Goal: Communication & Community: Answer question/provide support

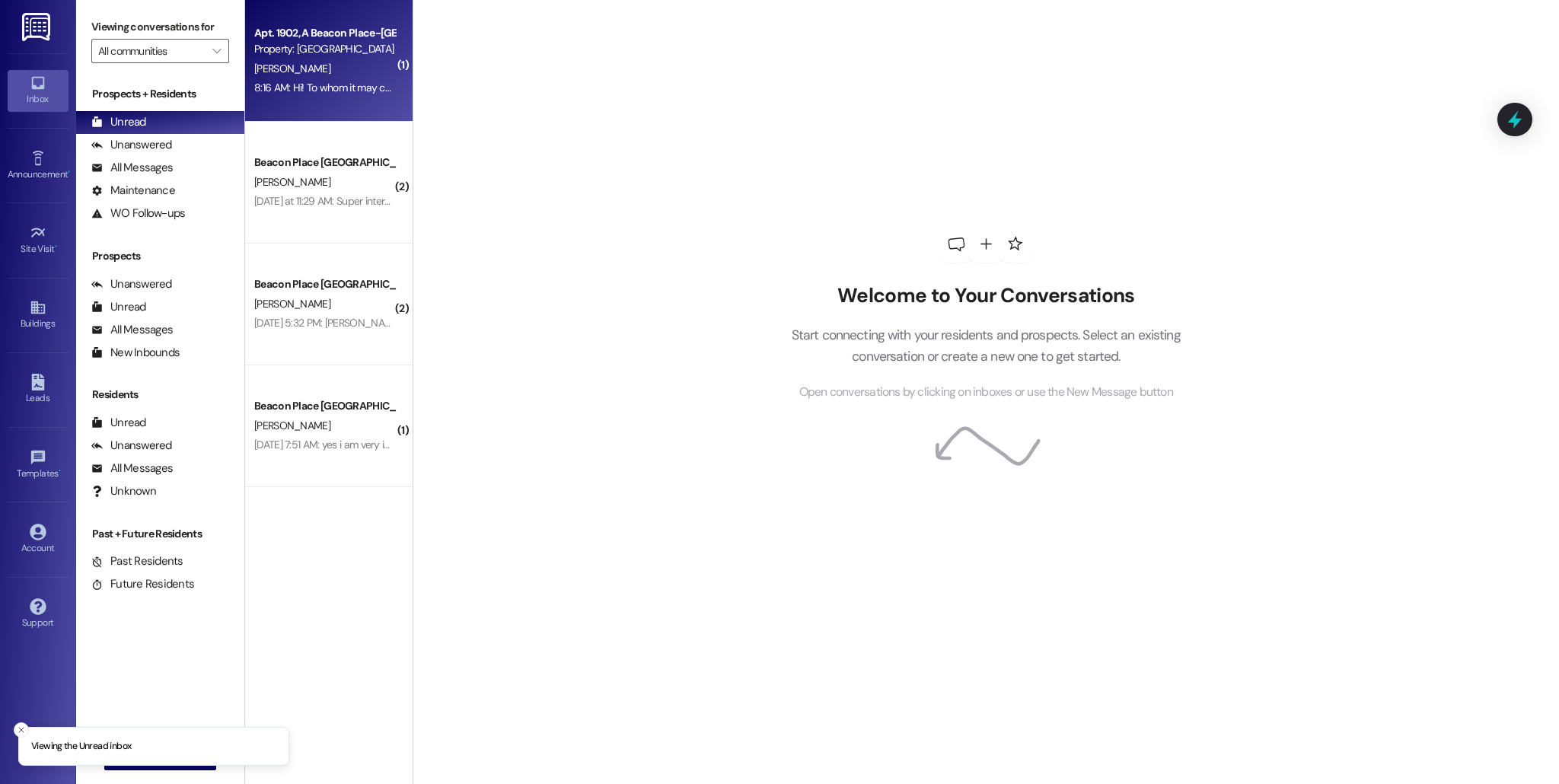
click at [286, 69] on span "[PERSON_NAME]" at bounding box center [292, 68] width 76 height 14
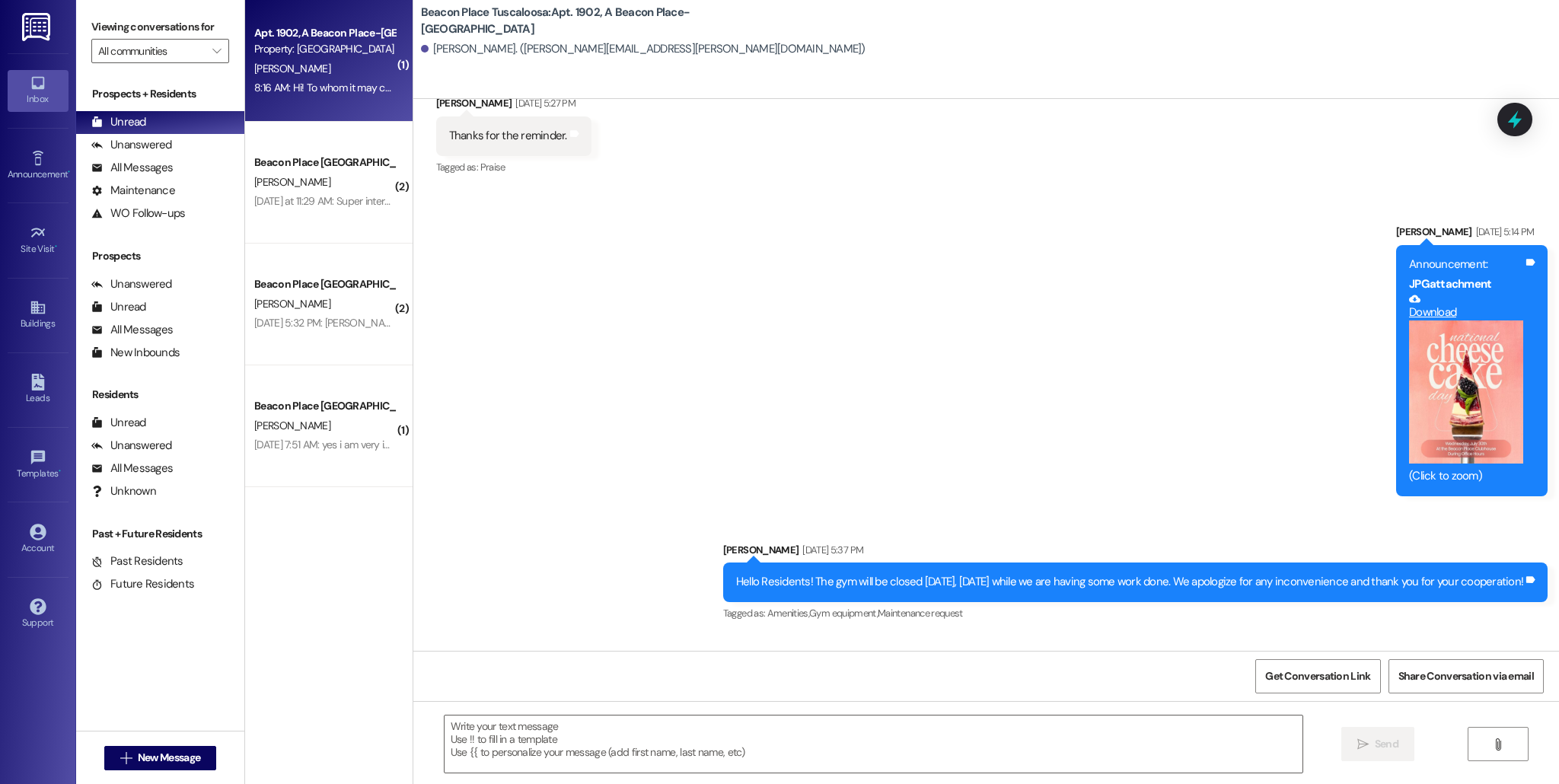
scroll to position [3849, 0]
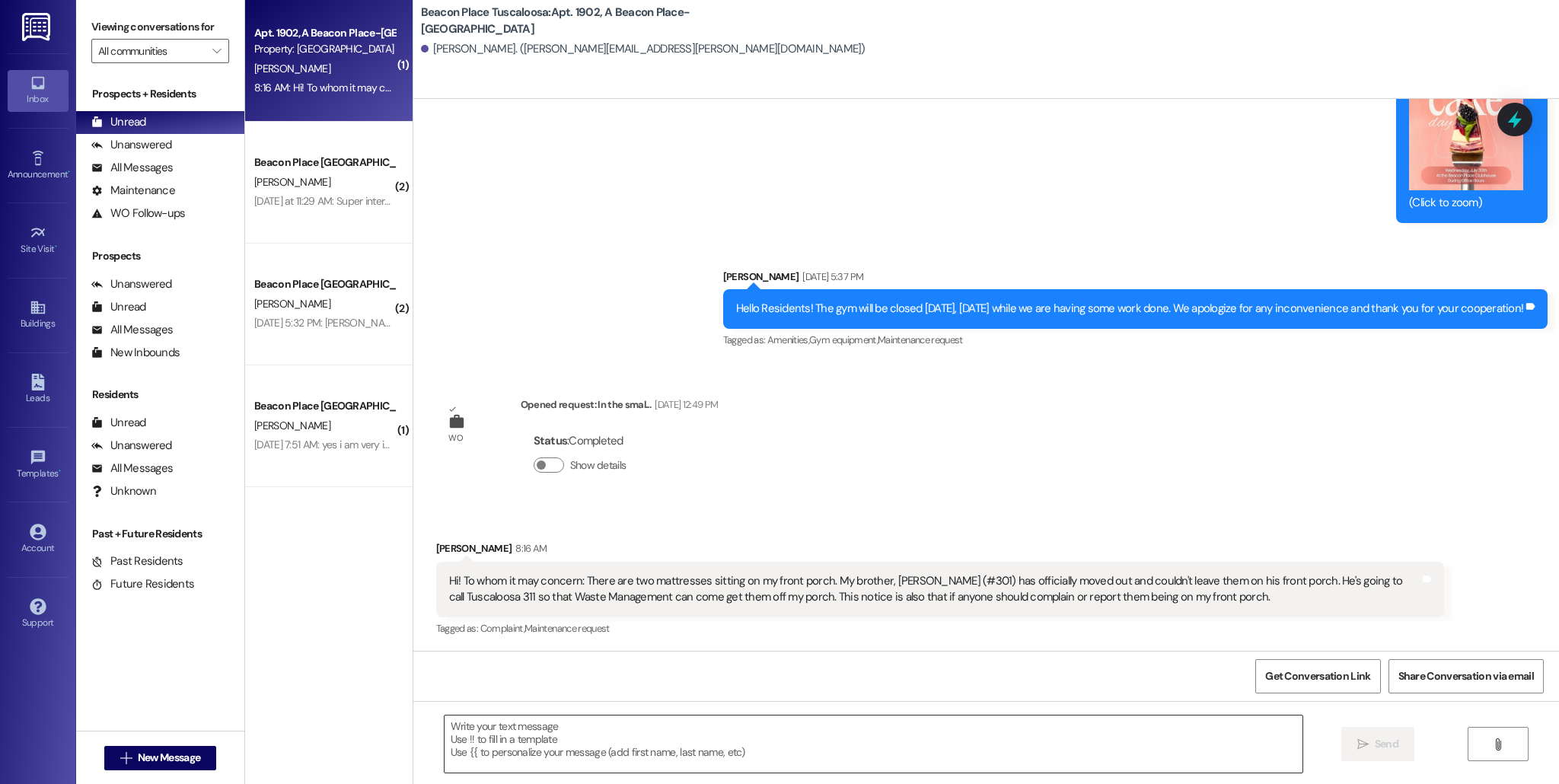
click at [619, 735] on textarea at bounding box center [873, 744] width 858 height 57
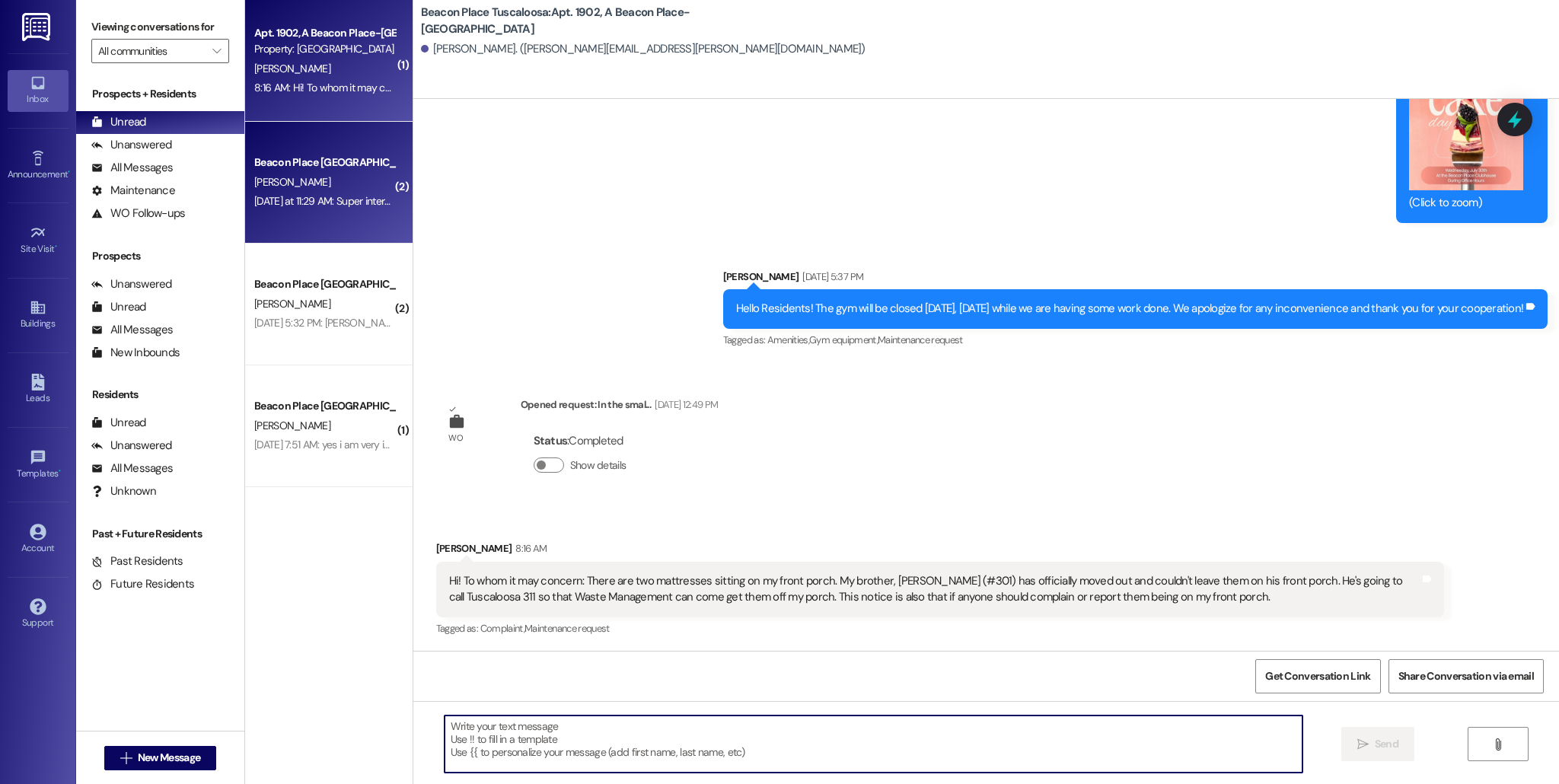
click at [316, 207] on div "Yesterday at 11:29 AM: Super interested' Yesterday at 11:29 AM: Super intereste…" at bounding box center [333, 201] width 157 height 14
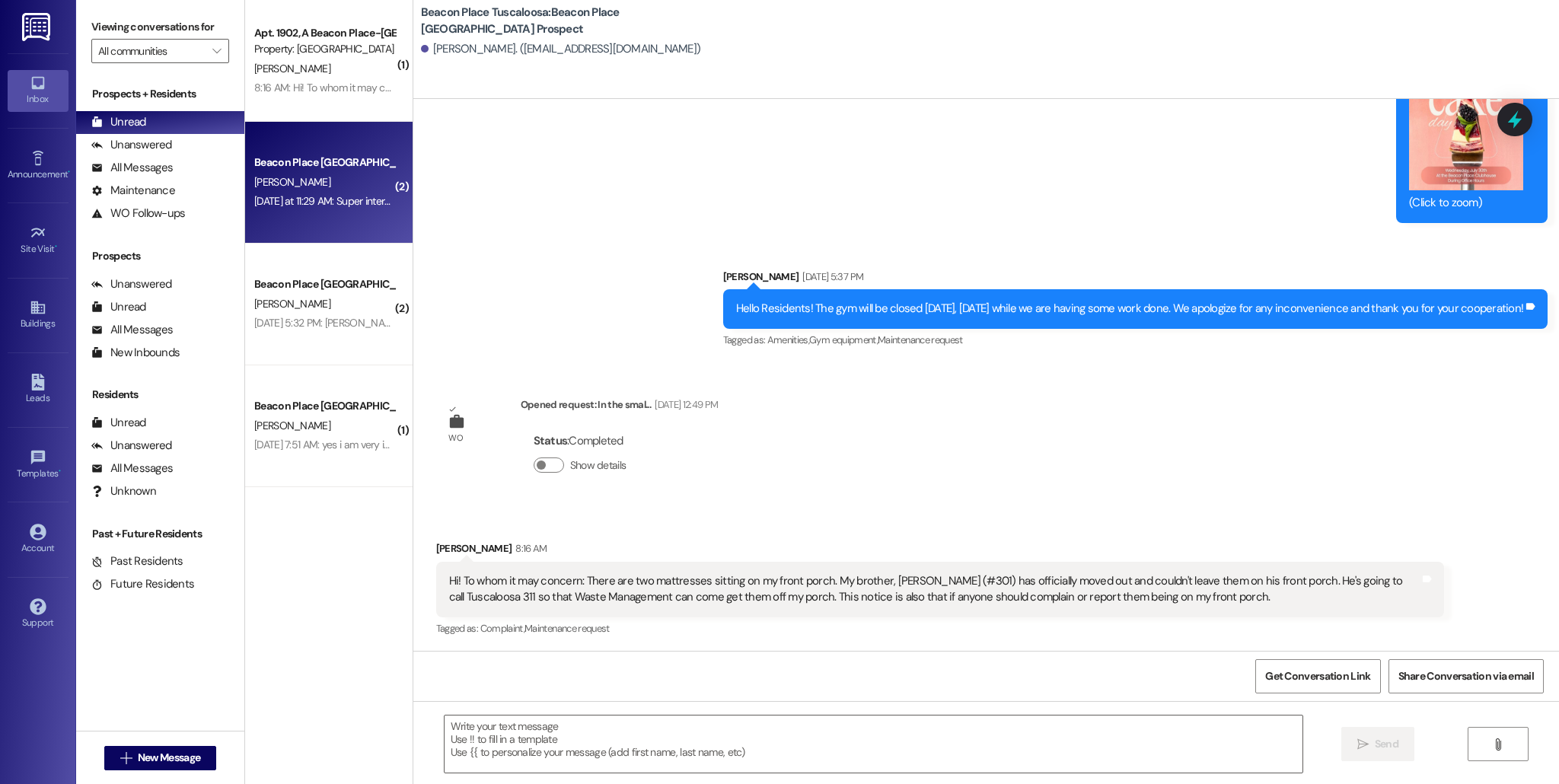
scroll to position [252, 0]
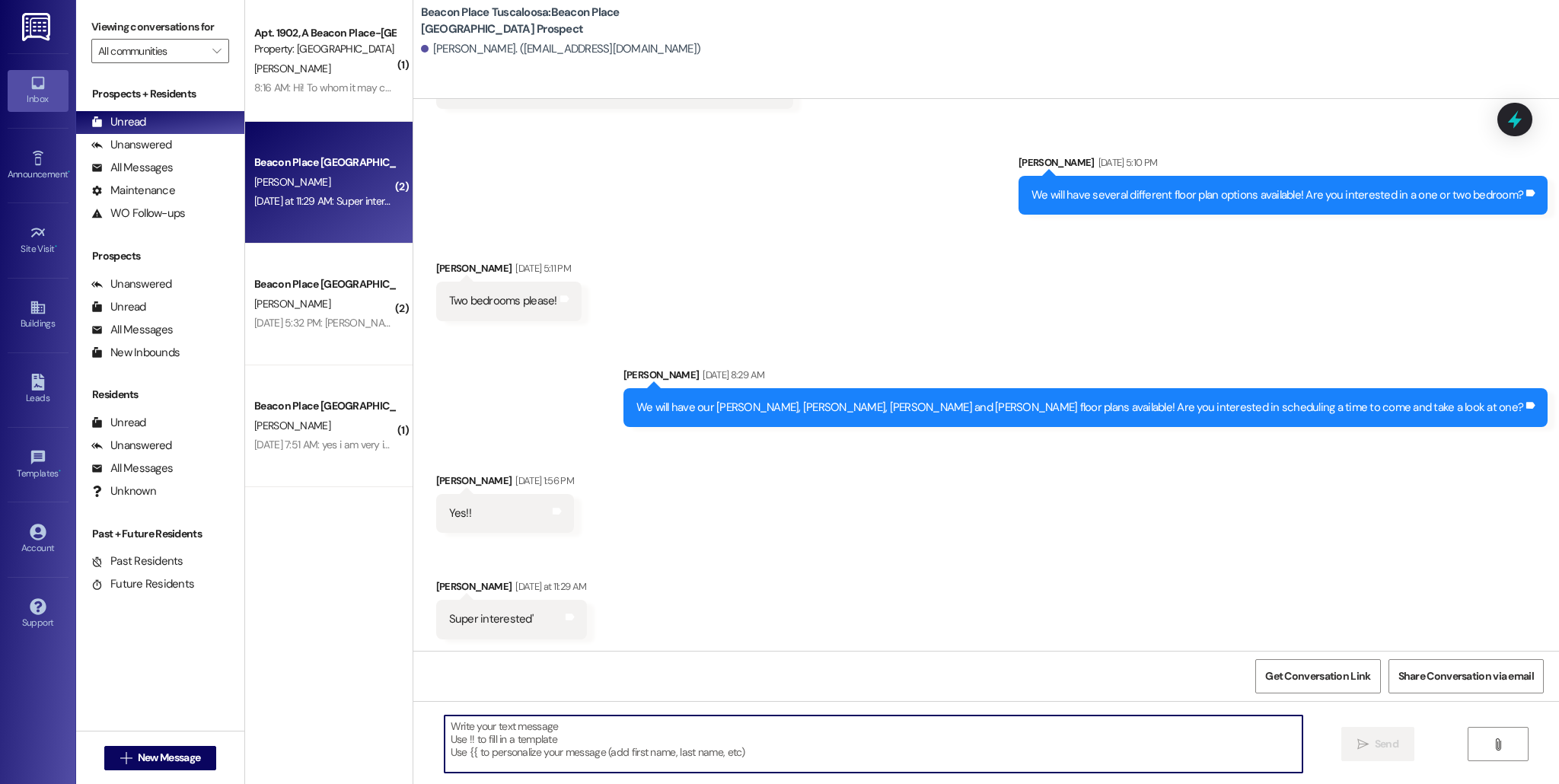
click at [567, 739] on textarea at bounding box center [873, 744] width 858 height 57
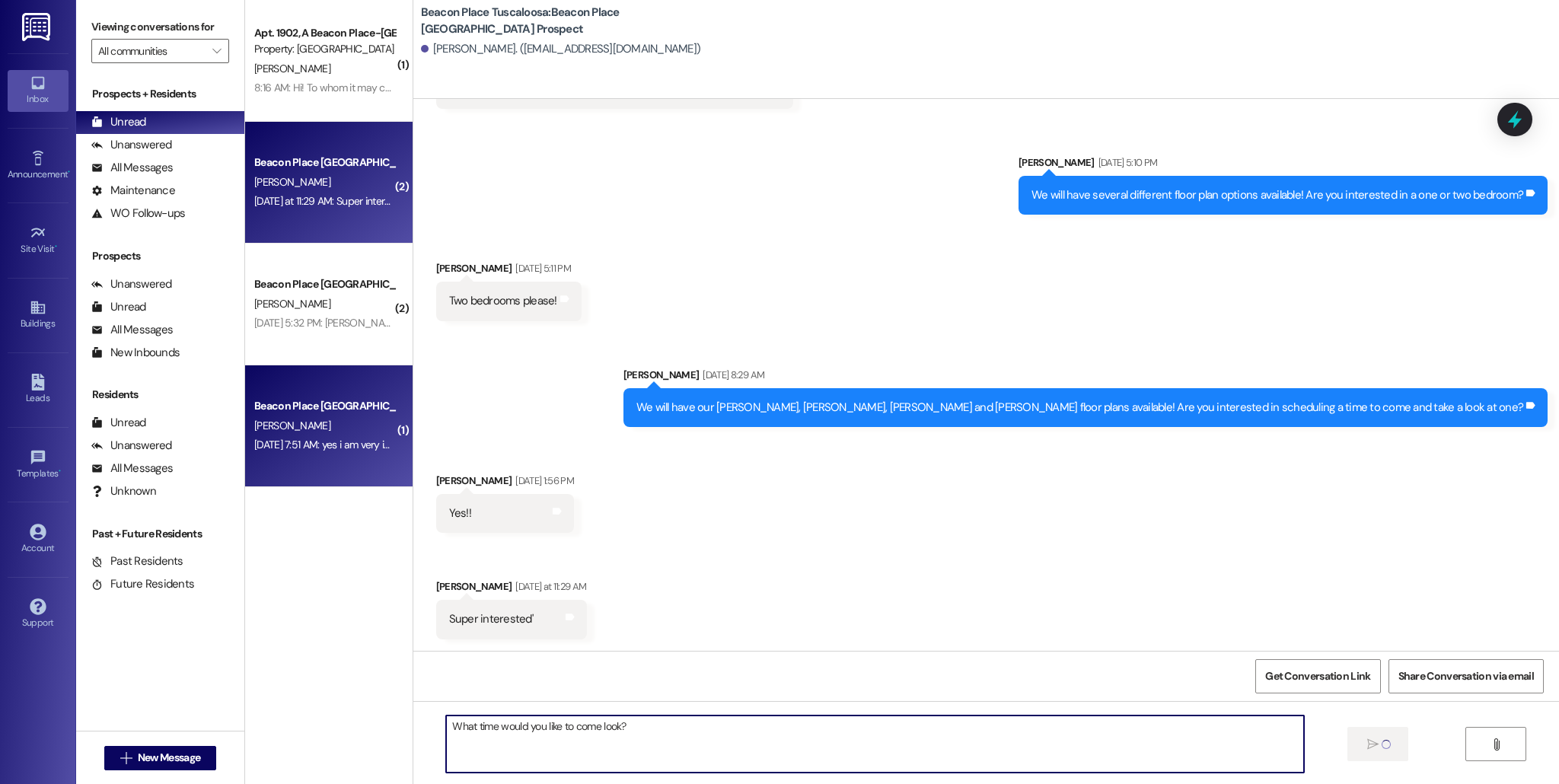
type textarea "What time would you like to come look?"
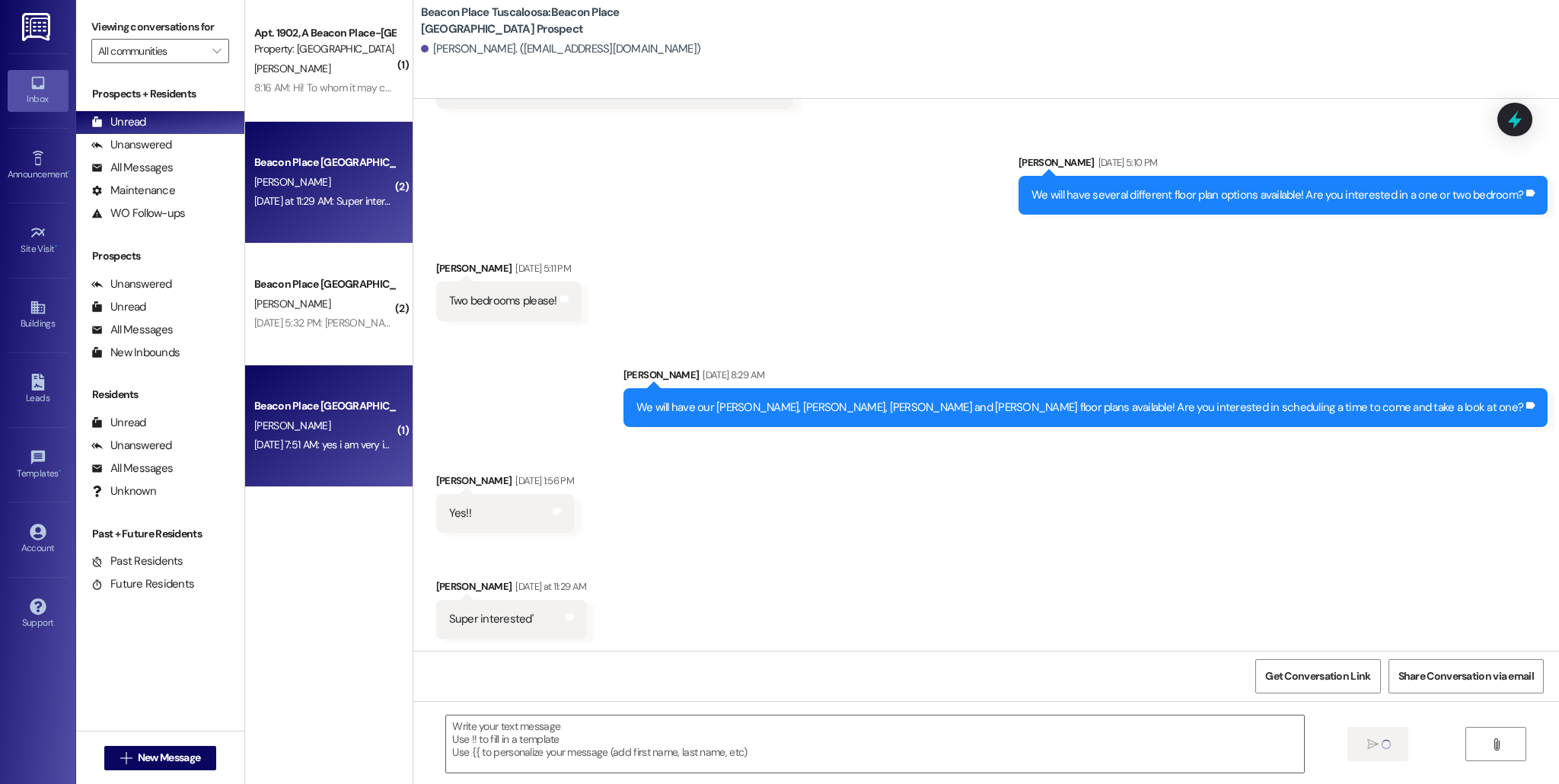
click at [315, 452] on div "Aug 30, 2025 at 7:51 AM: yes i am very interested but i am looking for apartmen…" at bounding box center [325, 445] width 144 height 19
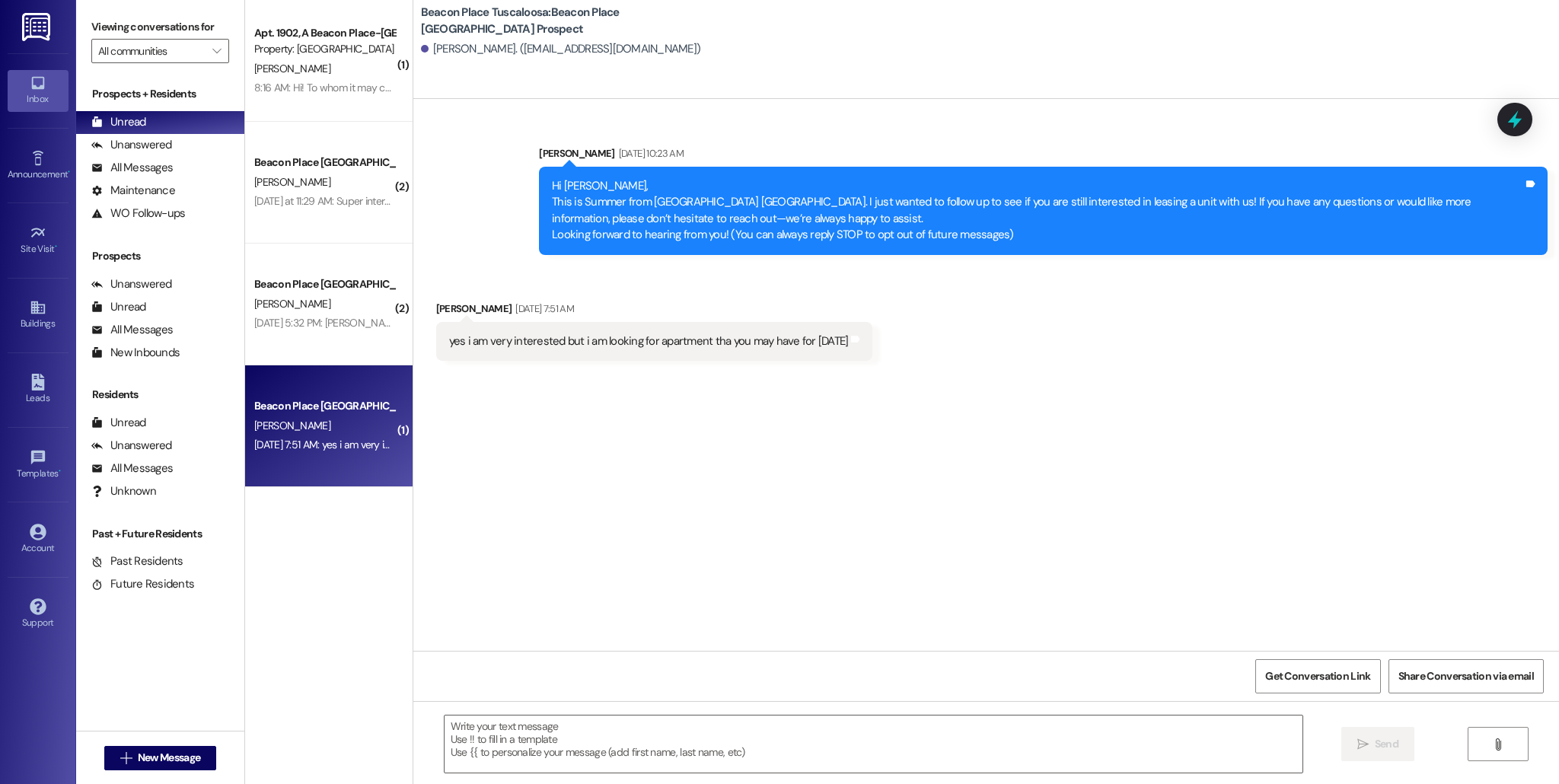
scroll to position [0, 0]
click at [672, 748] on textarea at bounding box center [873, 744] width 858 height 57
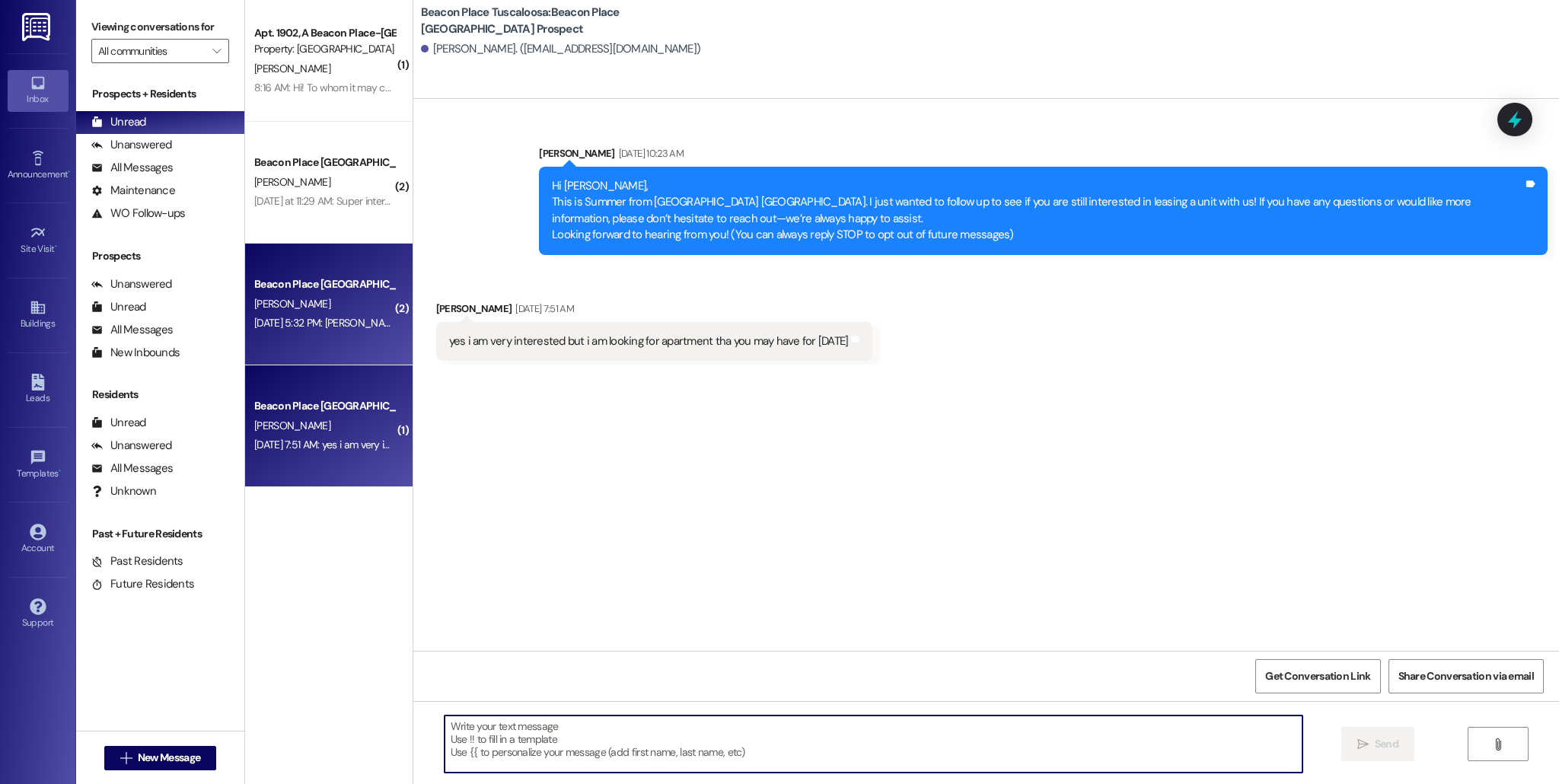
click at [315, 323] on div "Aug 30, 2025 at 5:32 PM: tifphnie matthews Aug 30, 2025 at 5:32 PM: tifphnie ma…" at bounding box center [327, 322] width 147 height 14
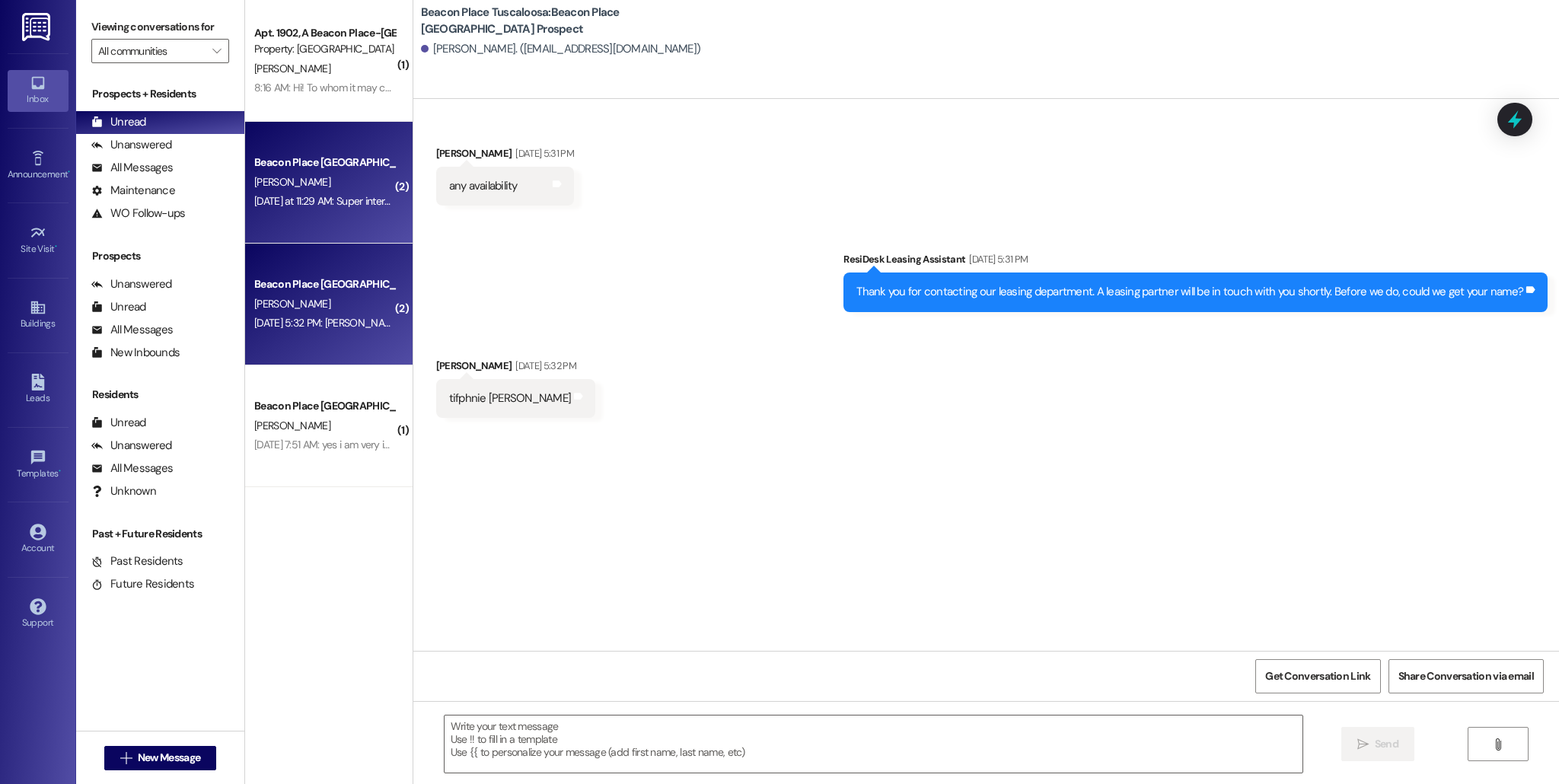
click at [357, 194] on div "Yesterday at 11:29 AM: Super interested' Yesterday at 11:29 AM: Super intereste…" at bounding box center [333, 201] width 157 height 14
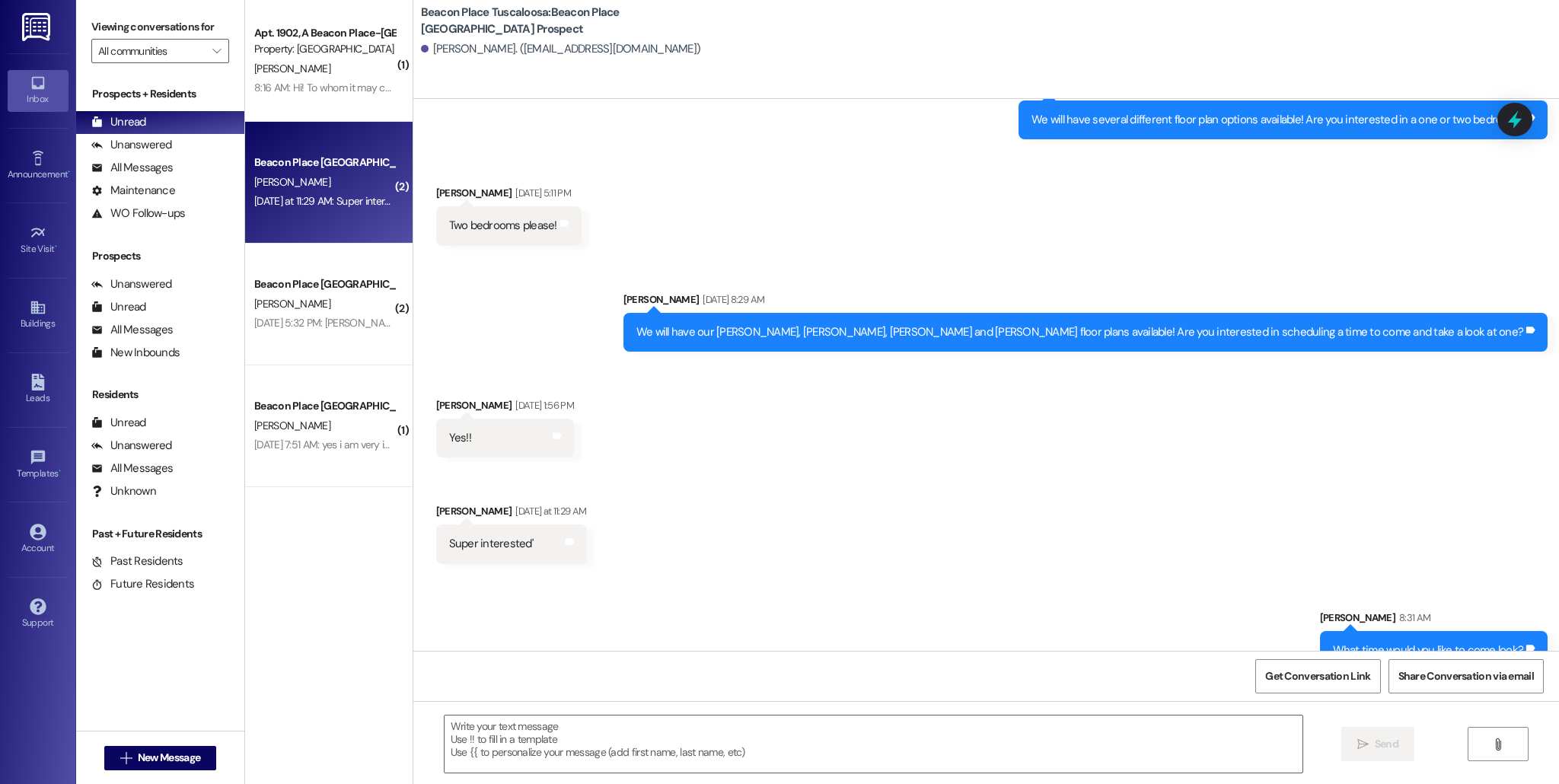
scroll to position [358, 0]
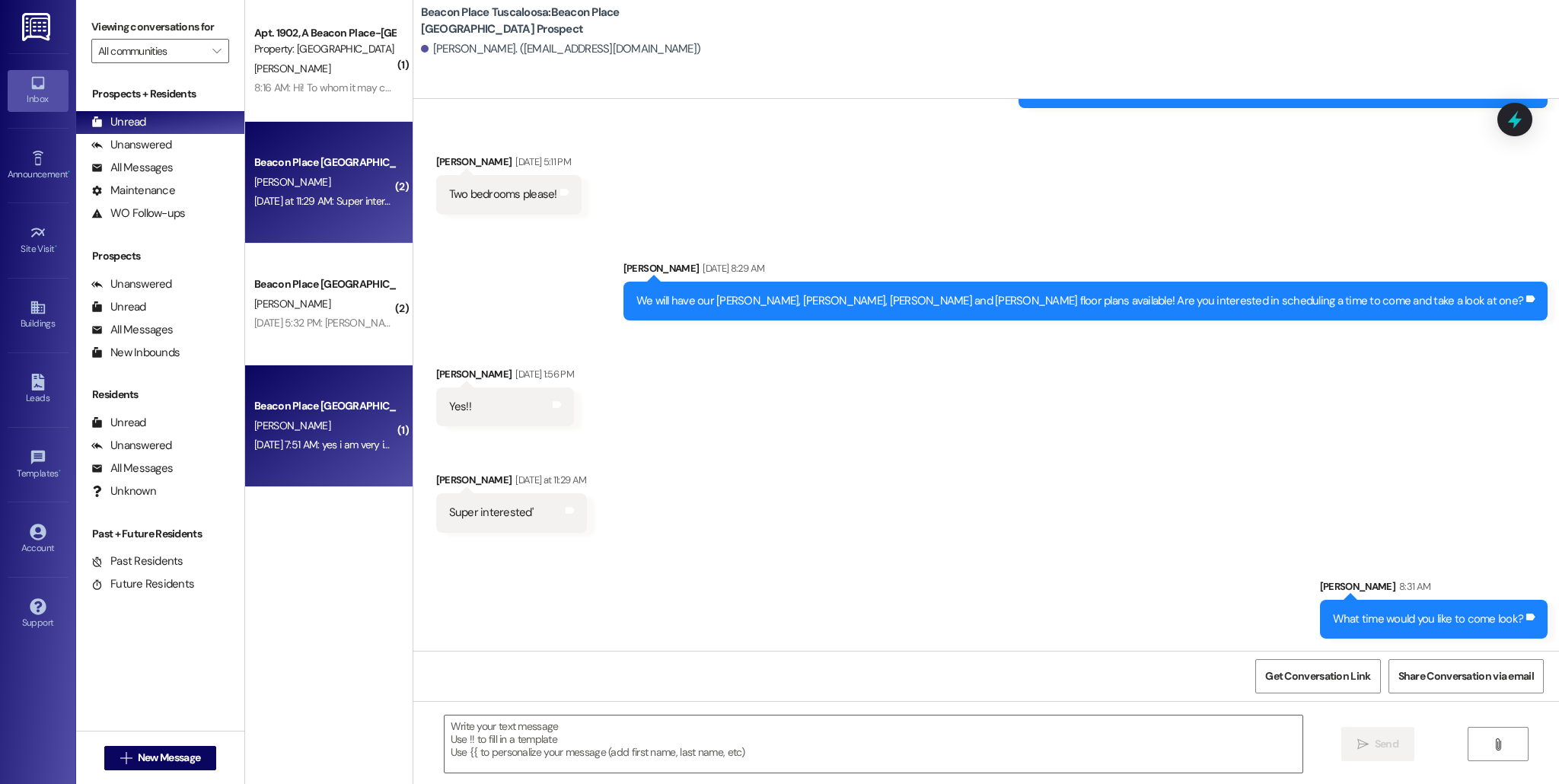
click at [315, 436] on div "Aug 30, 2025 at 7:51 AM: yes i am very interested but i am looking for apartmen…" at bounding box center [325, 445] width 144 height 19
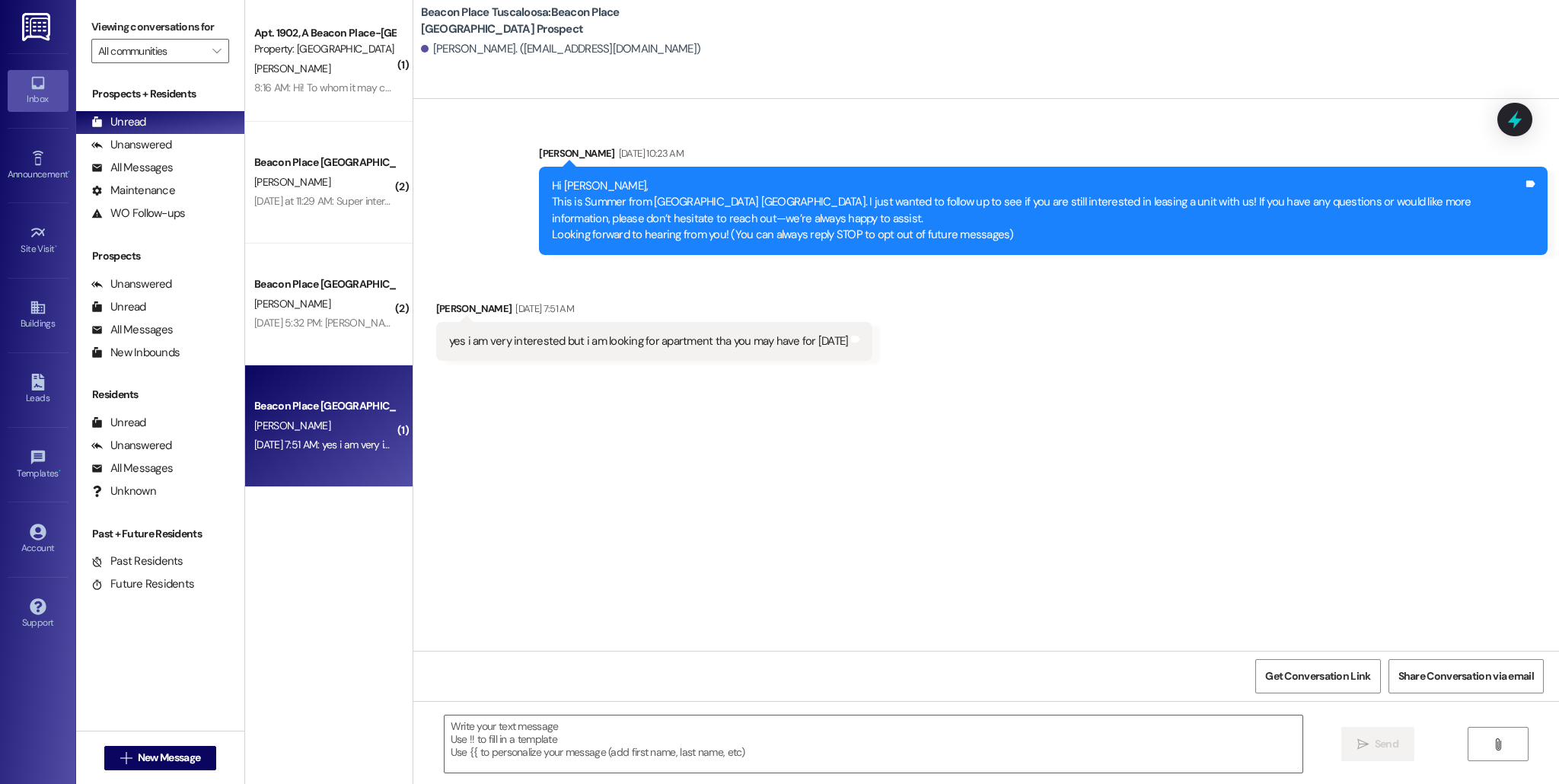
scroll to position [0, 0]
click at [795, 751] on textarea at bounding box center [873, 744] width 858 height 57
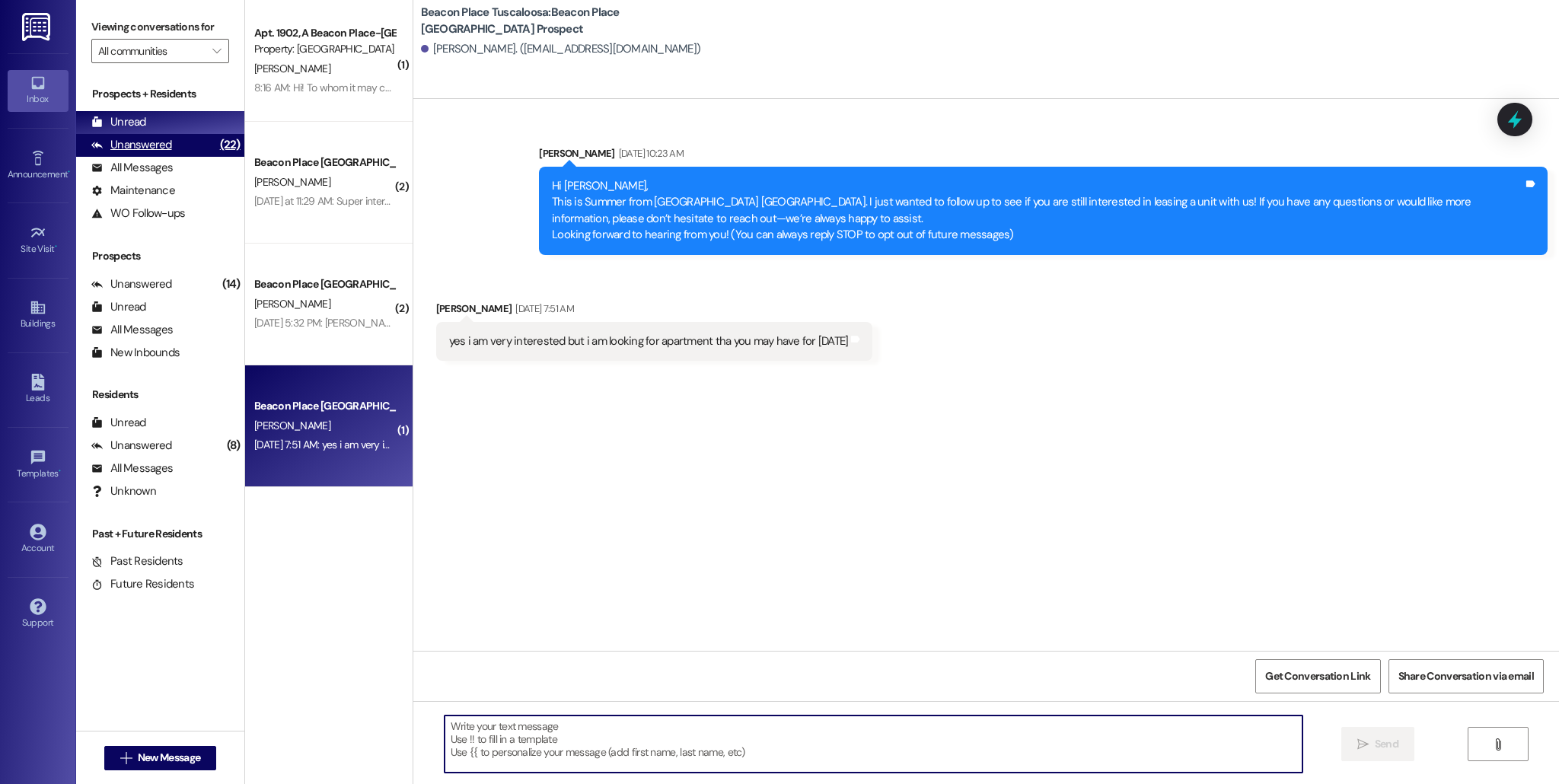
click at [216, 143] on div "(22)" at bounding box center [230, 145] width 28 height 24
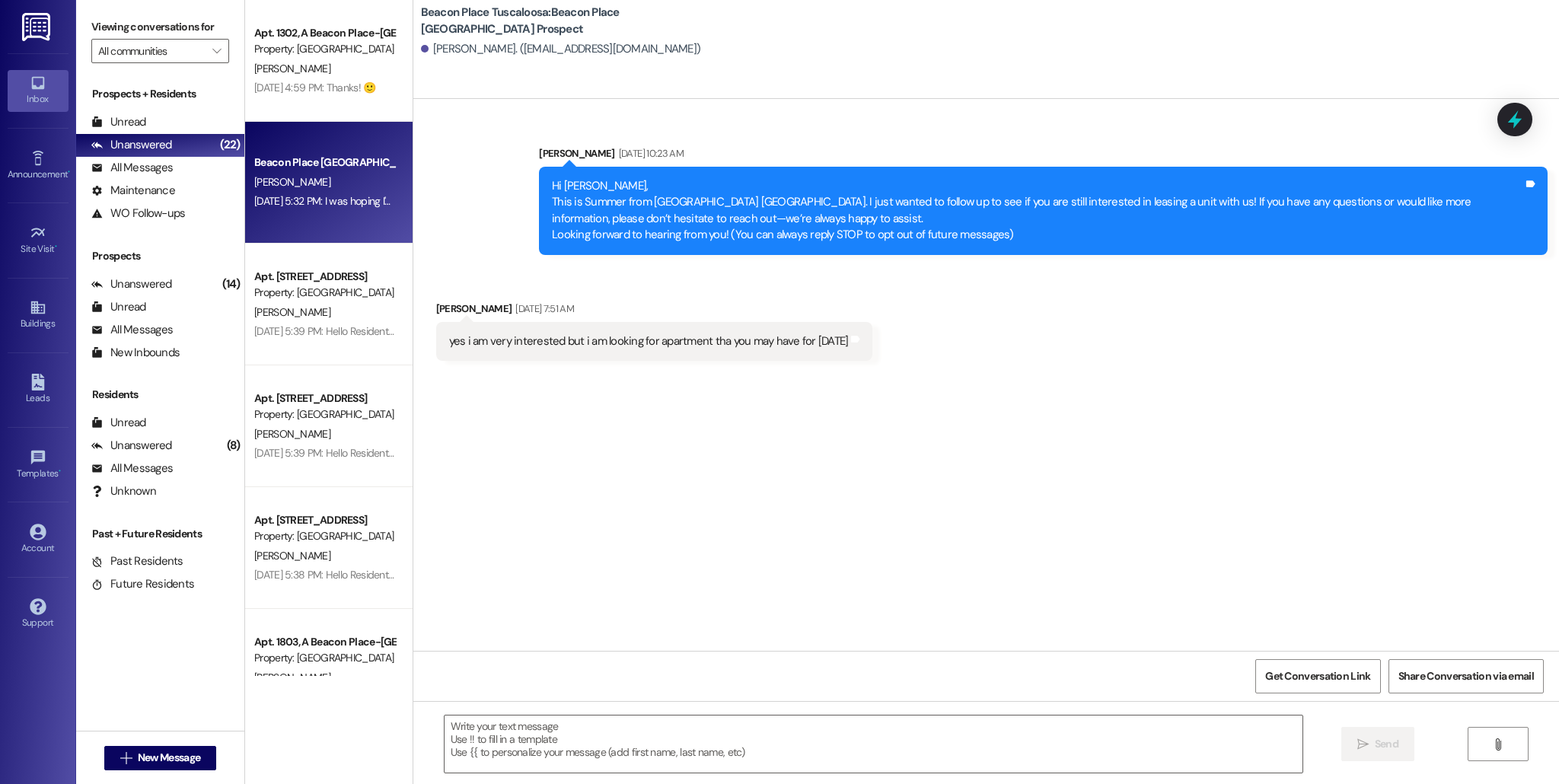
click at [331, 168] on div "Beacon Place [GEOGRAPHIC_DATA] Prospect" at bounding box center [325, 162] width 140 height 16
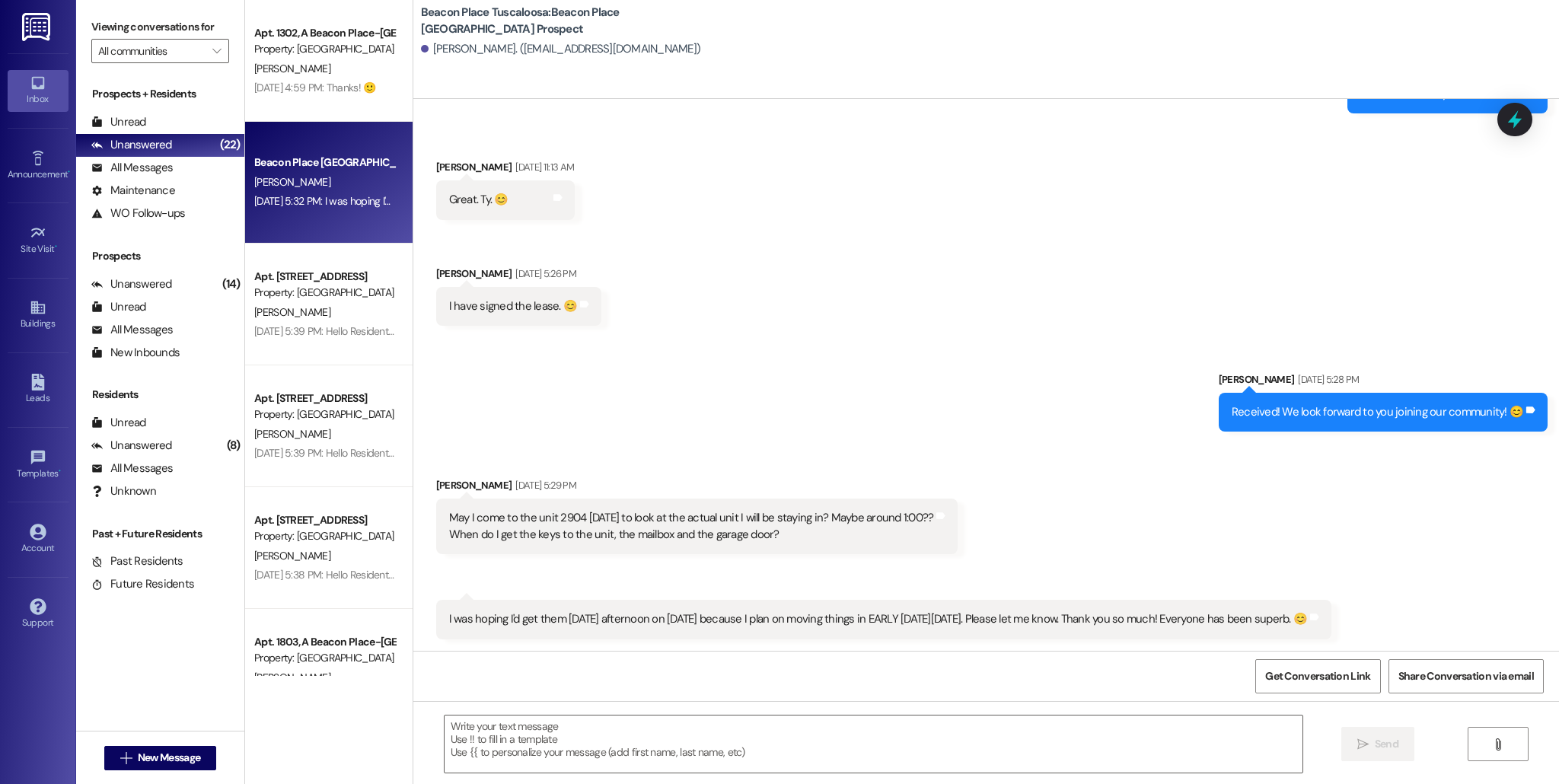
scroll to position [1007, 0]
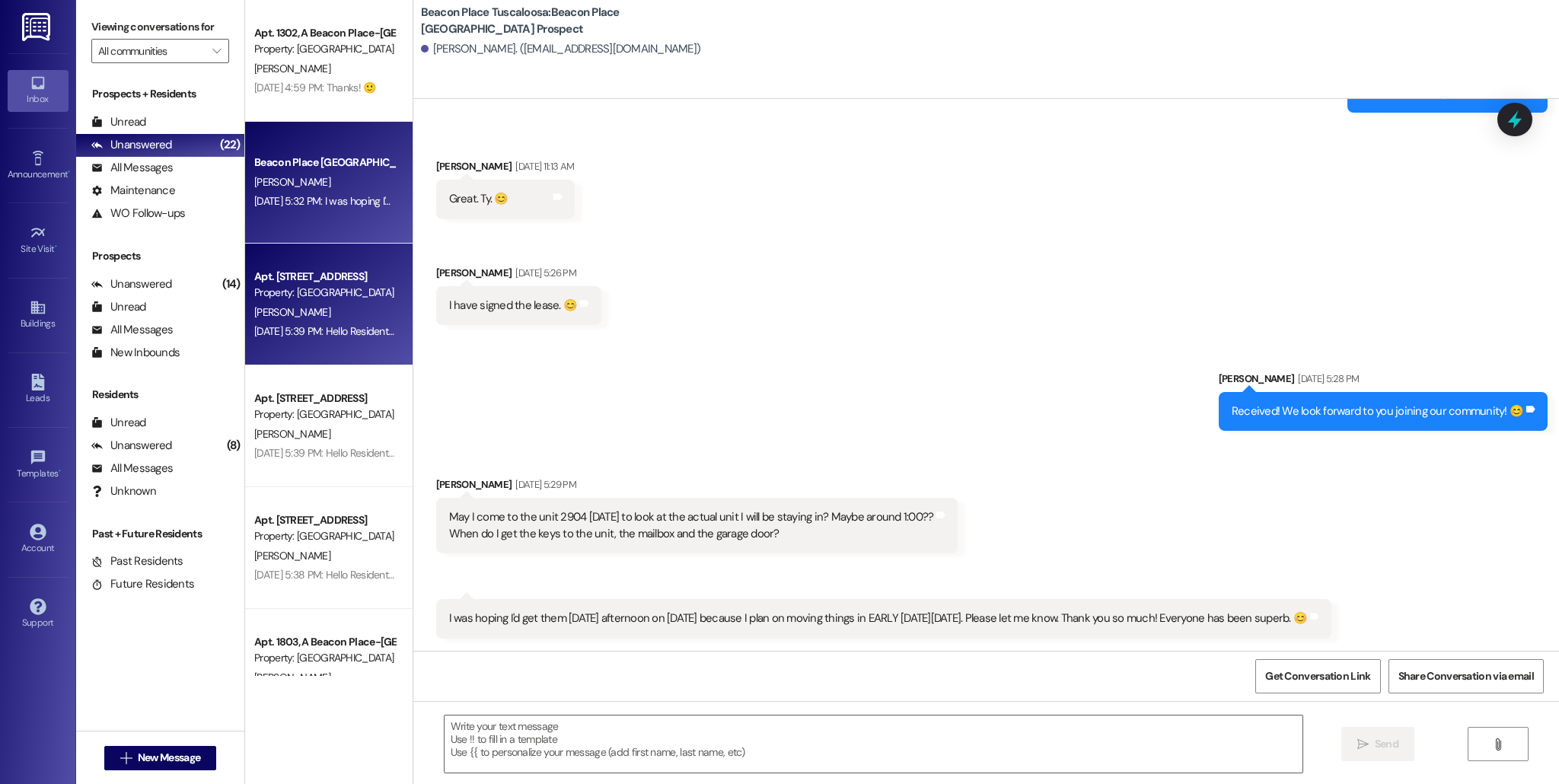
click at [350, 322] on div "Aug 22, 2025 at 5:39 PM: Hello Residents! The gym will be closed tomorrow, Satu…" at bounding box center [325, 331] width 144 height 19
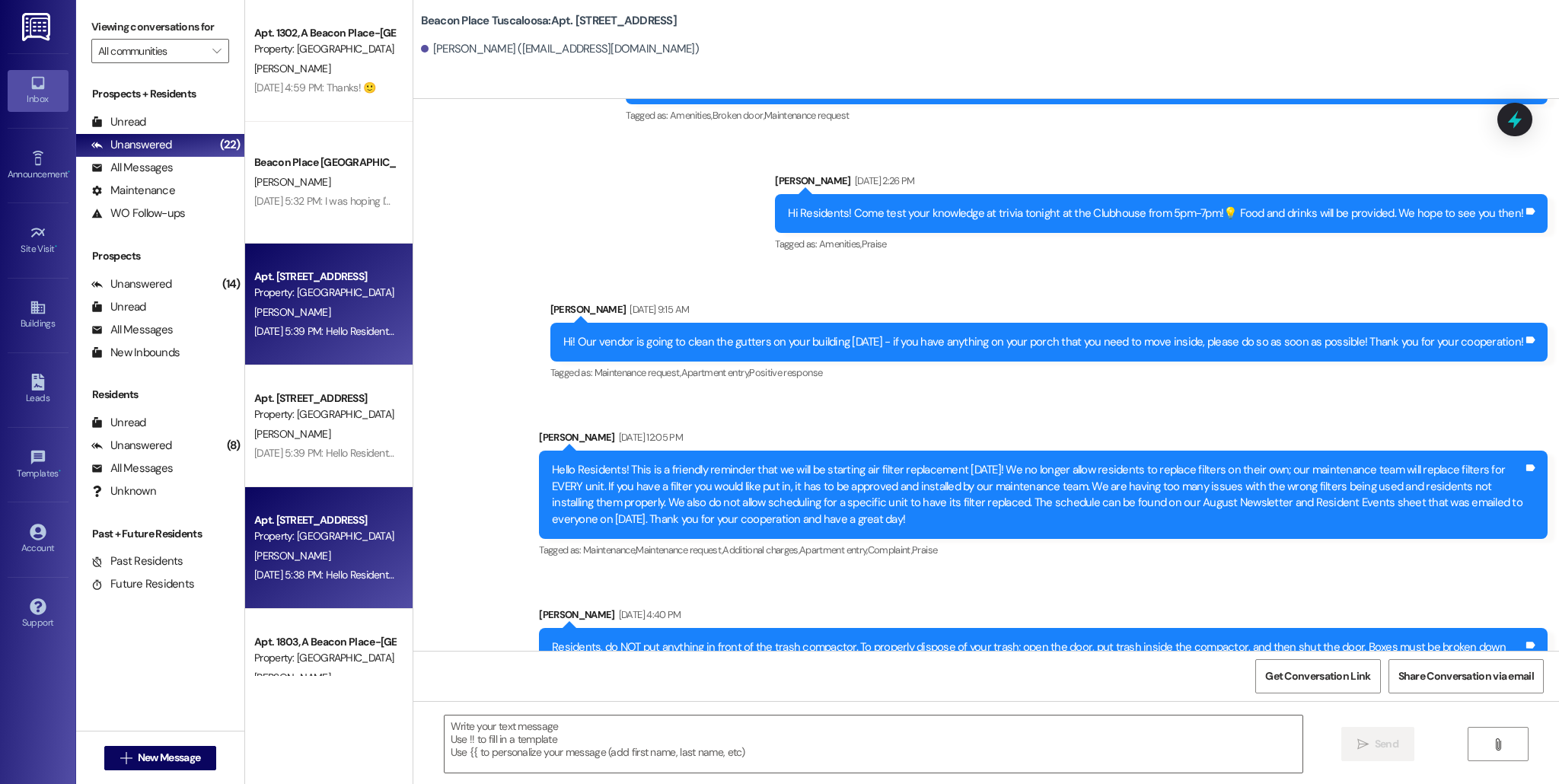
scroll to position [15112, 0]
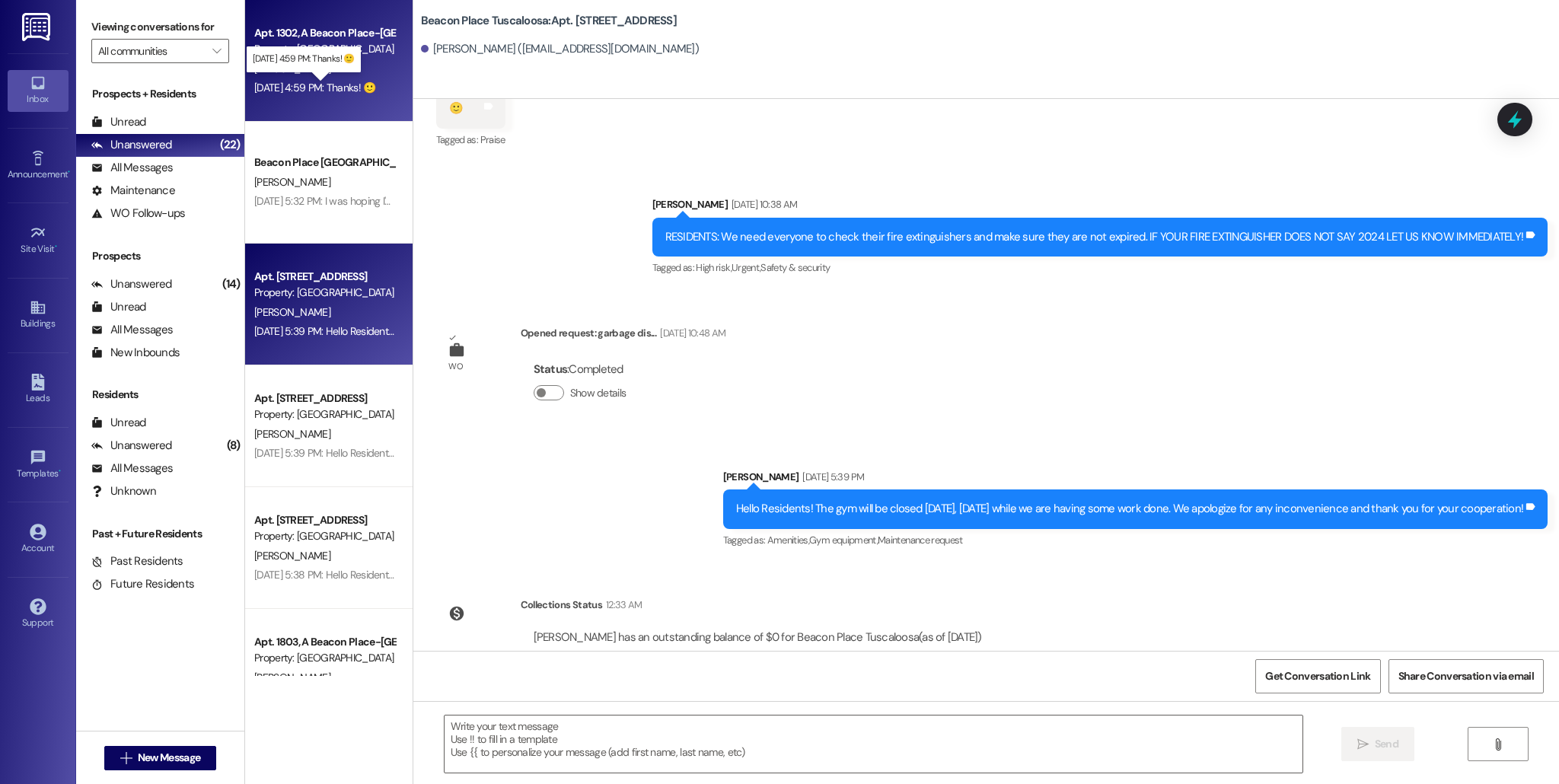
click at [293, 89] on div "Aug 26, 2025 at 4:59 PM: Thanks! 🙂 Aug 26, 2025 at 4:59 PM: Thanks! 🙂" at bounding box center [315, 87] width 122 height 14
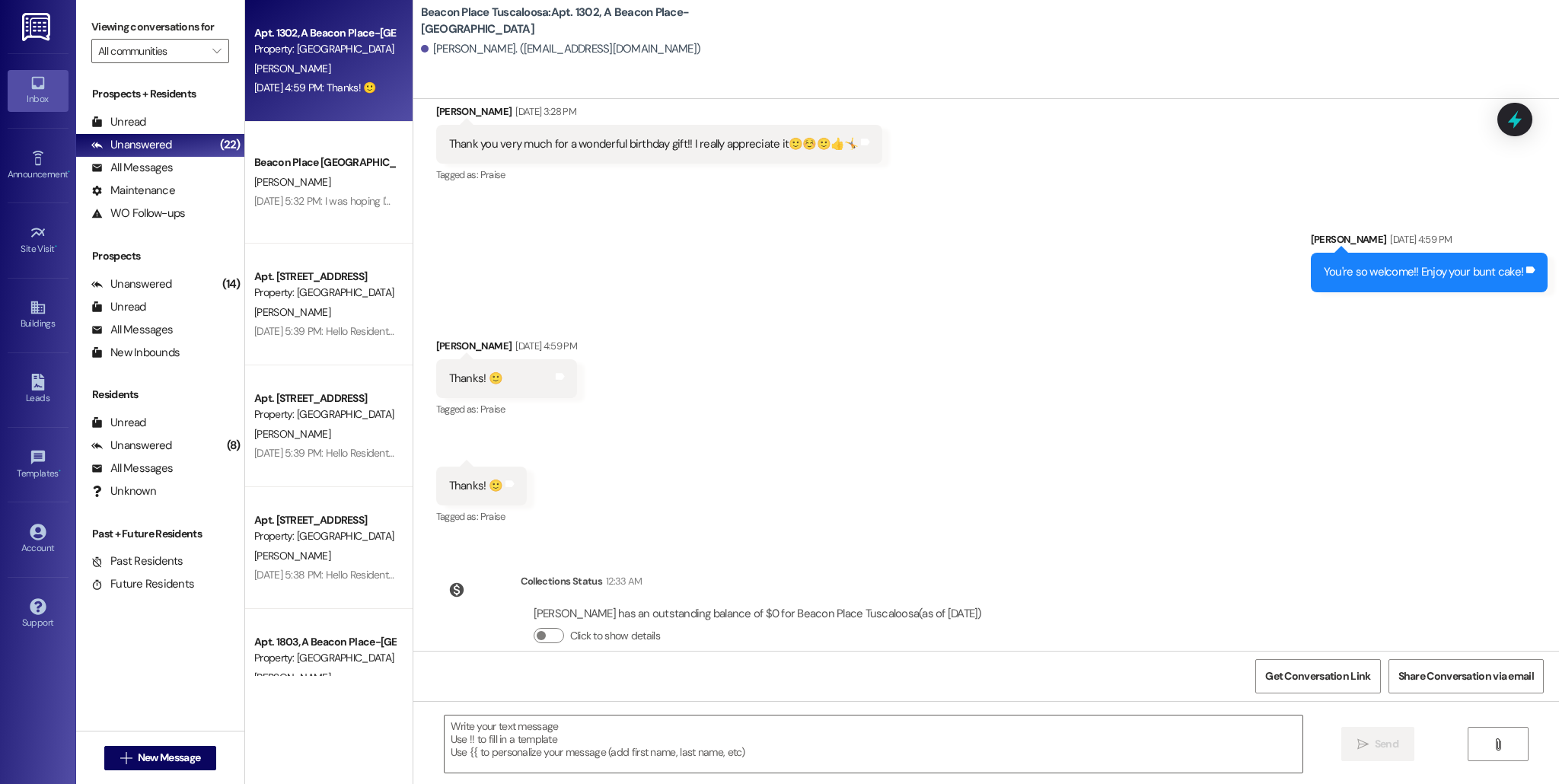
scroll to position [43348, 0]
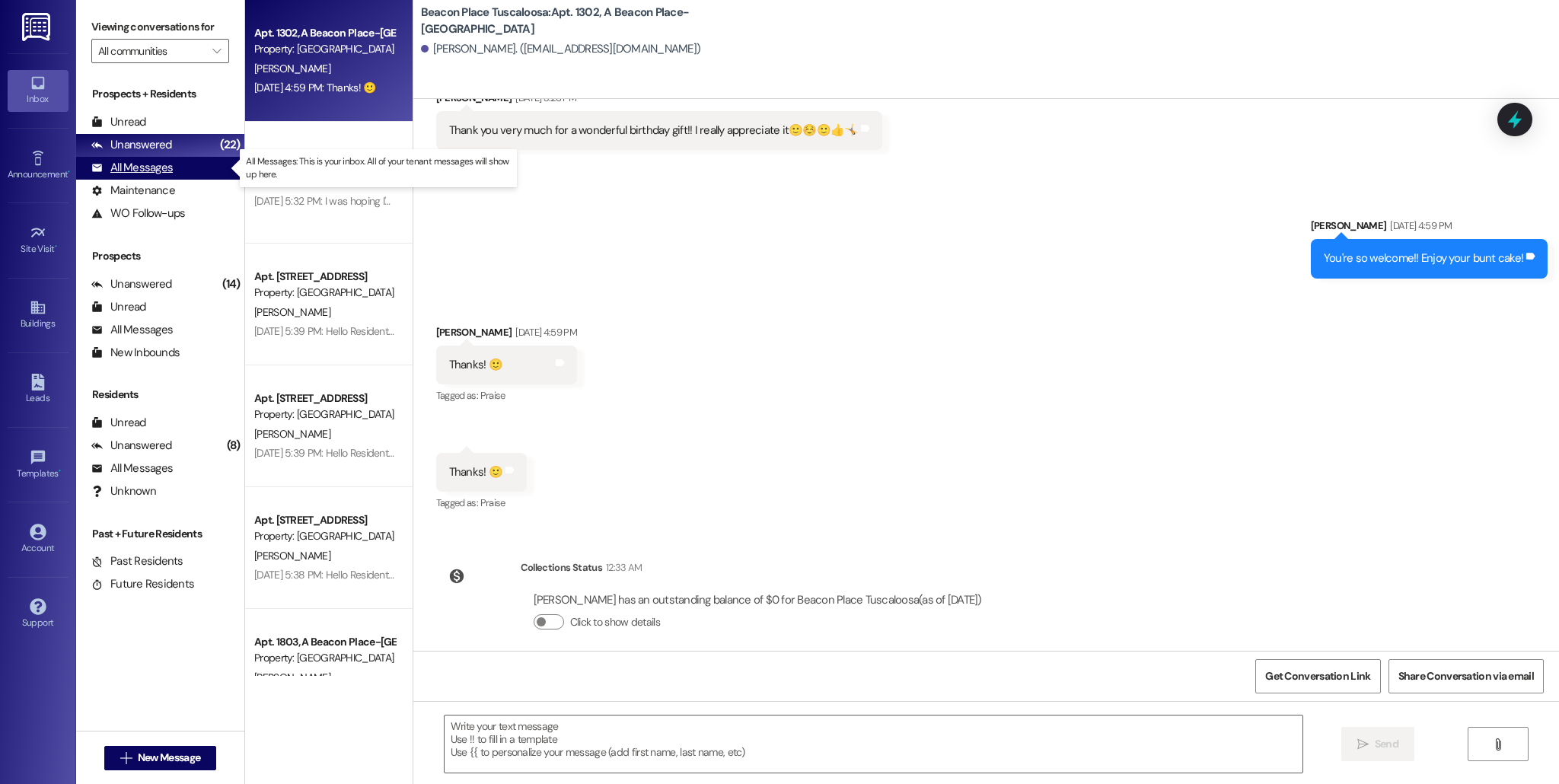
click at [166, 168] on div "All Messages" at bounding box center [131, 168] width 81 height 16
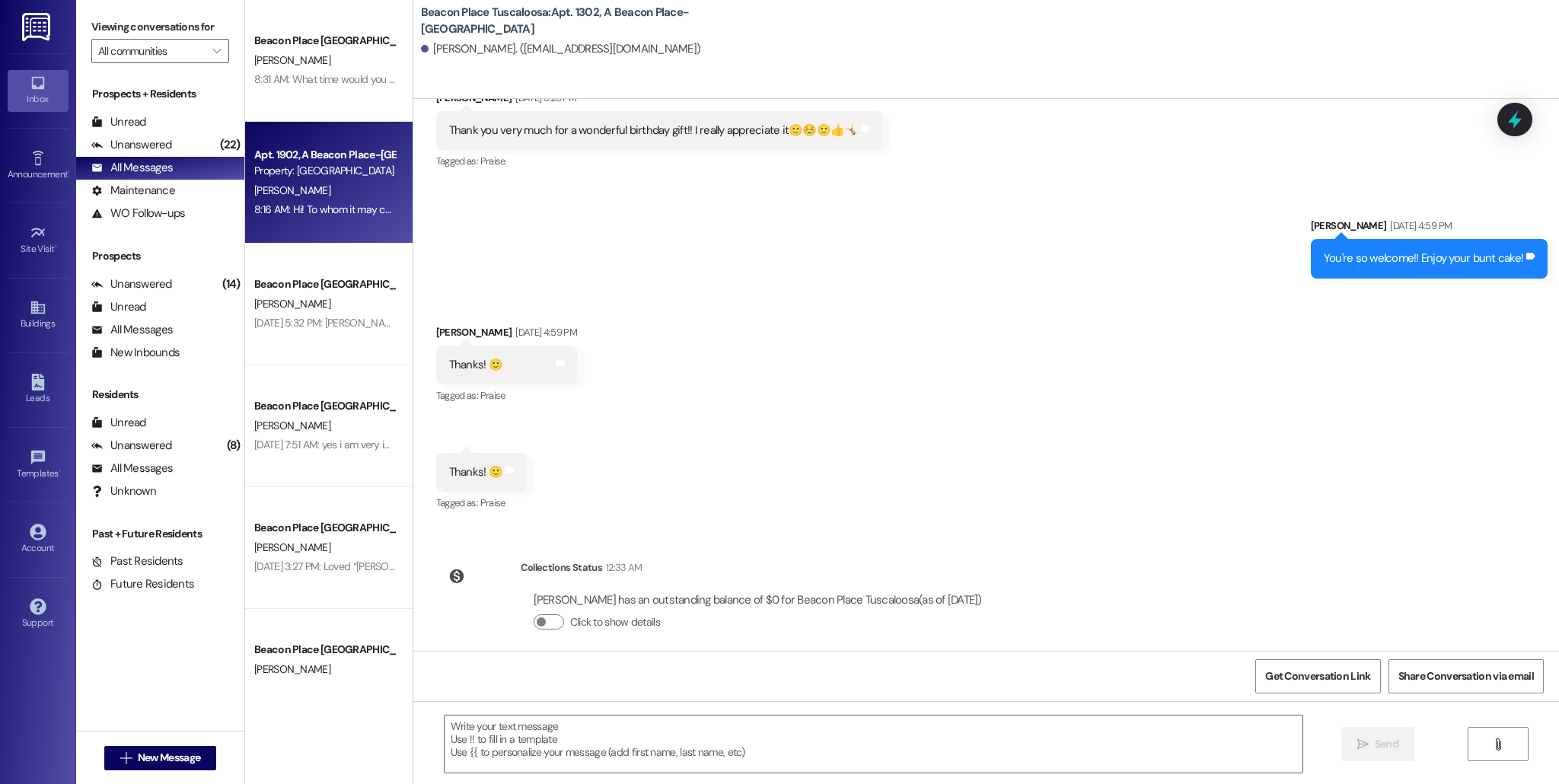
click at [299, 196] on span "[PERSON_NAME]" at bounding box center [292, 190] width 76 height 14
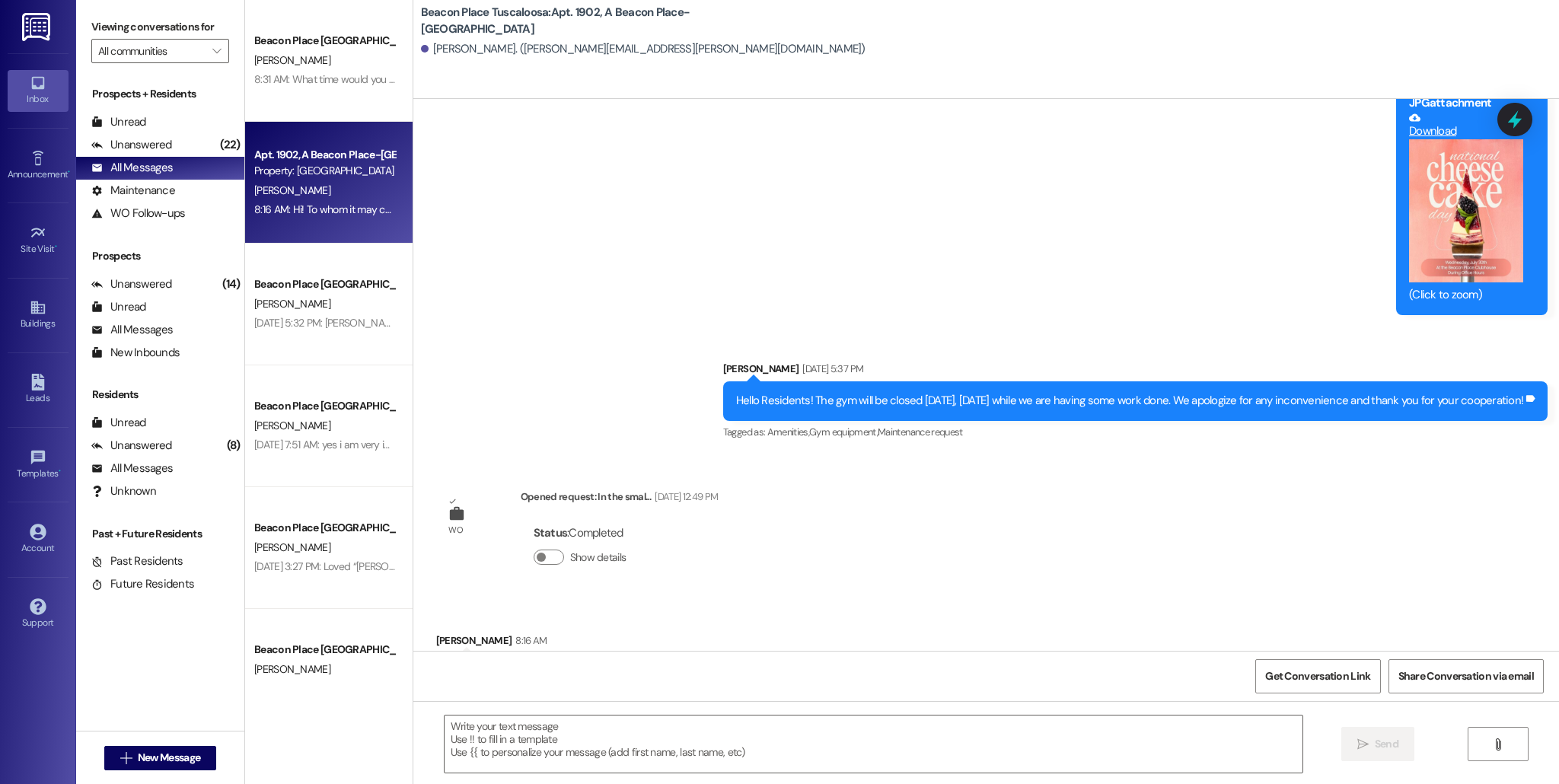
scroll to position [3849, 0]
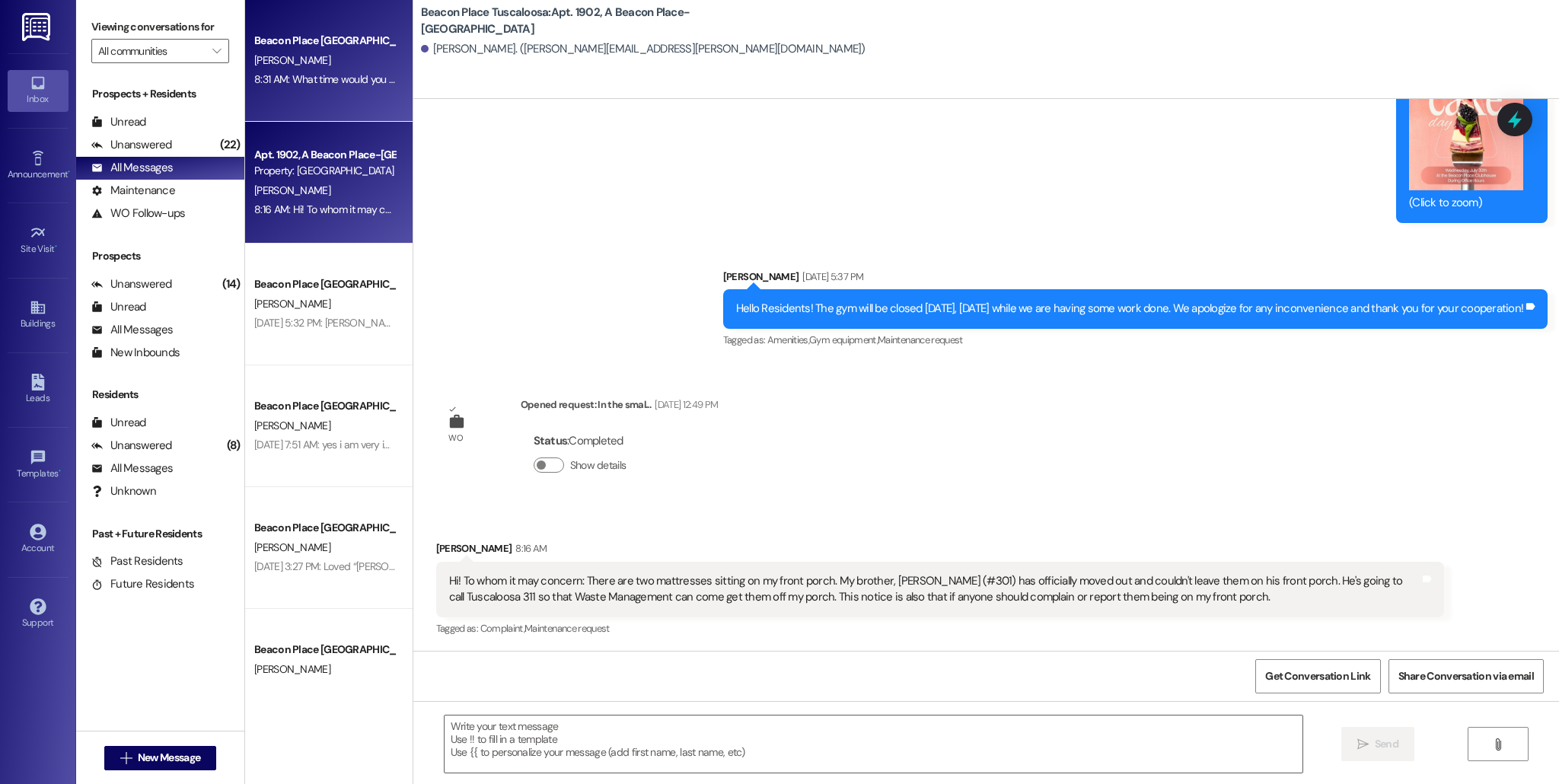
click at [348, 88] on div "8:31 AM: What time would you like to come look? 8:31 AM: What time would you li…" at bounding box center [325, 79] width 144 height 19
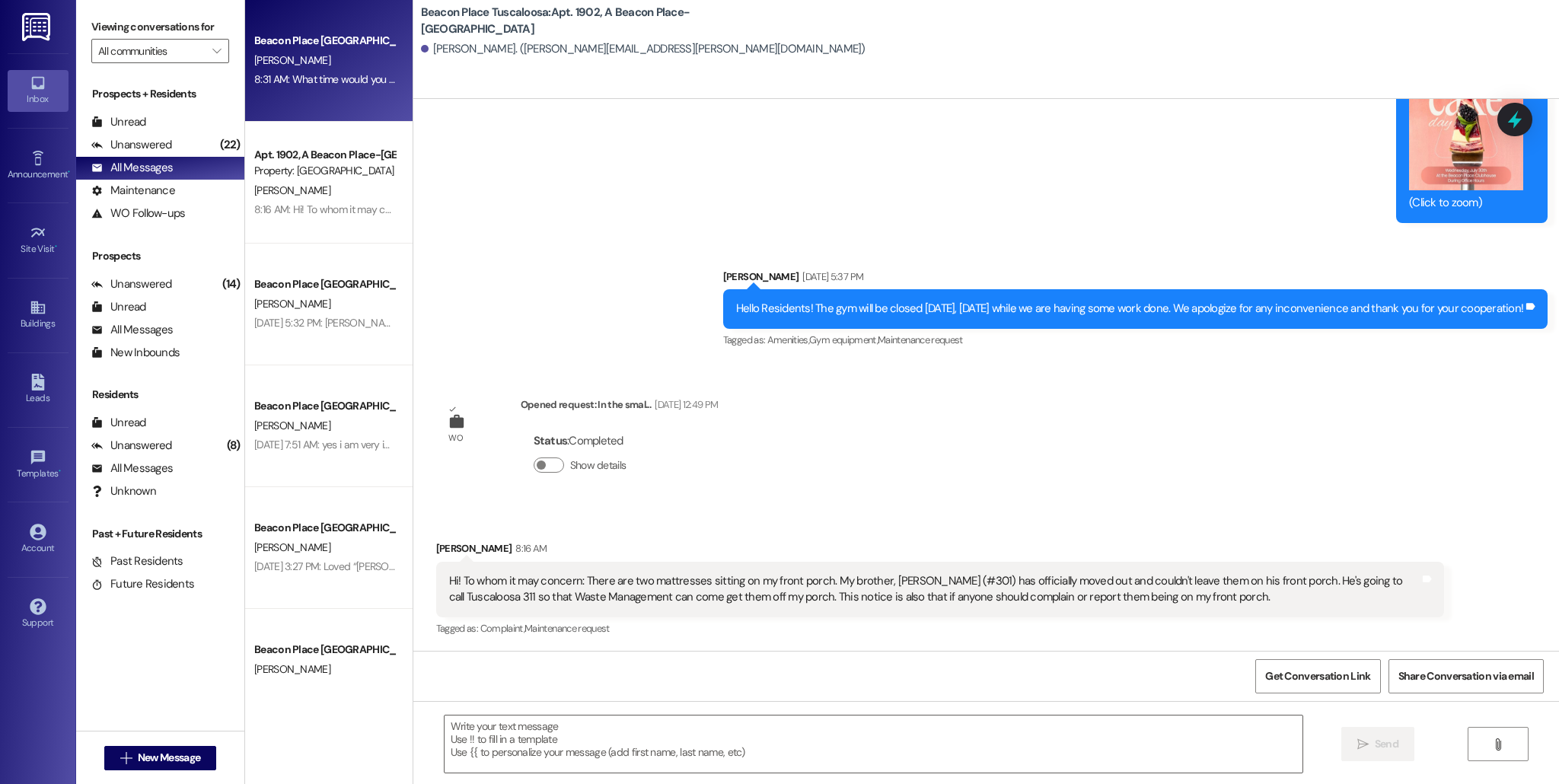
scroll to position [358, 0]
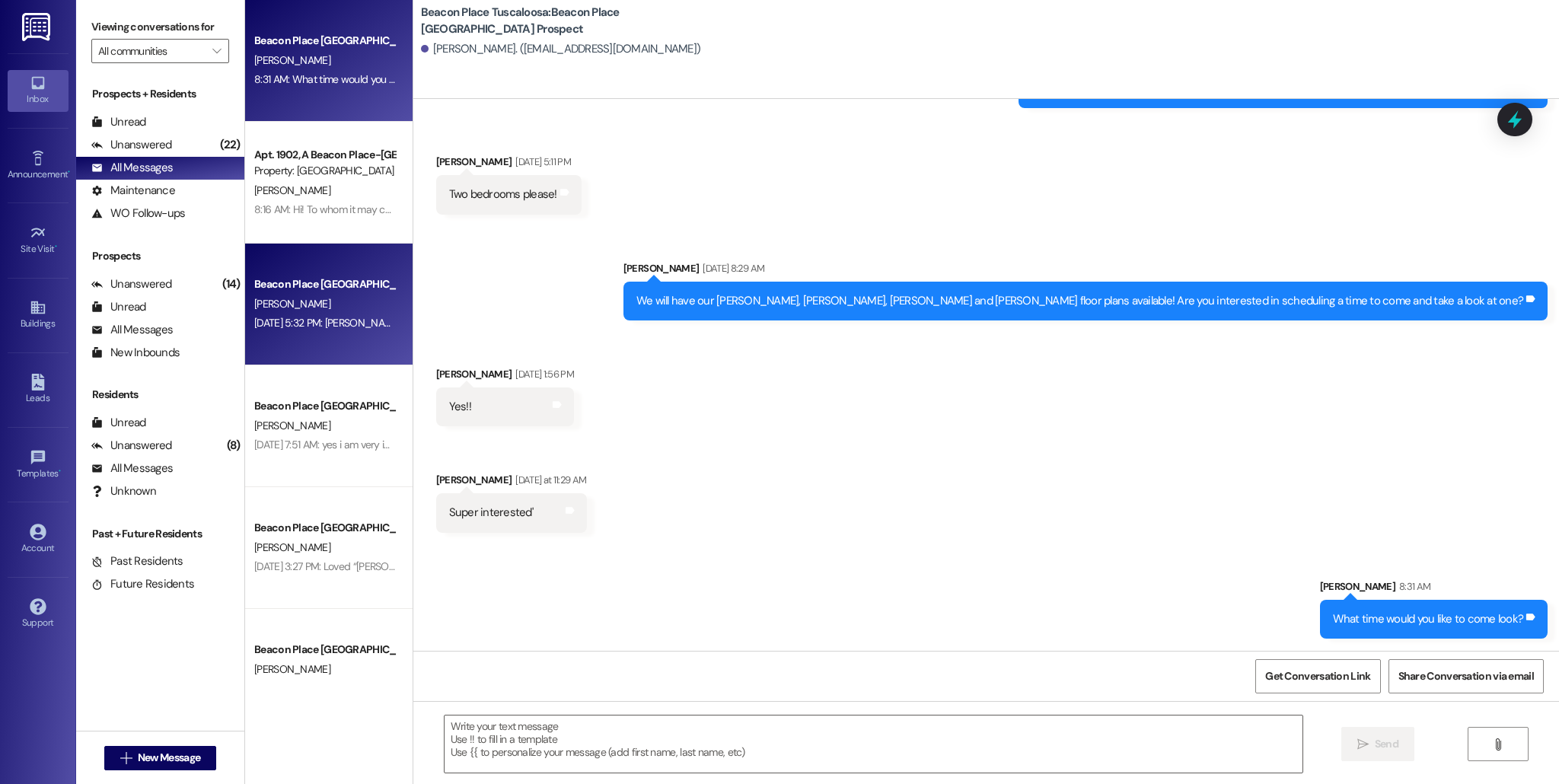
click at [289, 323] on div "Aug 30, 2025 at 5:32 PM: tifphnie matthews Aug 30, 2025 at 5:32 PM: tifphnie ma…" at bounding box center [327, 322] width 147 height 14
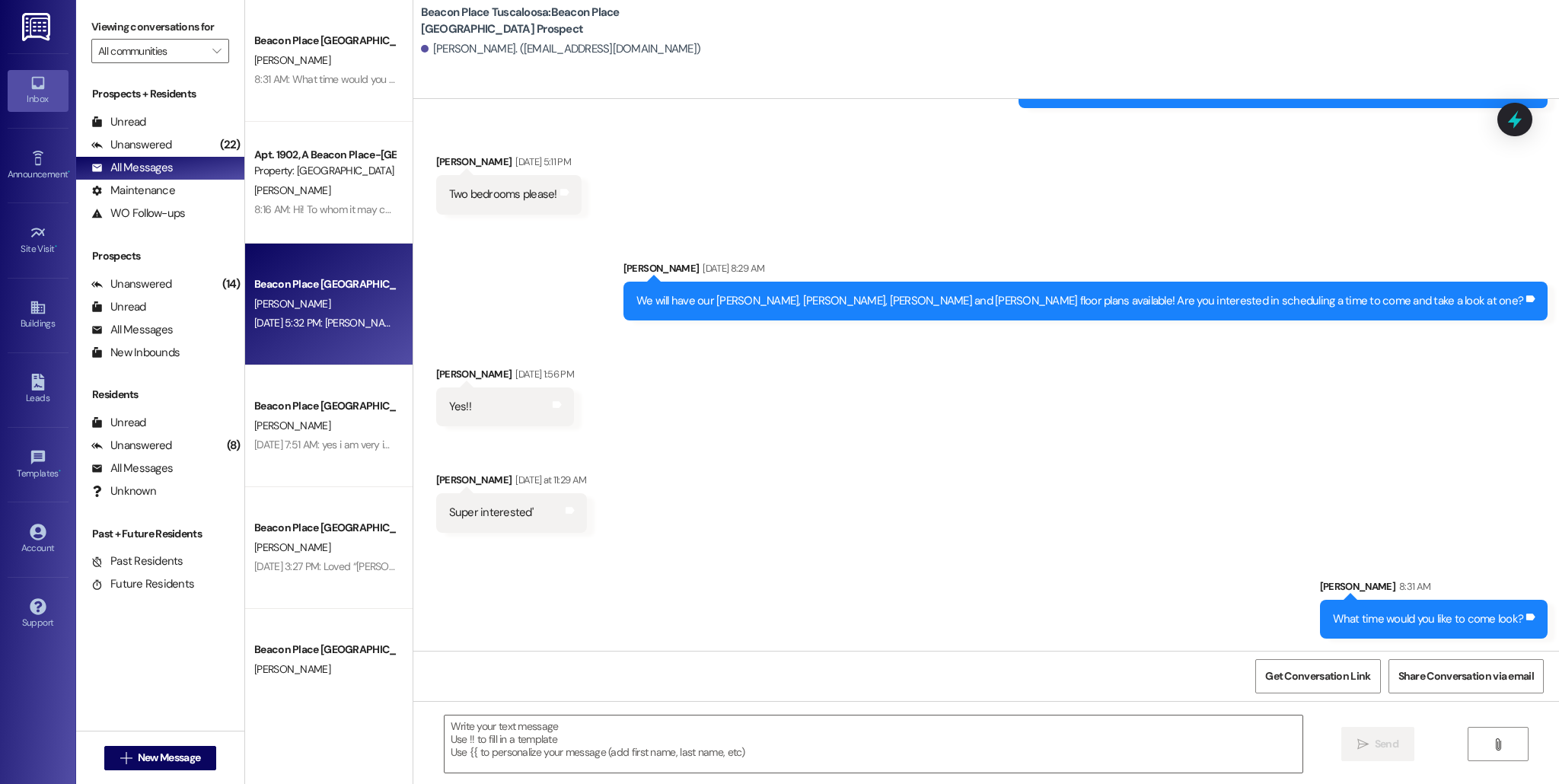
scroll to position [0, 0]
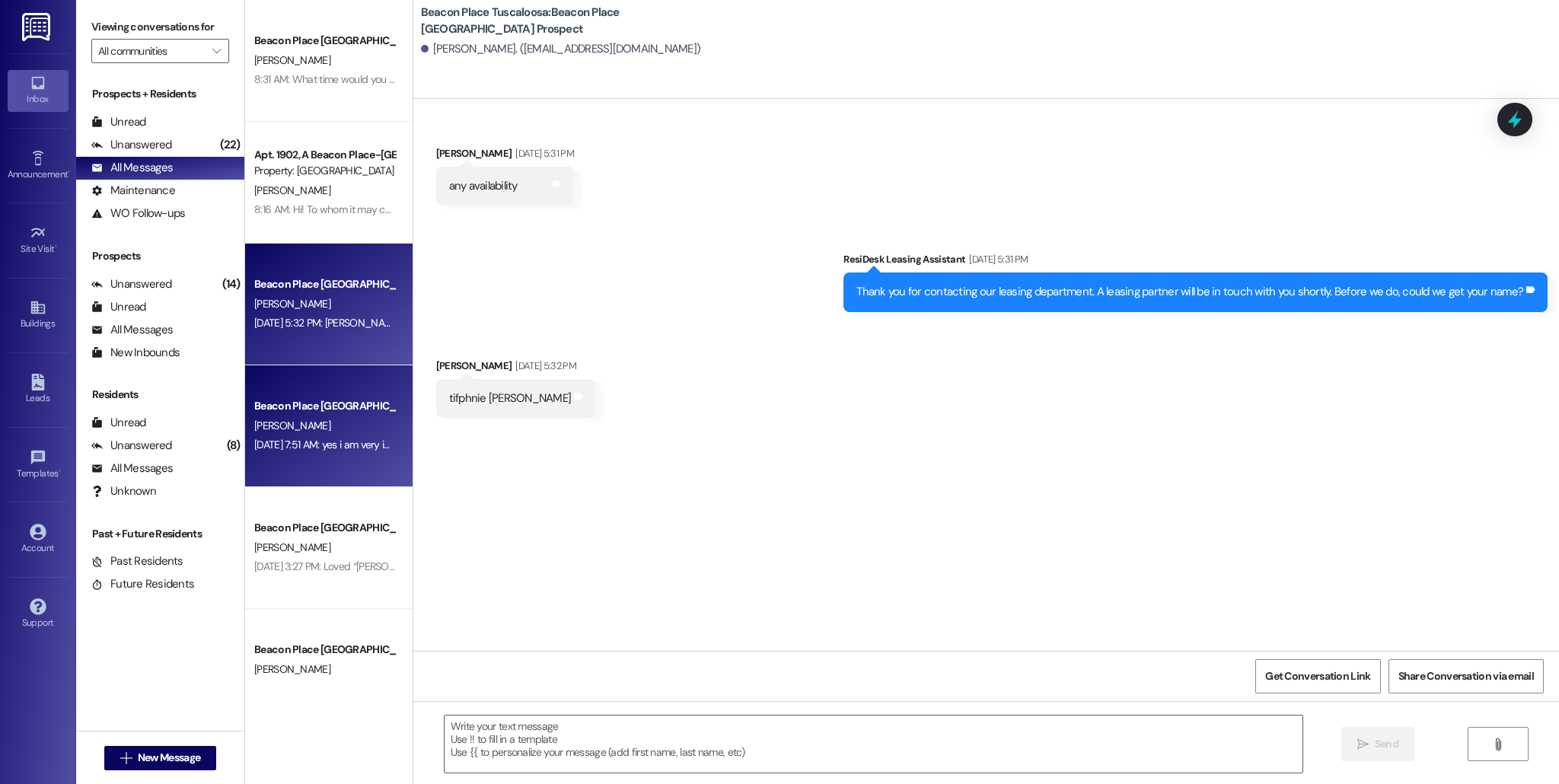
click at [353, 422] on div "[PERSON_NAME]" at bounding box center [325, 426] width 144 height 19
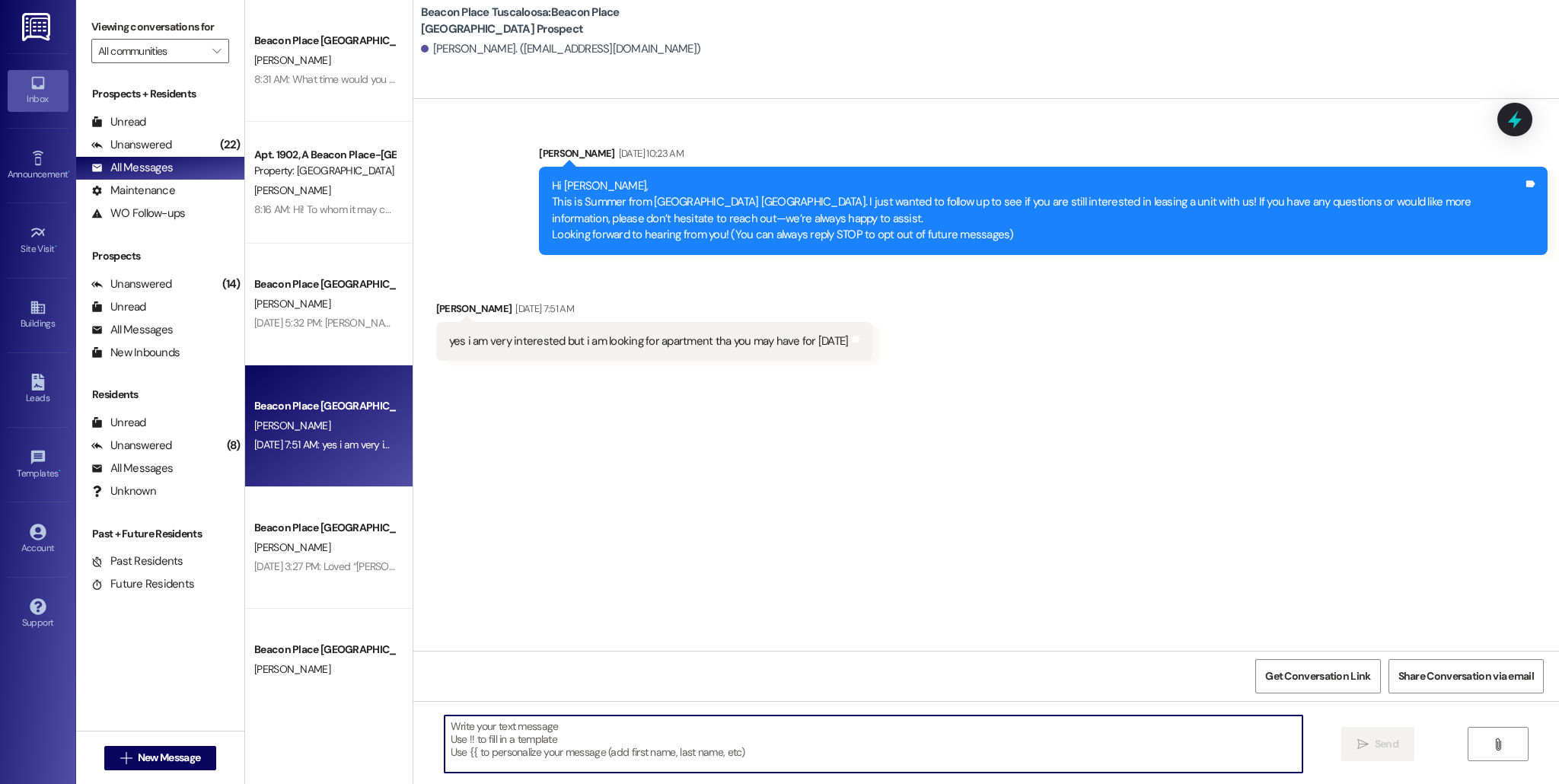
click at [749, 744] on textarea at bounding box center [873, 744] width 858 height 57
type textarea "Absolutely! Do you have a time you would like to come look at one?"
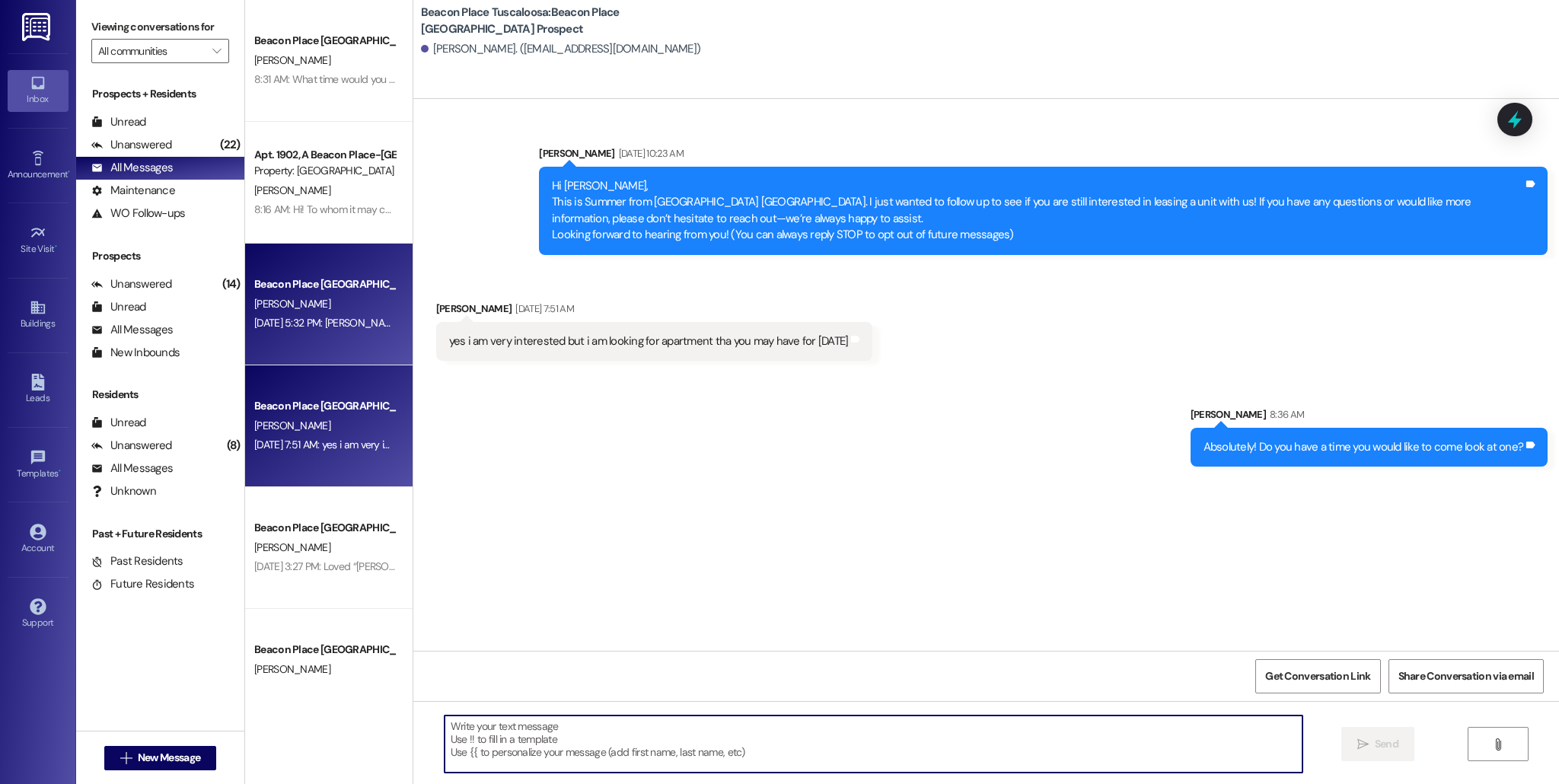
click at [342, 304] on div "[PERSON_NAME]" at bounding box center [325, 304] width 144 height 19
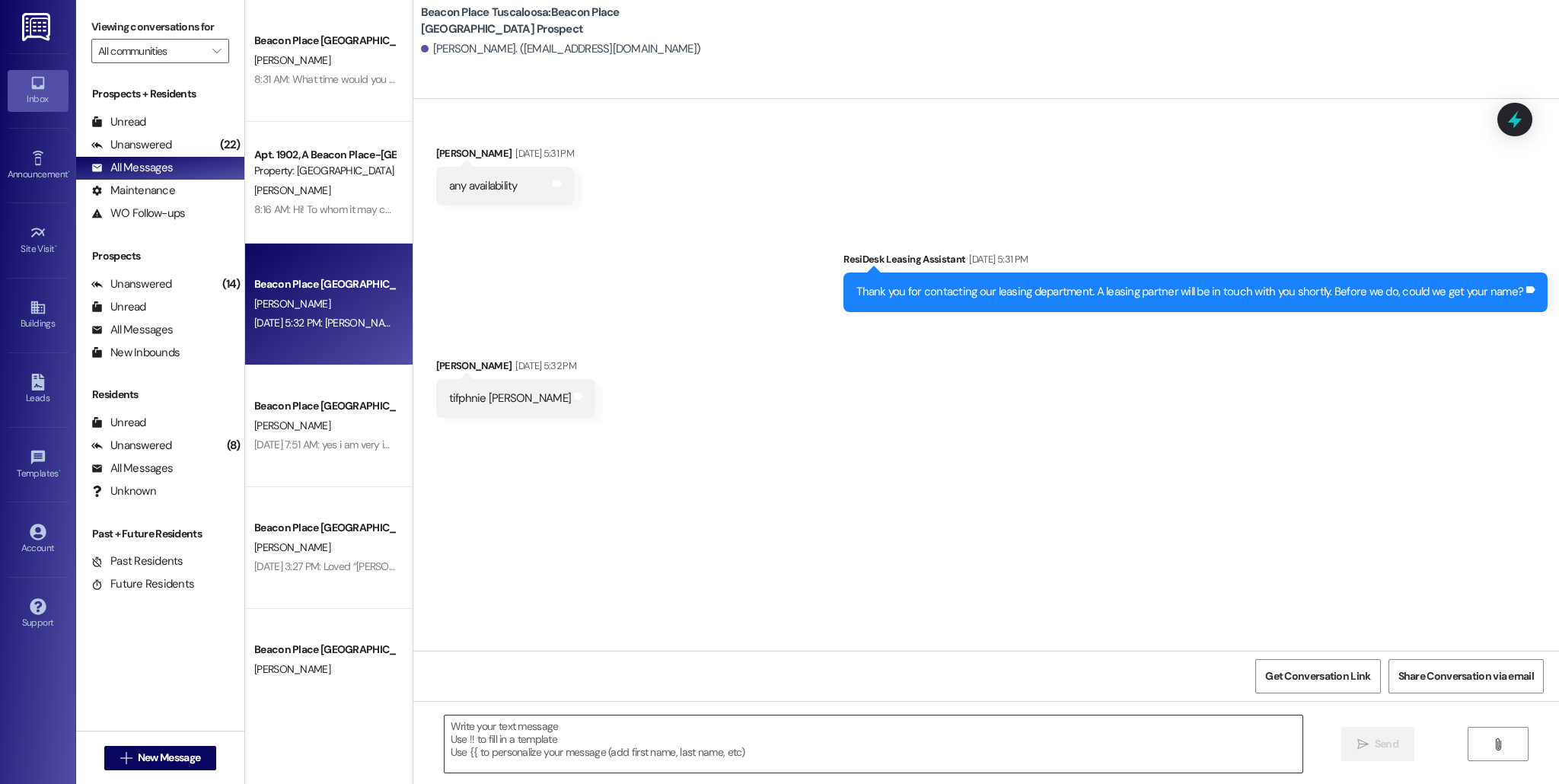
click at [580, 751] on textarea at bounding box center [873, 744] width 858 height 57
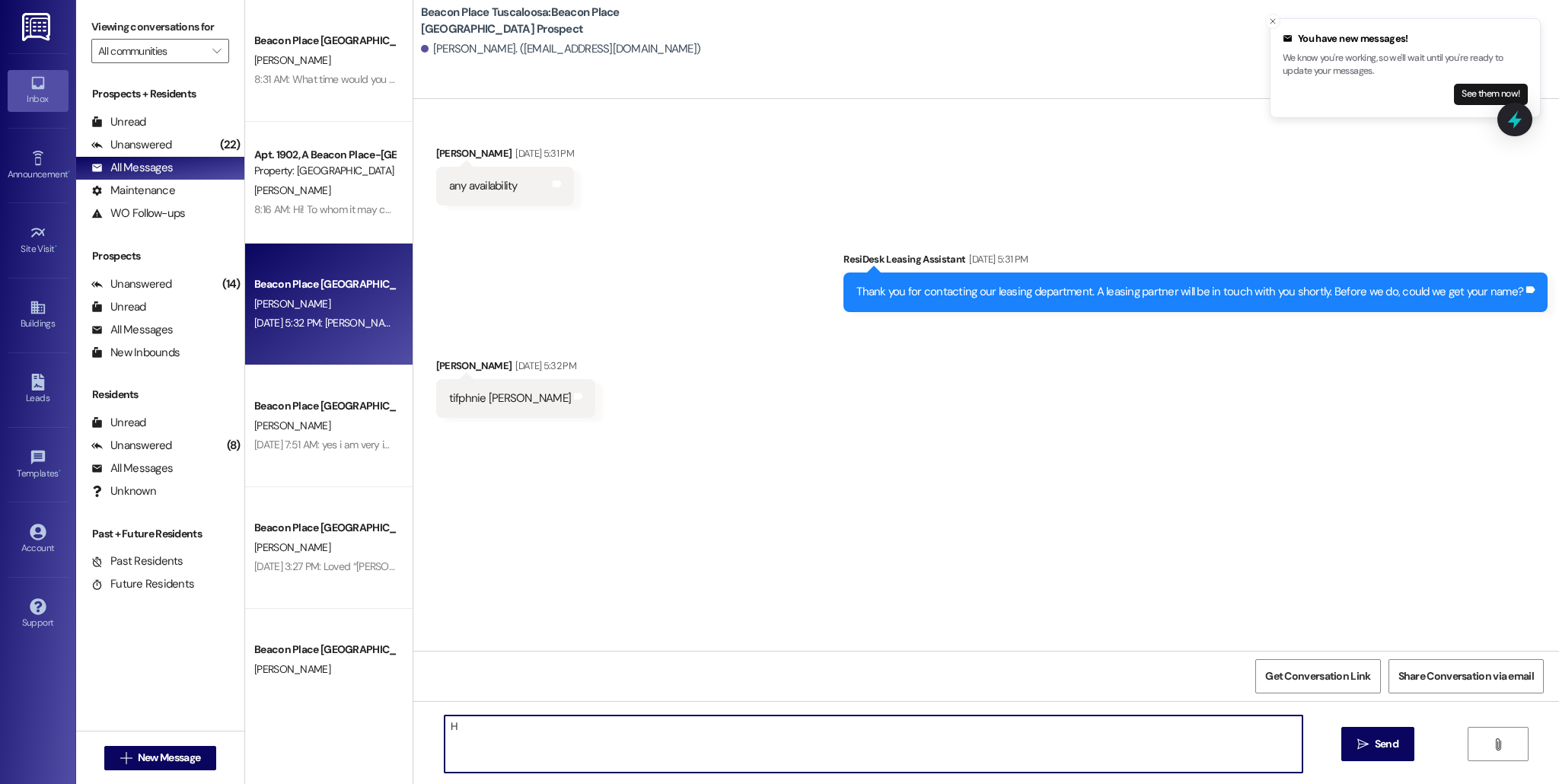
type textarea "H"
click at [1385, 72] on p "We know you're working, so we'll wait until you're ready to update your message…" at bounding box center [1405, 65] width 245 height 26
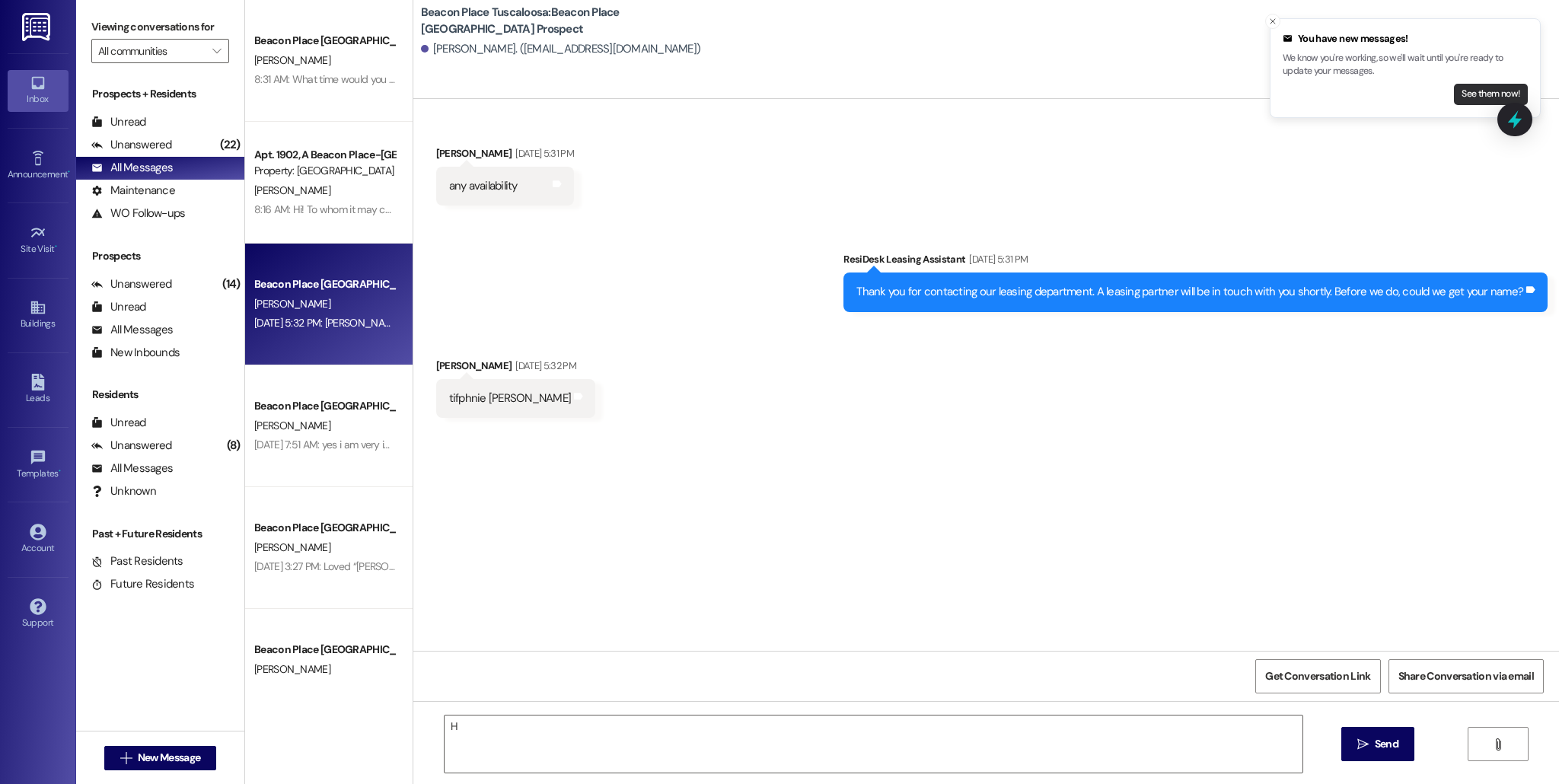
click at [1483, 93] on button "See them now!" at bounding box center [1491, 94] width 74 height 21
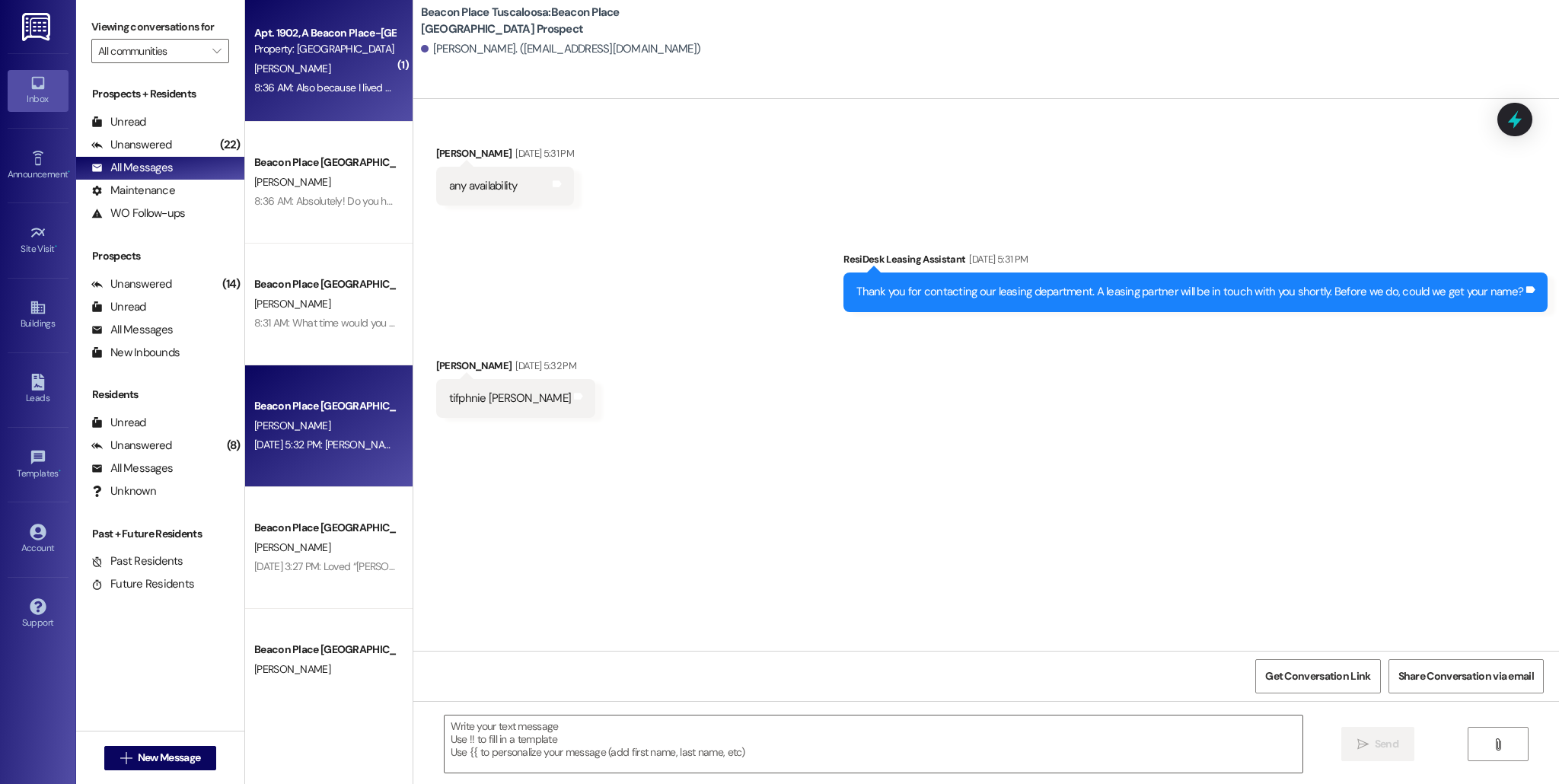
click at [313, 76] on div "[PERSON_NAME]" at bounding box center [325, 68] width 144 height 19
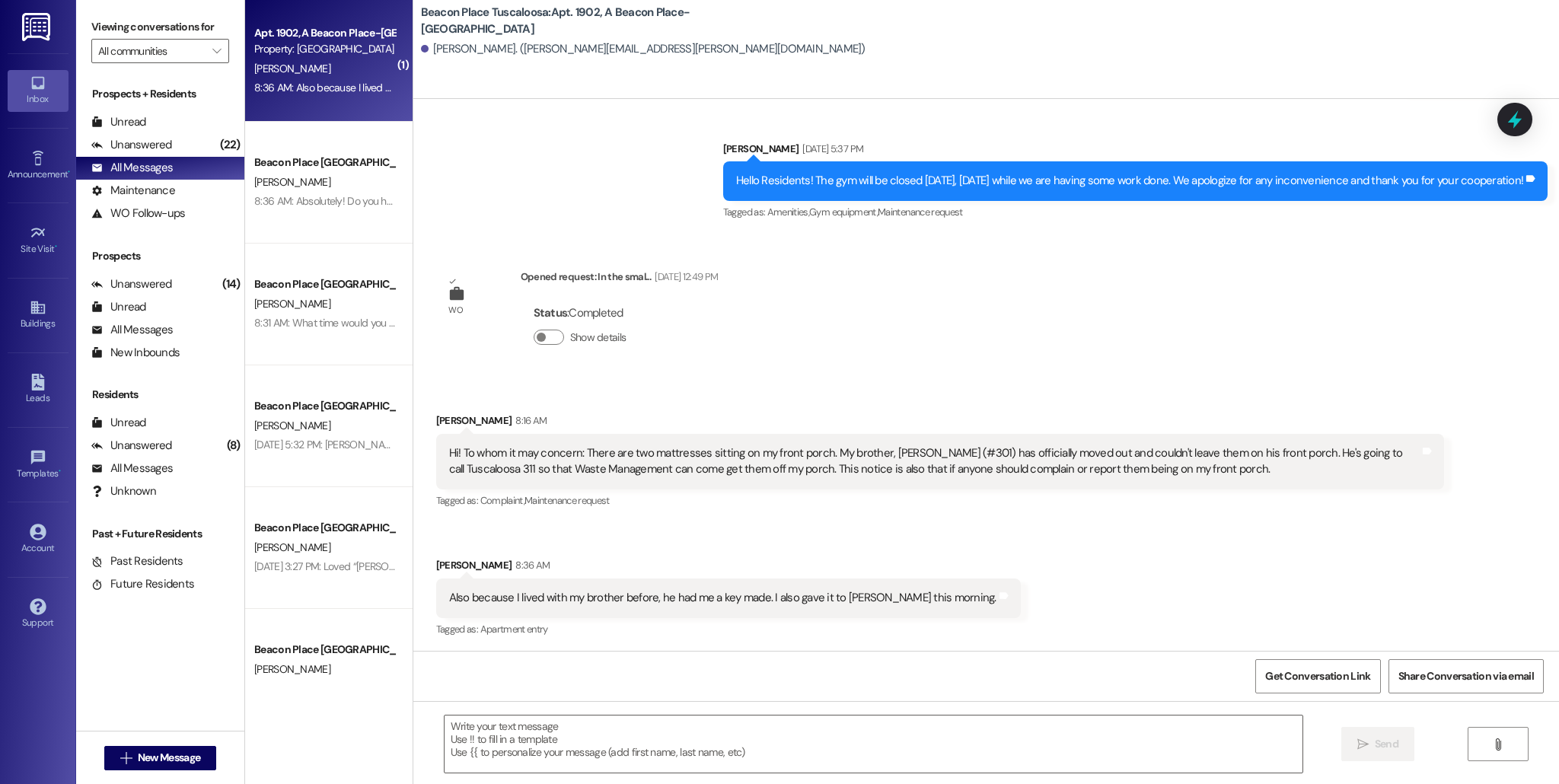
scroll to position [3977, 0]
click at [638, 733] on textarea at bounding box center [873, 744] width 858 height 57
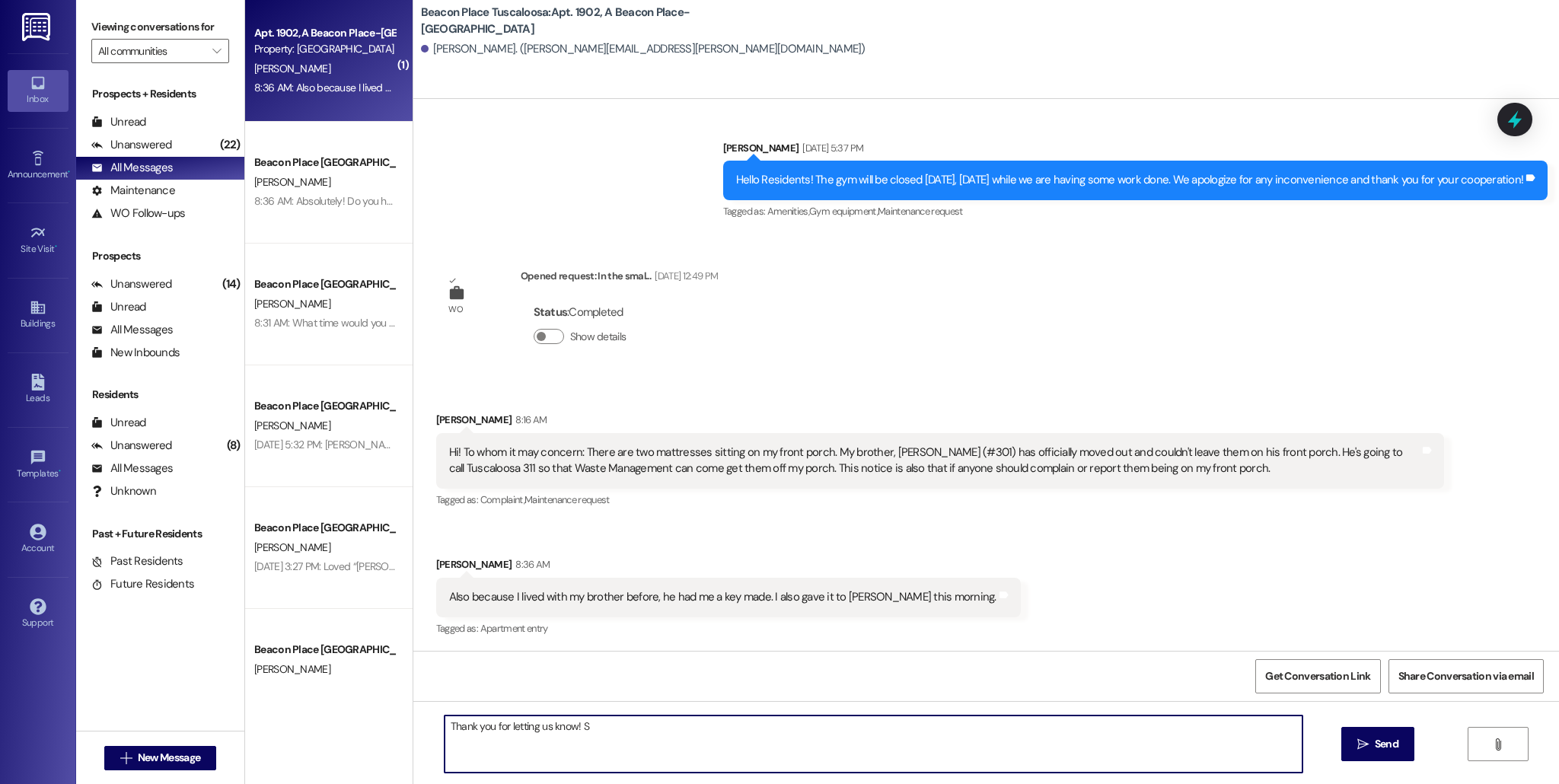
type textarea "Thank you for letting us know!"
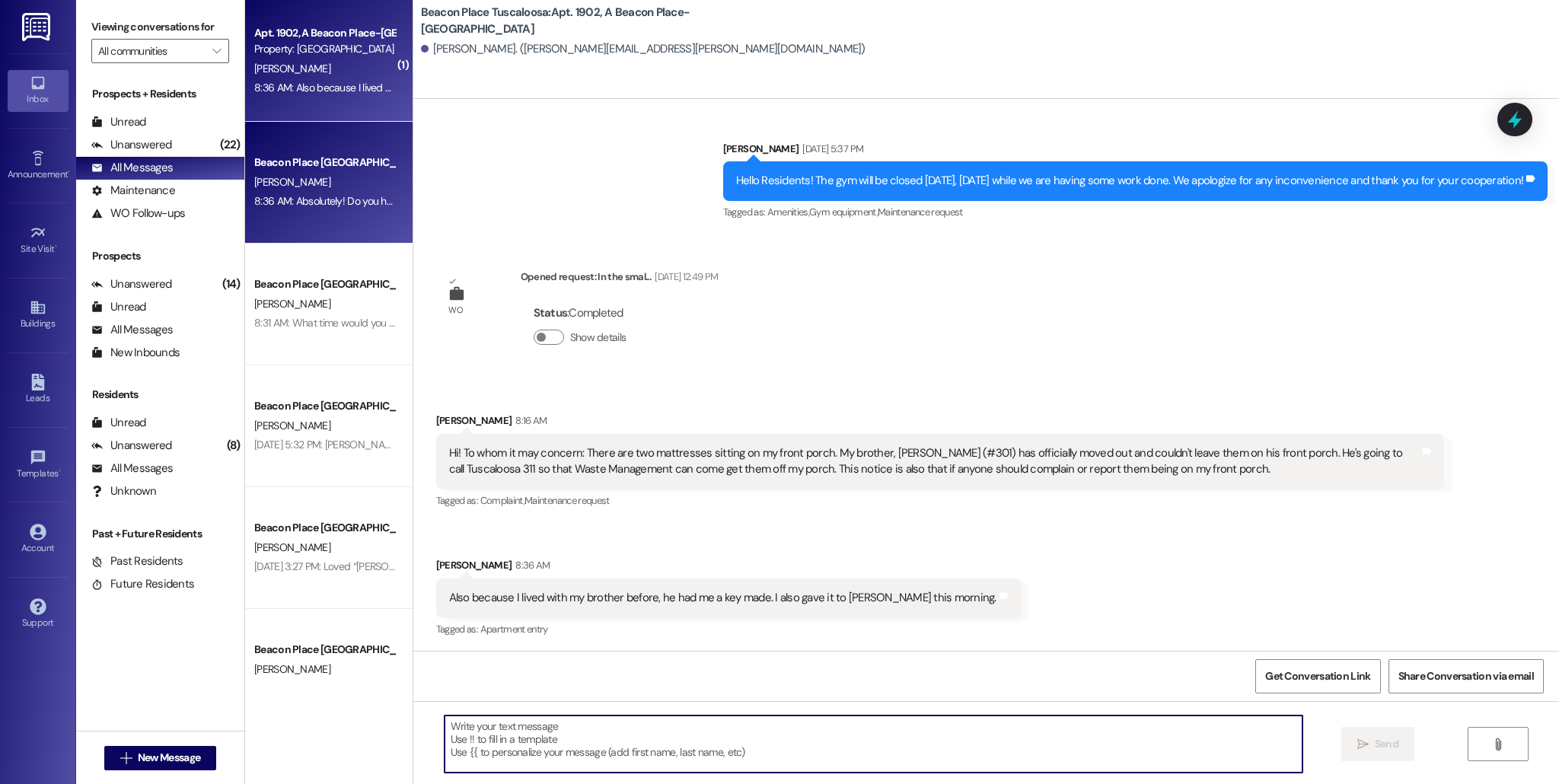
click at [262, 178] on span "[PERSON_NAME]" at bounding box center [292, 181] width 76 height 14
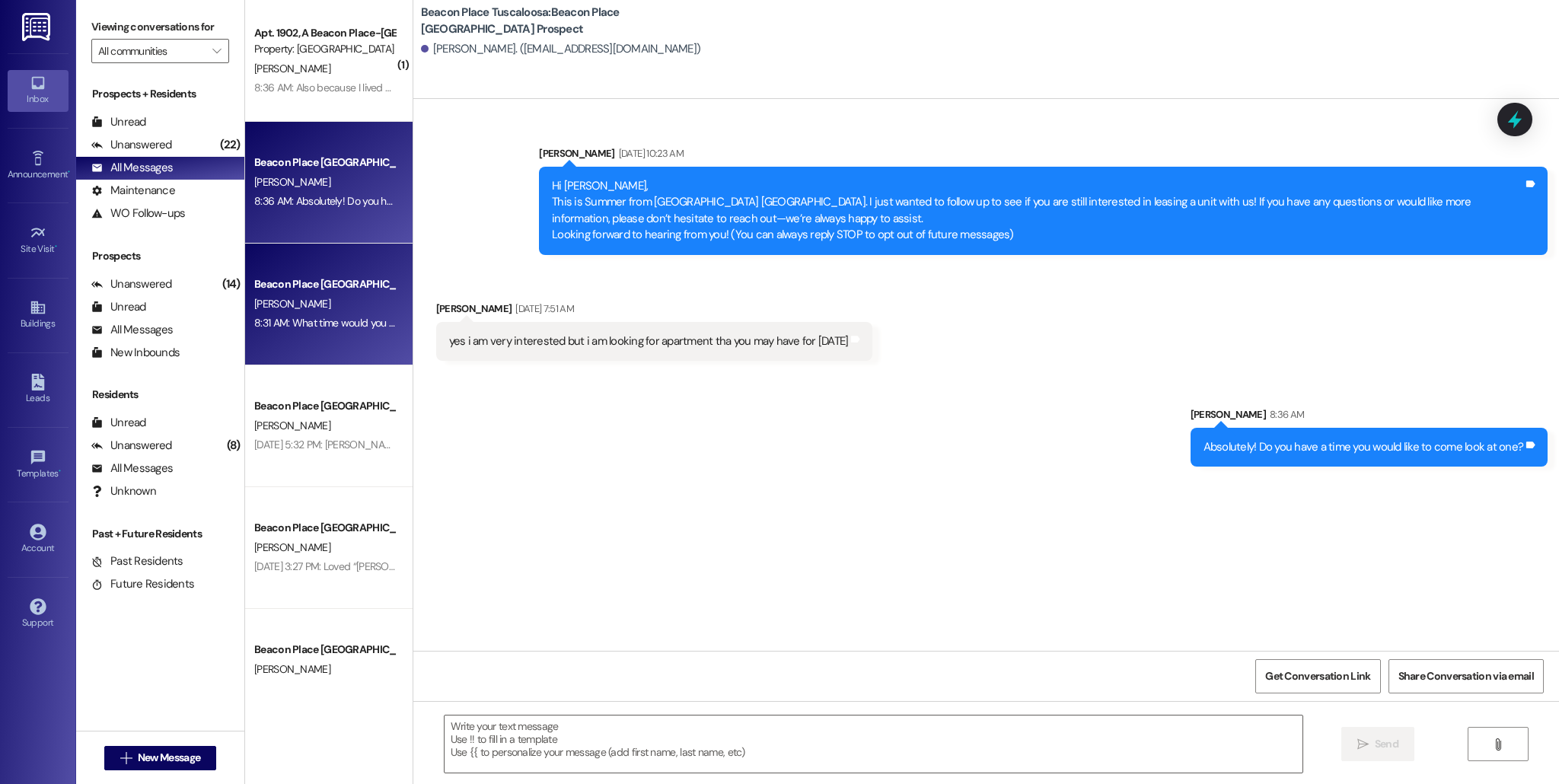
scroll to position [0, 0]
click at [335, 291] on div "Beacon Place [GEOGRAPHIC_DATA] Prospect" at bounding box center [325, 284] width 140 height 16
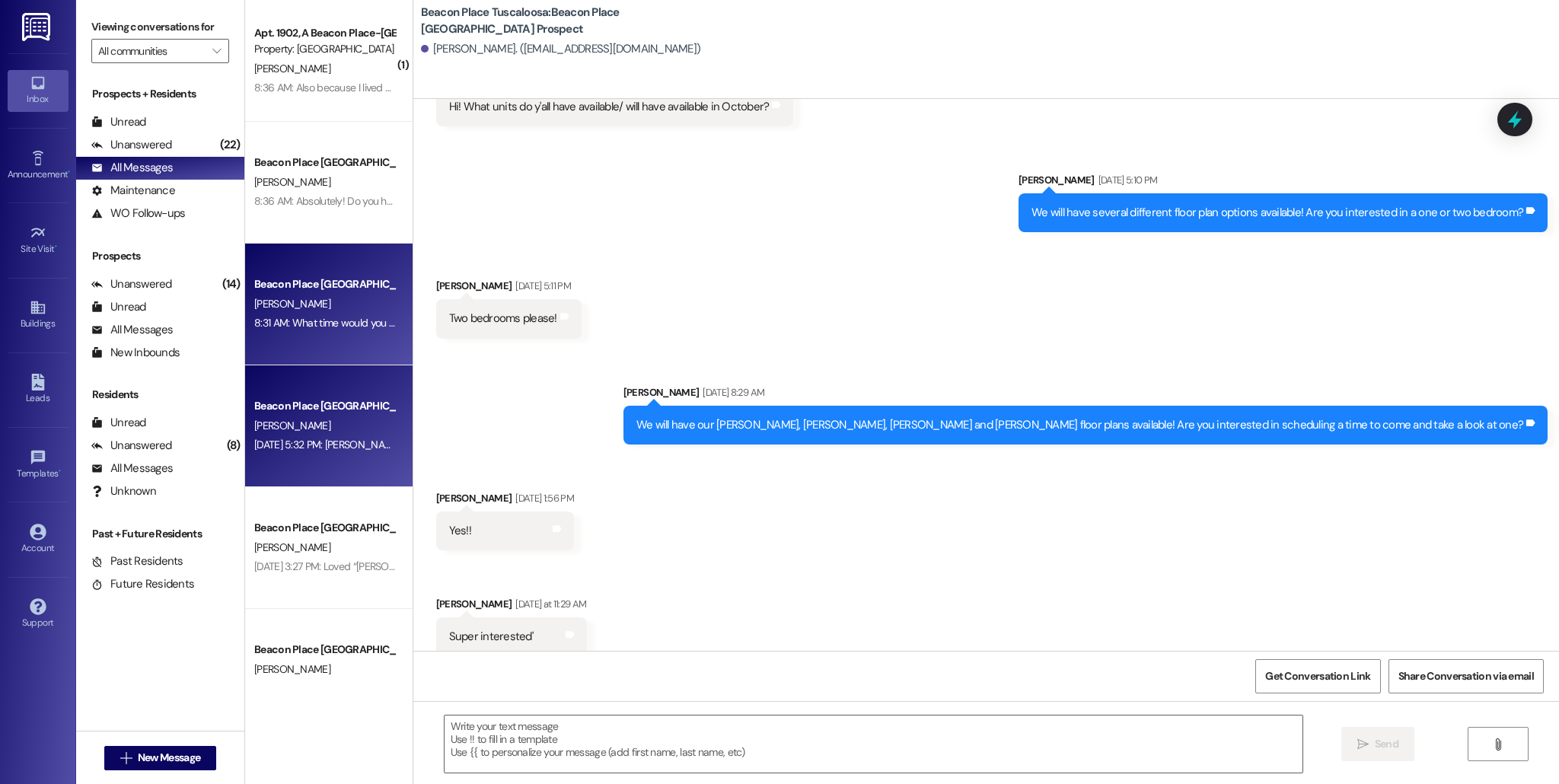
scroll to position [252, 0]
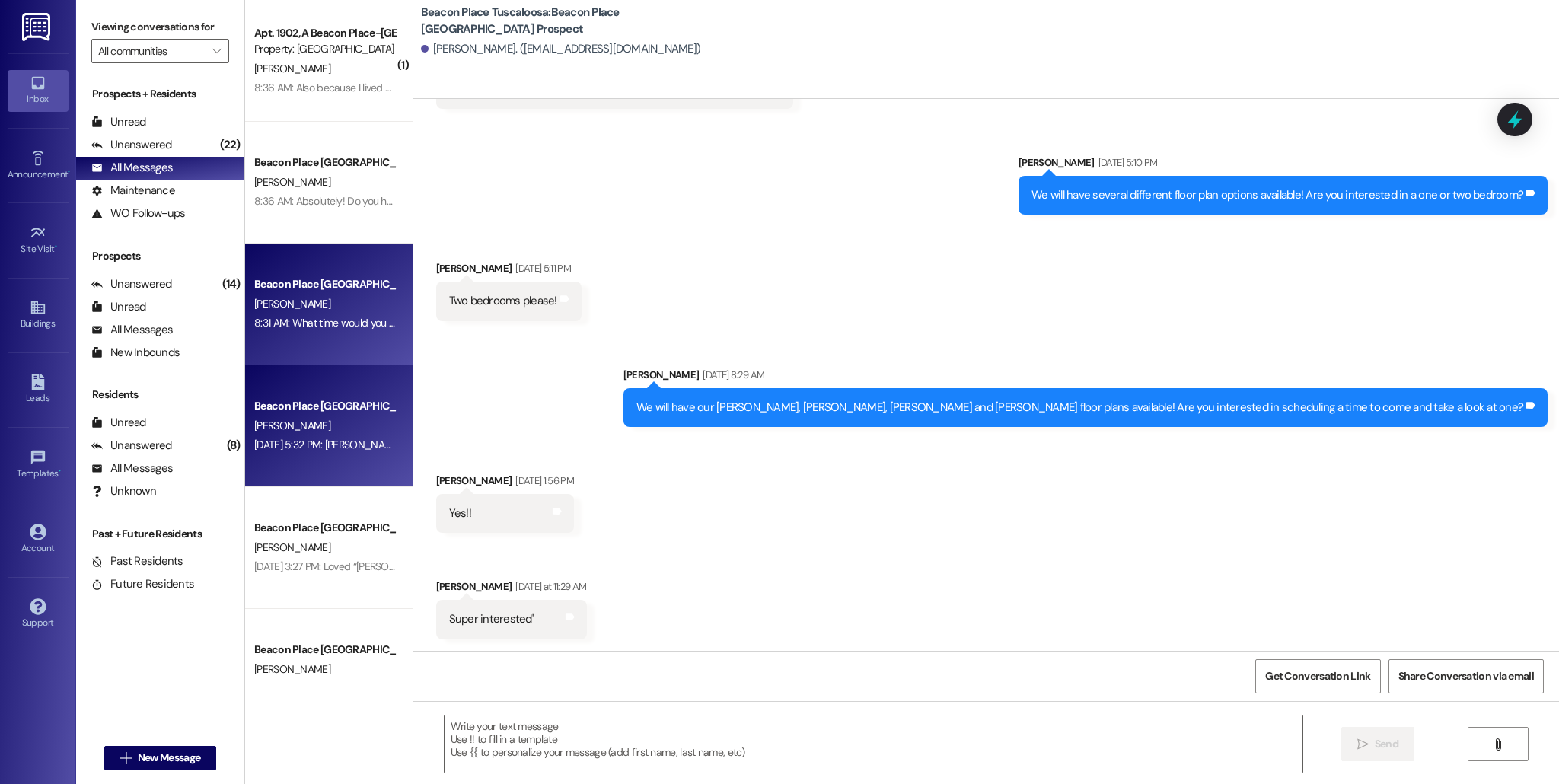
click at [334, 394] on div "Beacon Place Tuscaloosa Prospect T. MATTHEWS Aug 30, 2025 at 5:32 PM: tifphnie …" at bounding box center [329, 427] width 168 height 122
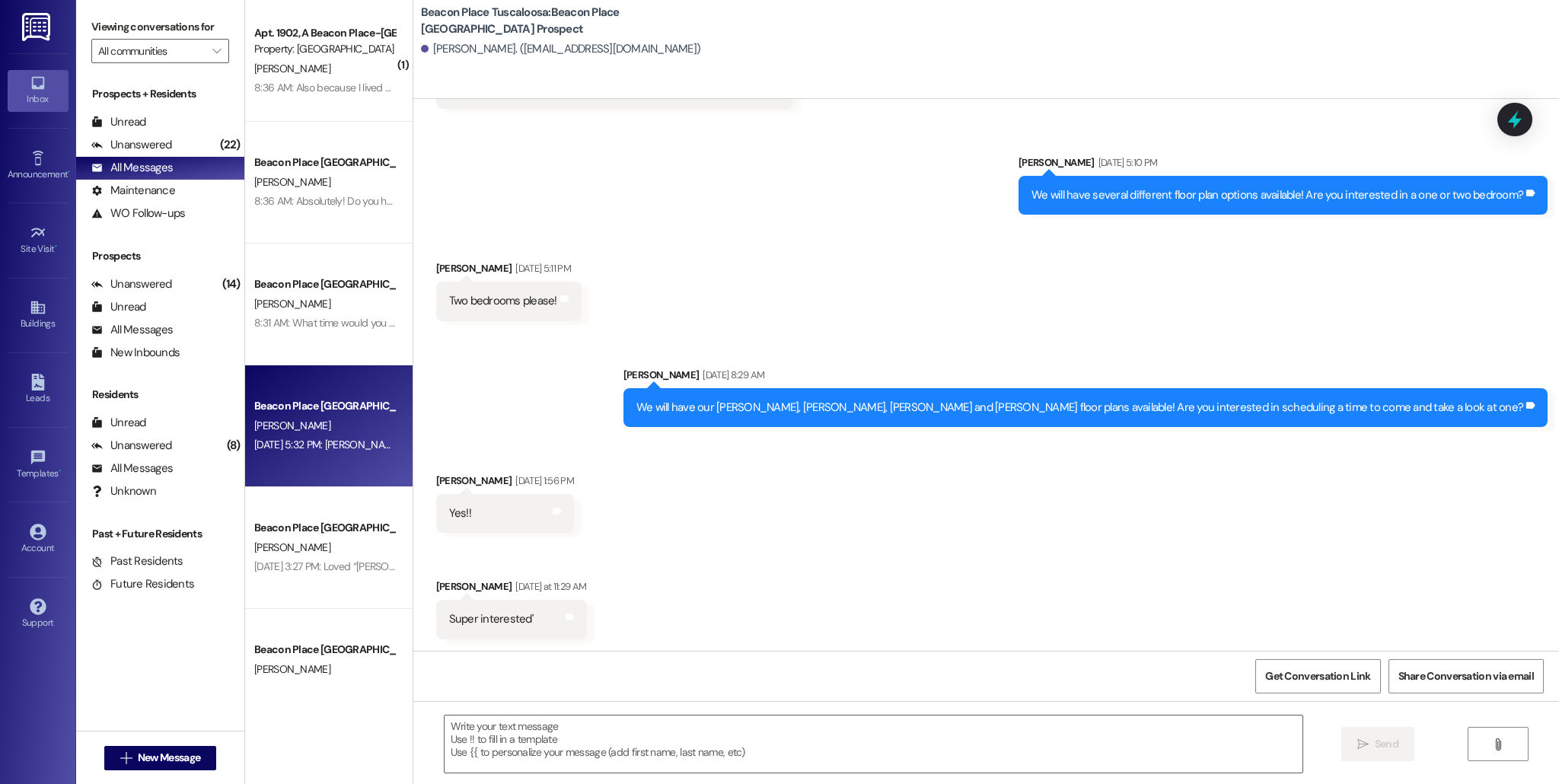
scroll to position [0, 0]
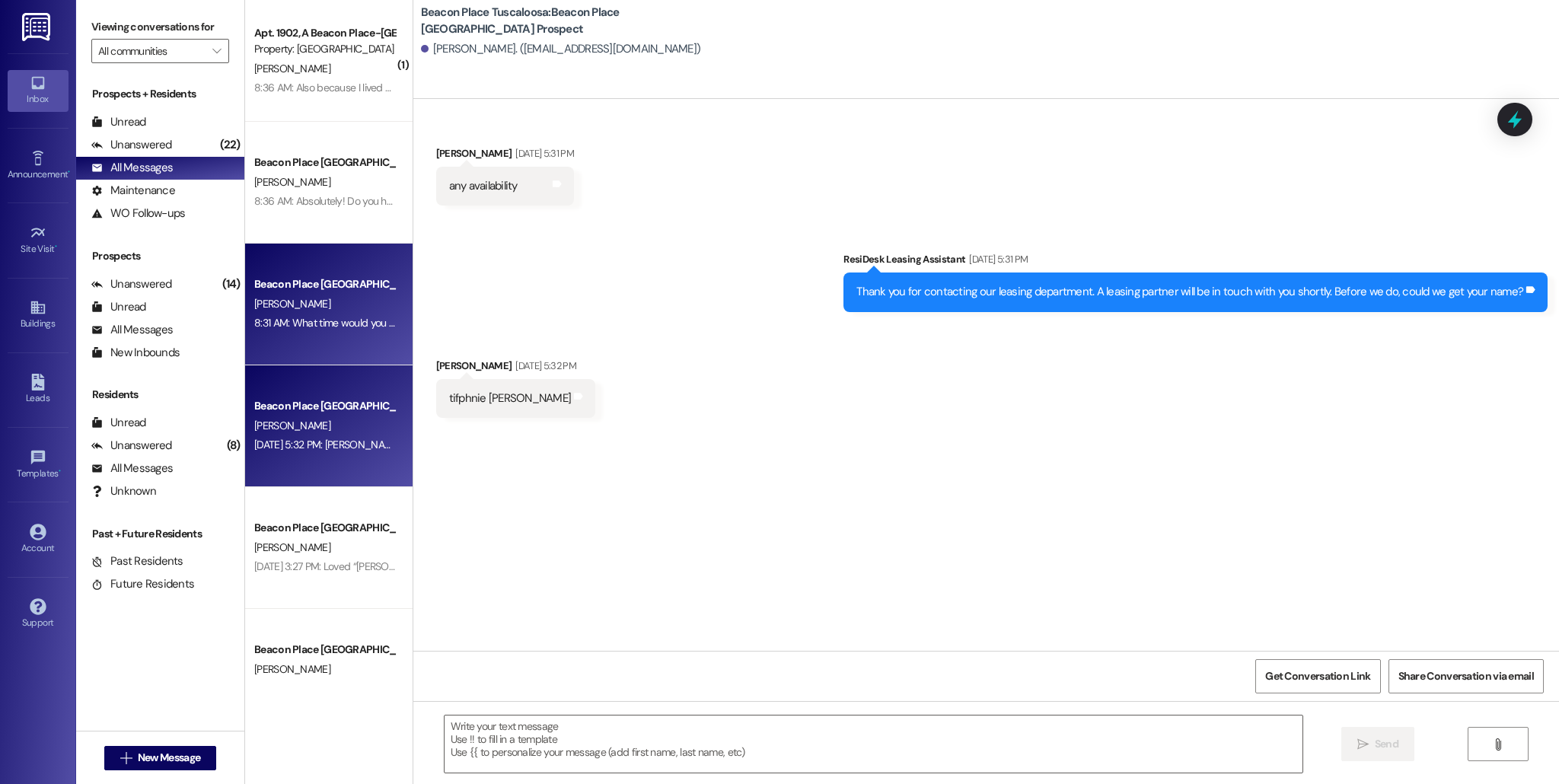
click at [324, 288] on div "Beacon Place [GEOGRAPHIC_DATA] Prospect" at bounding box center [325, 284] width 140 height 16
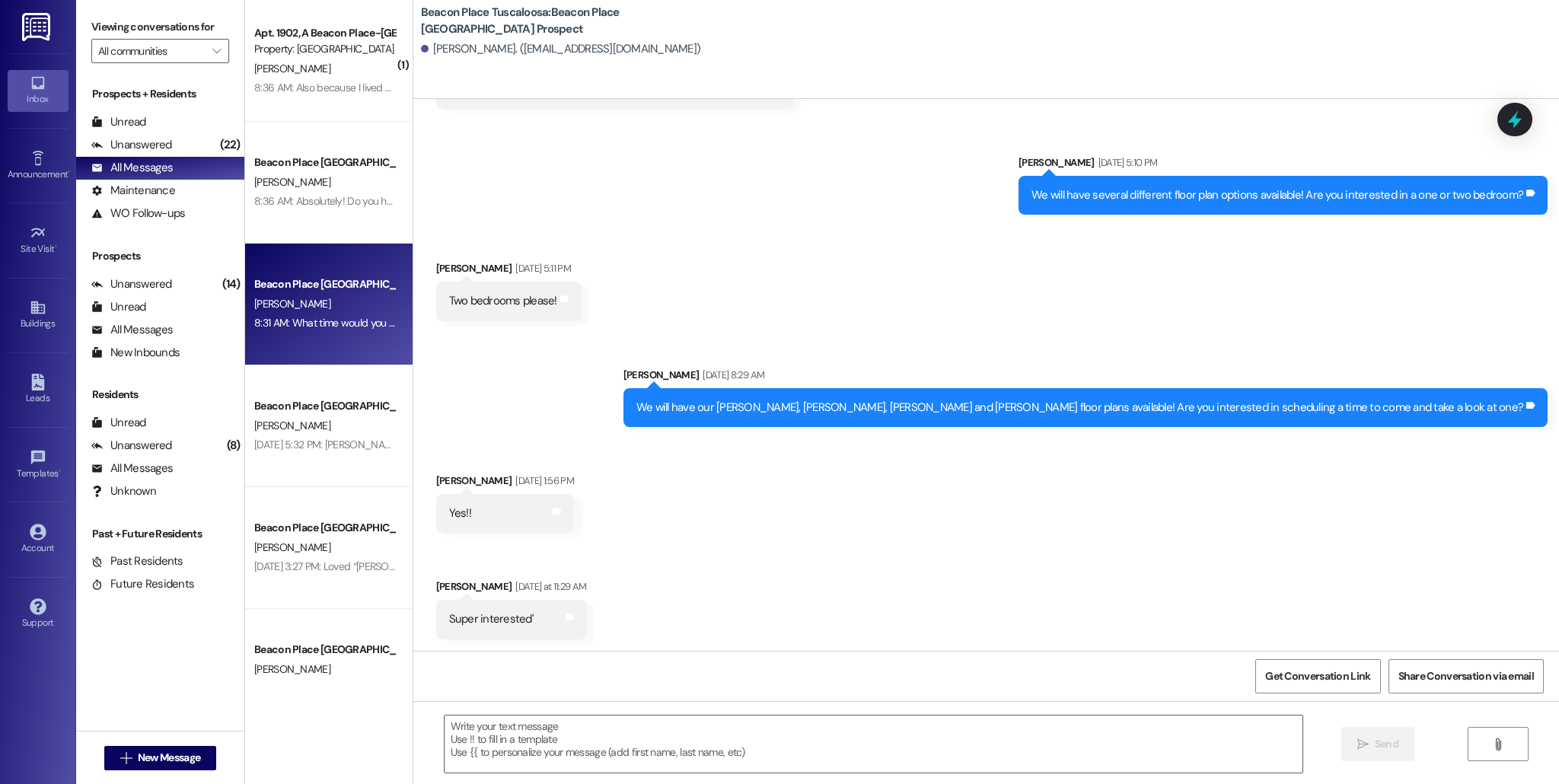
scroll to position [358, 0]
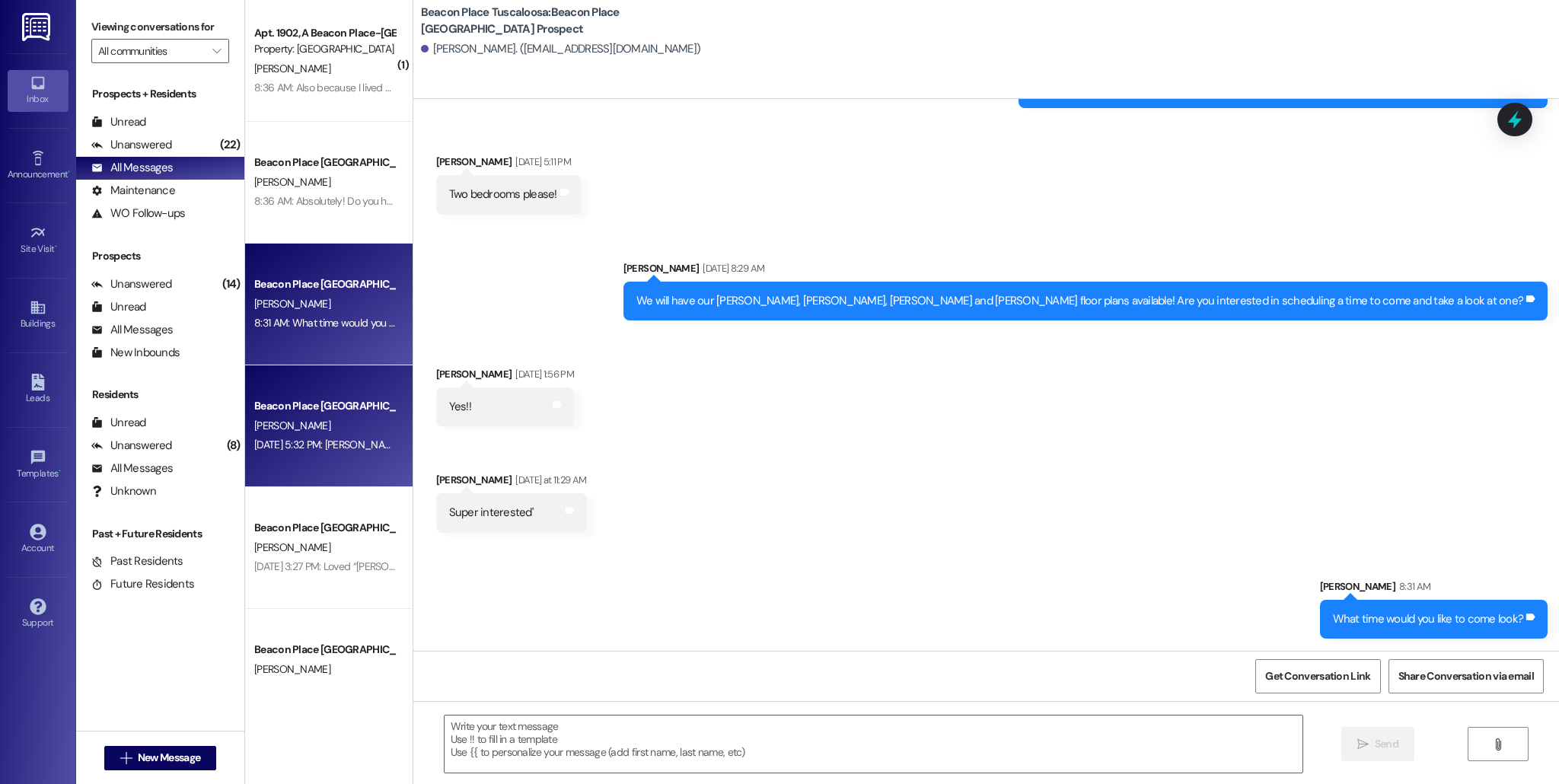
click at [302, 447] on div "Aug 30, 2025 at 5:32 PM: tifphnie matthews Aug 30, 2025 at 5:32 PM: tifphnie ma…" at bounding box center [327, 444] width 147 height 14
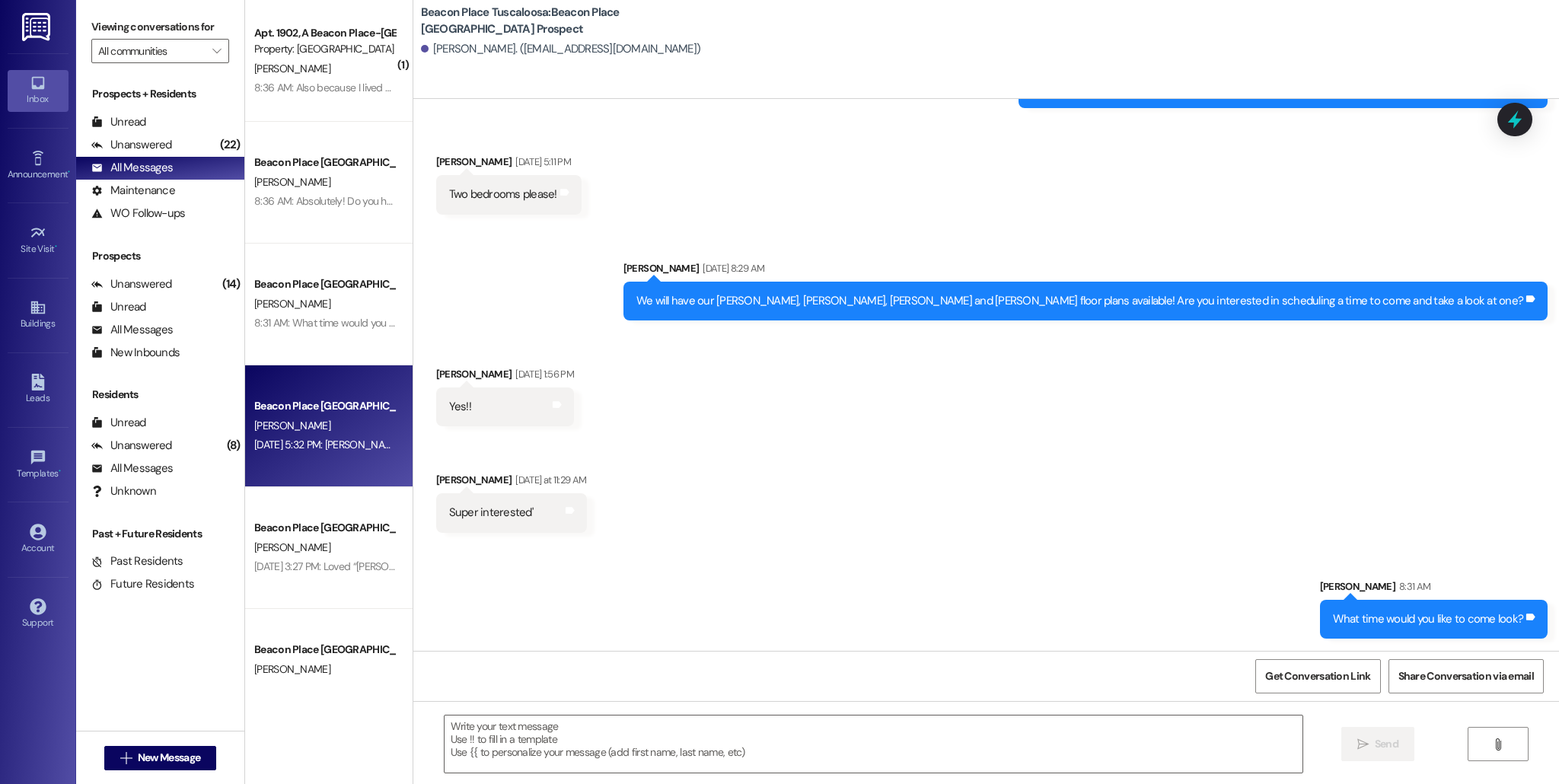
scroll to position [0, 0]
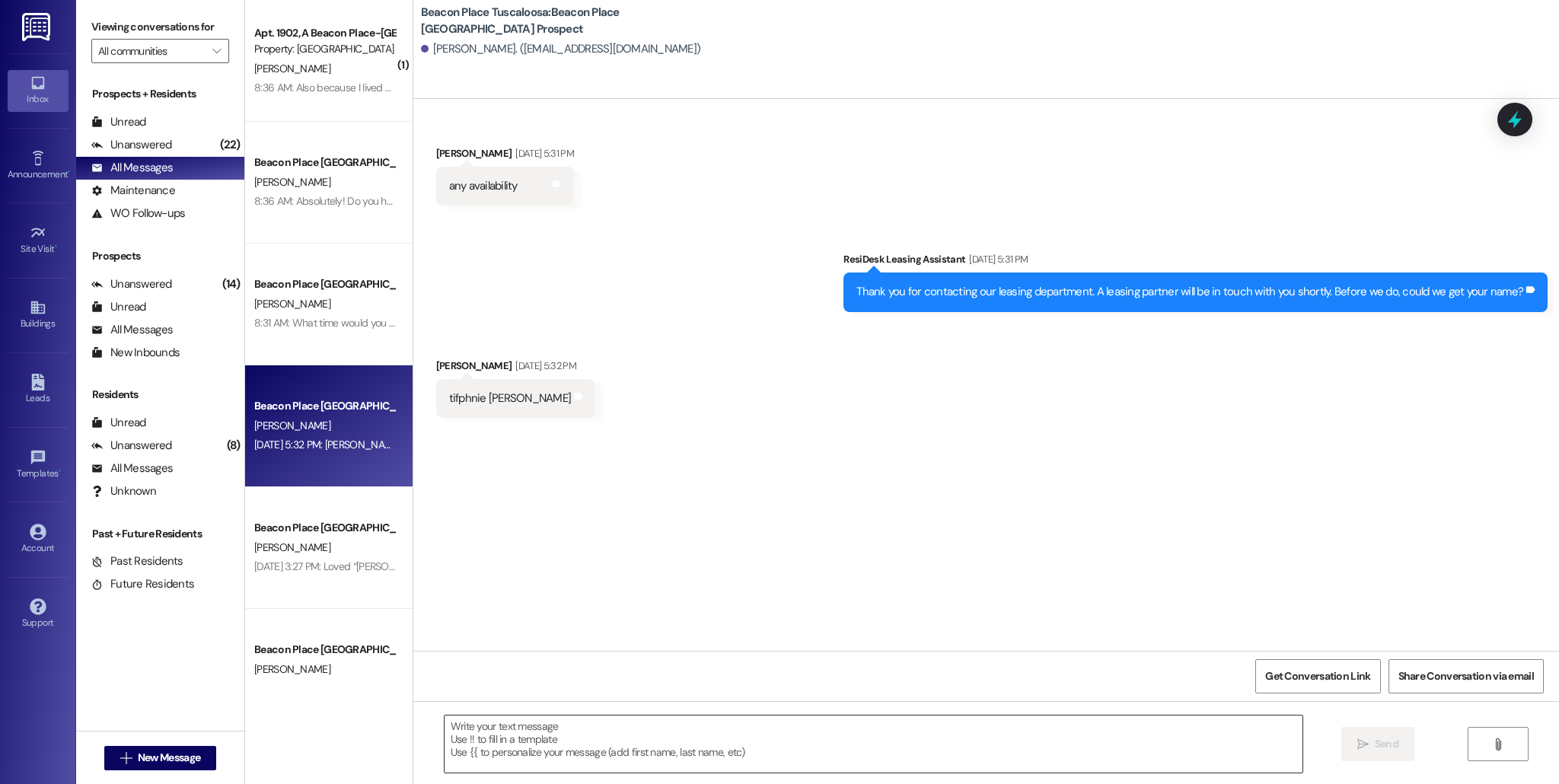
click at [510, 750] on textarea at bounding box center [873, 744] width 858 height 57
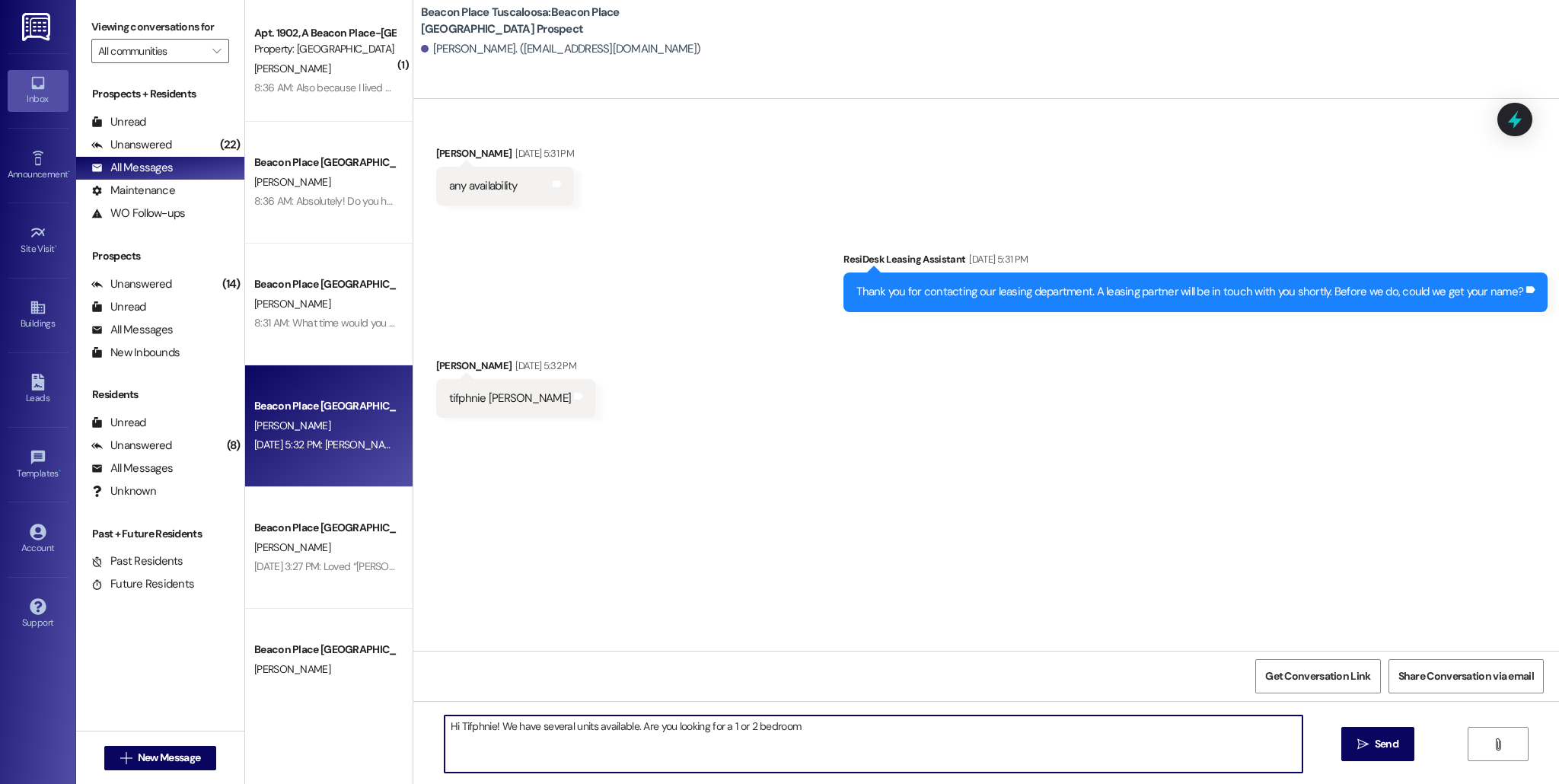
type textarea "Hi Tifphnie! We have several units available. Are you looking for a 1 or 2 bedr…"
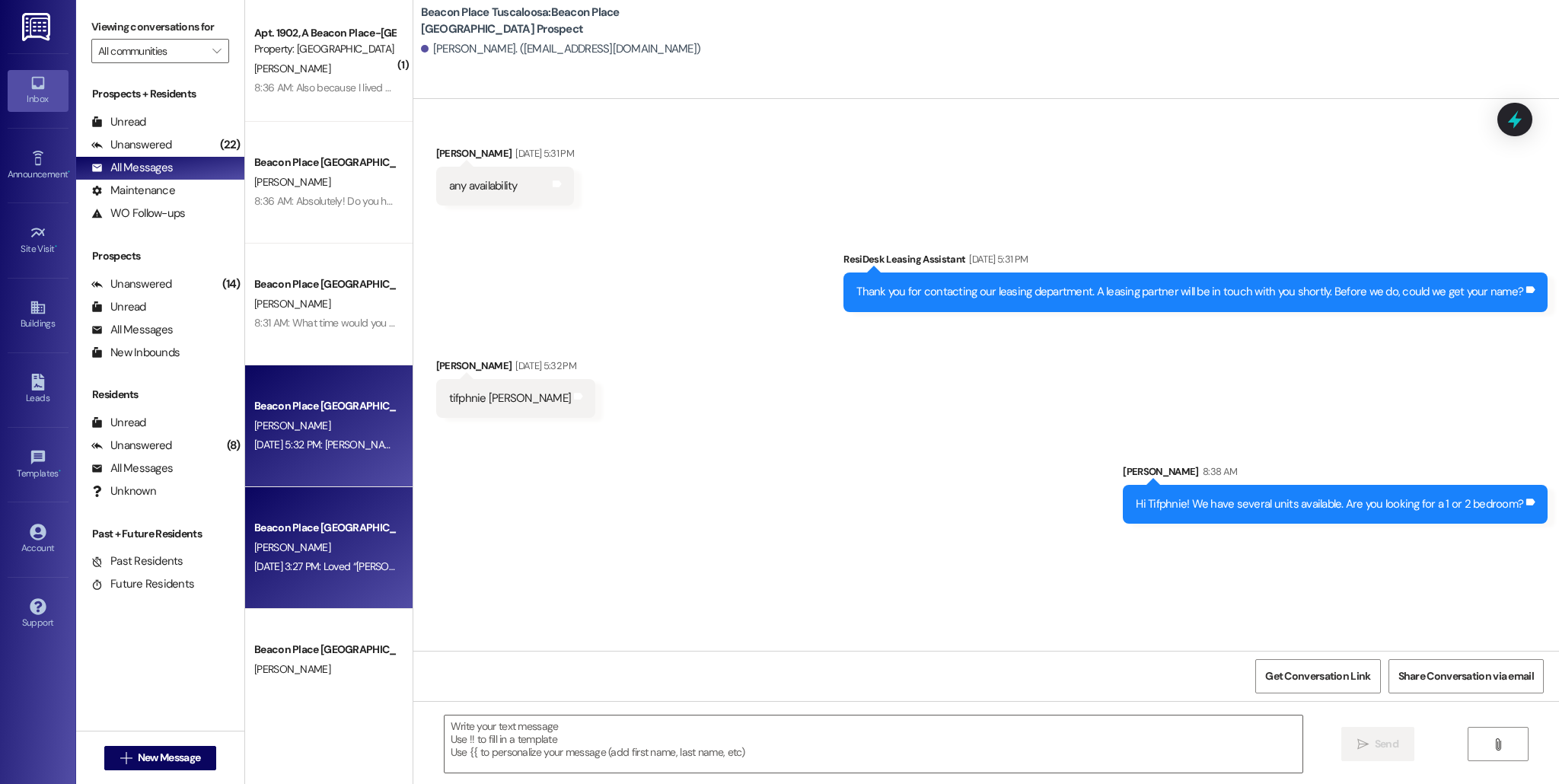
click at [332, 542] on div "[PERSON_NAME]" at bounding box center [325, 547] width 144 height 19
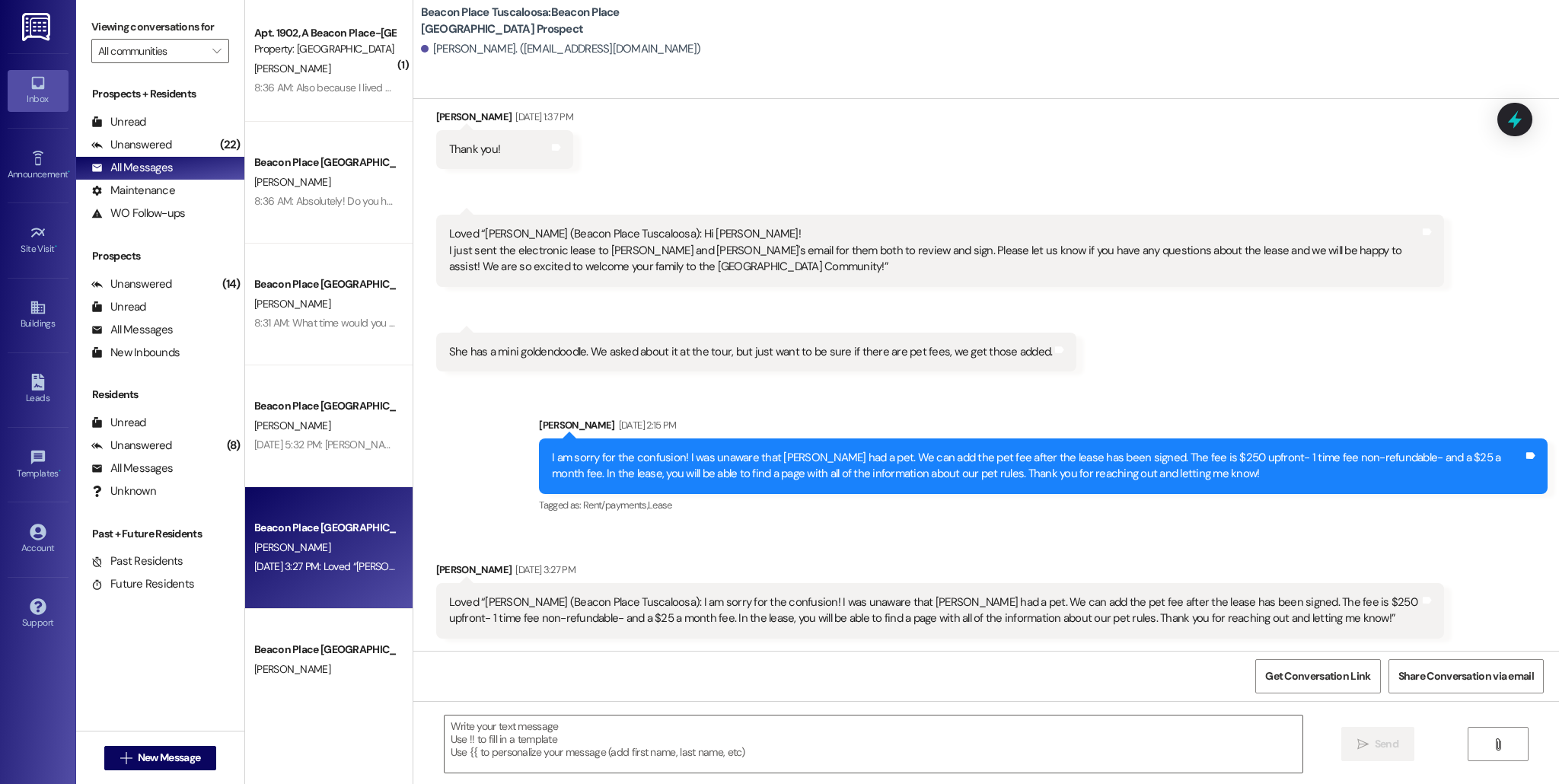
scroll to position [688, 0]
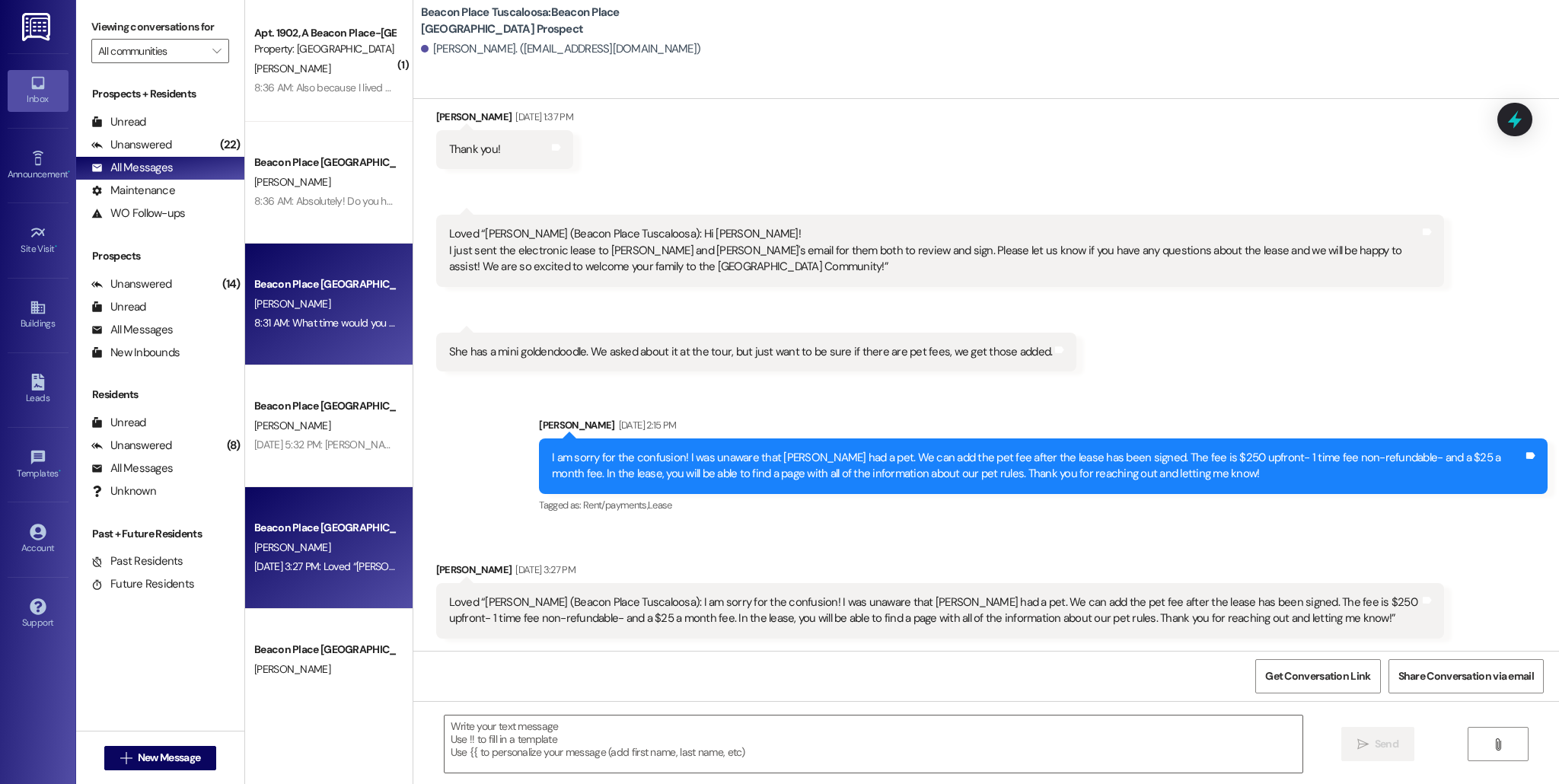
click at [271, 316] on div "8:31 AM: What time would you like to come look? 8:31 AM: What time would you li…" at bounding box center [360, 322] width 212 height 14
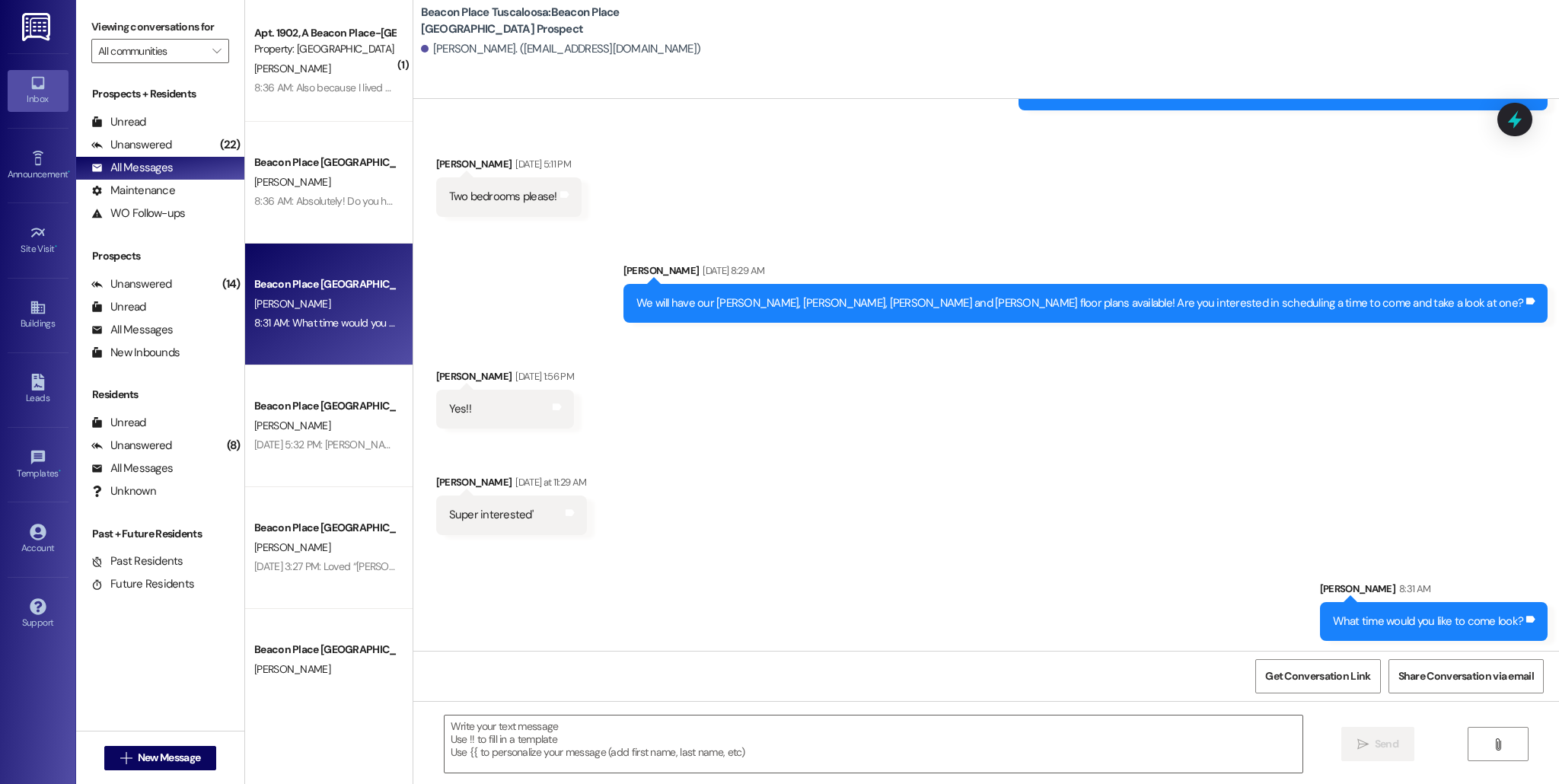
scroll to position [358, 0]
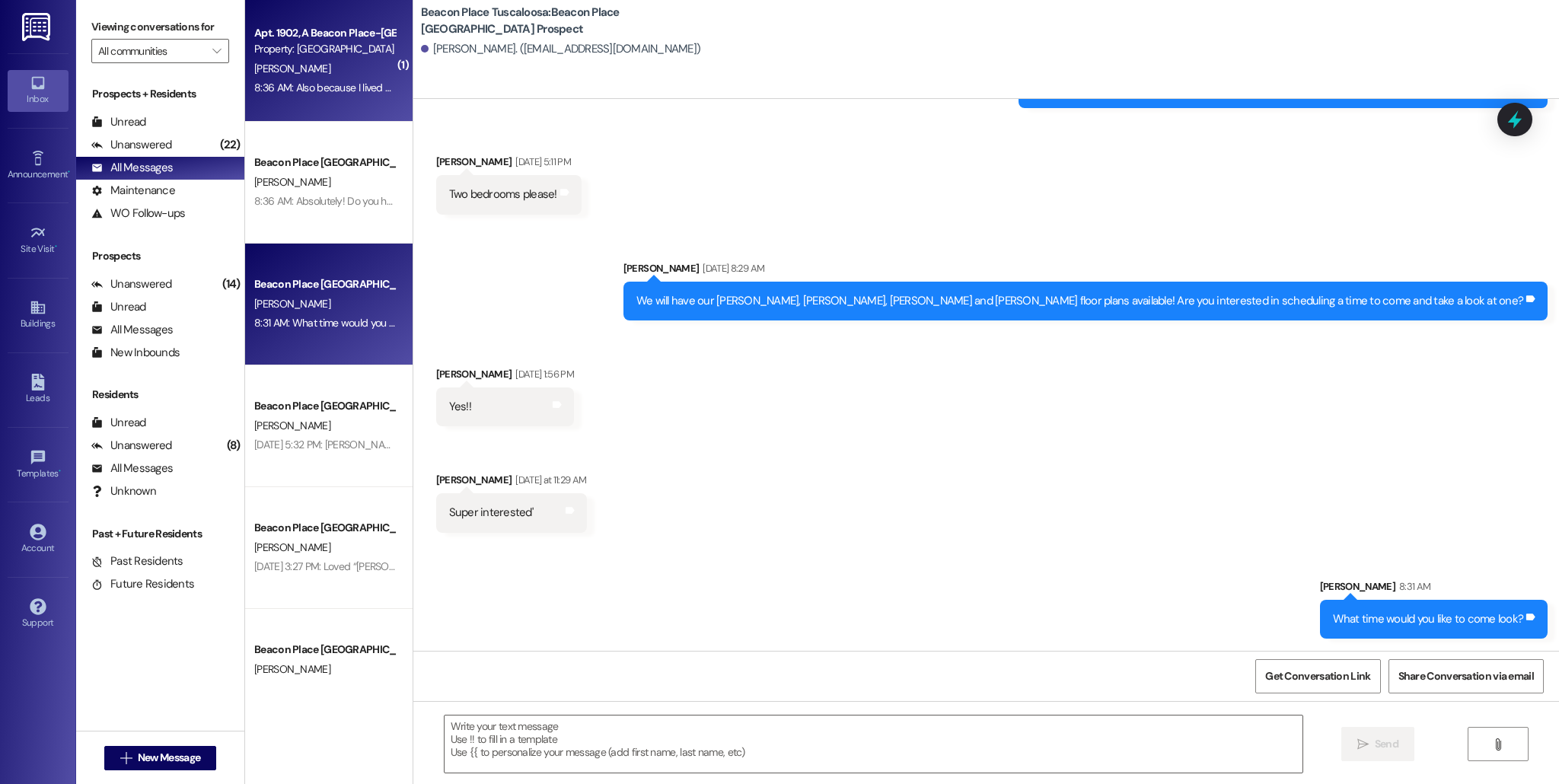
click at [361, 76] on div "[PERSON_NAME]" at bounding box center [325, 68] width 144 height 19
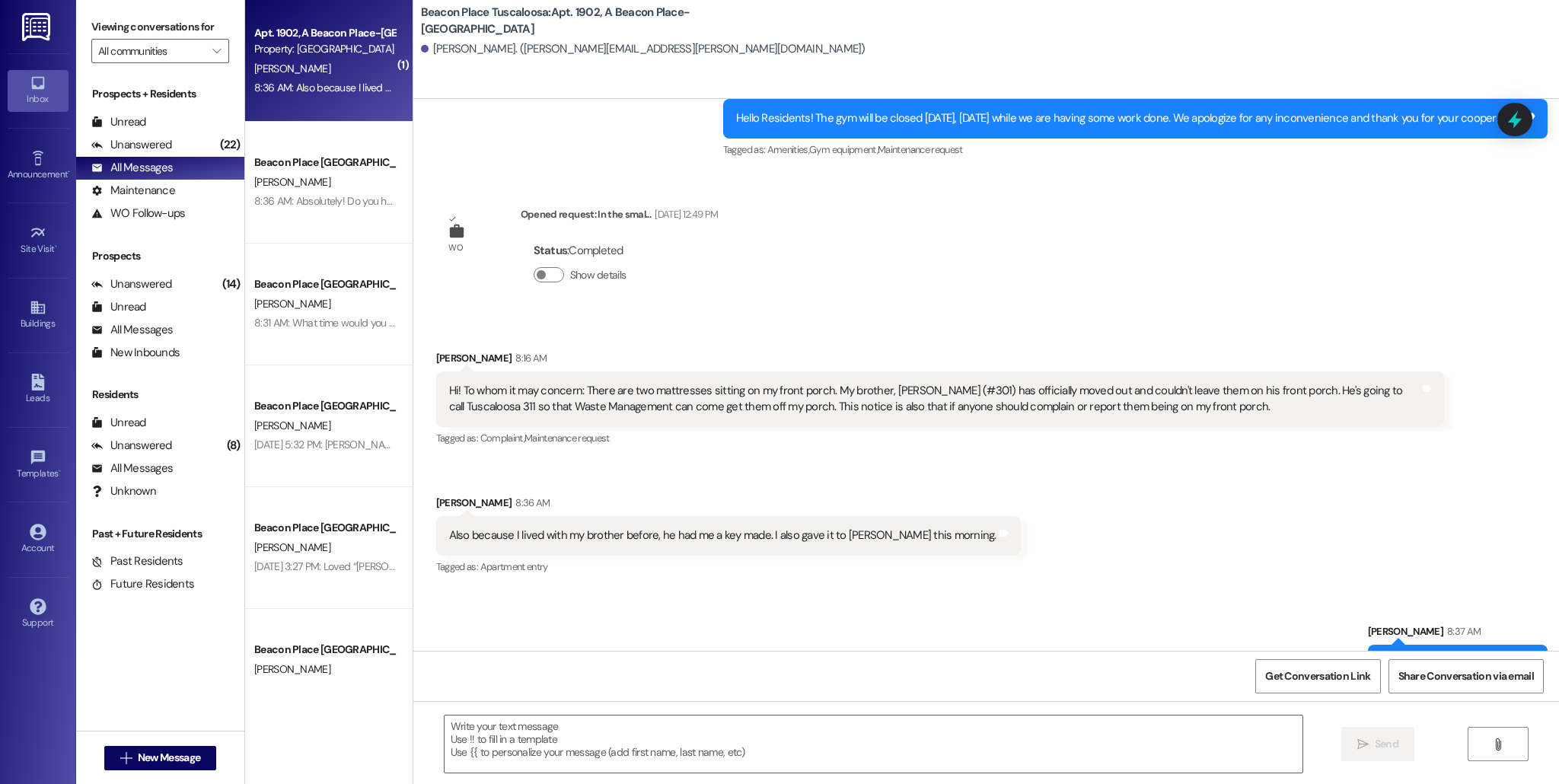
scroll to position [4083, 0]
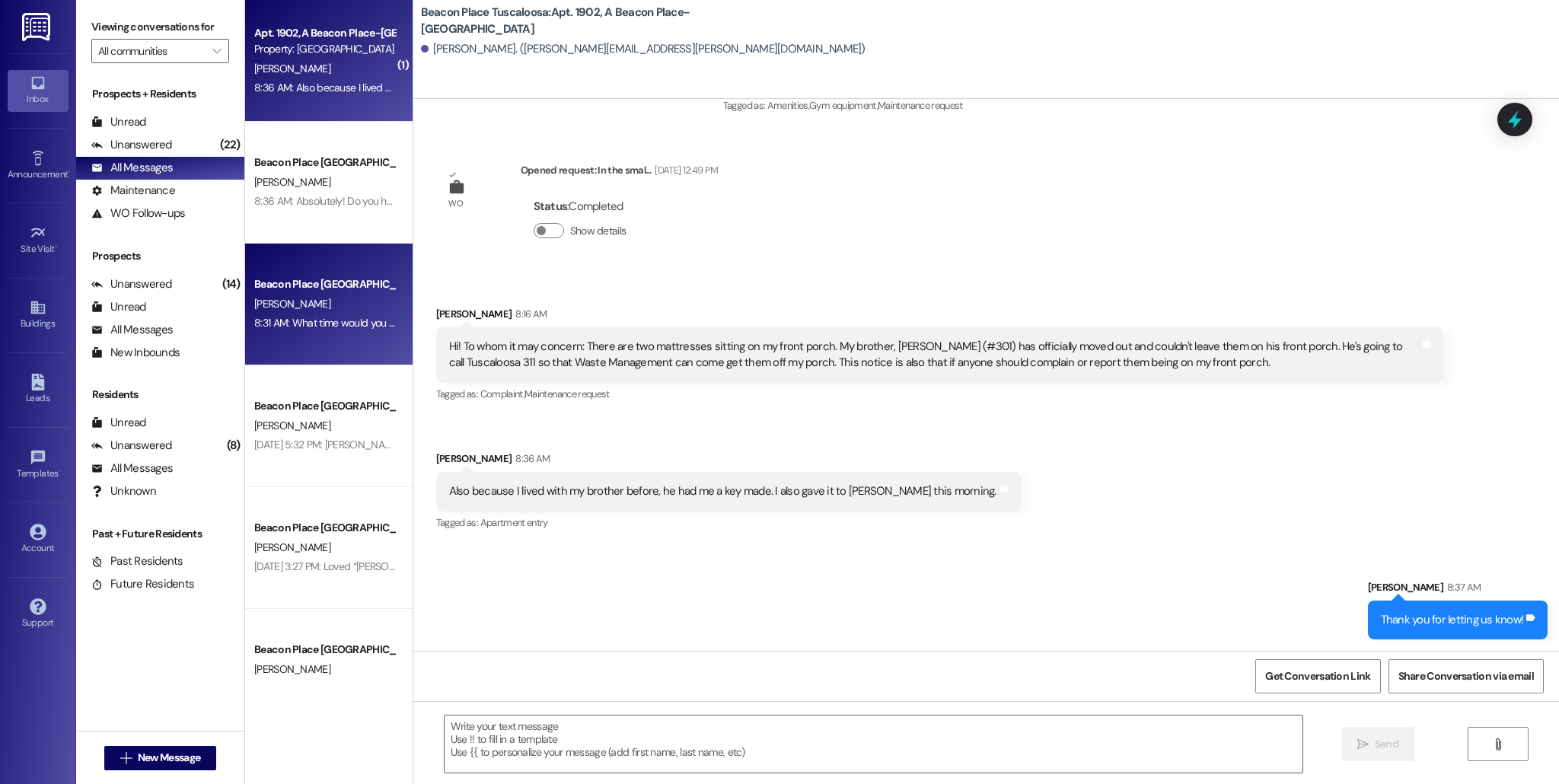
click at [344, 308] on div "[PERSON_NAME]" at bounding box center [325, 304] width 144 height 19
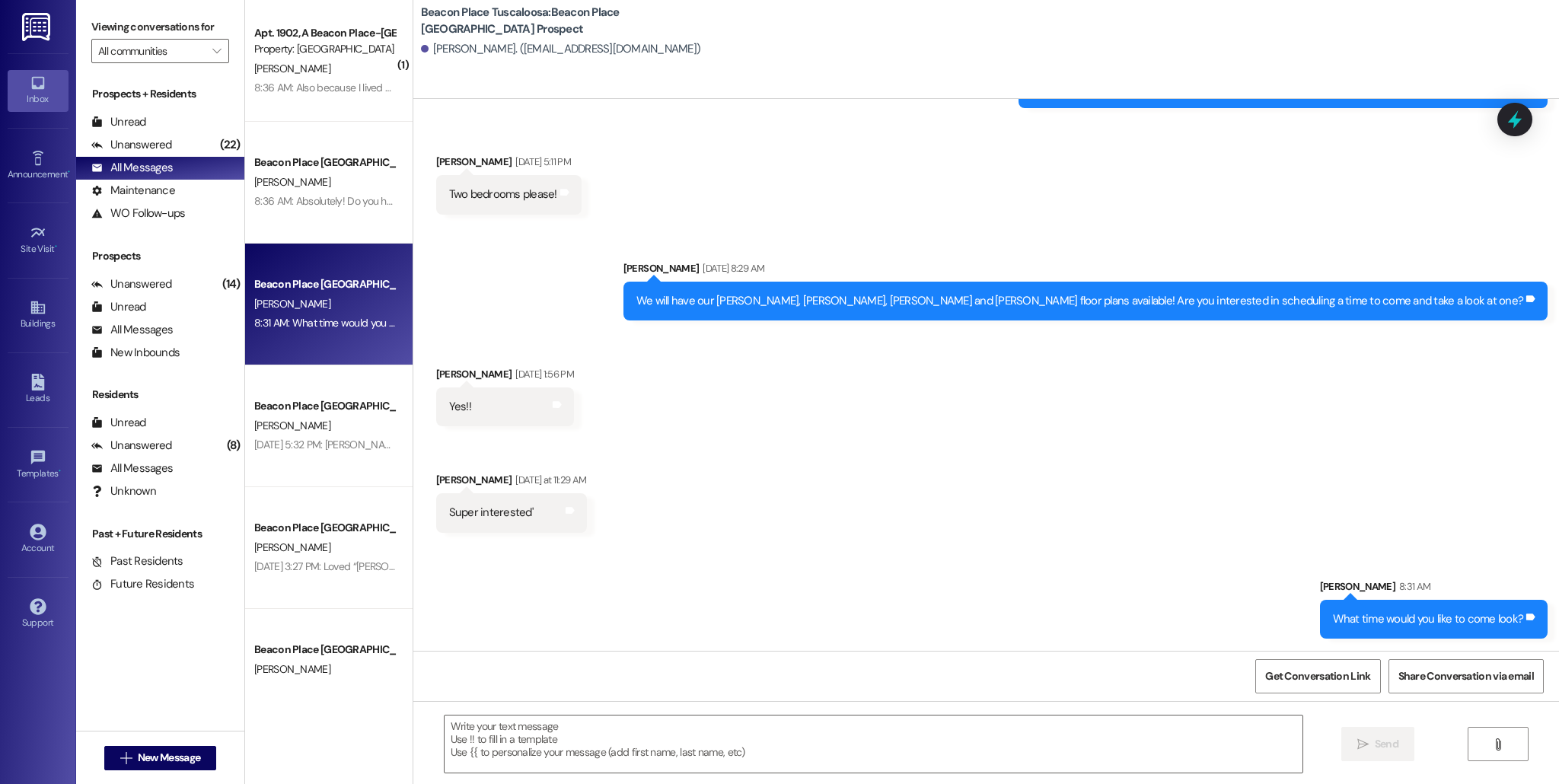
scroll to position [358, 0]
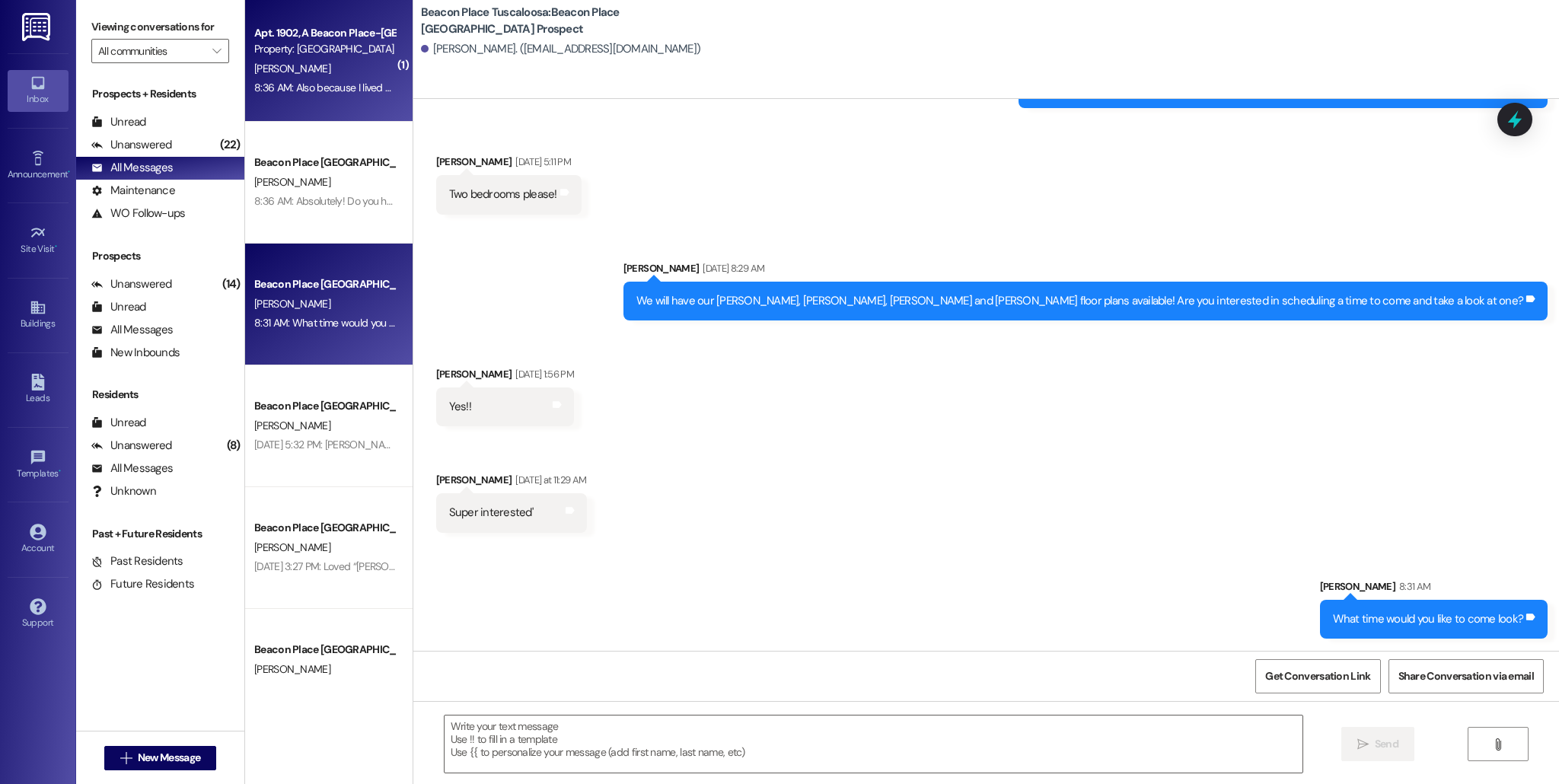
click at [358, 99] on div "Apt. 1902, A Beacon Place-Tuscaloosa Property: Beacon Place Tuscaloosa M. Hambr…" at bounding box center [329, 61] width 168 height 122
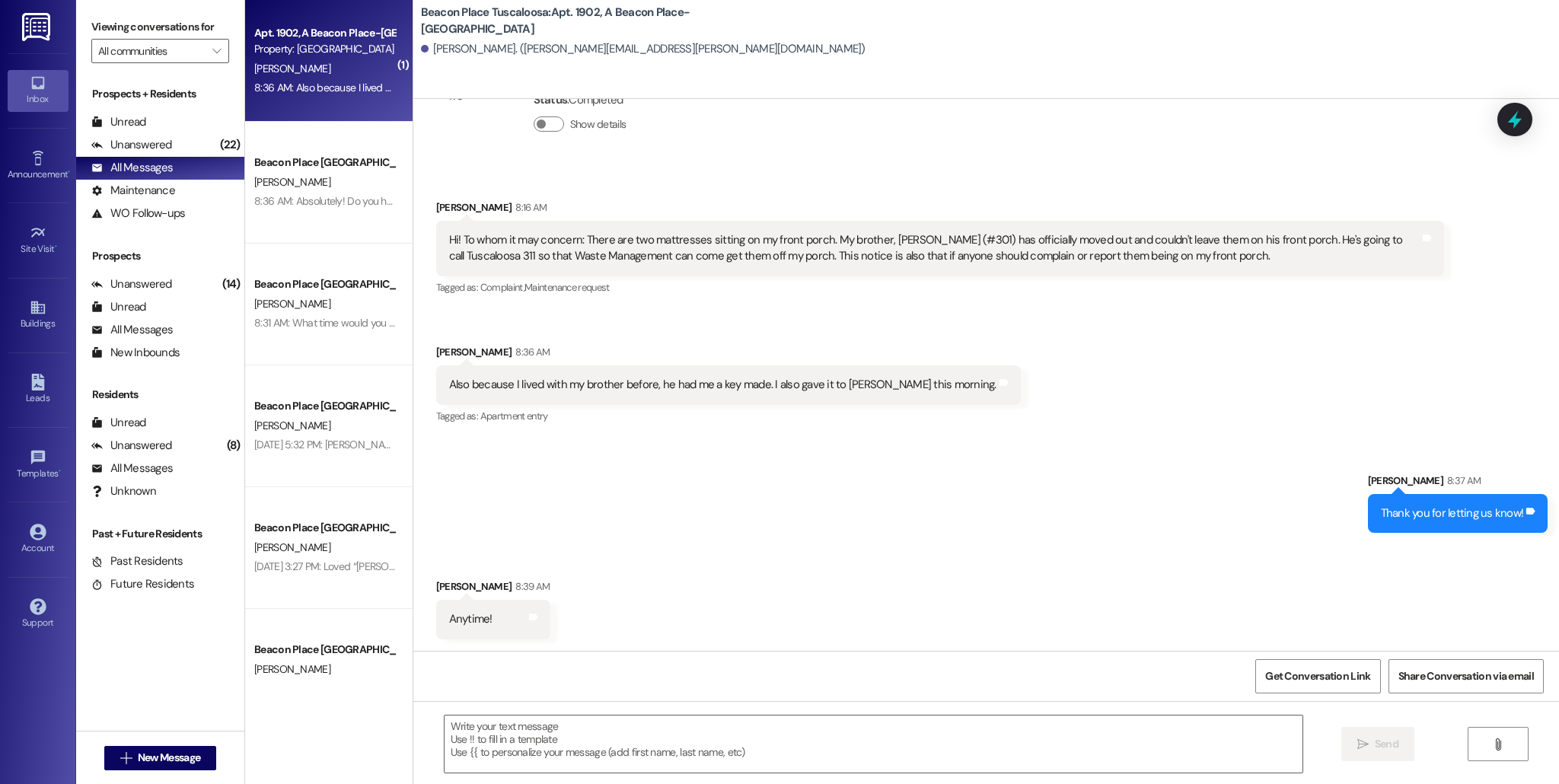
scroll to position [4190, 0]
click at [320, 106] on div "Apt. 1902, A Beacon Place-Tuscaloosa Property: Beacon Place Tuscaloosa M. Hambr…" at bounding box center [329, 61] width 168 height 122
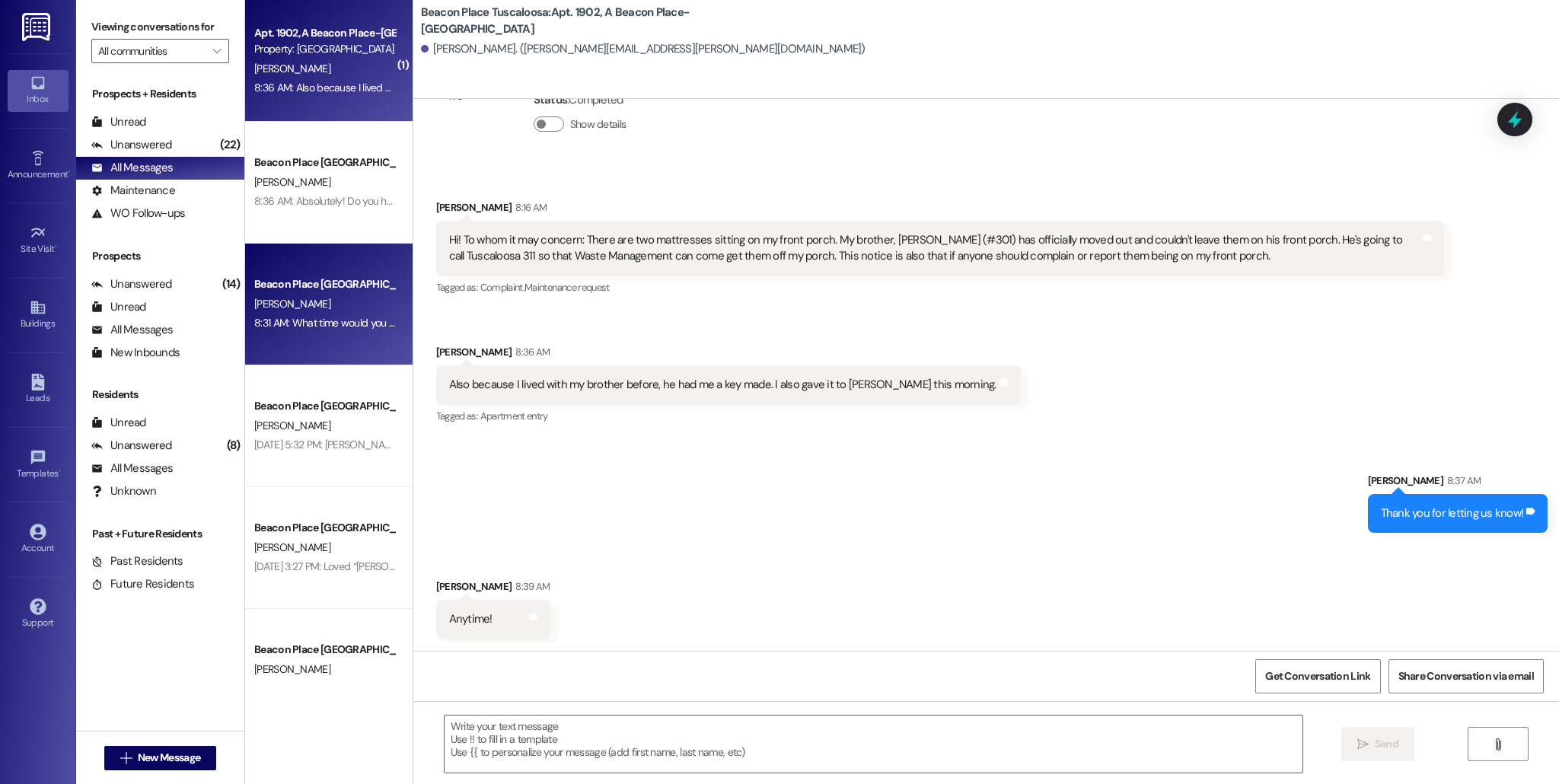
click at [344, 355] on div "Beacon Place Tuscaloosa Prospect A. Cambell 8:31 AM: What time would you like t…" at bounding box center [329, 304] width 168 height 122
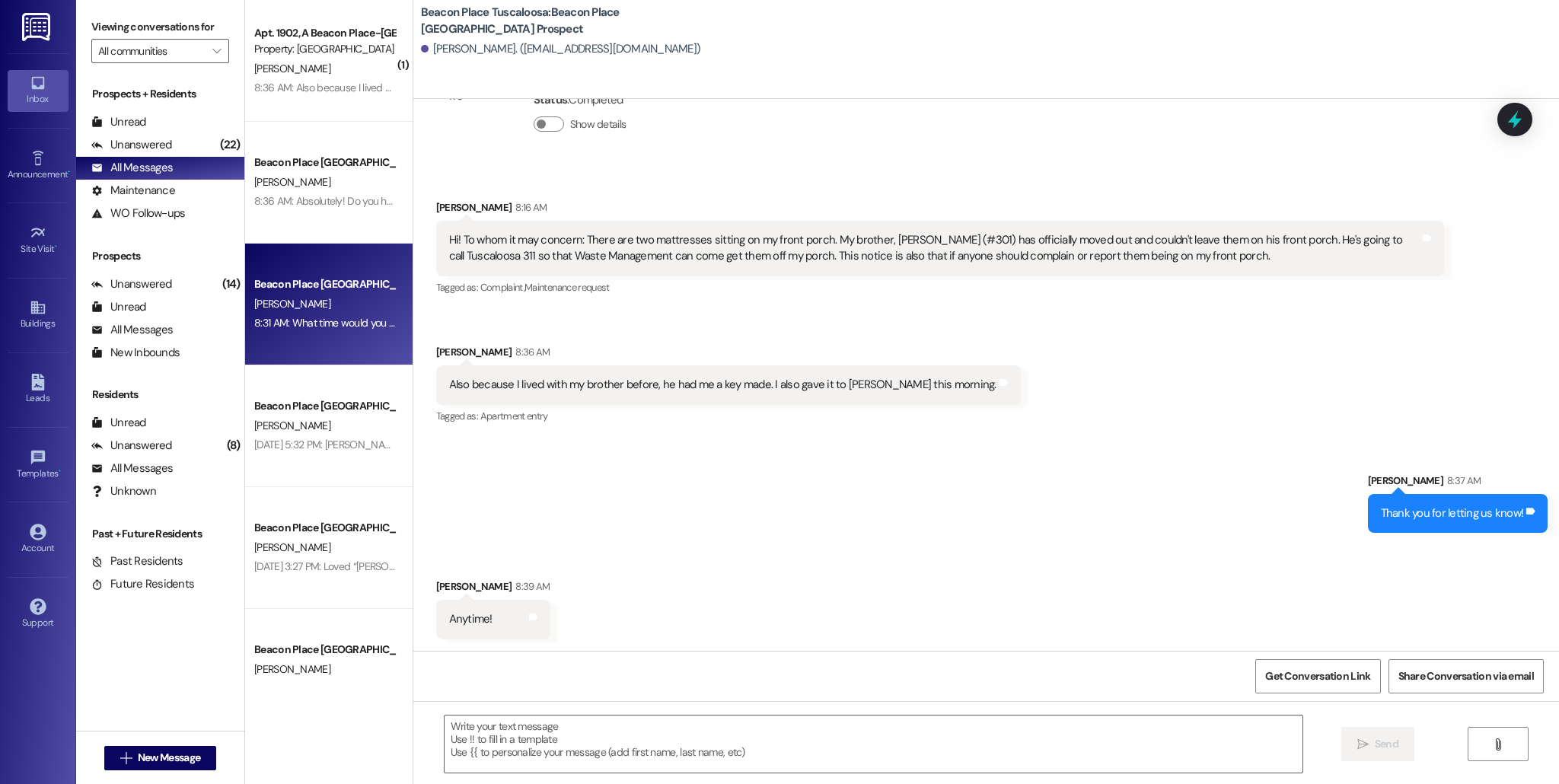
scroll to position [358, 0]
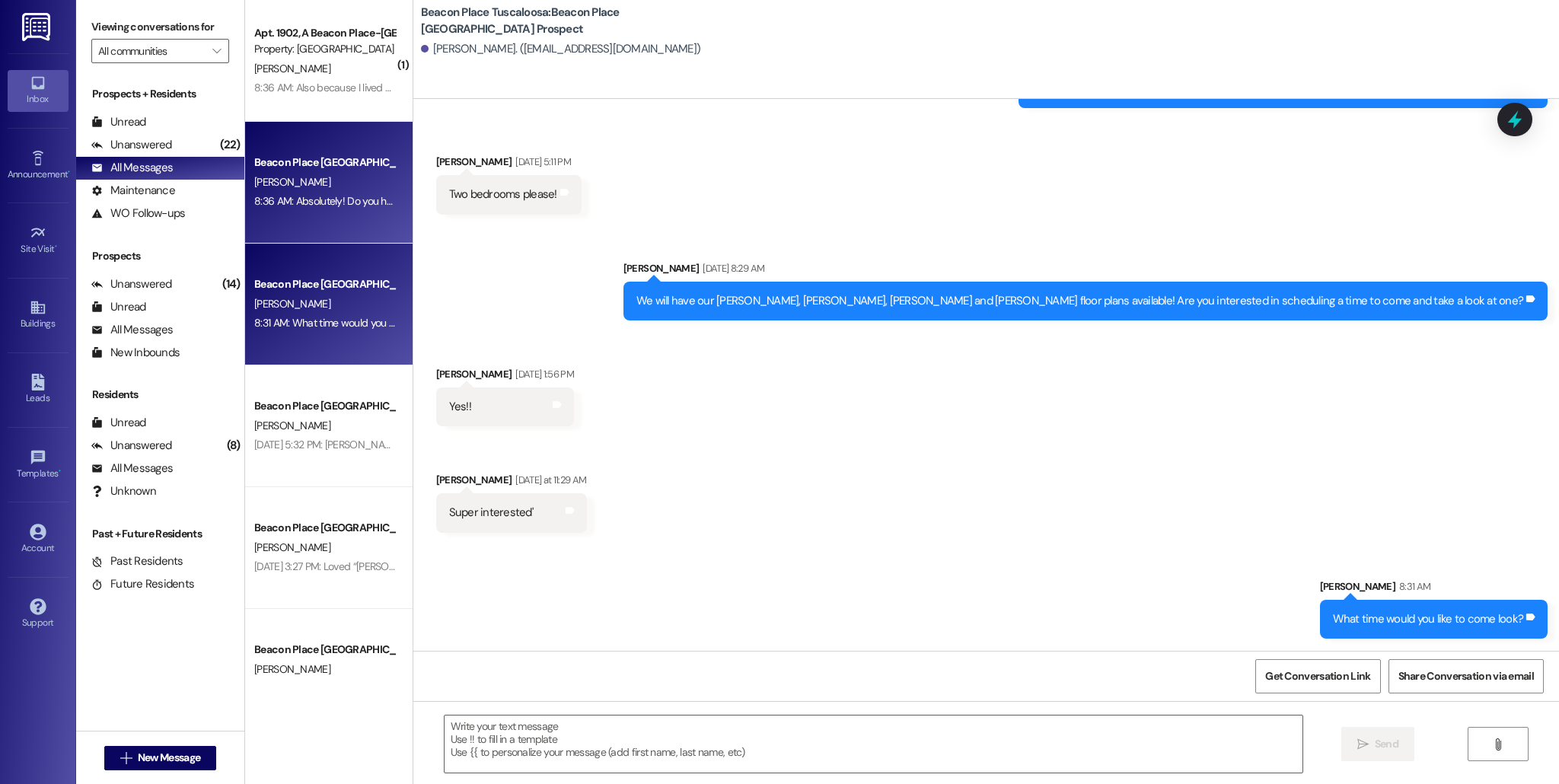
click at [356, 219] on div "Beacon Place Tuscaloosa Prospect [PERSON_NAME] 8:36 AM: Absolutely! Do you have…" at bounding box center [329, 183] width 168 height 122
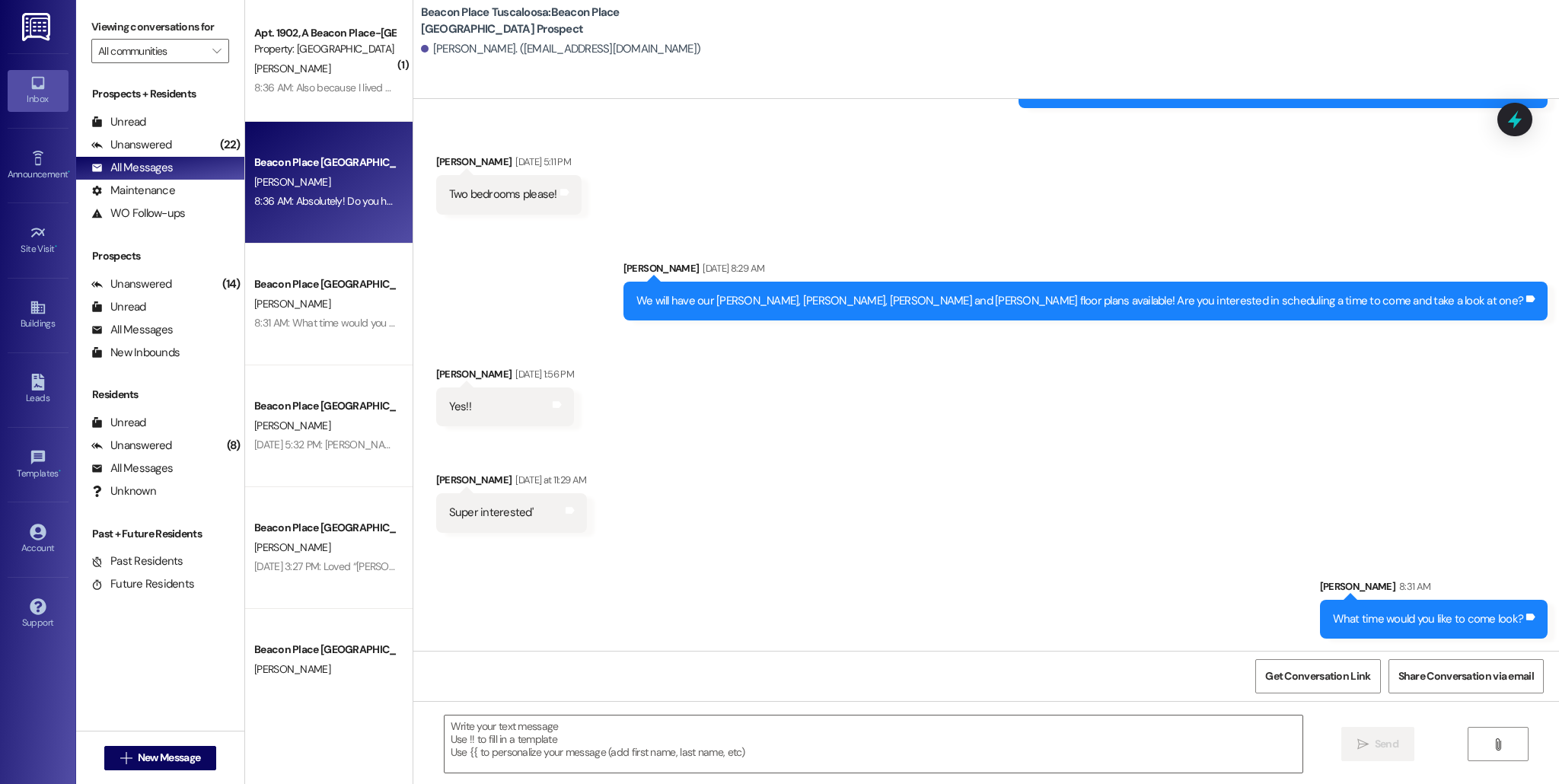
scroll to position [0, 0]
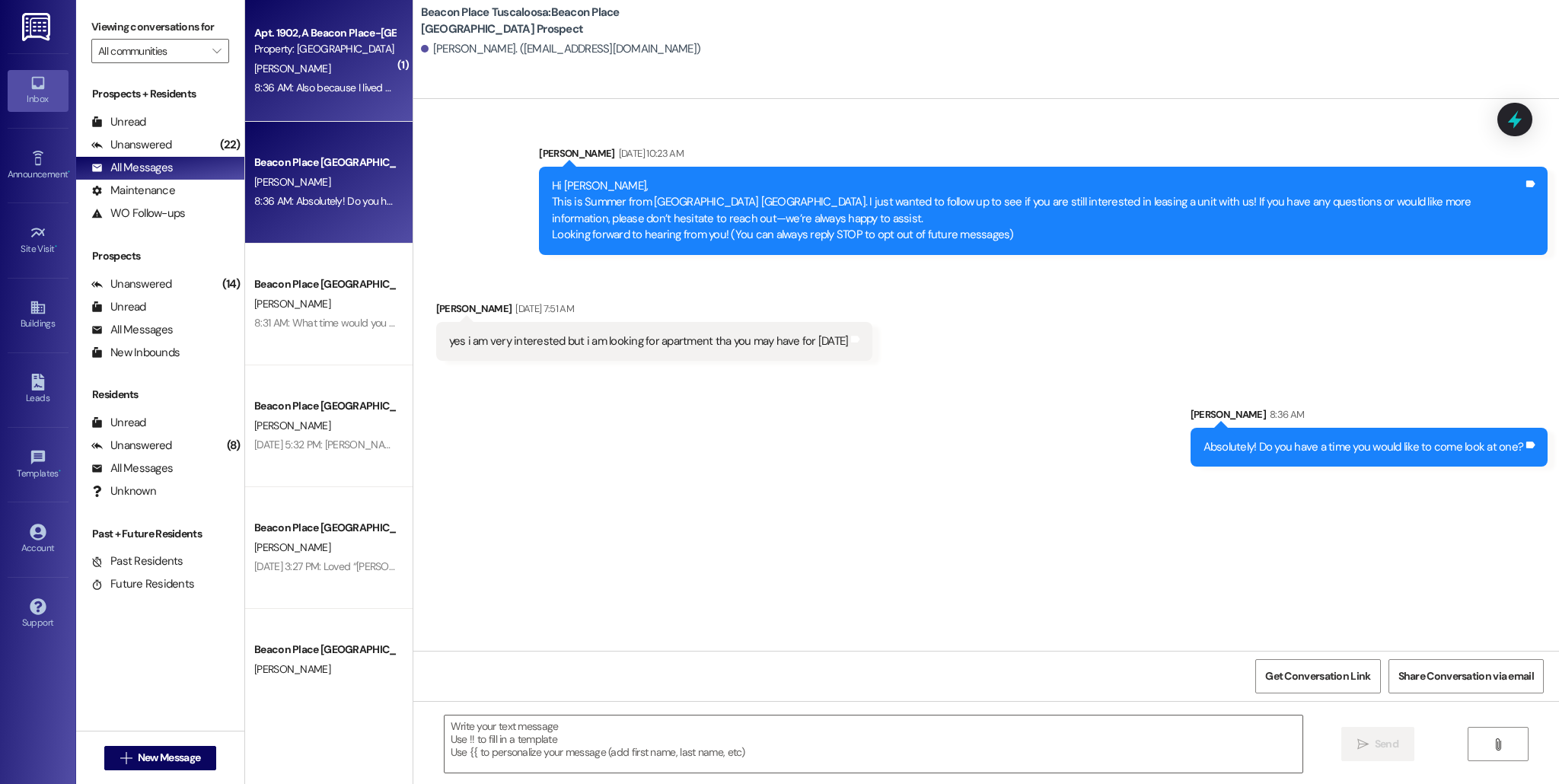
click at [334, 113] on div "Apt. 1902, A Beacon Place-Tuscaloosa Property: Beacon Place Tuscaloosa M. Hambr…" at bounding box center [329, 61] width 168 height 122
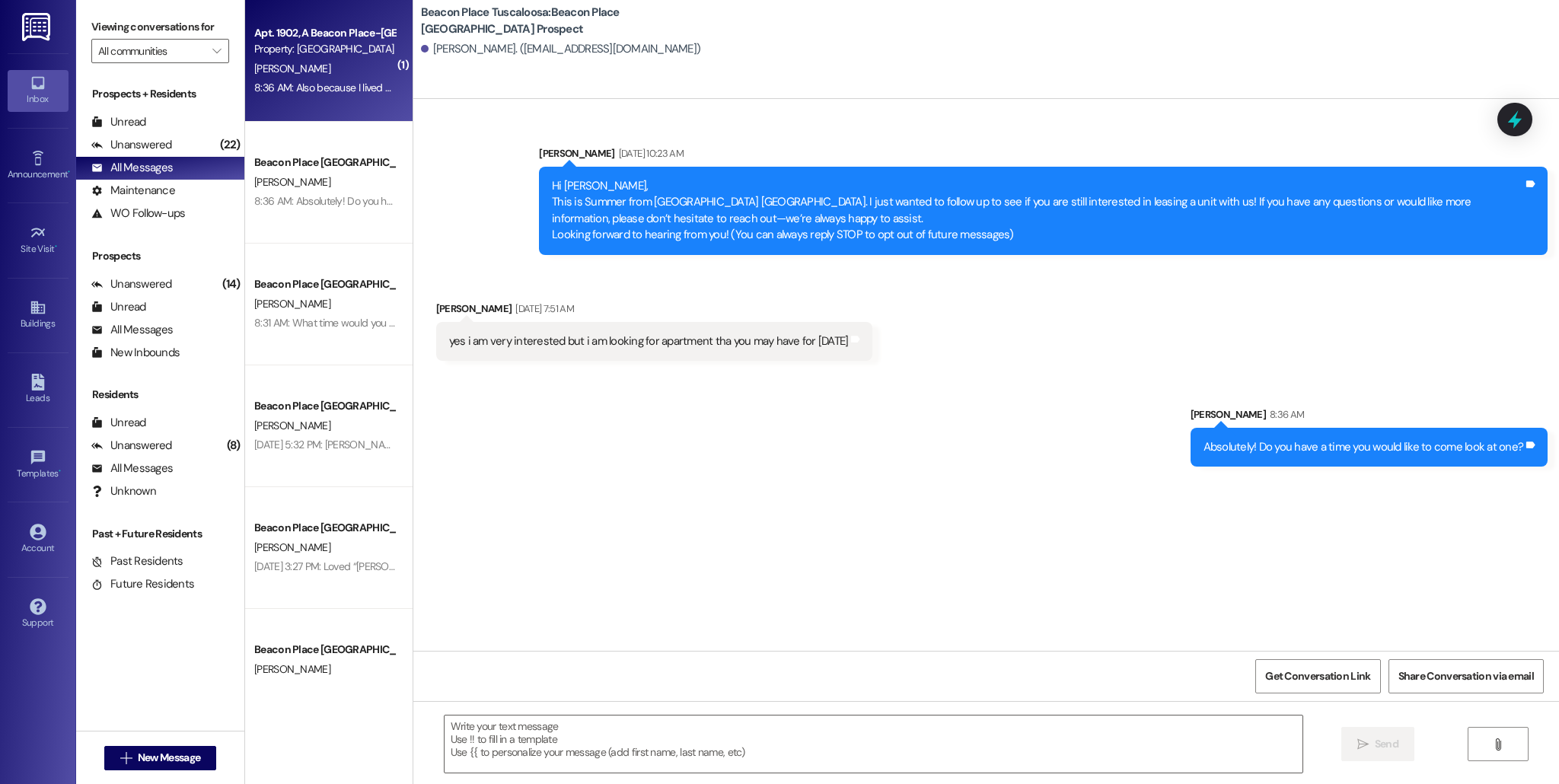
scroll to position [4211, 0]
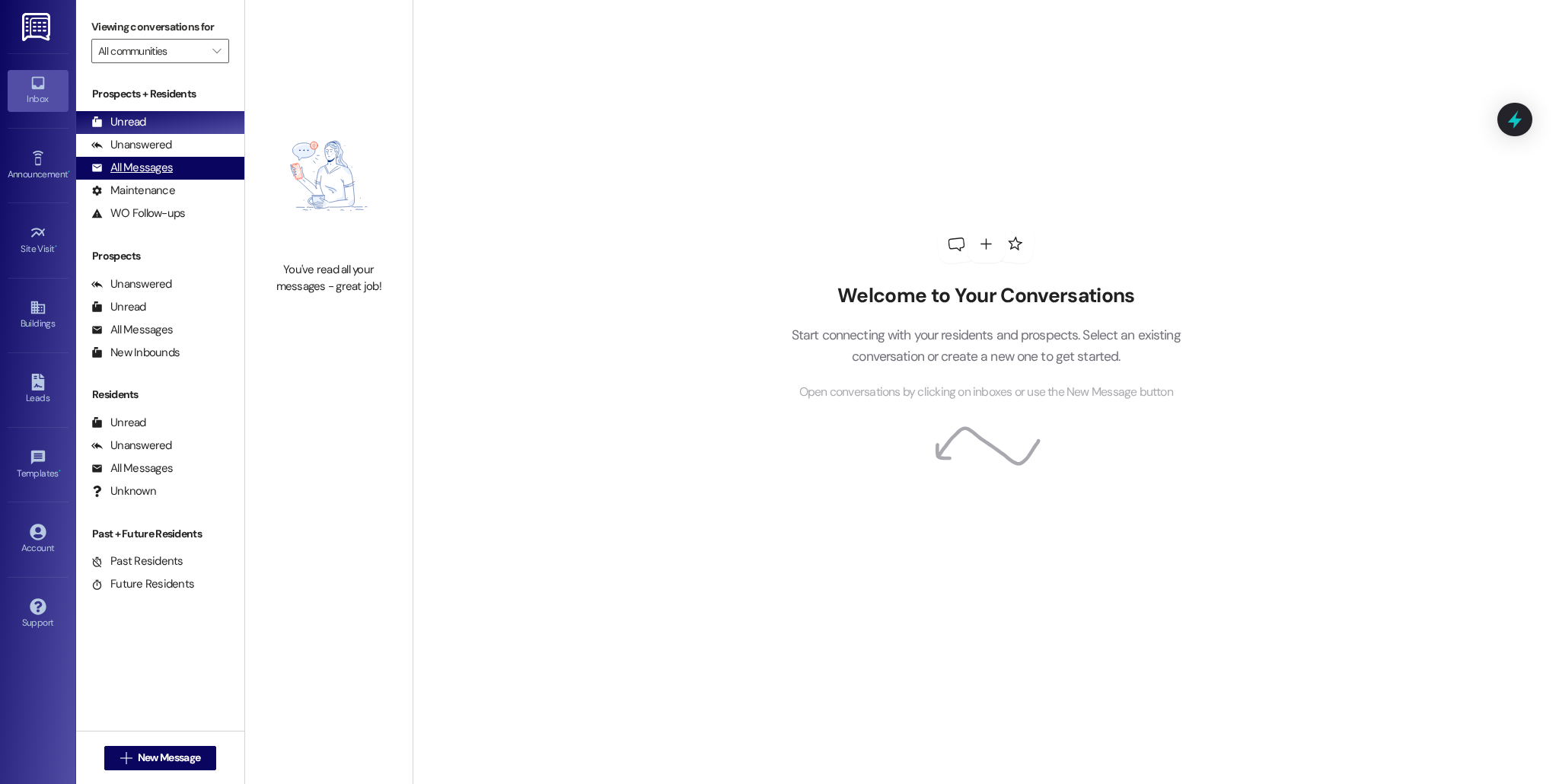
click at [208, 174] on div "All Messages (undefined)" at bounding box center [160, 168] width 168 height 23
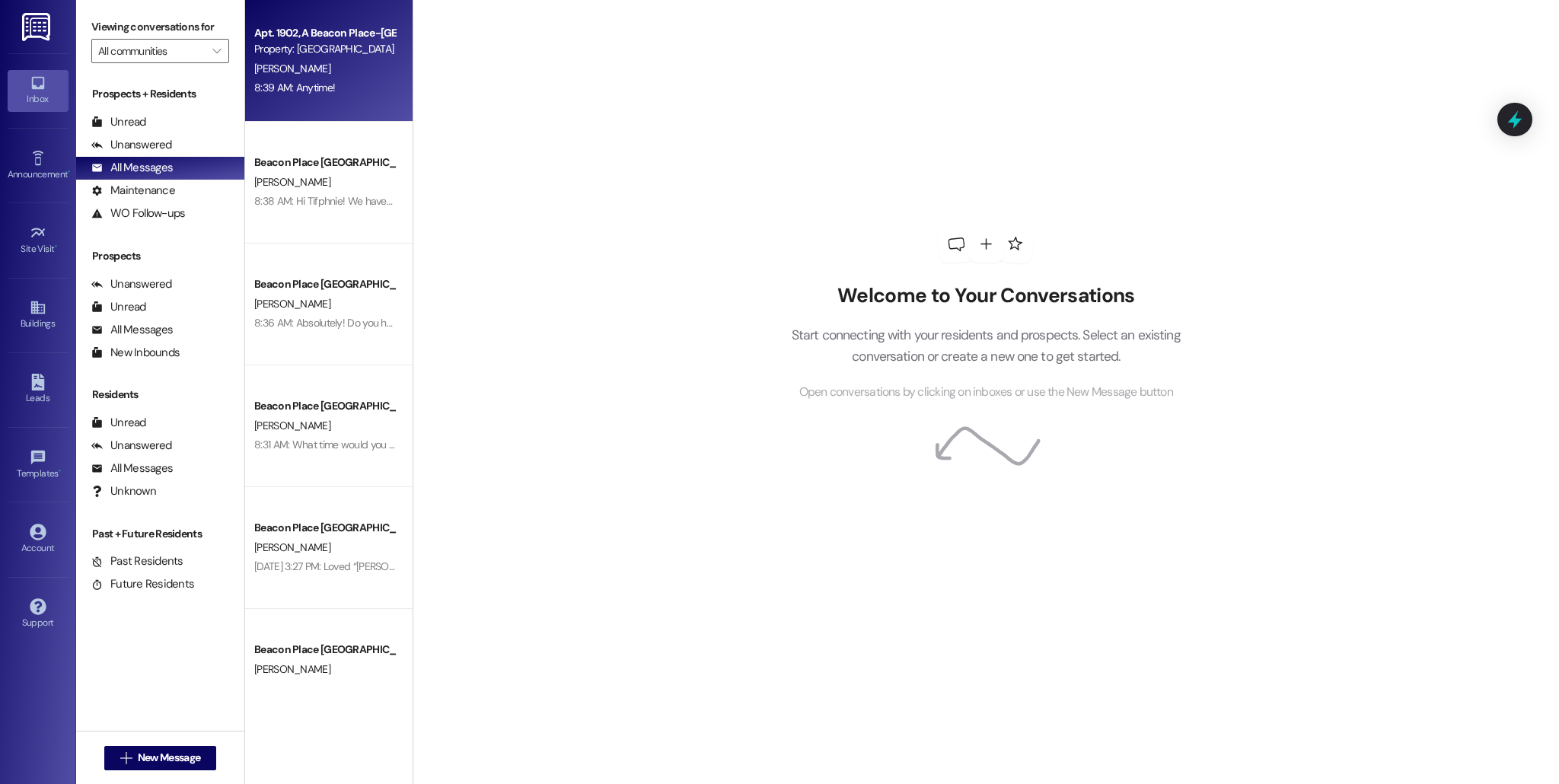
click at [297, 53] on div "Property: [GEOGRAPHIC_DATA] [GEOGRAPHIC_DATA]" at bounding box center [325, 49] width 140 height 16
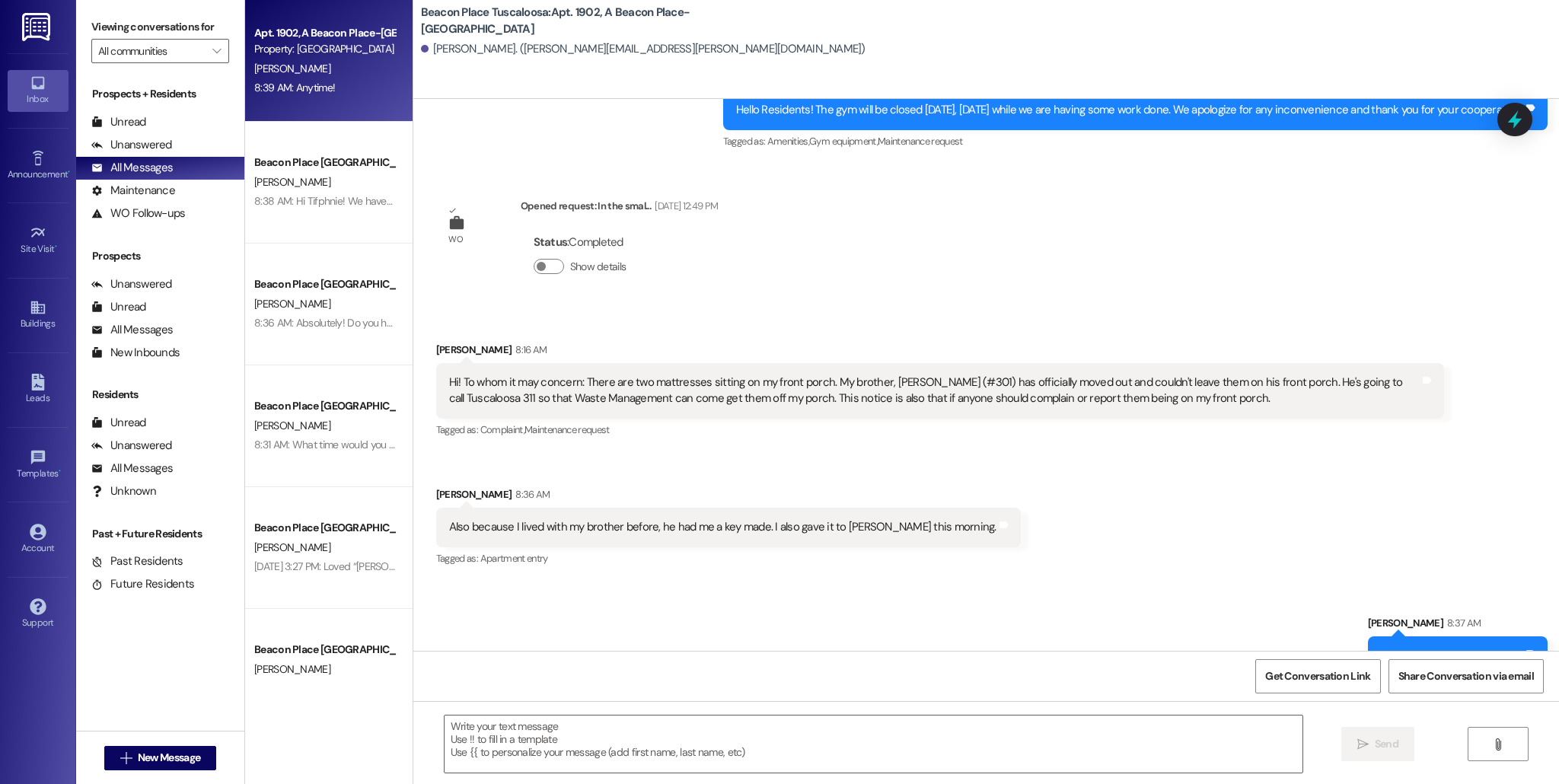
scroll to position [3983, 0]
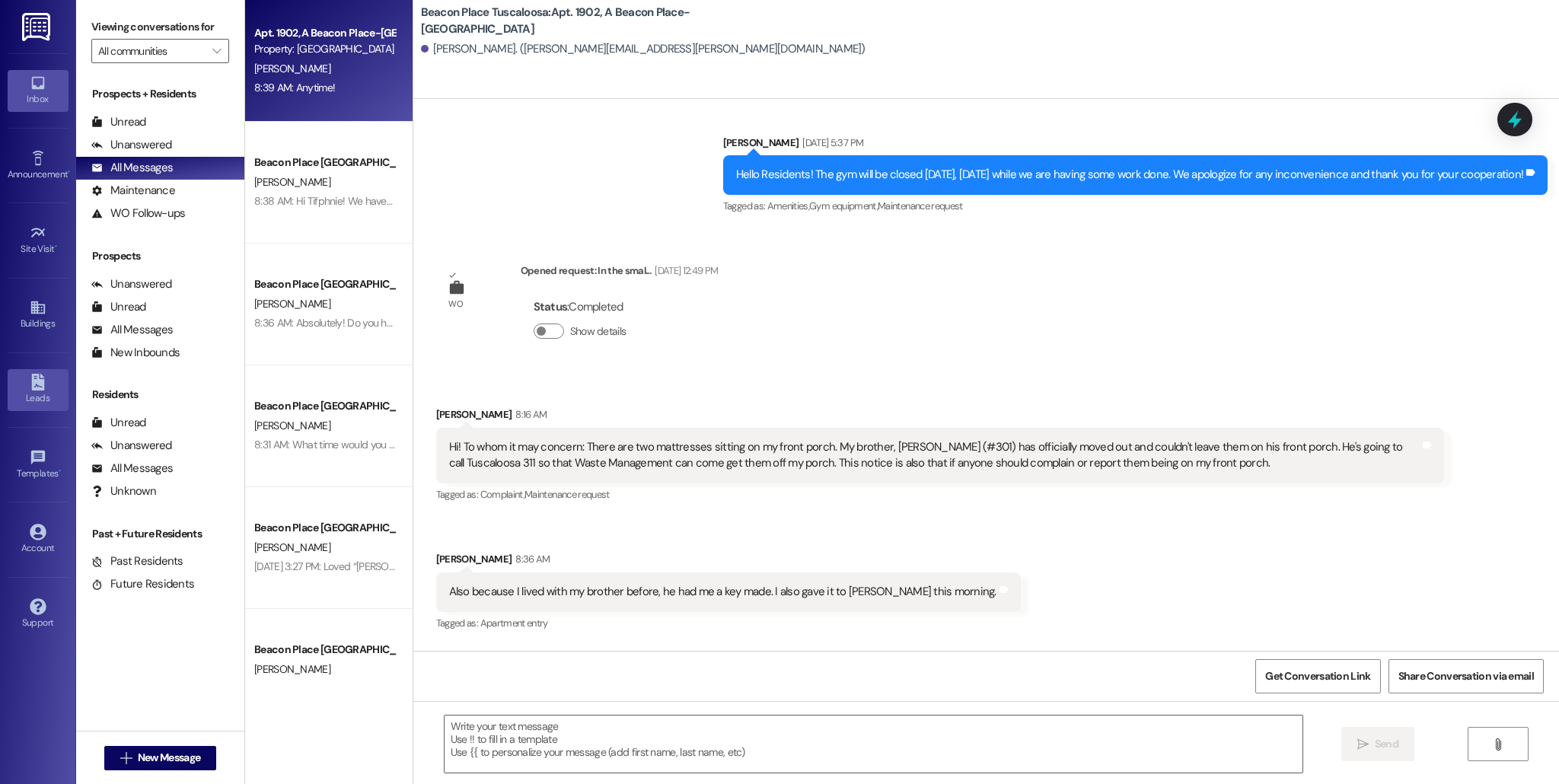
click at [26, 388] on link "Leads" at bounding box center [37, 389] width 61 height 41
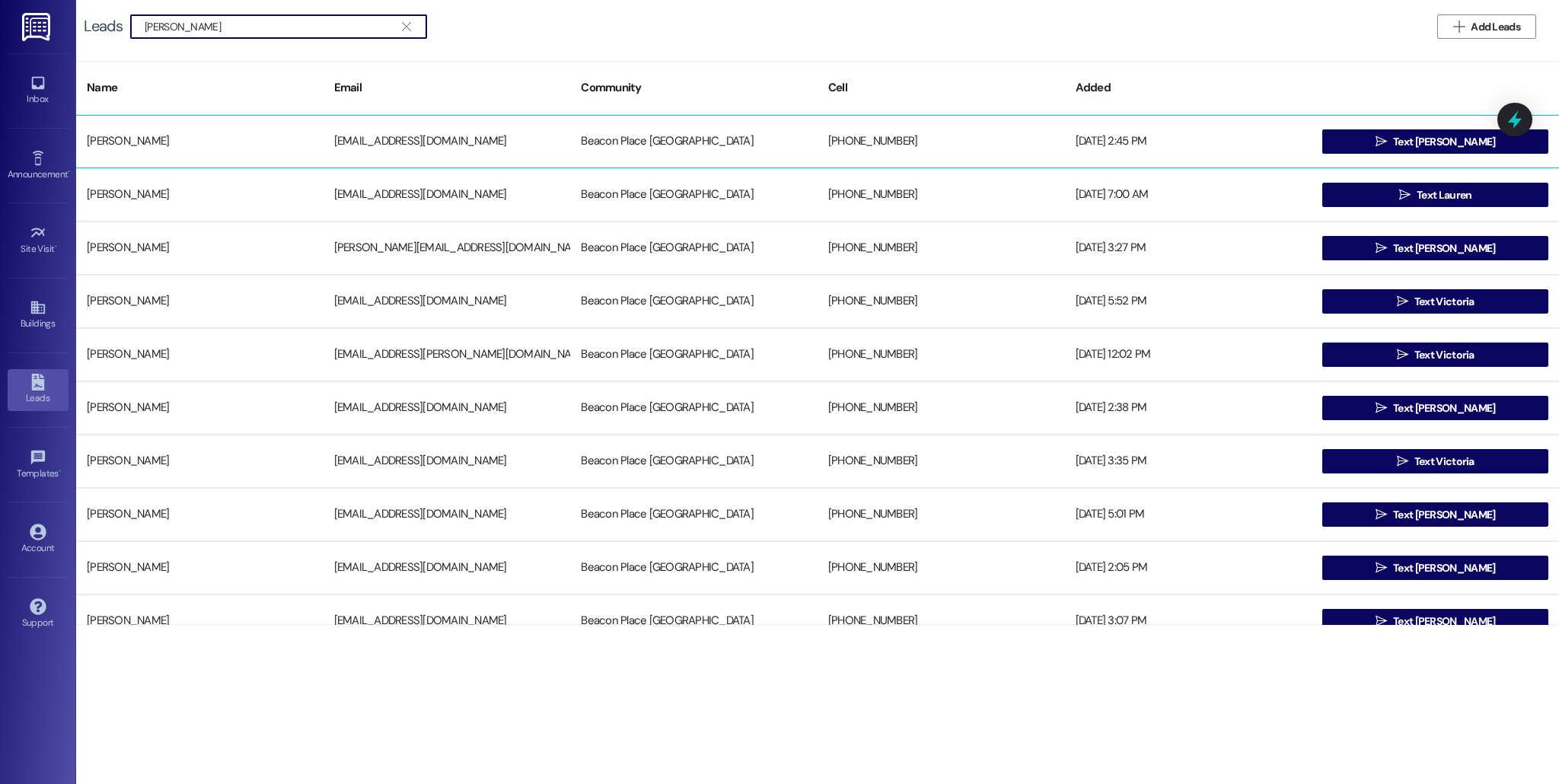
type input "[PERSON_NAME]"
click at [245, 139] on div "[PERSON_NAME]" at bounding box center [199, 141] width 247 height 30
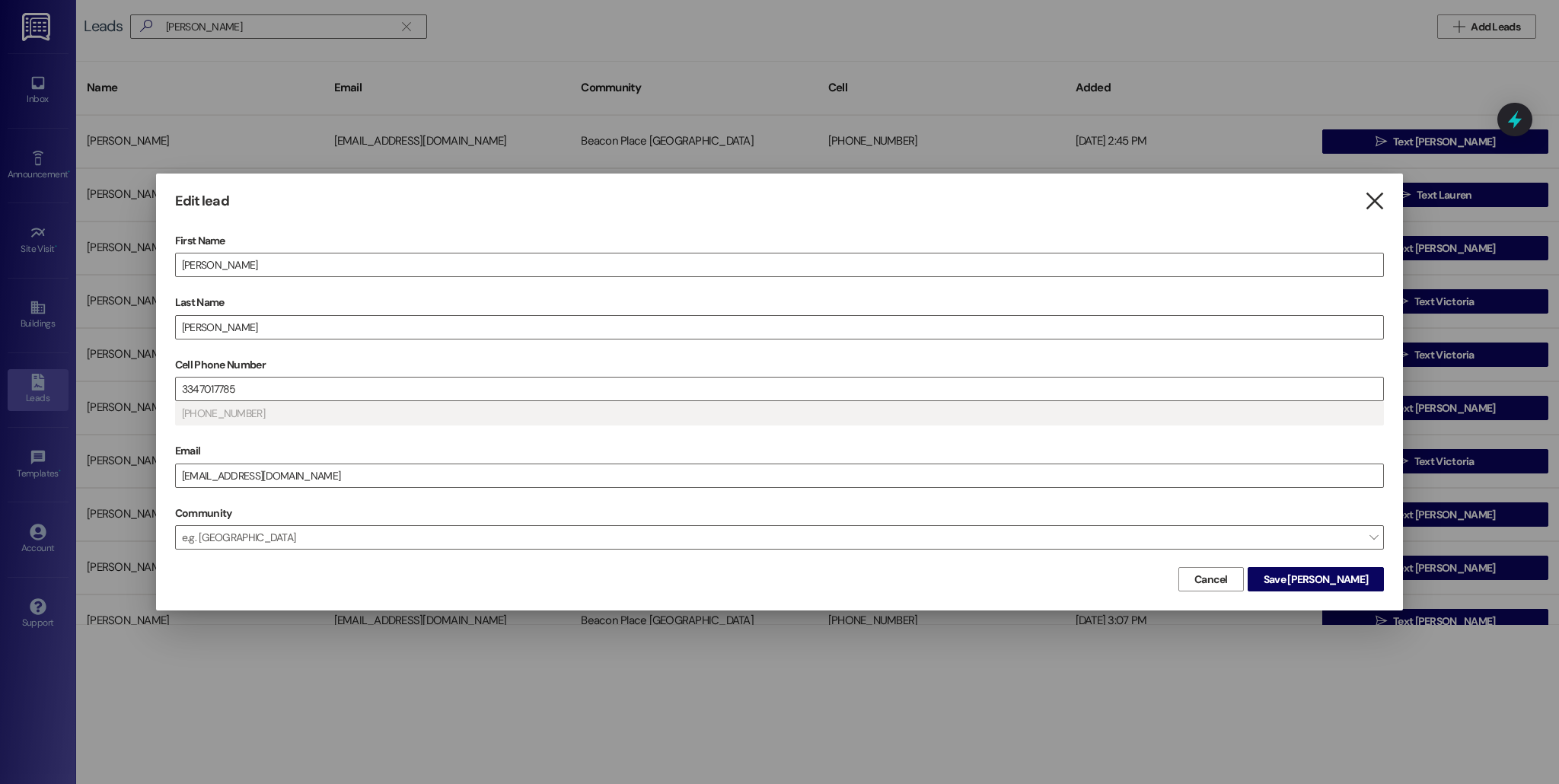
click at [1365, 193] on icon "" at bounding box center [1374, 201] width 21 height 16
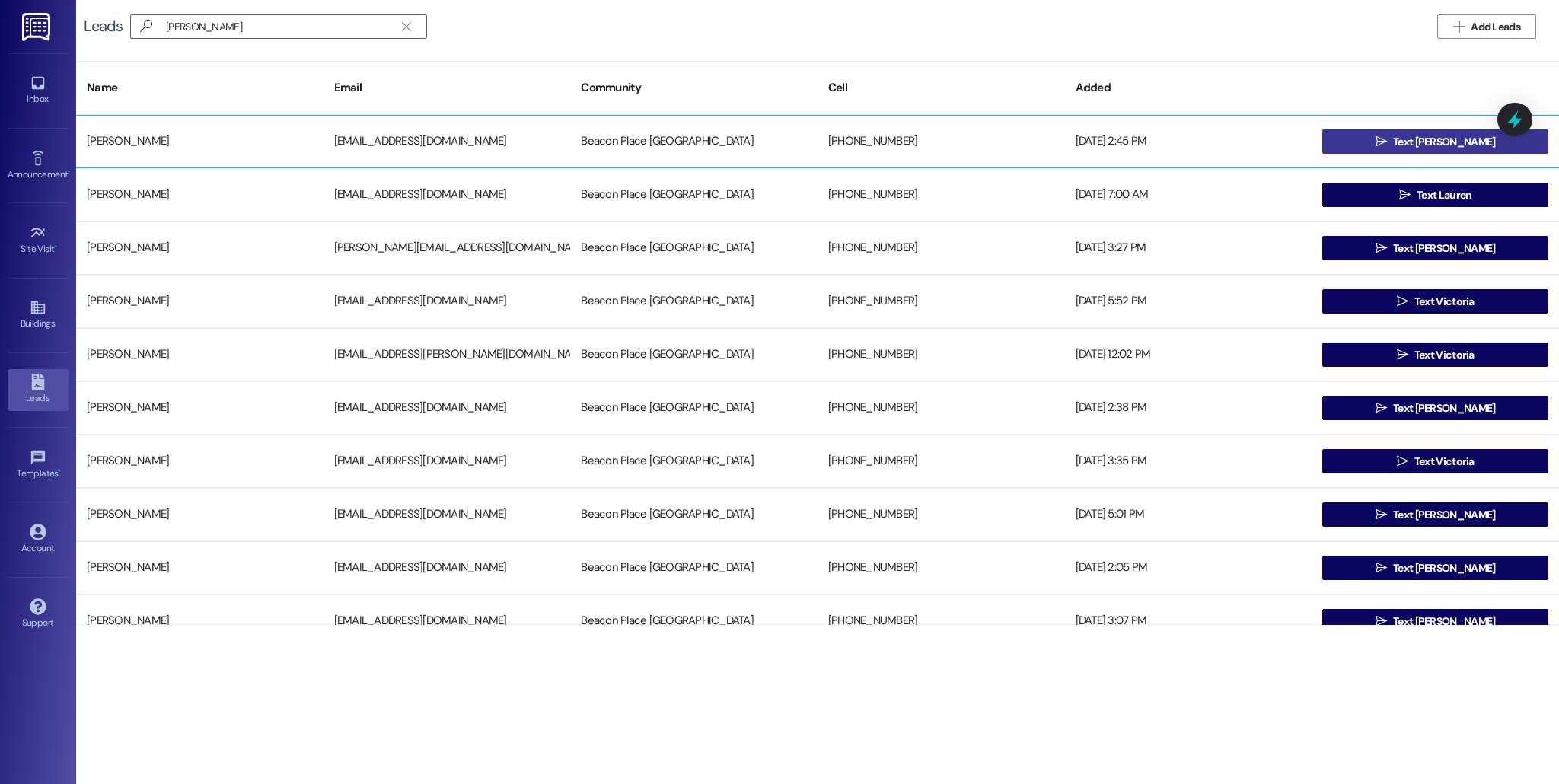
click at [1387, 139] on icon "" at bounding box center [1381, 141] width 12 height 12
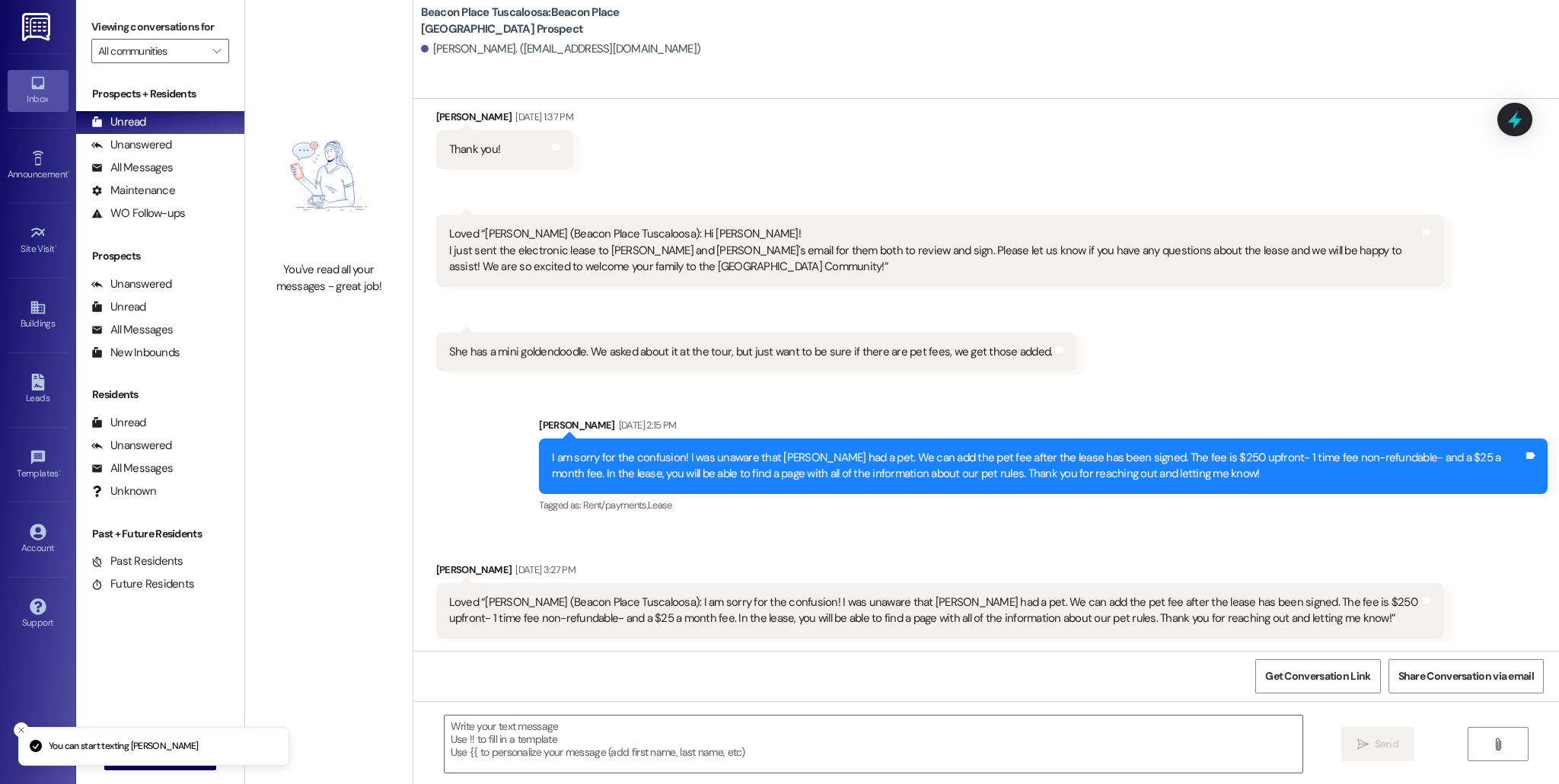
scroll to position [688, 0]
click at [42, 38] on img at bounding box center [37, 26] width 31 height 28
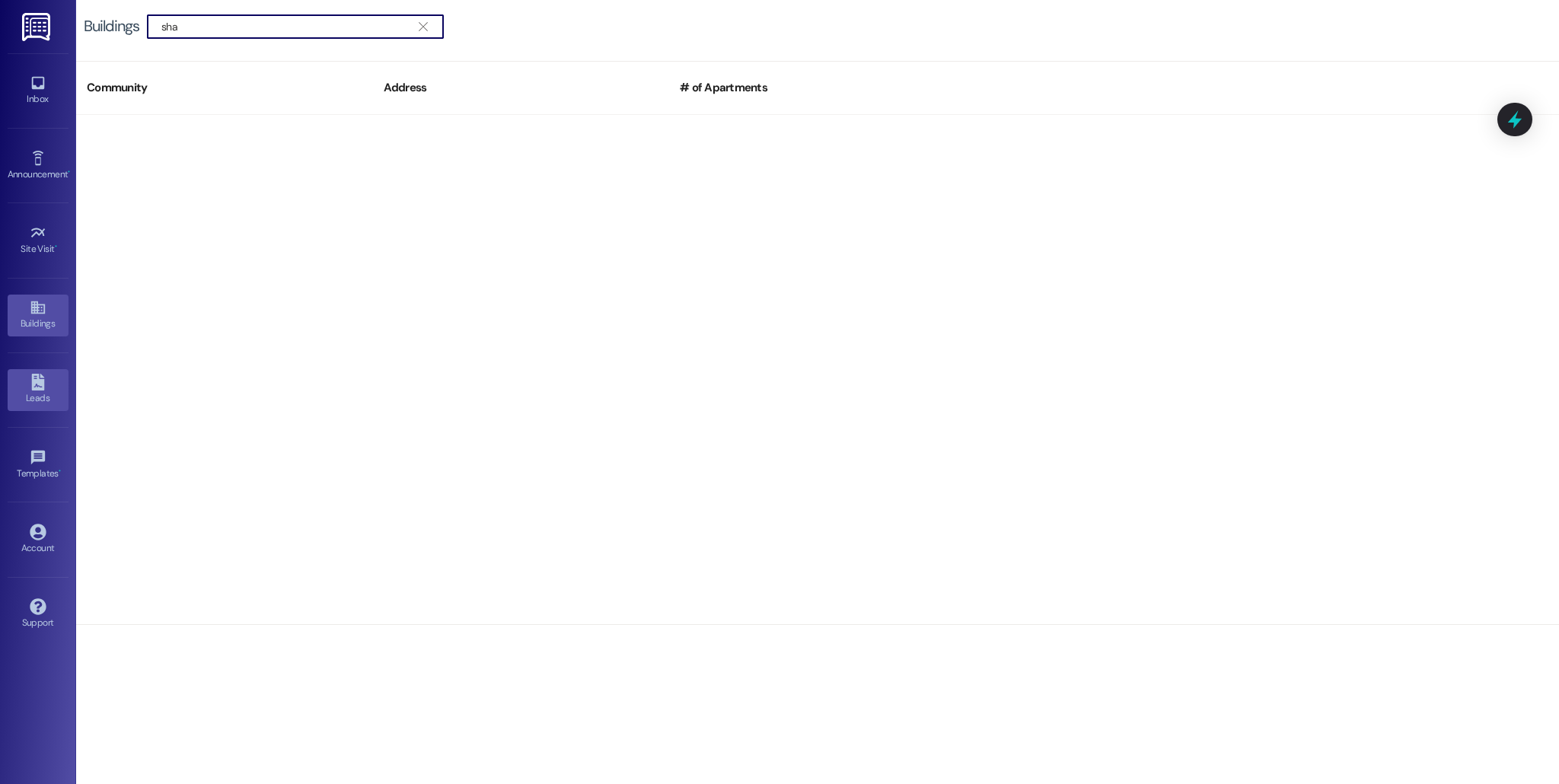
type input "sha"
click at [40, 384] on icon at bounding box center [37, 382] width 13 height 16
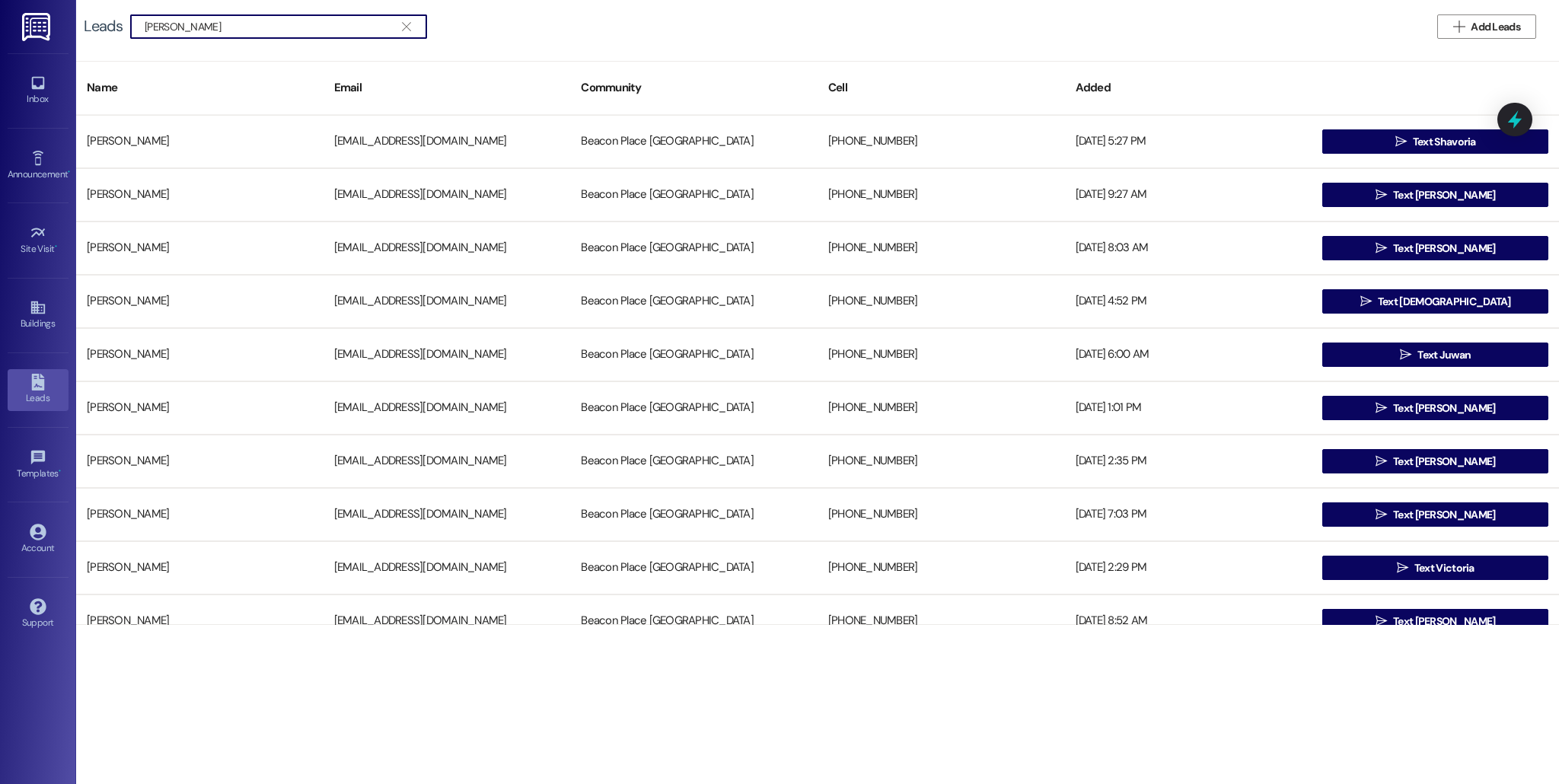
type input "[PERSON_NAME]"
click at [1380, 241] on button " Text [PERSON_NAME]" at bounding box center [1435, 248] width 226 height 25
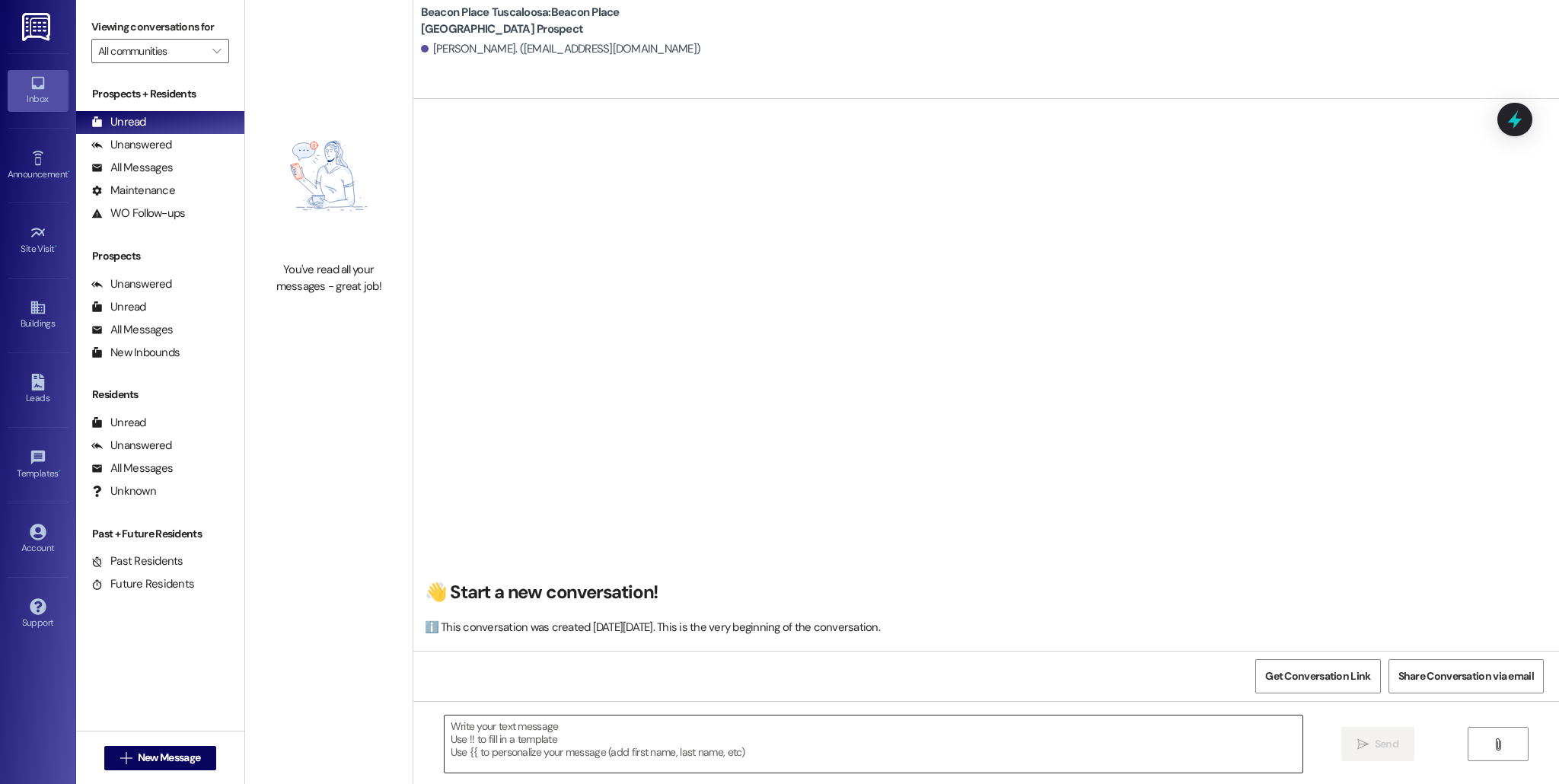
click at [573, 739] on textarea at bounding box center [873, 744] width 858 height 57
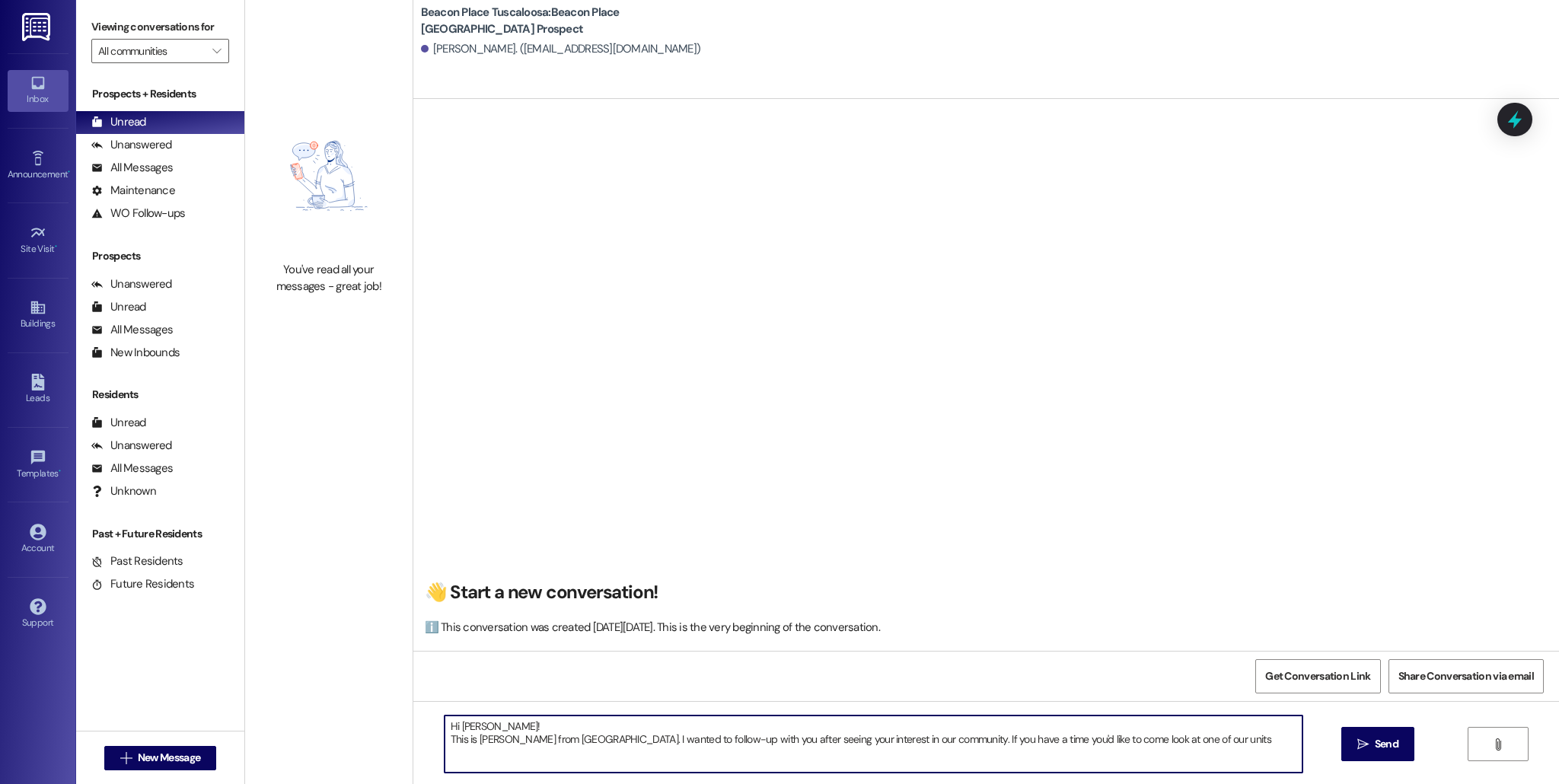
click at [946, 748] on textarea "Hi [PERSON_NAME]! This is [PERSON_NAME] from [GEOGRAPHIC_DATA]. I wanted to fol…" at bounding box center [873, 744] width 858 height 57
click at [945, 736] on textarea "Hi [PERSON_NAME]! This is [PERSON_NAME] from [GEOGRAPHIC_DATA]. I wanted to fol…" at bounding box center [873, 744] width 858 height 57
click at [1240, 748] on textarea "Hi [PERSON_NAME]! This is [PERSON_NAME] from [GEOGRAPHIC_DATA]. I wanted to fol…" at bounding box center [873, 744] width 858 height 57
type textarea "Hi [PERSON_NAME]! This is [PERSON_NAME] from [GEOGRAPHIC_DATA]. I wanted to fol…"
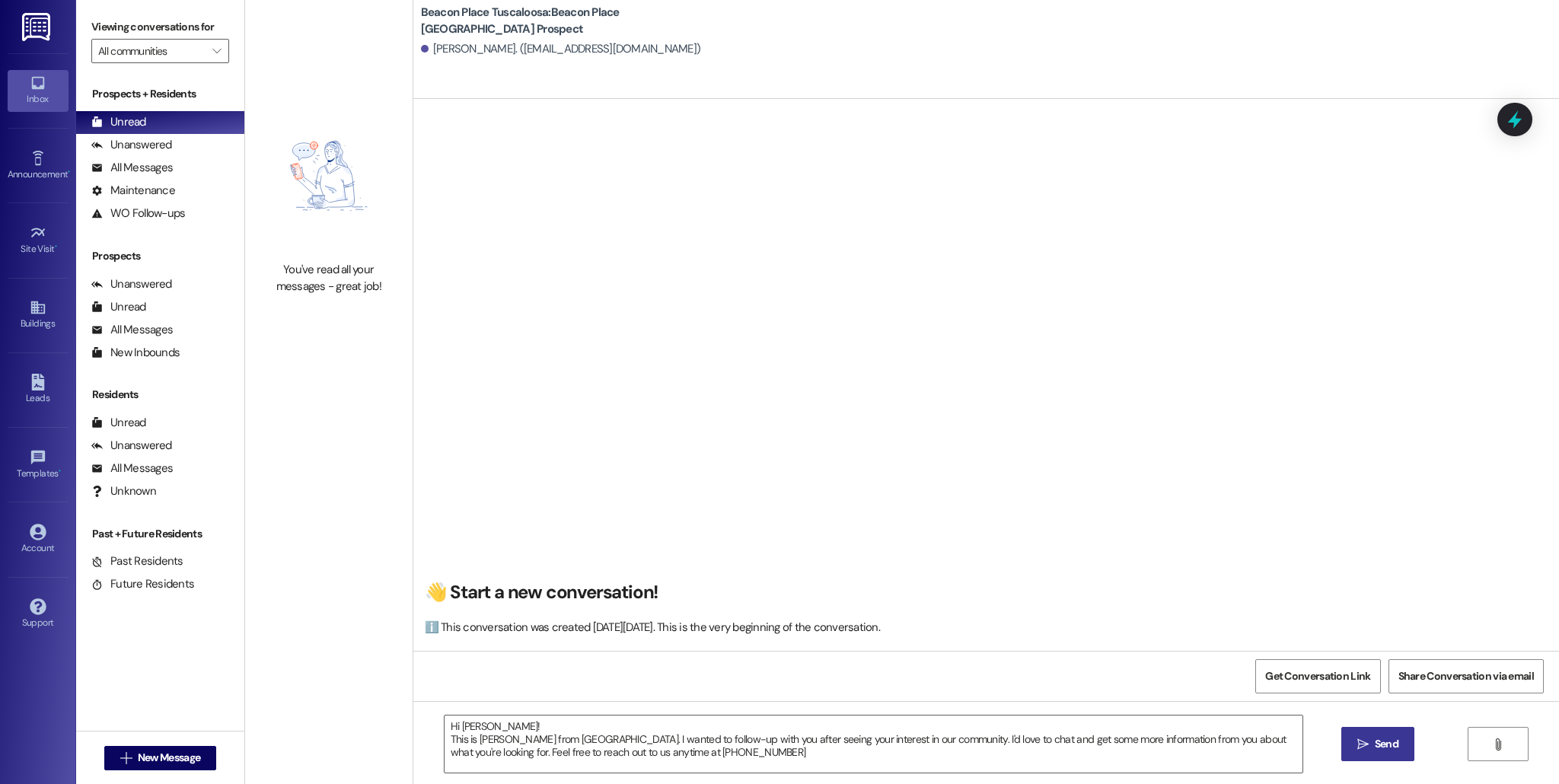
click at [1380, 748] on span "Send" at bounding box center [1387, 744] width 24 height 16
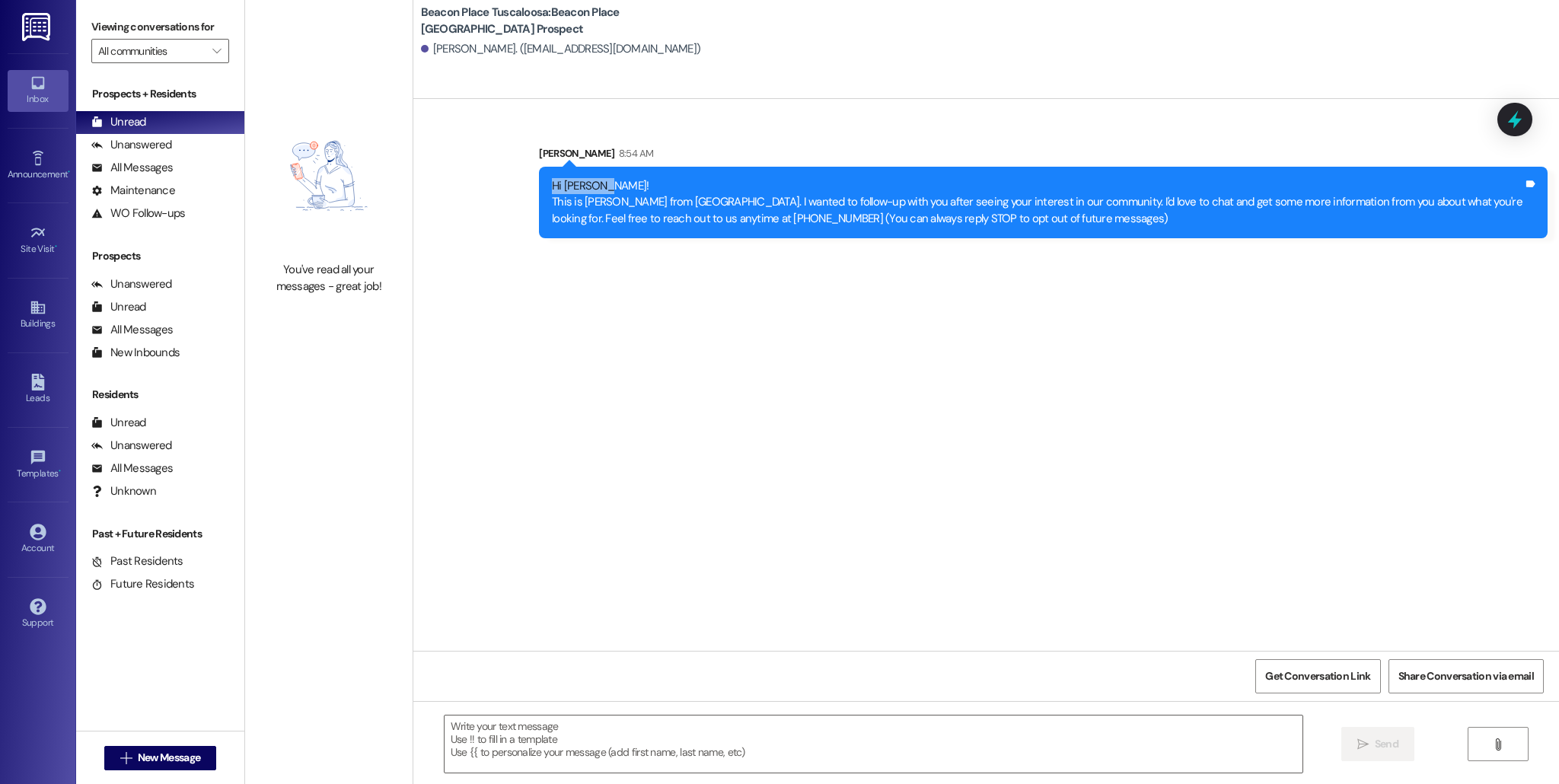
drag, startPoint x: 542, startPoint y: 185, endPoint x: 847, endPoint y: 224, distance: 307.5
click at [638, 201] on div "Hi [PERSON_NAME]! This is [PERSON_NAME] from [GEOGRAPHIC_DATA]. I wanted to fol…" at bounding box center [1037, 201] width 971 height 48
click at [1056, 237] on div "Sent via SMS [PERSON_NAME] 8:54 AM Hi [PERSON_NAME]! This is [PERSON_NAME] from…" at bounding box center [1043, 191] width 1031 height 116
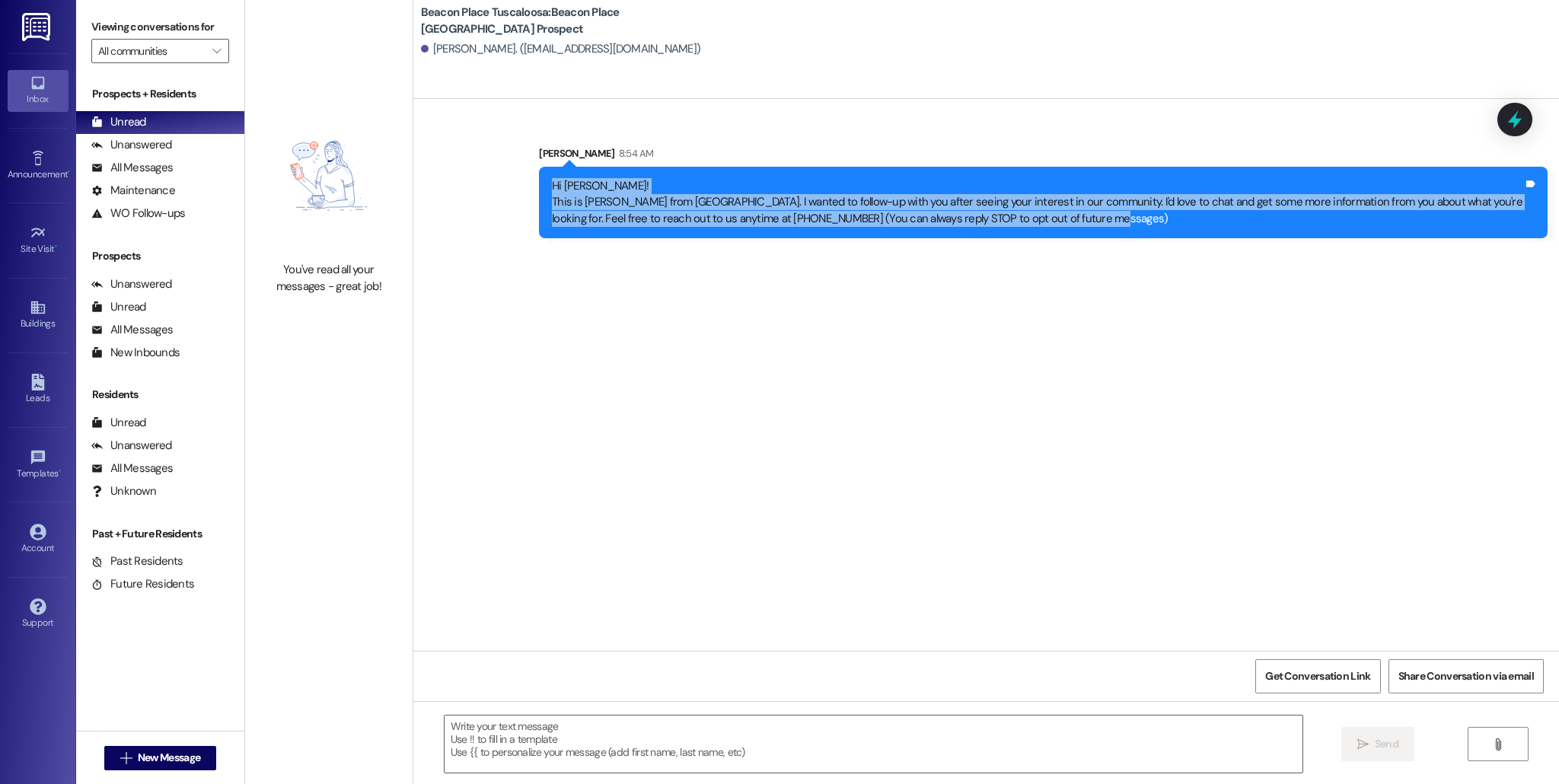
drag, startPoint x: 540, startPoint y: 186, endPoint x: 1073, endPoint y: 247, distance: 536.5
click at [1073, 248] on div "Sent via SMS [PERSON_NAME] 8:54 AM Hi [PERSON_NAME]! This is [PERSON_NAME] from…" at bounding box center [1043, 191] width 1031 height 116
copy div "Hi [PERSON_NAME]! This is [PERSON_NAME] from [GEOGRAPHIC_DATA]. I wanted to fol…"
click at [625, 353] on div "Sent via SMS [PERSON_NAME] 8:54 AM Hi [PERSON_NAME]! This is [PERSON_NAME] from…" at bounding box center [986, 375] width 1145 height 552
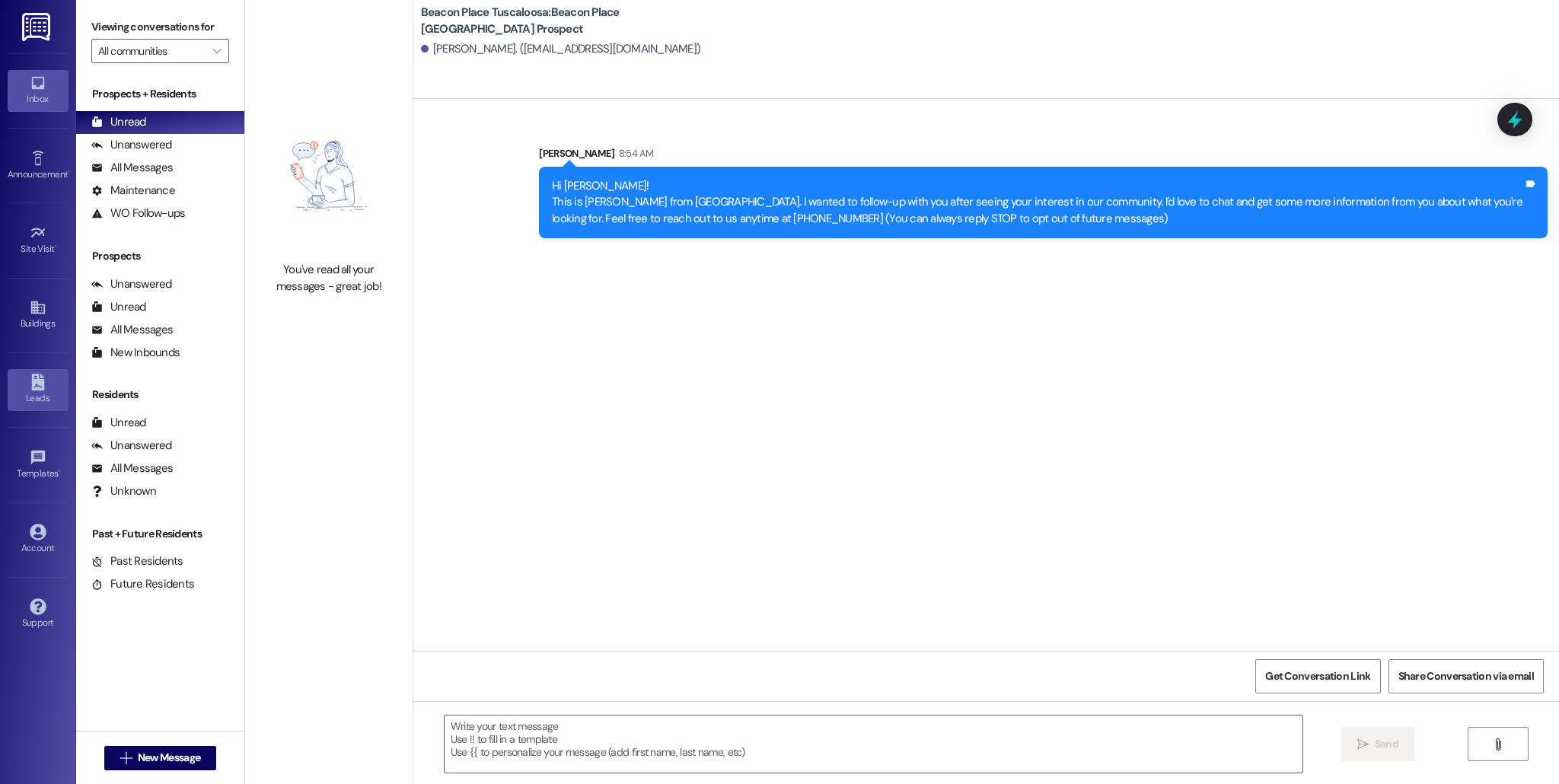
click at [39, 399] on div "Leads" at bounding box center [37, 397] width 76 height 15
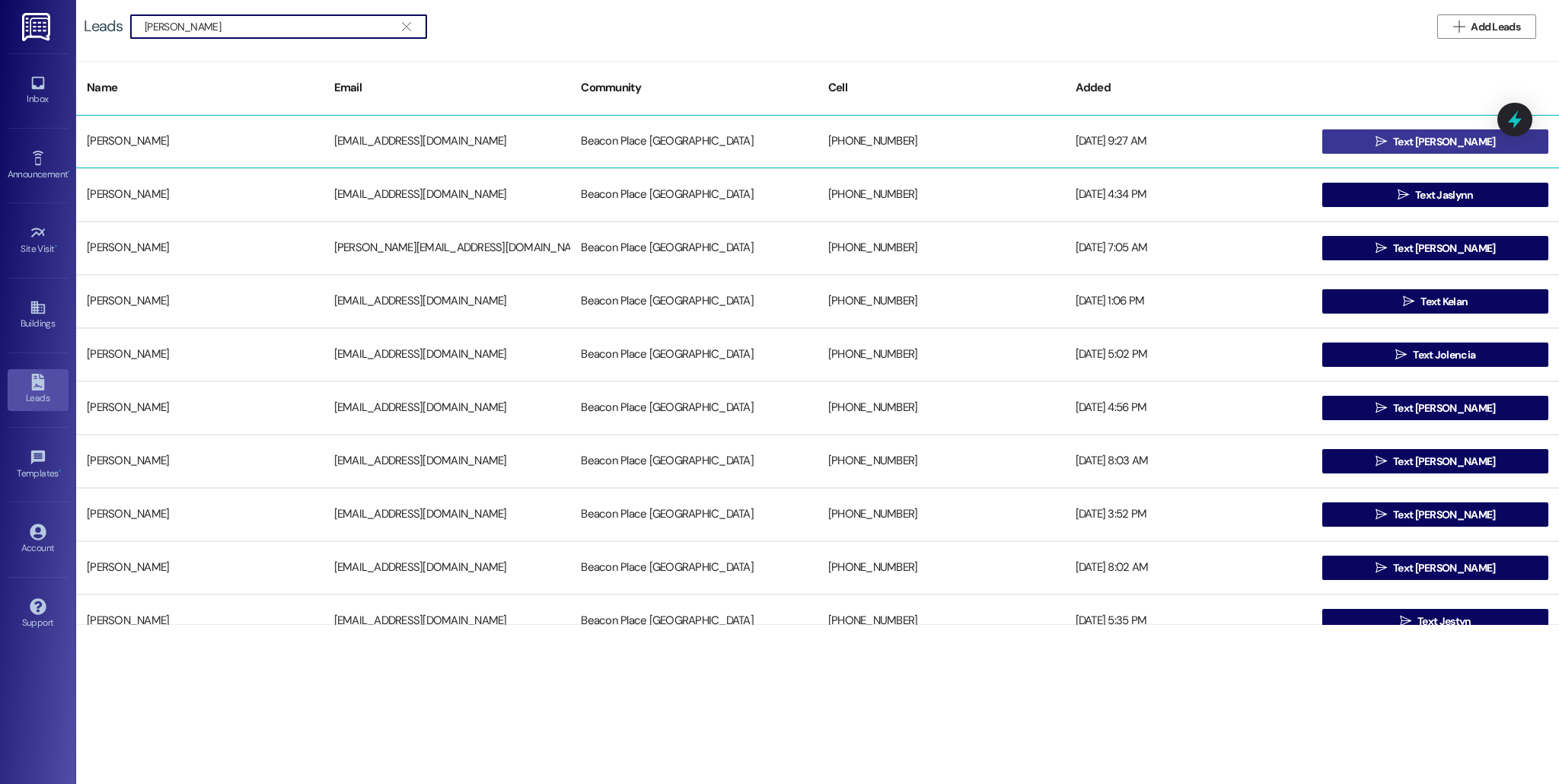
type input "[PERSON_NAME]"
click at [1375, 143] on button " Text [PERSON_NAME]" at bounding box center [1435, 141] width 226 height 25
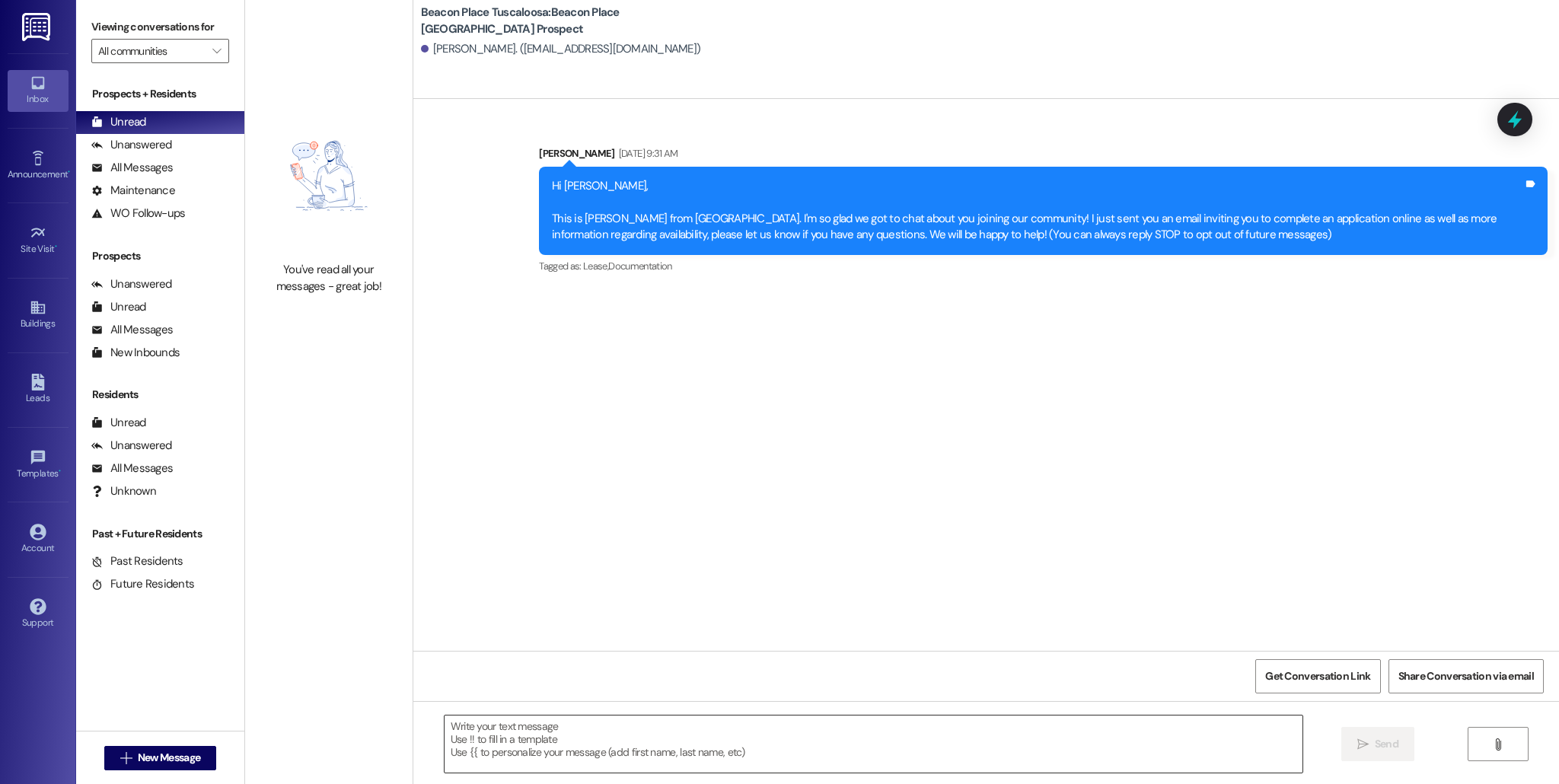
click at [545, 744] on textarea at bounding box center [873, 744] width 858 height 57
paste textarea "This is [PERSON_NAME] from [GEOGRAPHIC_DATA]. I am reaching out [DATE] because …"
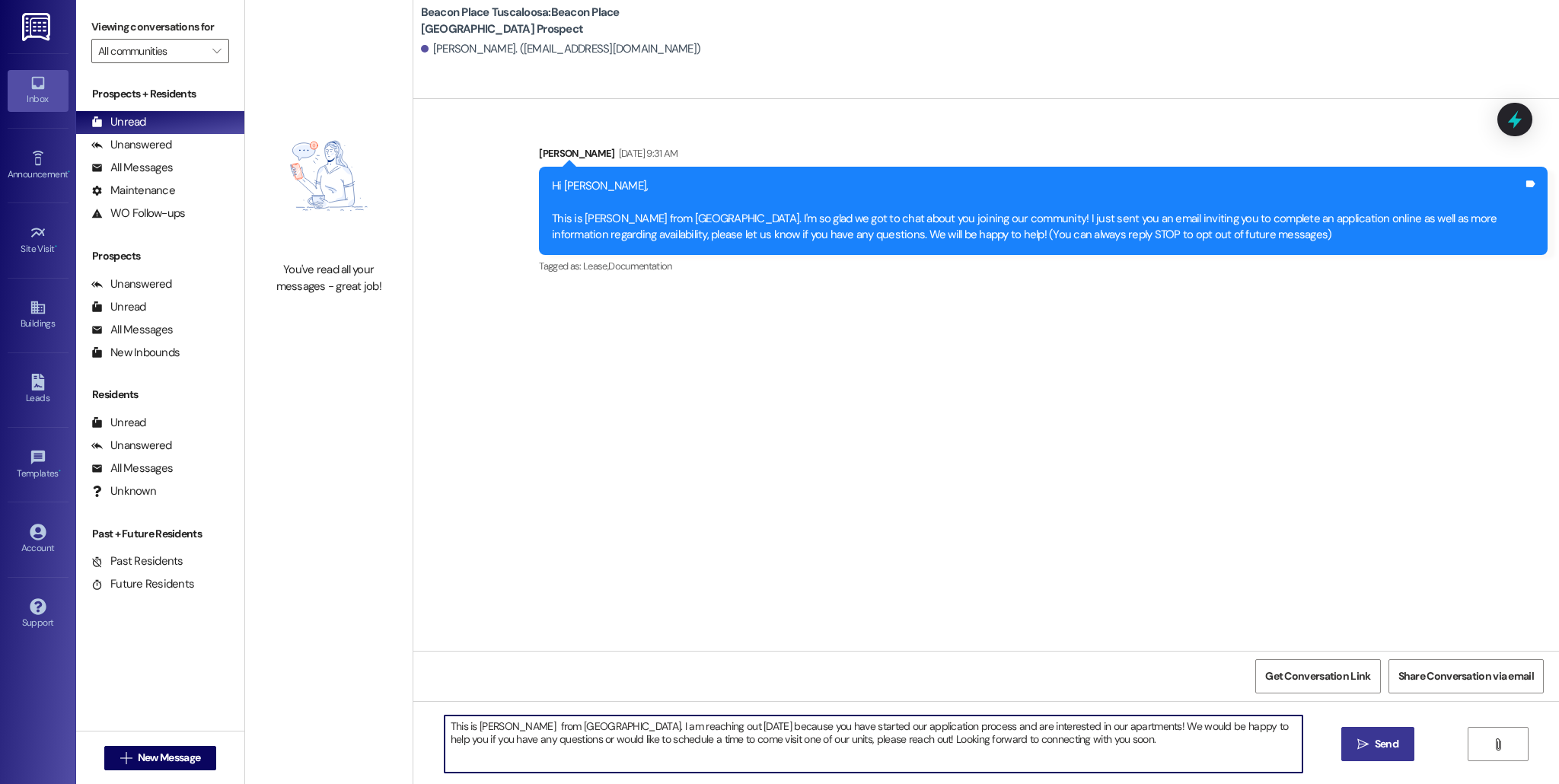
type textarea "This is [PERSON_NAME] from [GEOGRAPHIC_DATA]. I am reaching out [DATE] because …"
click at [1363, 747] on icon "" at bounding box center [1363, 744] width 12 height 12
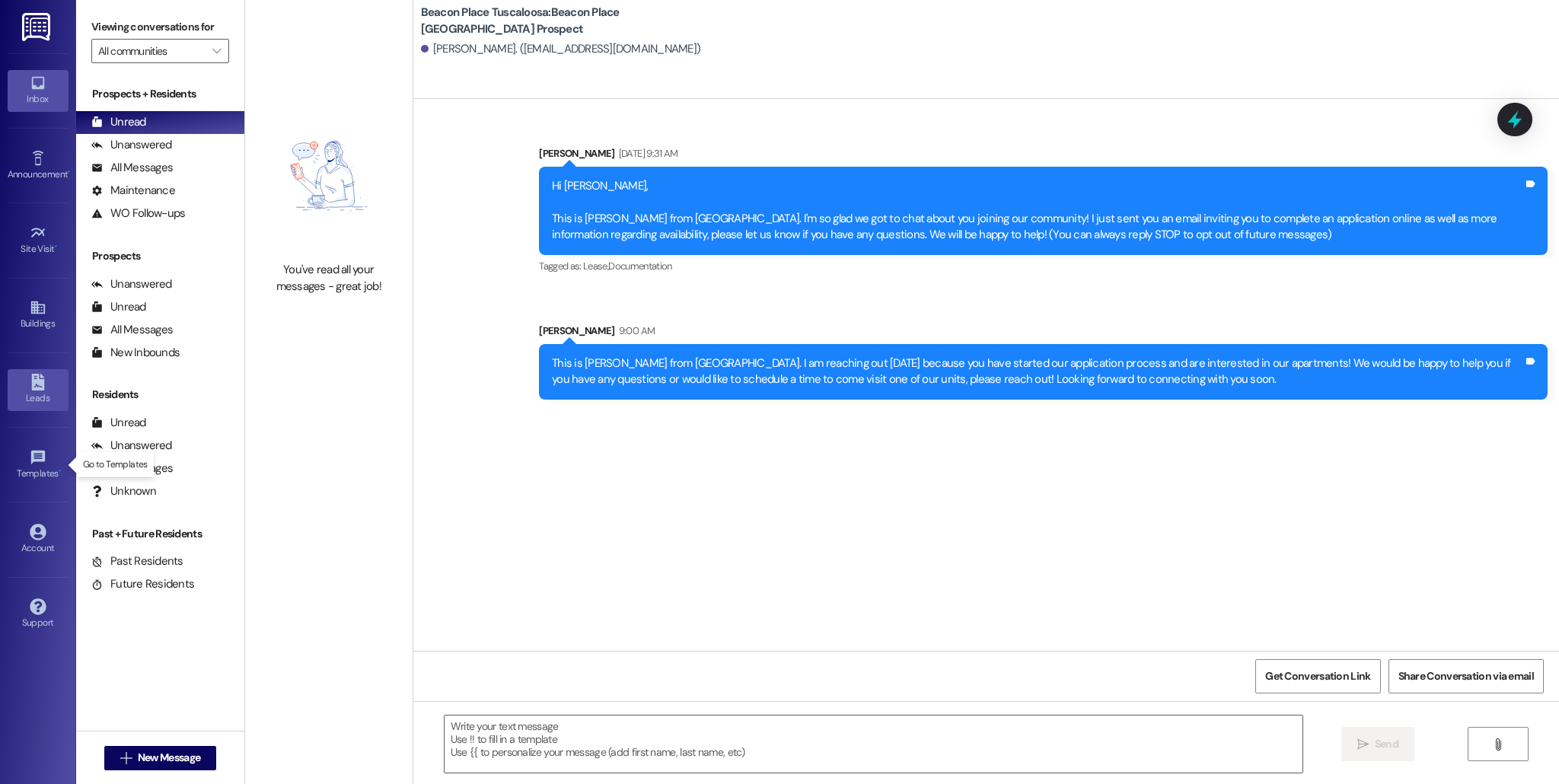
click at [51, 400] on div "Leads" at bounding box center [37, 397] width 76 height 15
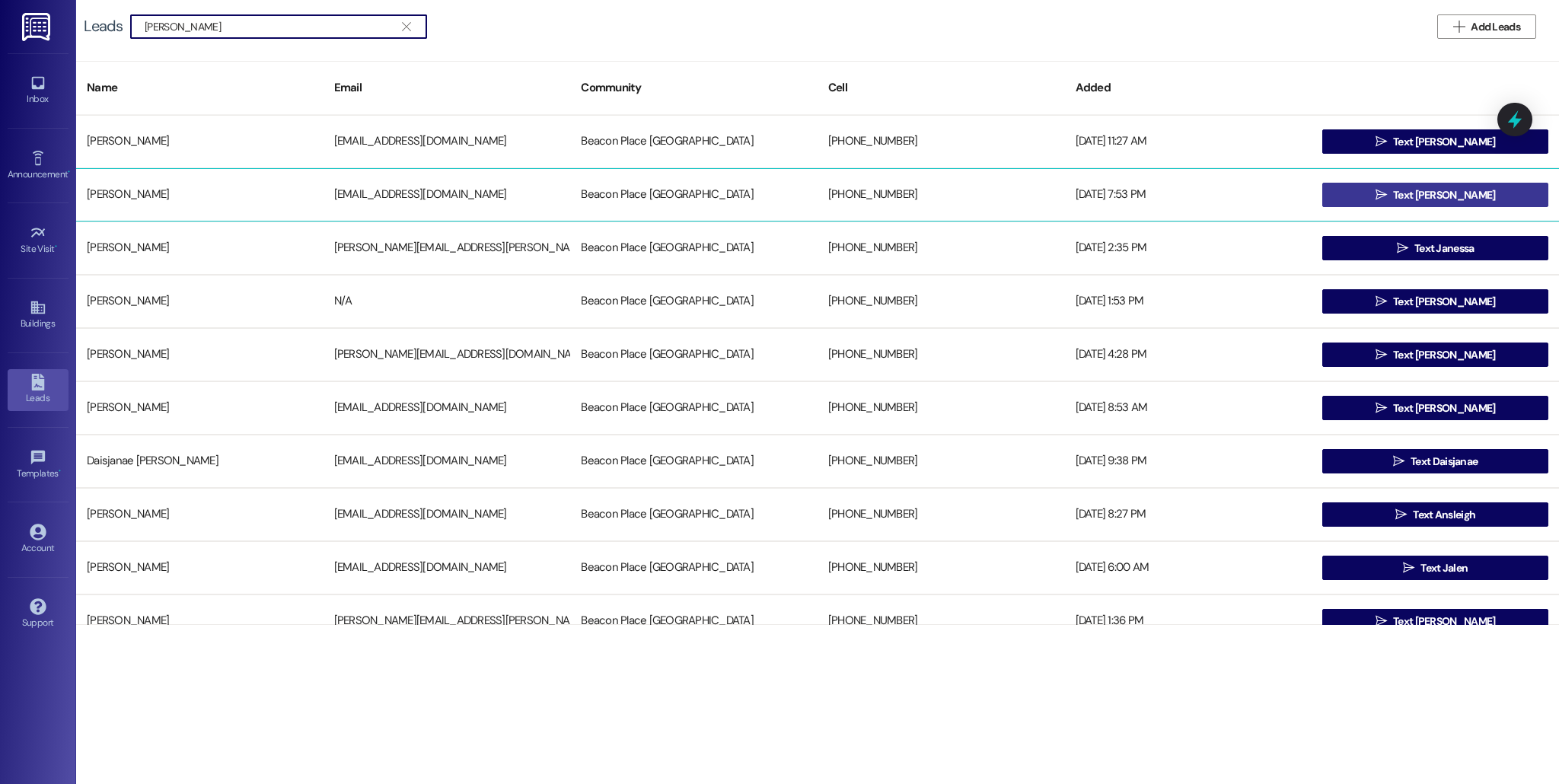
type input "[PERSON_NAME]"
click at [1384, 194] on button " Text [PERSON_NAME]" at bounding box center [1435, 194] width 226 height 25
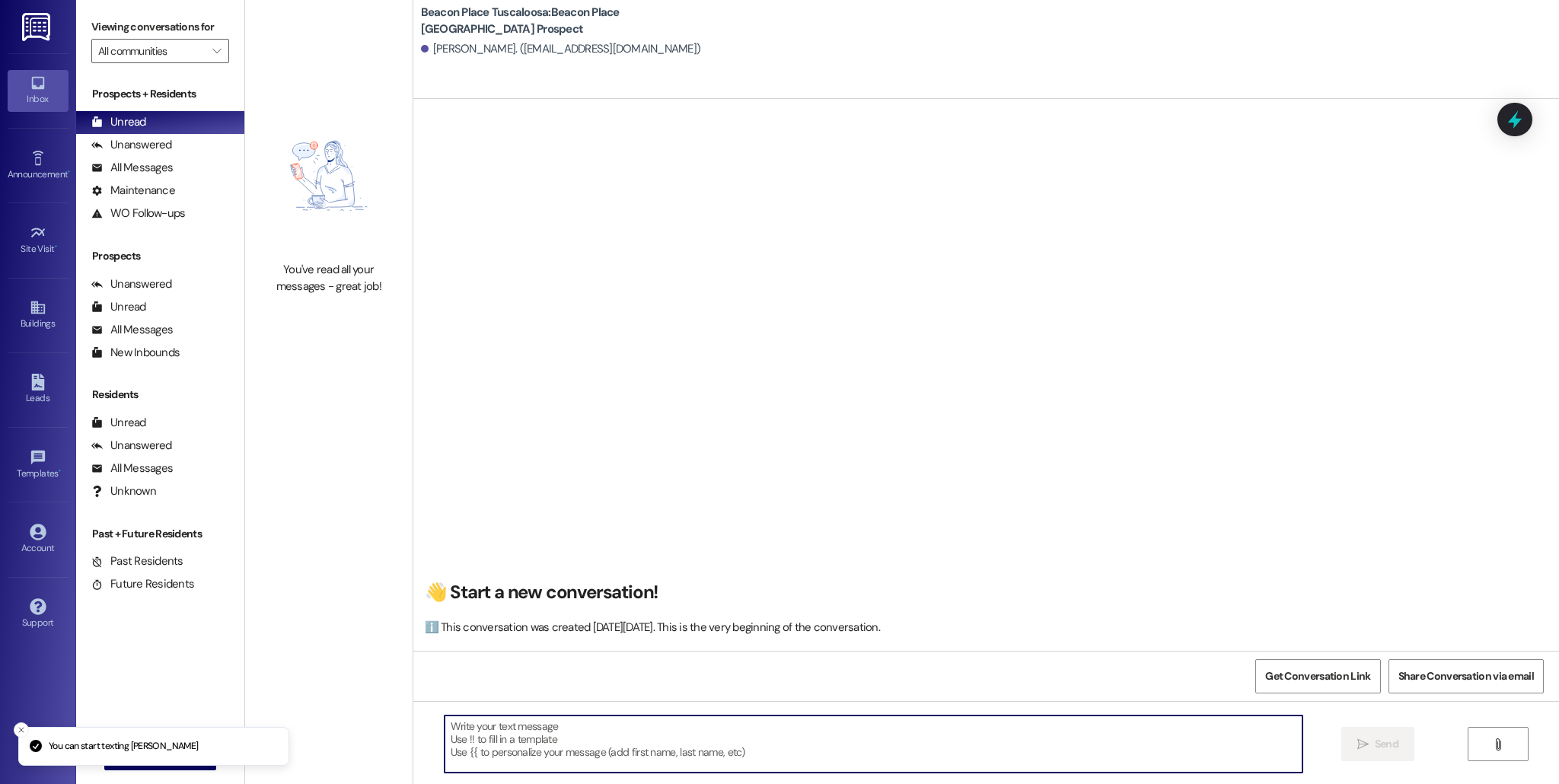
click at [518, 739] on textarea at bounding box center [873, 744] width 858 height 57
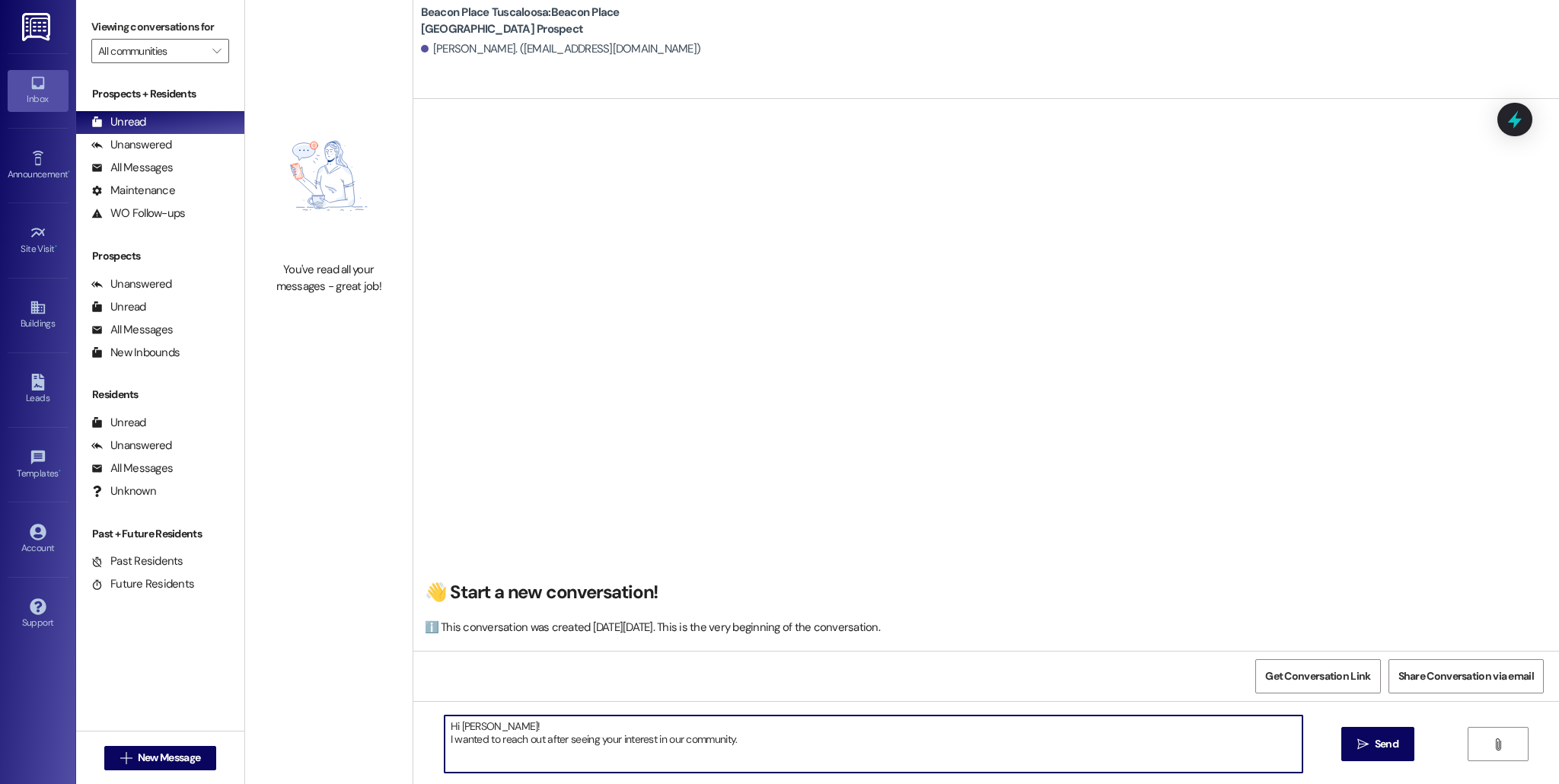
click at [445, 744] on textarea "Hi [PERSON_NAME]! I wanted to reach out after seeing your interest in our commu…" at bounding box center [873, 744] width 858 height 57
click at [963, 742] on textarea "Hi [PERSON_NAME]! This is [PERSON_NAME] from [GEOGRAPHIC_DATA]. I wanted to rea…" at bounding box center [873, 744] width 858 height 57
type textarea "Hi [PERSON_NAME]! This is [PERSON_NAME] from [GEOGRAPHIC_DATA]. I wanted to rea…"
click at [42, 389] on icon at bounding box center [37, 382] width 13 height 16
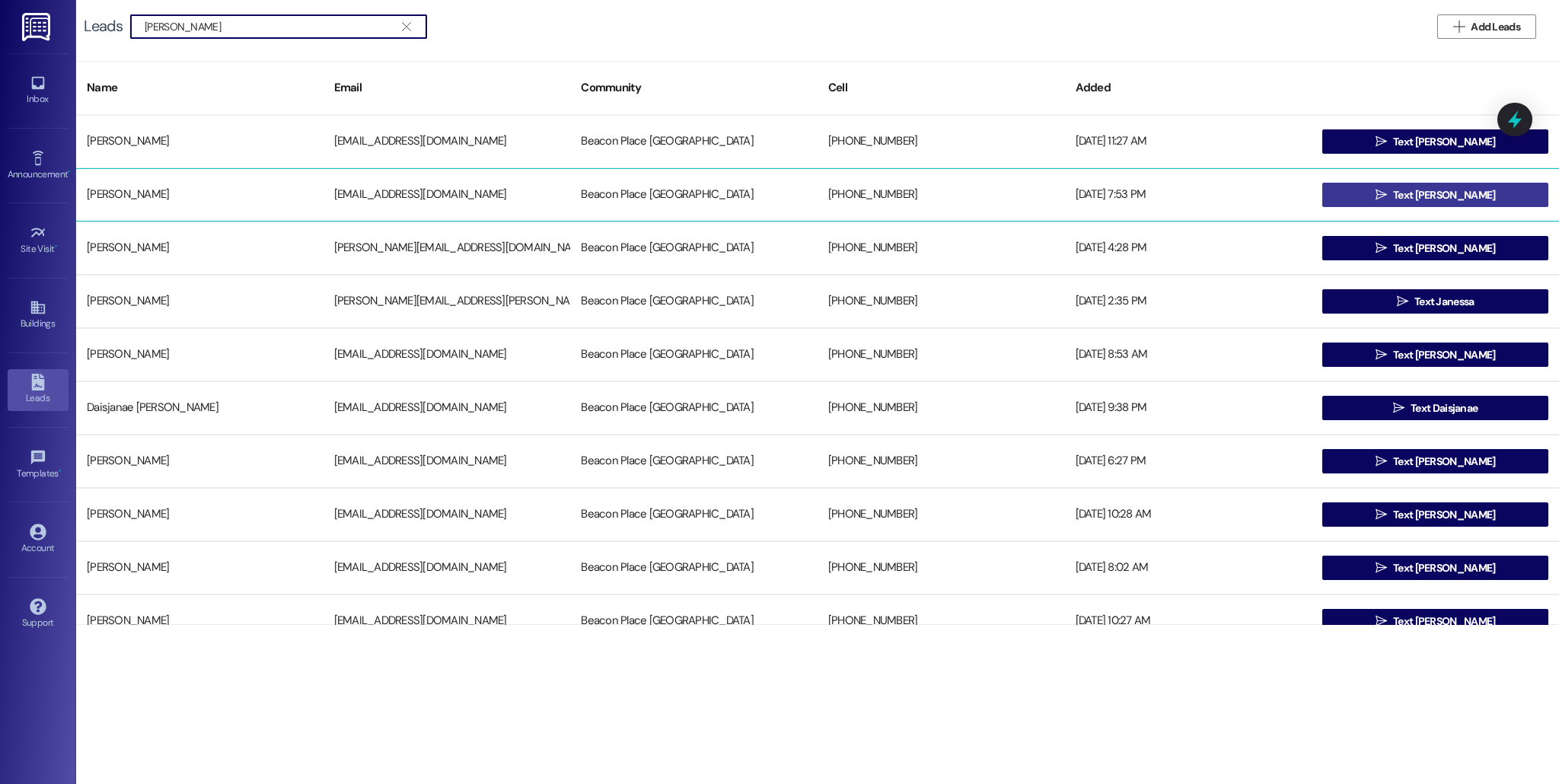
type input "[PERSON_NAME]"
click at [1363, 196] on button " Text [PERSON_NAME]" at bounding box center [1435, 194] width 226 height 25
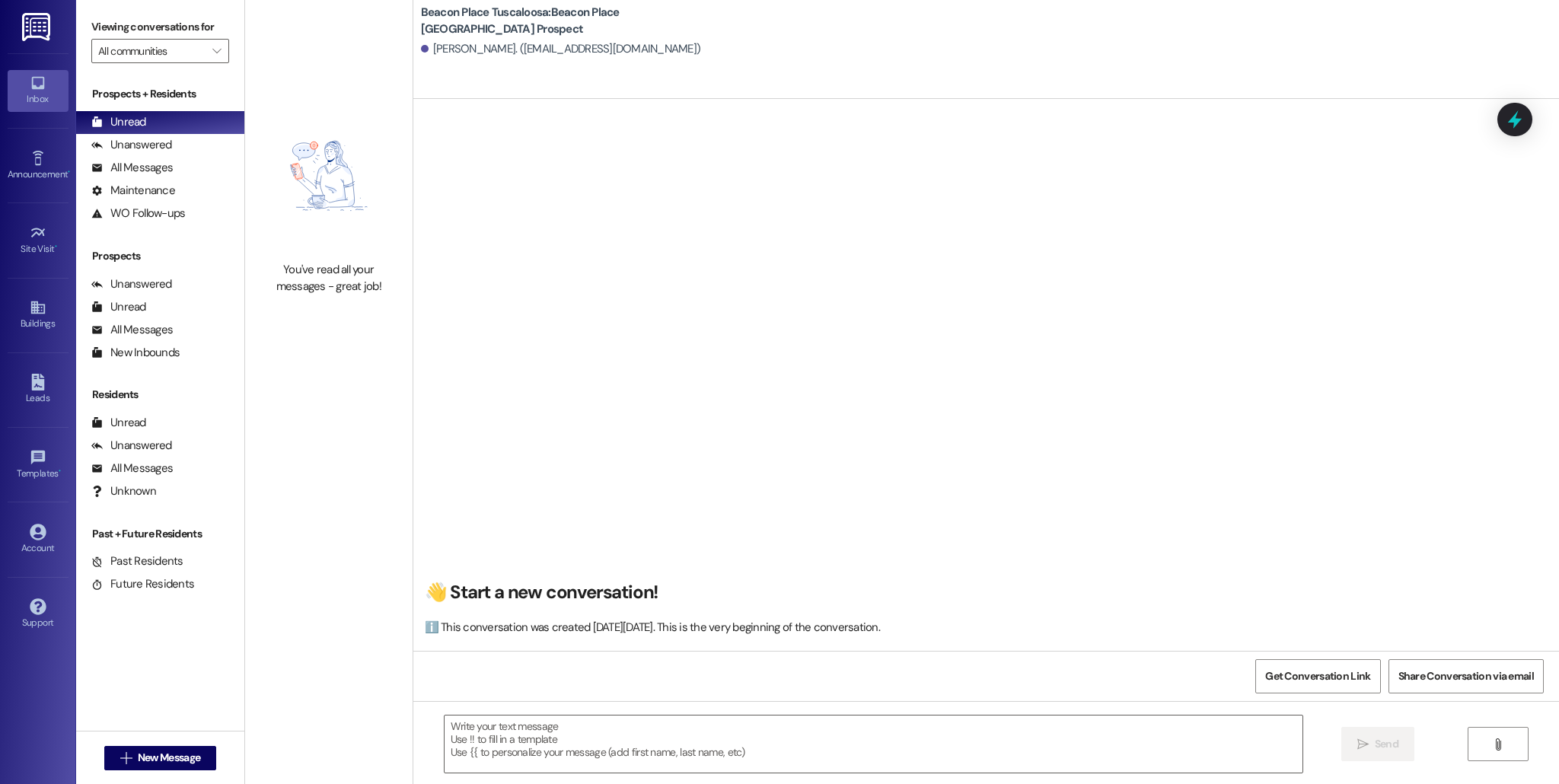
click at [45, 71] on link "Inbox" at bounding box center [37, 90] width 61 height 41
click at [155, 163] on div "All Messages" at bounding box center [131, 168] width 81 height 16
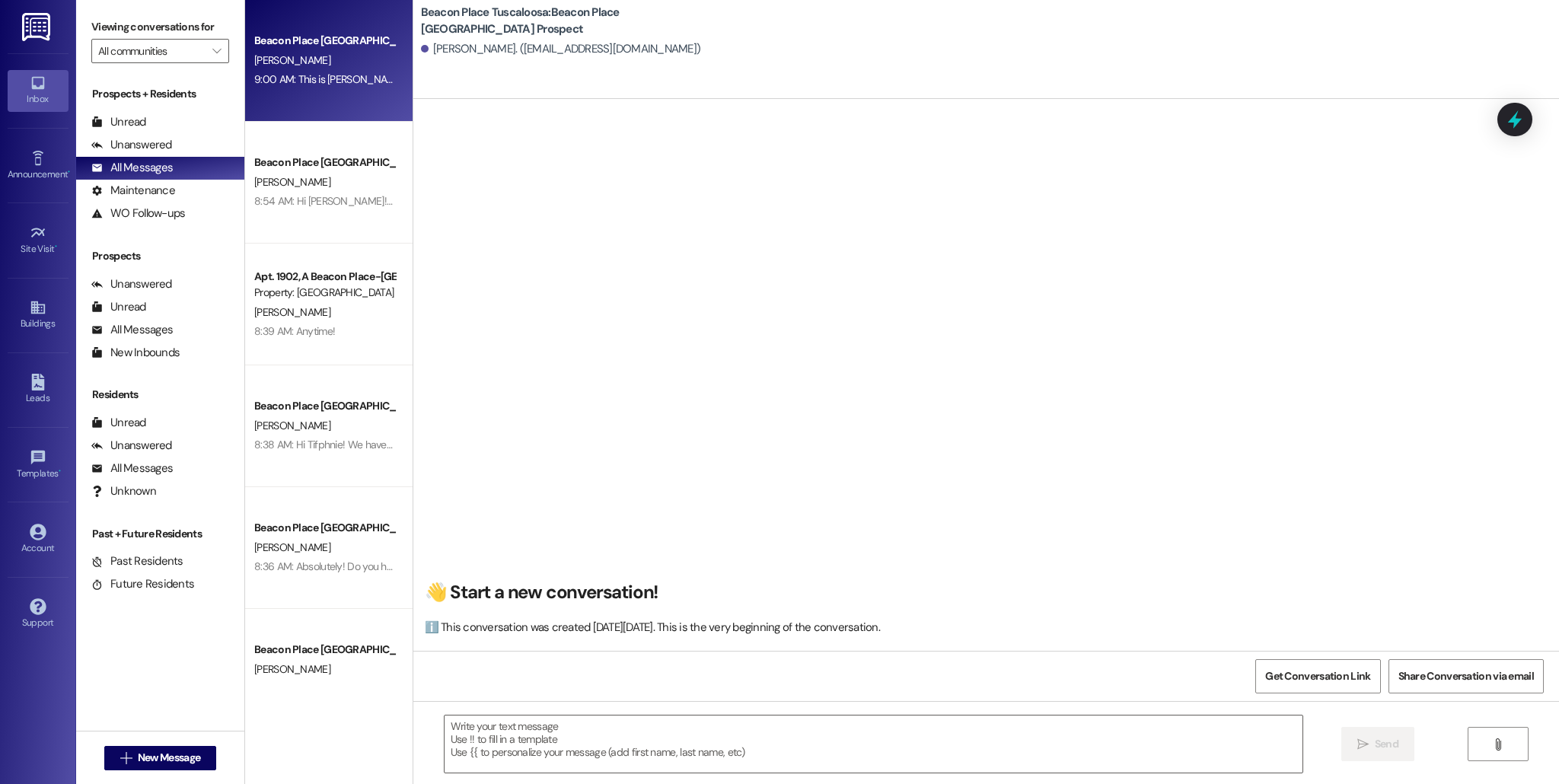
click at [307, 102] on div "Beacon Place Tuscaloosa Prospect [PERSON_NAME] 9:00 AM: This is [PERSON_NAME] f…" at bounding box center [329, 61] width 168 height 122
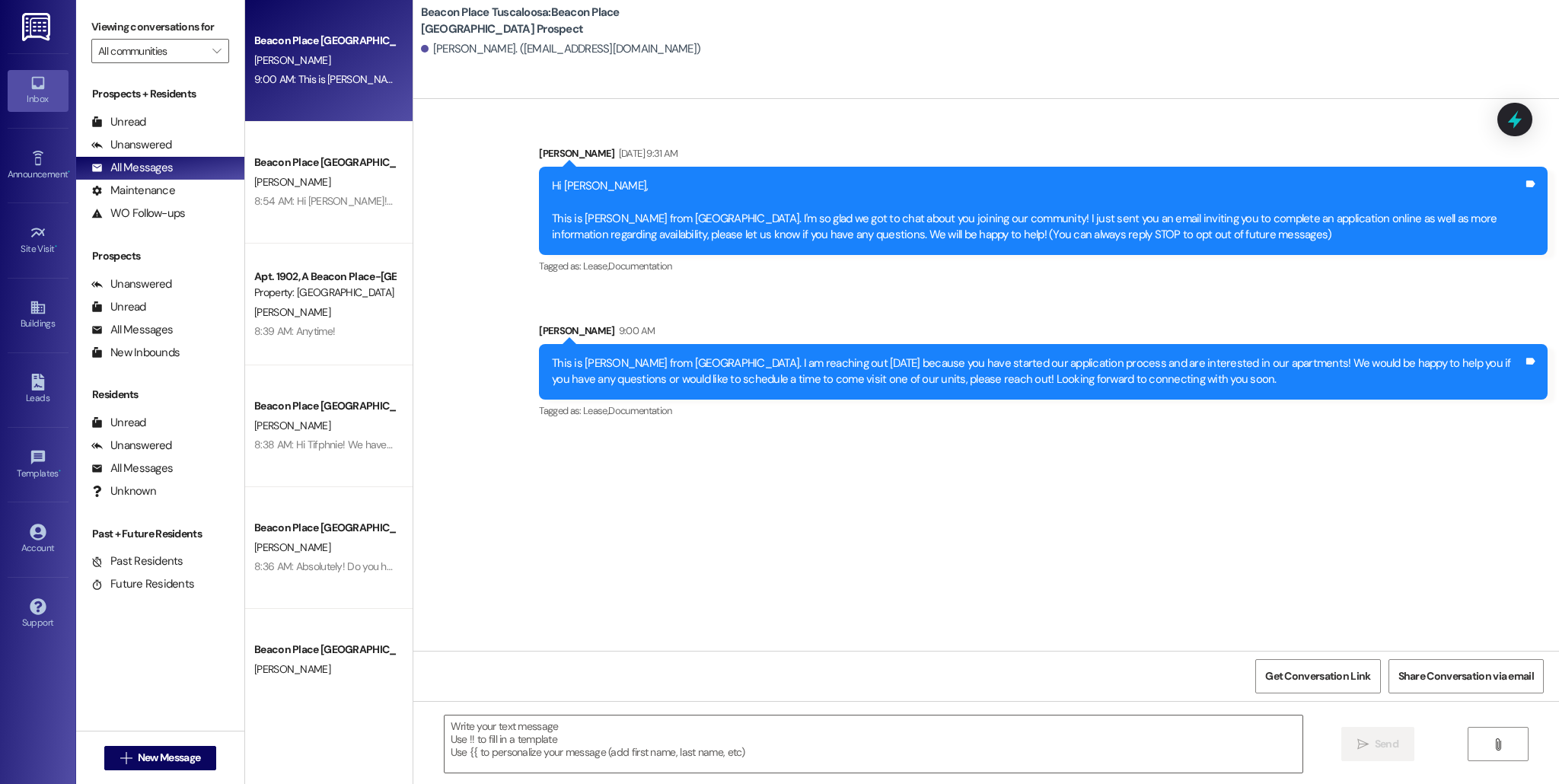
drag, startPoint x: 543, startPoint y: 358, endPoint x: 1100, endPoint y: 397, distance: 558.4
click at [1100, 397] on div "This is [PERSON_NAME] from [GEOGRAPHIC_DATA]. I am reaching out [DATE] because …" at bounding box center [1043, 371] width 1008 height 56
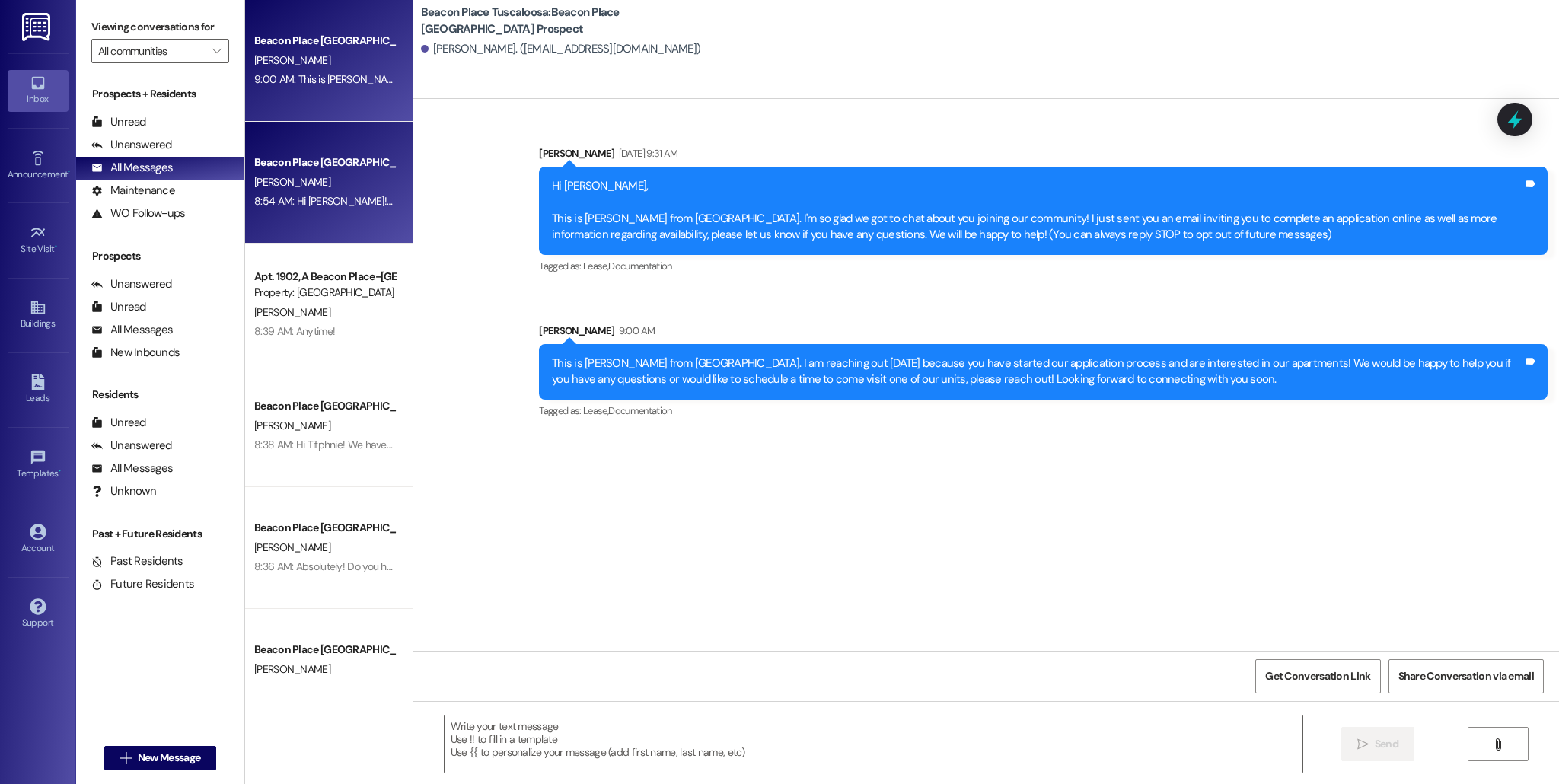
click at [254, 180] on span "[PERSON_NAME]" at bounding box center [292, 181] width 76 height 14
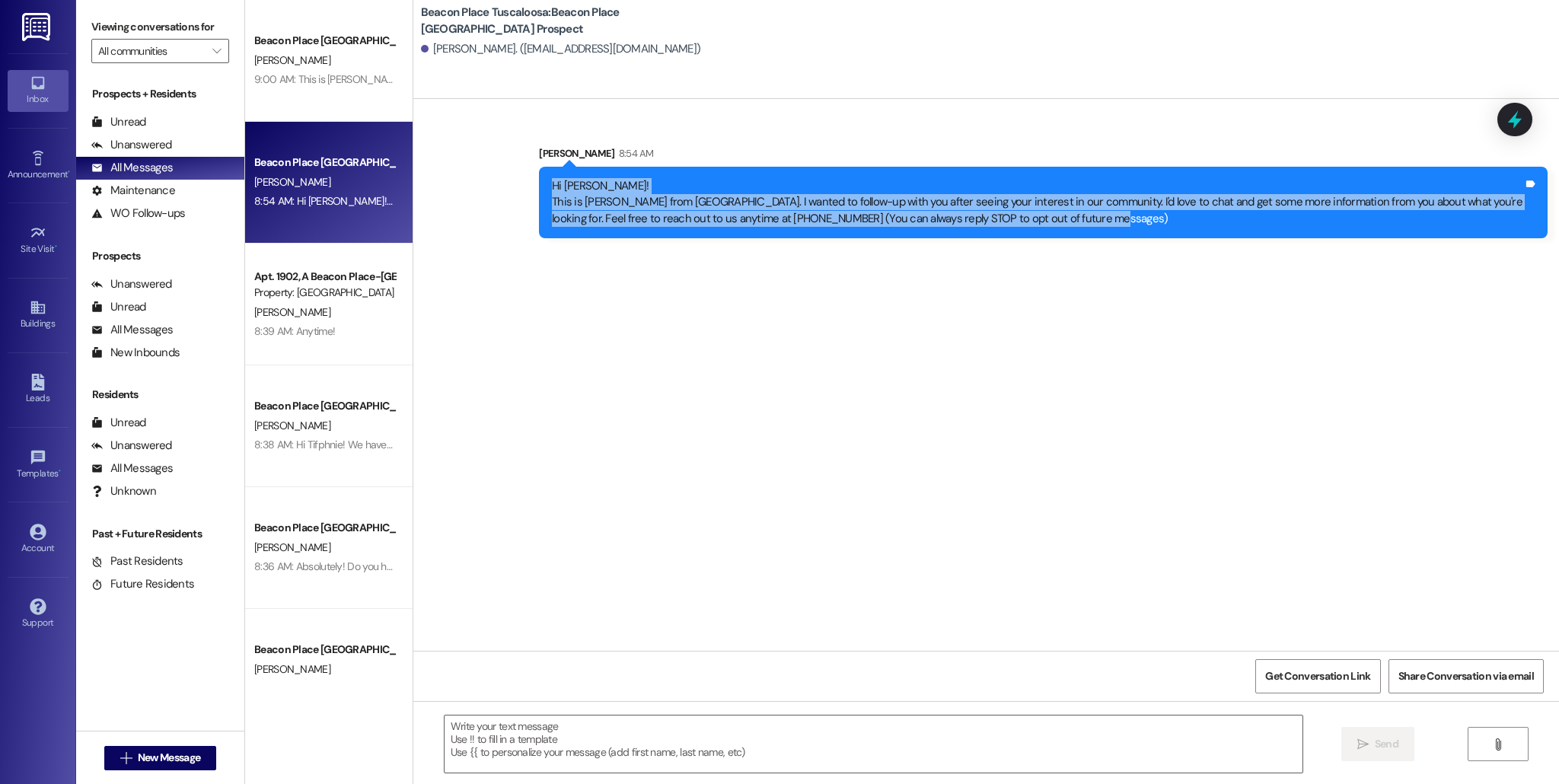
drag, startPoint x: 537, startPoint y: 184, endPoint x: 1110, endPoint y: 279, distance: 580.8
click at [1110, 279] on div "Sent via SMS [PERSON_NAME] 8:54 AM Hi [PERSON_NAME]! This is [PERSON_NAME] from…" at bounding box center [986, 375] width 1145 height 552
copy div "Hi [PERSON_NAME]! This is [PERSON_NAME] from [GEOGRAPHIC_DATA]. I wanted to fol…"
click at [65, 376] on link "Leads" at bounding box center [37, 389] width 61 height 41
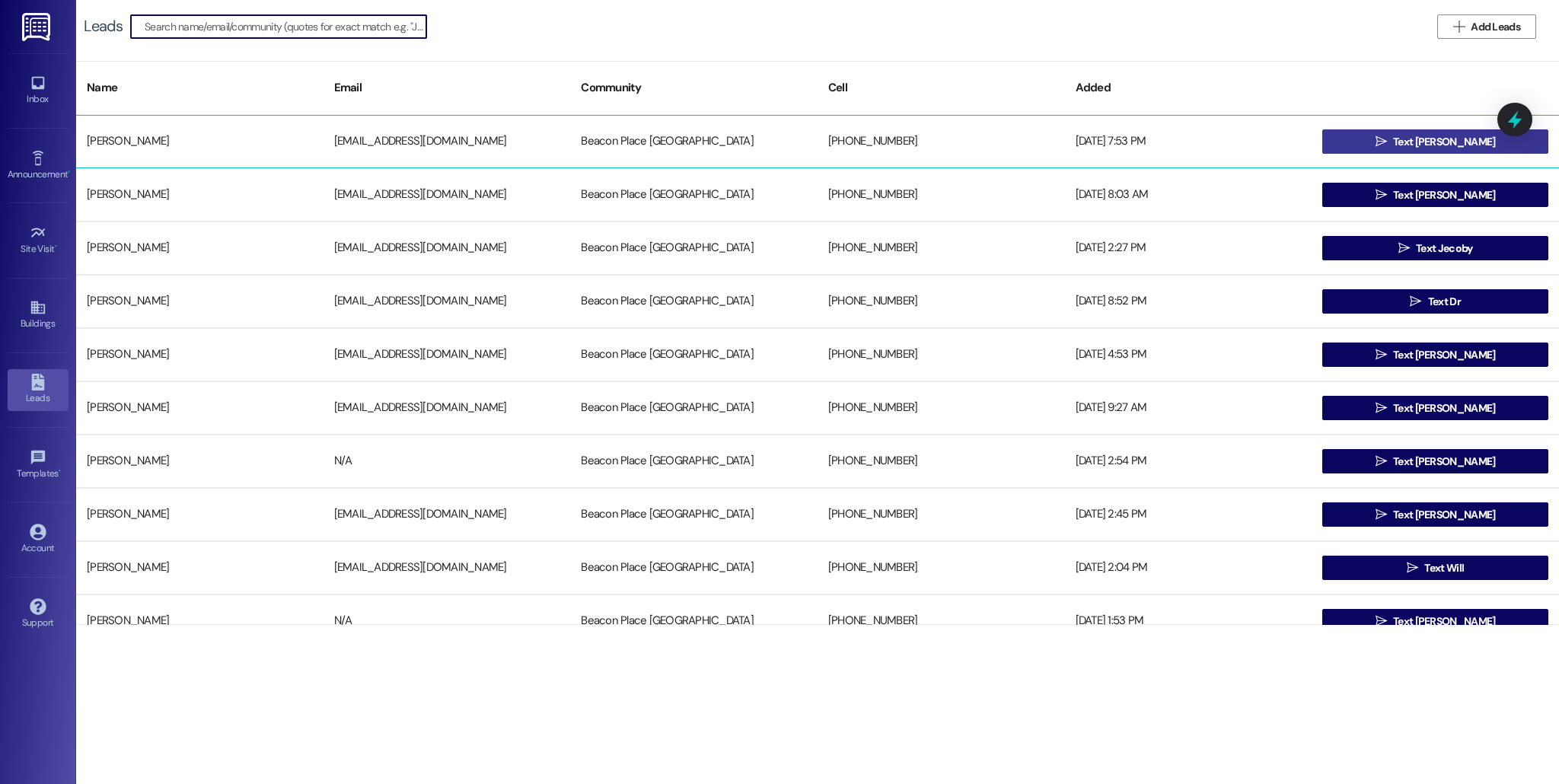
click at [1428, 139] on span "Text [PERSON_NAME]" at bounding box center [1444, 142] width 102 height 16
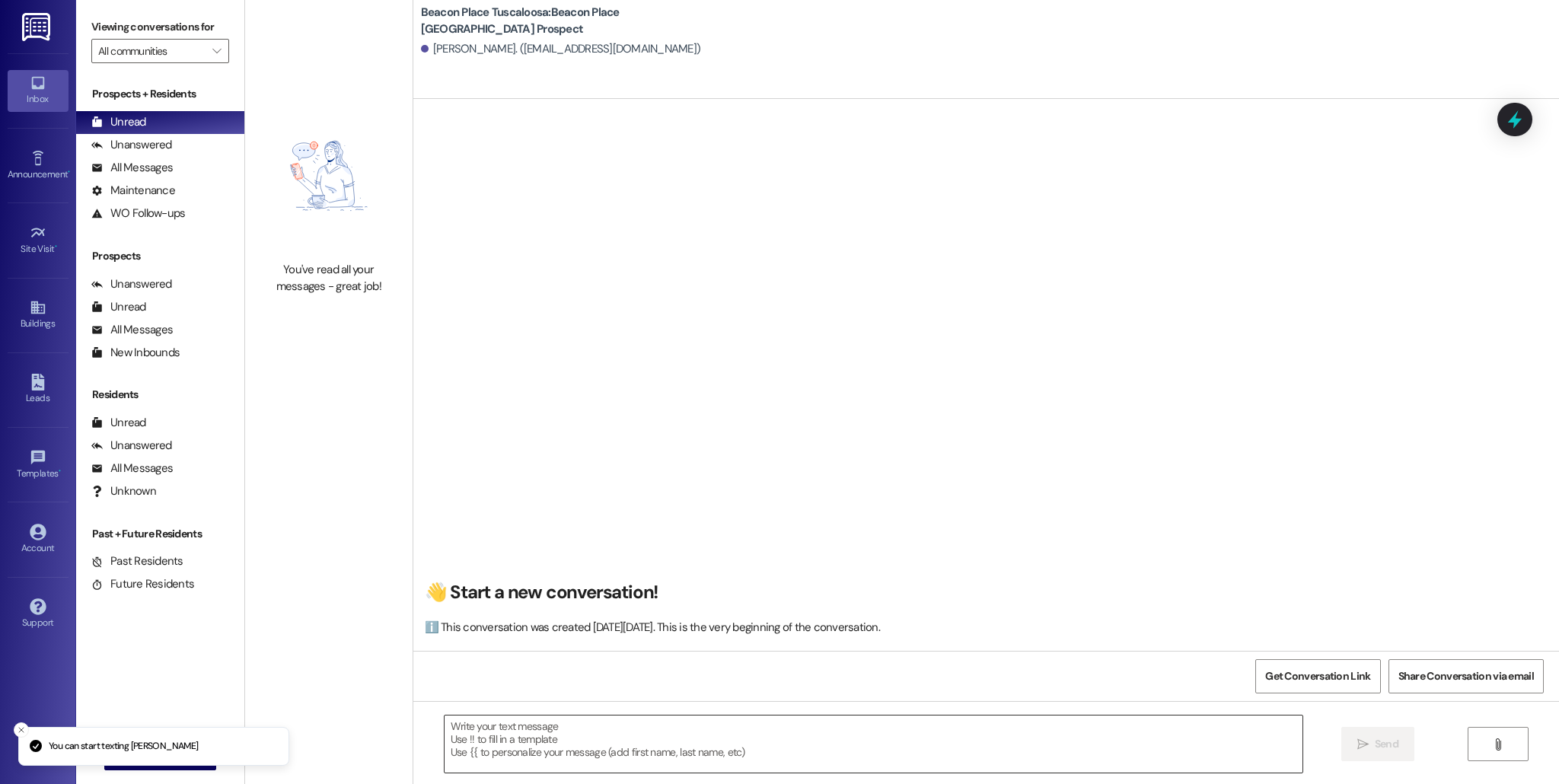
click at [564, 726] on textarea at bounding box center [873, 744] width 858 height 57
paste textarea "Hi [PERSON_NAME]! This is [PERSON_NAME] from [GEOGRAPHIC_DATA]. I wanted to fol…"
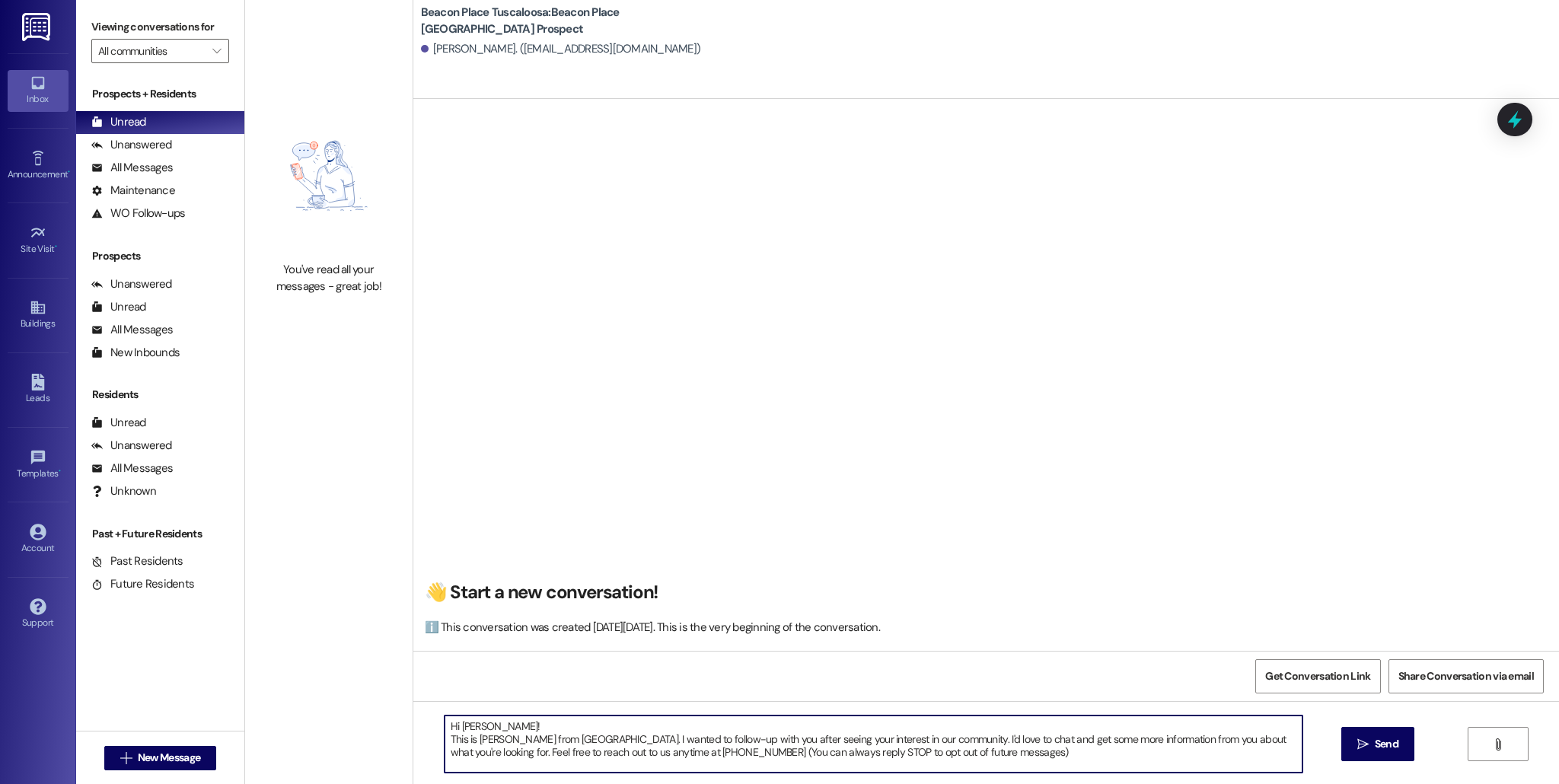
click at [488, 730] on textarea "Hi [PERSON_NAME]! This is [PERSON_NAME] from [GEOGRAPHIC_DATA]. I wanted to fol…" at bounding box center [873, 744] width 858 height 57
type textarea "Hi [PERSON_NAME]! This is [PERSON_NAME] from [GEOGRAPHIC_DATA]. I wanted to fol…"
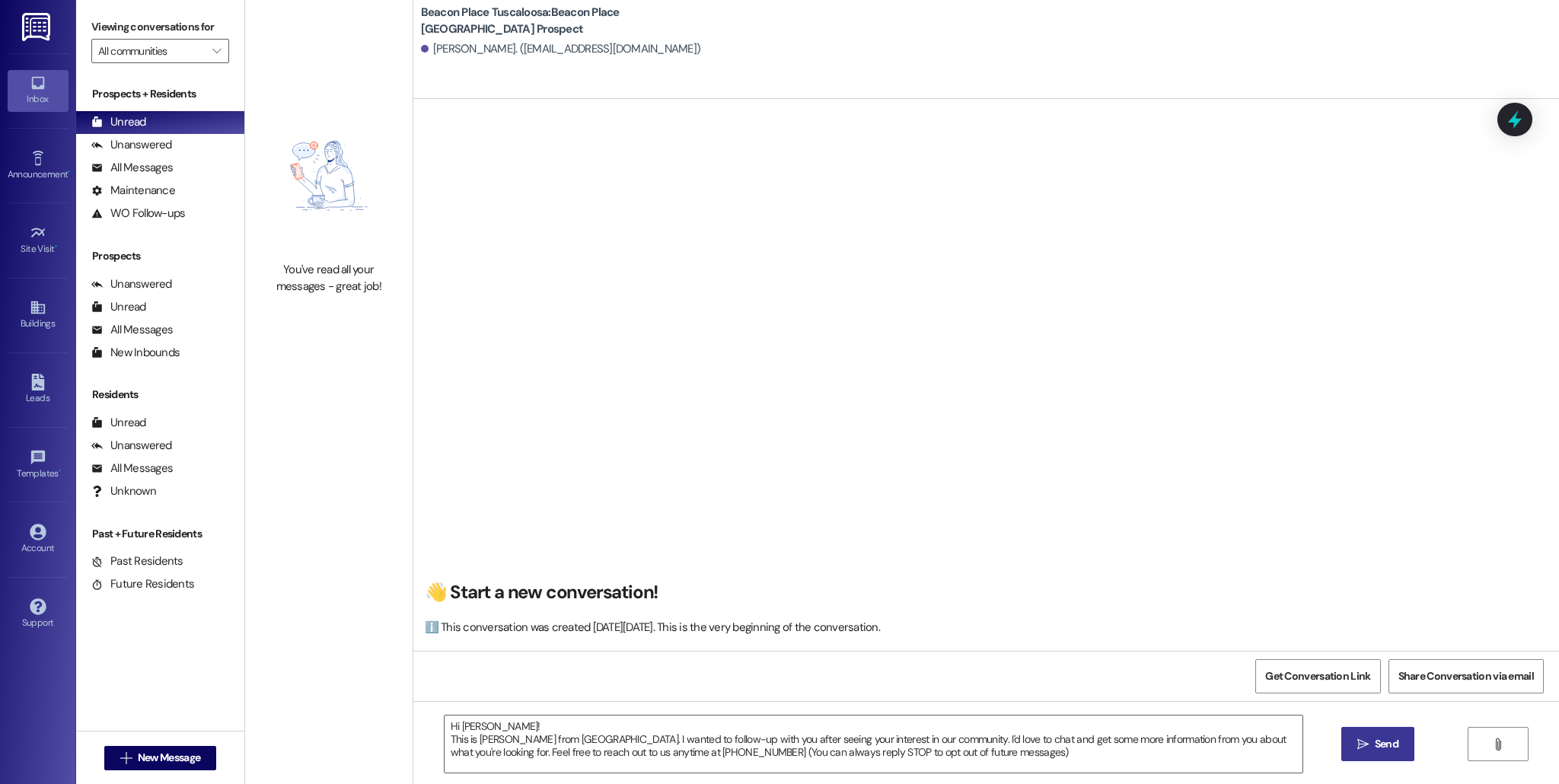
click at [1385, 753] on button " Send" at bounding box center [1378, 744] width 74 height 35
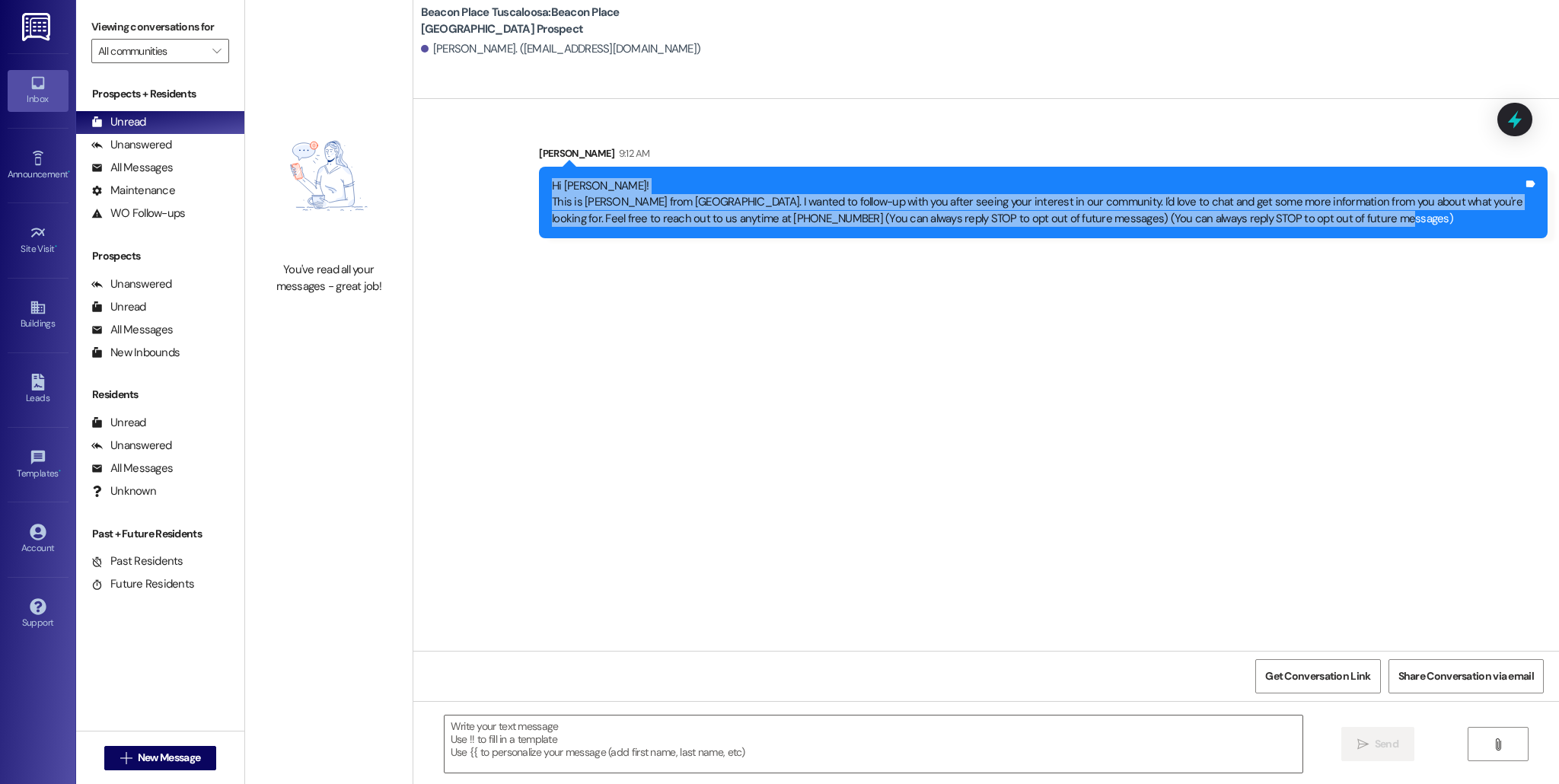
drag, startPoint x: 539, startPoint y: 182, endPoint x: 1337, endPoint y: 219, distance: 798.9
click at [1337, 219] on div "Hi [PERSON_NAME]! This is [PERSON_NAME] from [GEOGRAPHIC_DATA]. I wanted to fol…" at bounding box center [1038, 201] width 975 height 48
copy div "Hi [PERSON_NAME]! This is [PERSON_NAME] from [GEOGRAPHIC_DATA]. I wanted to fol…"
click at [31, 90] on icon at bounding box center [38, 83] width 16 height 16
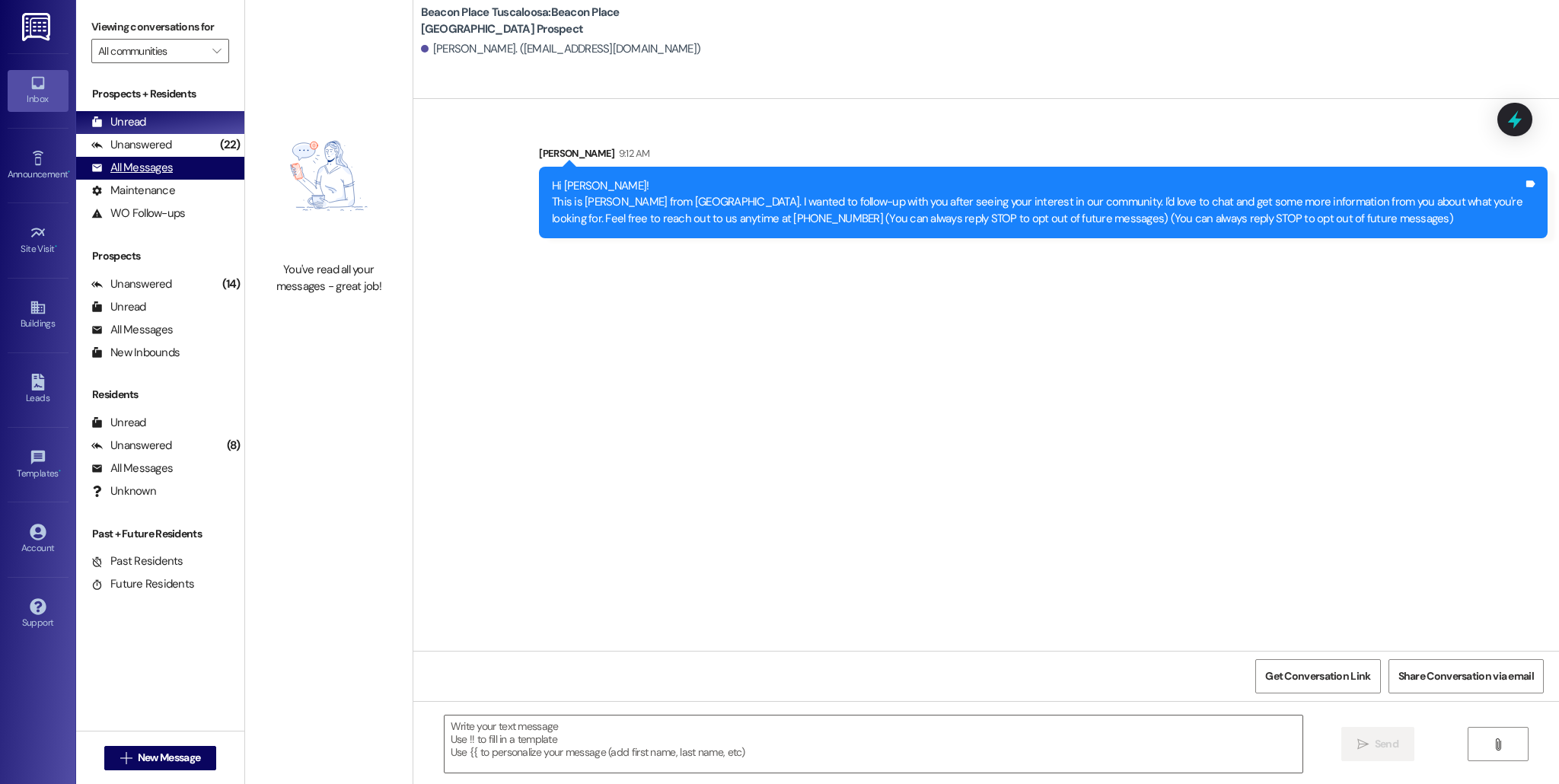
click at [154, 157] on div "All Messages (undefined)" at bounding box center [160, 168] width 168 height 23
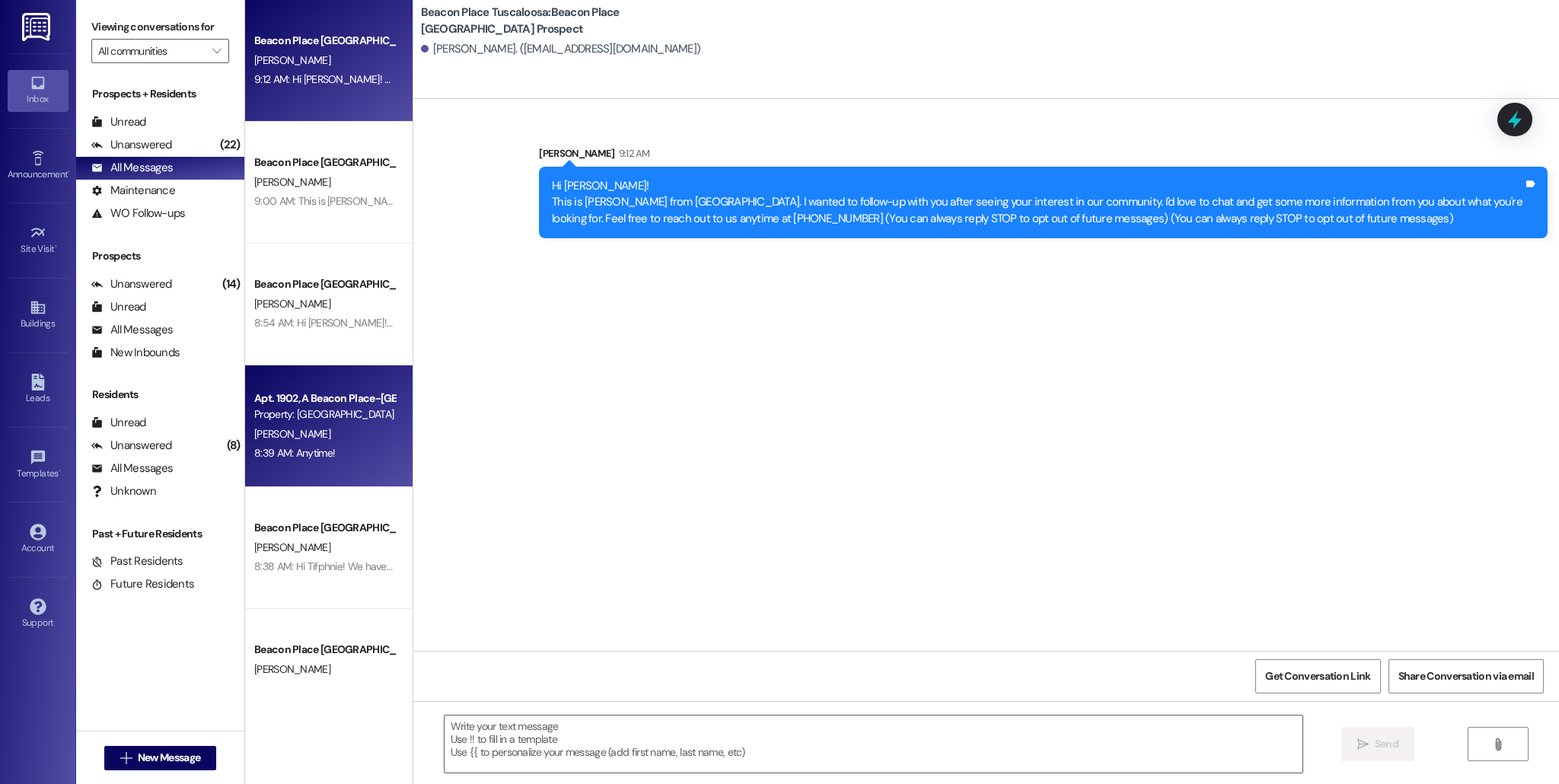
click at [322, 431] on div "[PERSON_NAME]" at bounding box center [325, 434] width 144 height 19
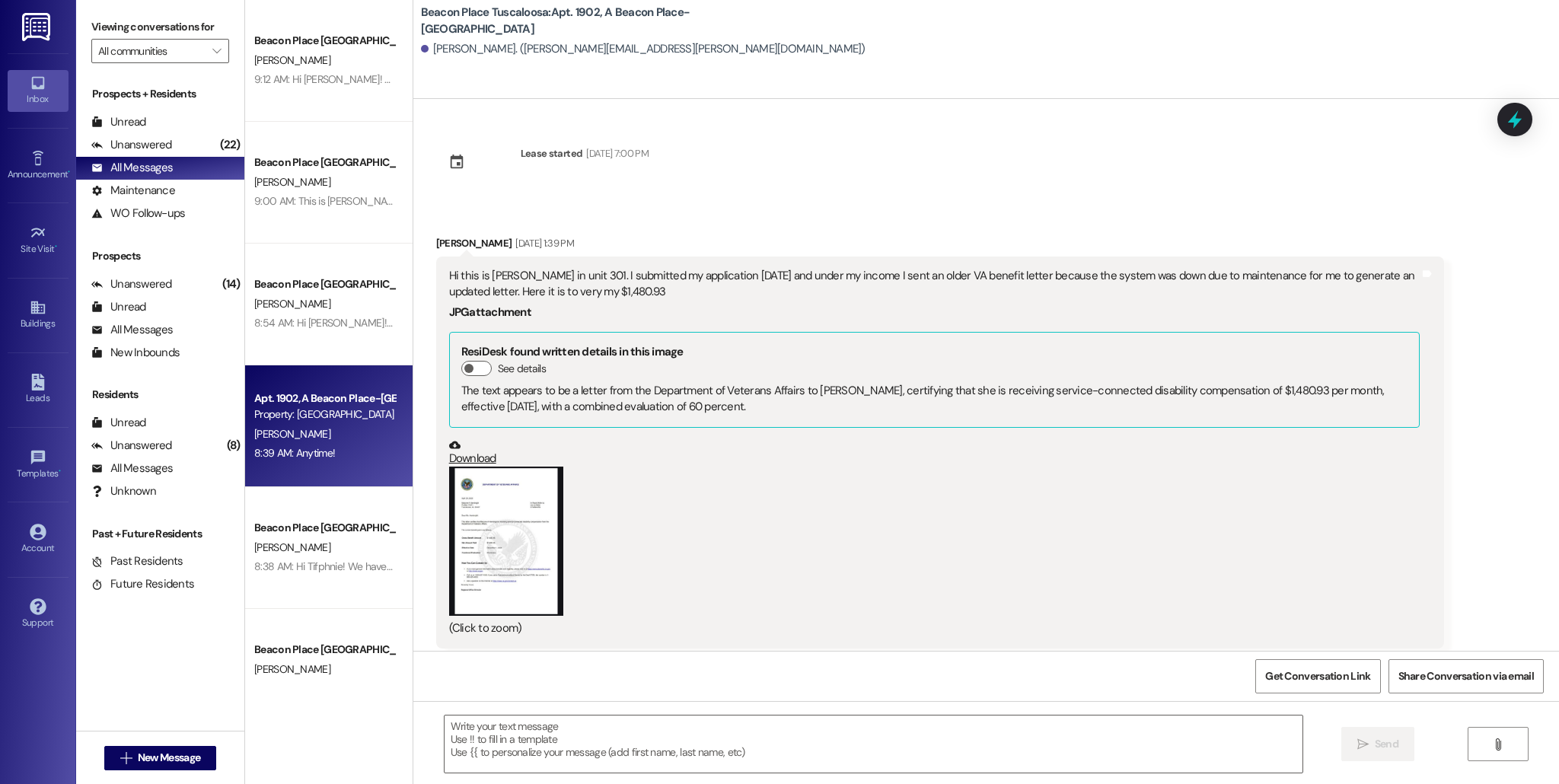
scroll to position [4212, 0]
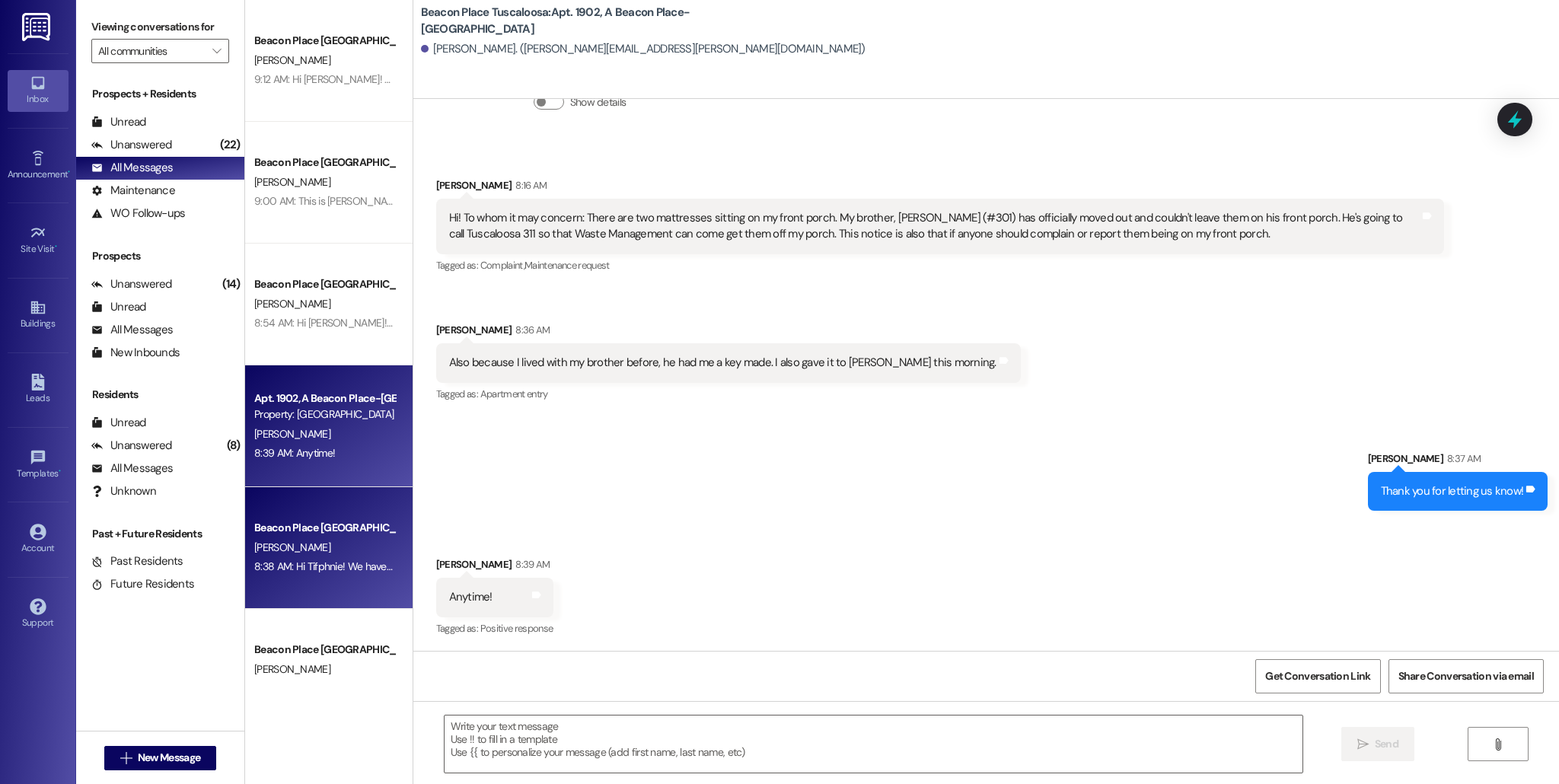
click at [305, 562] on div "8:38 AM: Hi Tifphnie! We have several units available. Are you looking for a 1 …" at bounding box center [453, 566] width 397 height 14
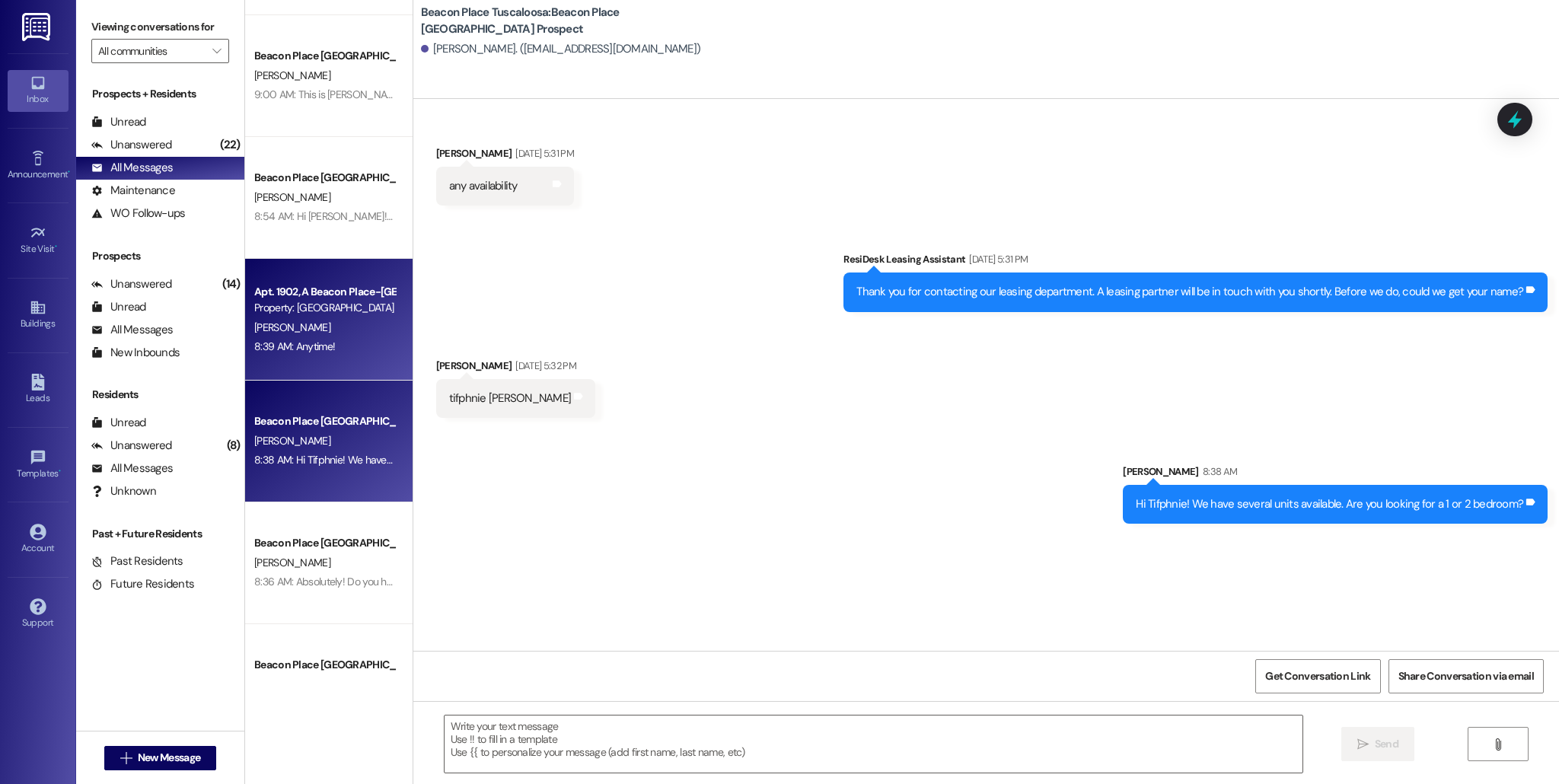
scroll to position [145, 0]
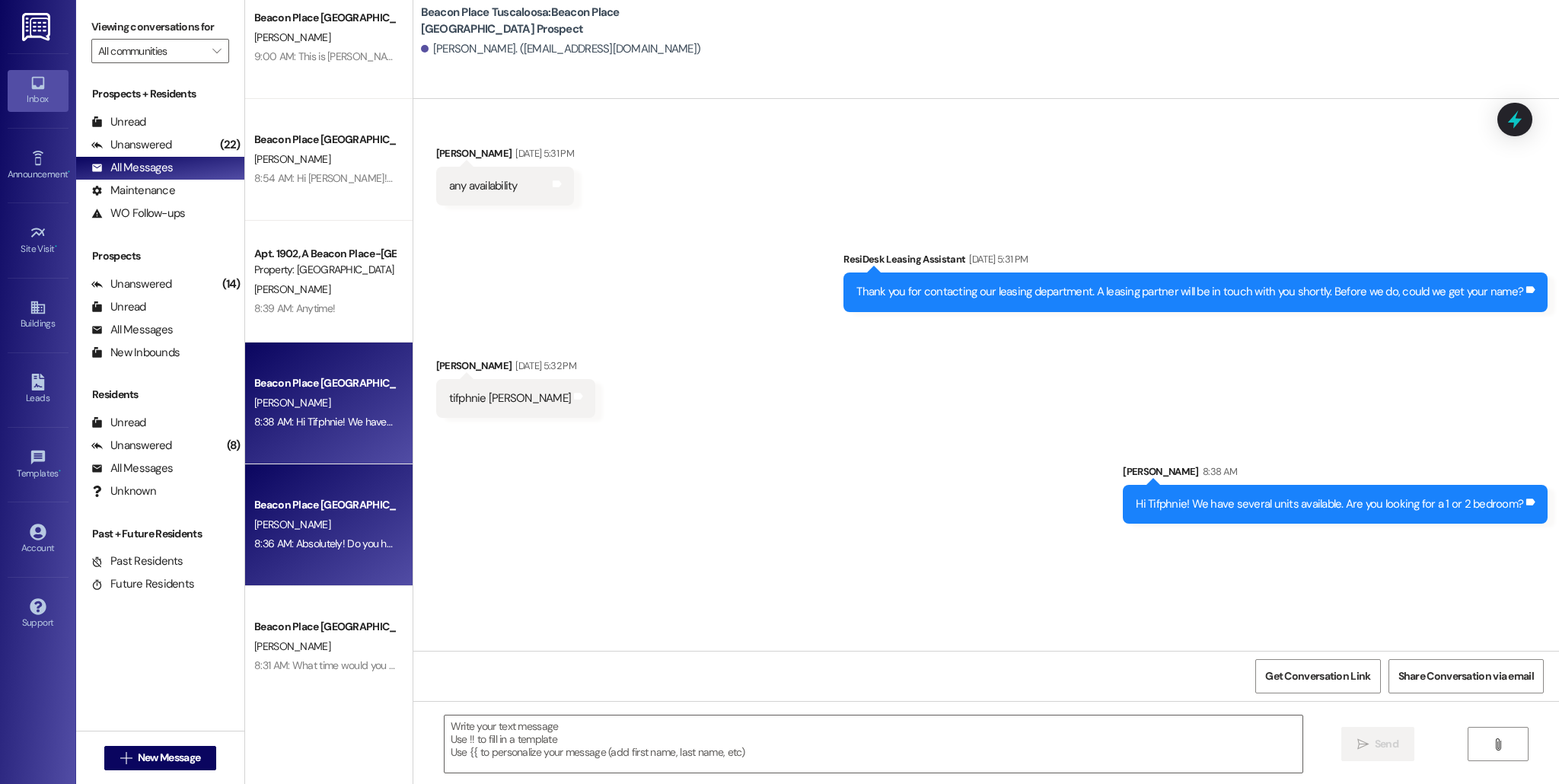
click at [339, 505] on div "Beacon Place [GEOGRAPHIC_DATA] Prospect" at bounding box center [325, 505] width 140 height 16
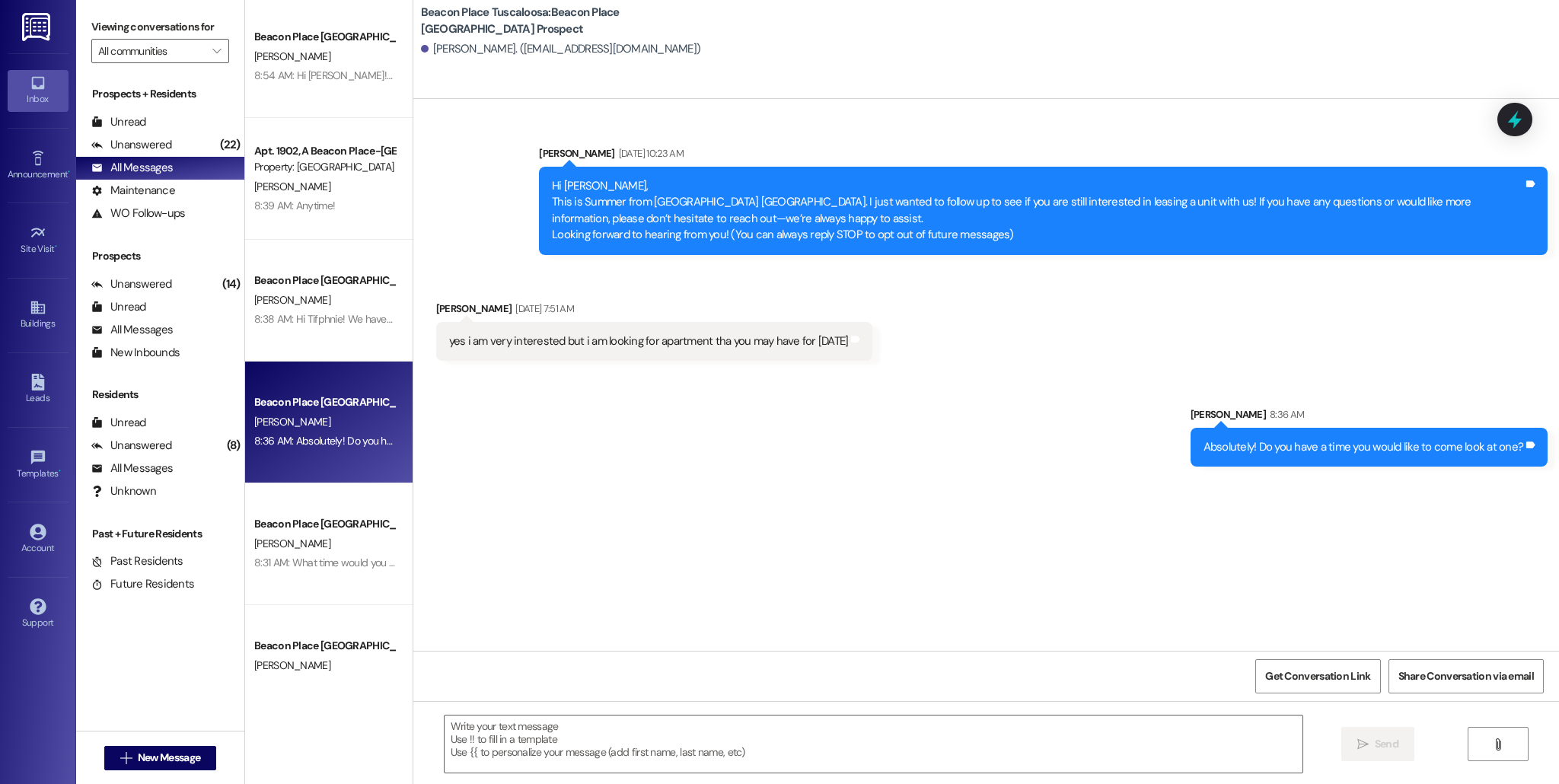
scroll to position [252, 0]
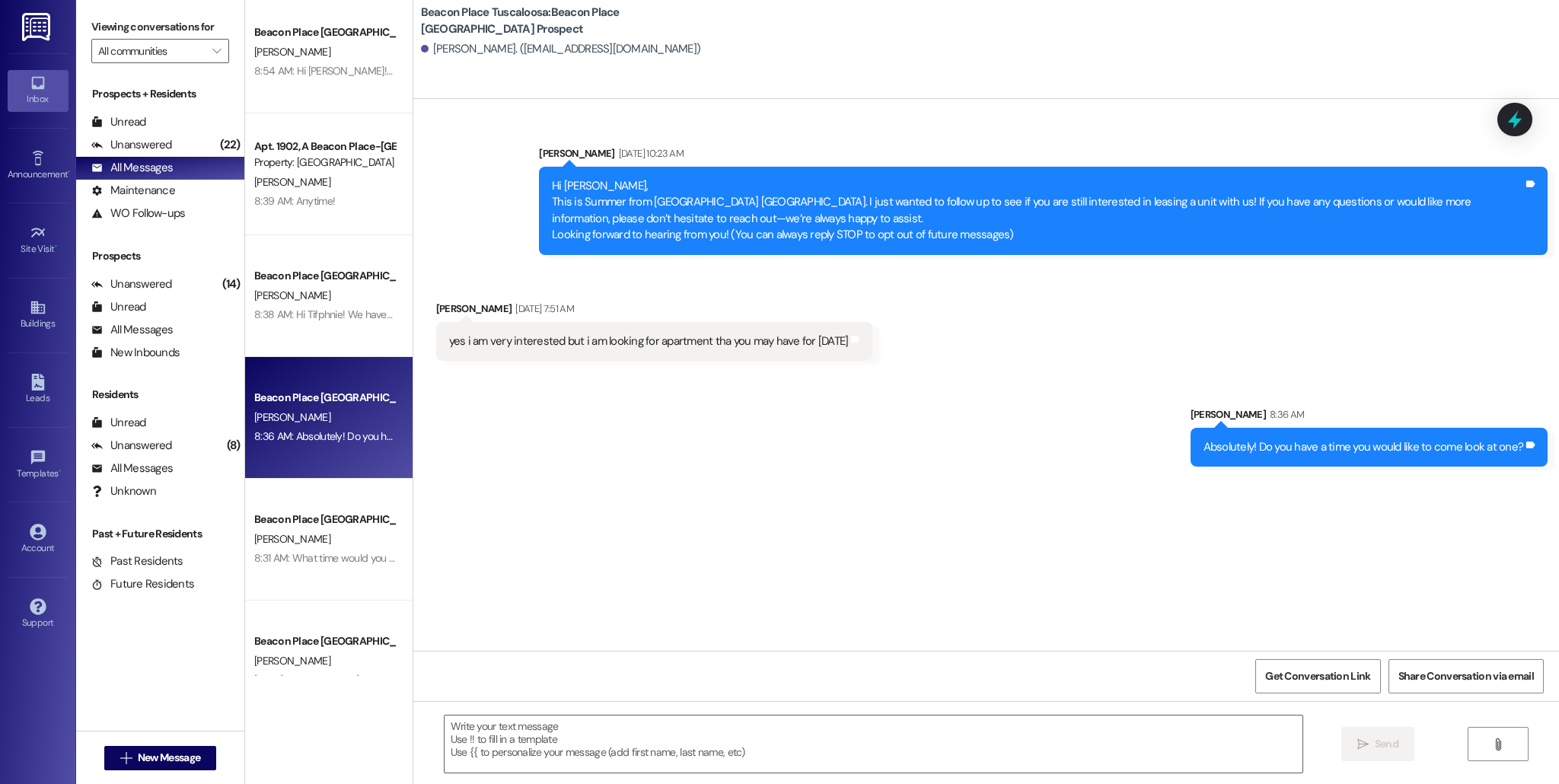
click at [323, 551] on div "8:31 AM: What time would you like to come look? 8:31 AM: What time would you li…" at bounding box center [360, 557] width 212 height 14
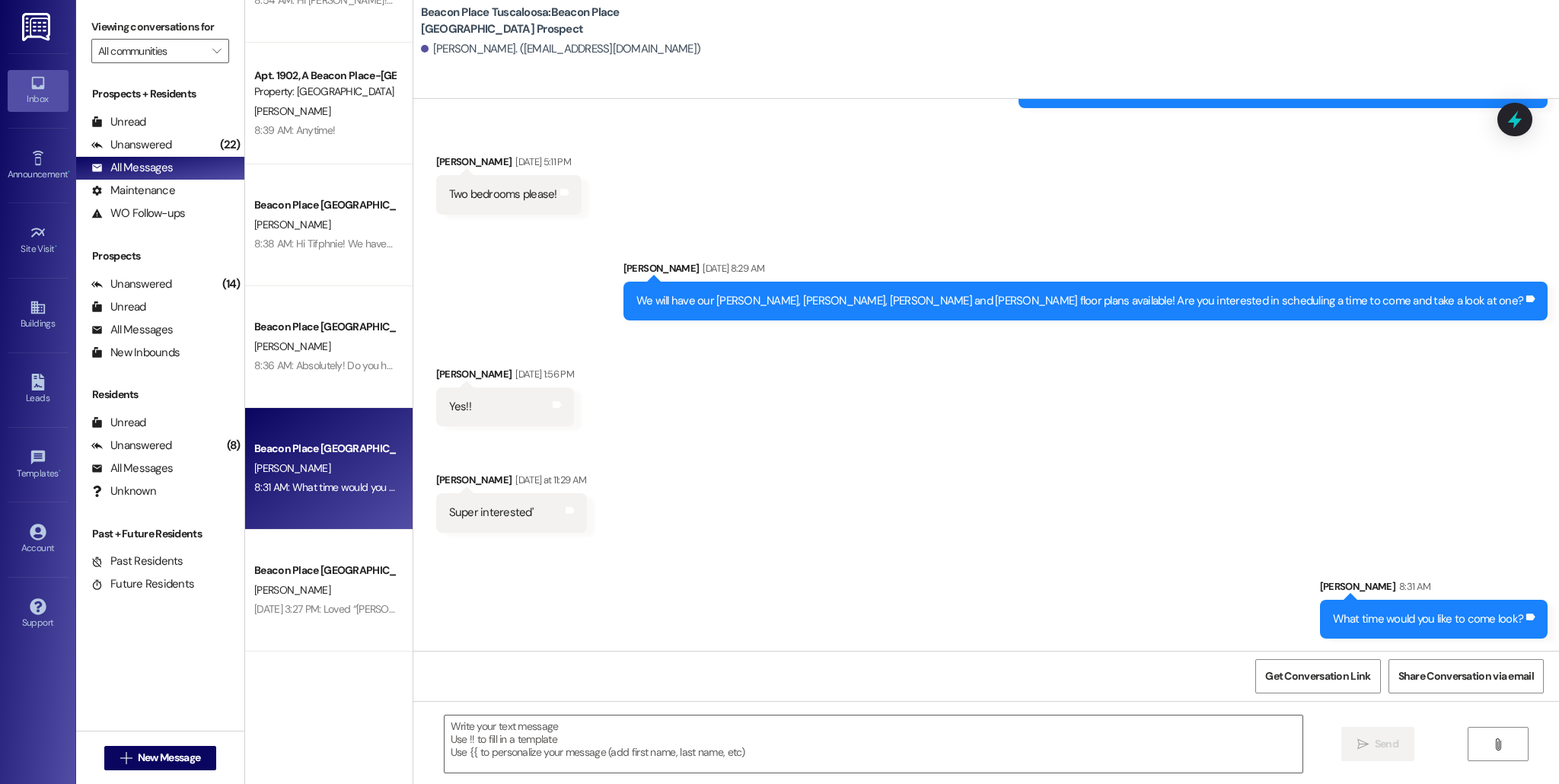
scroll to position [329, 0]
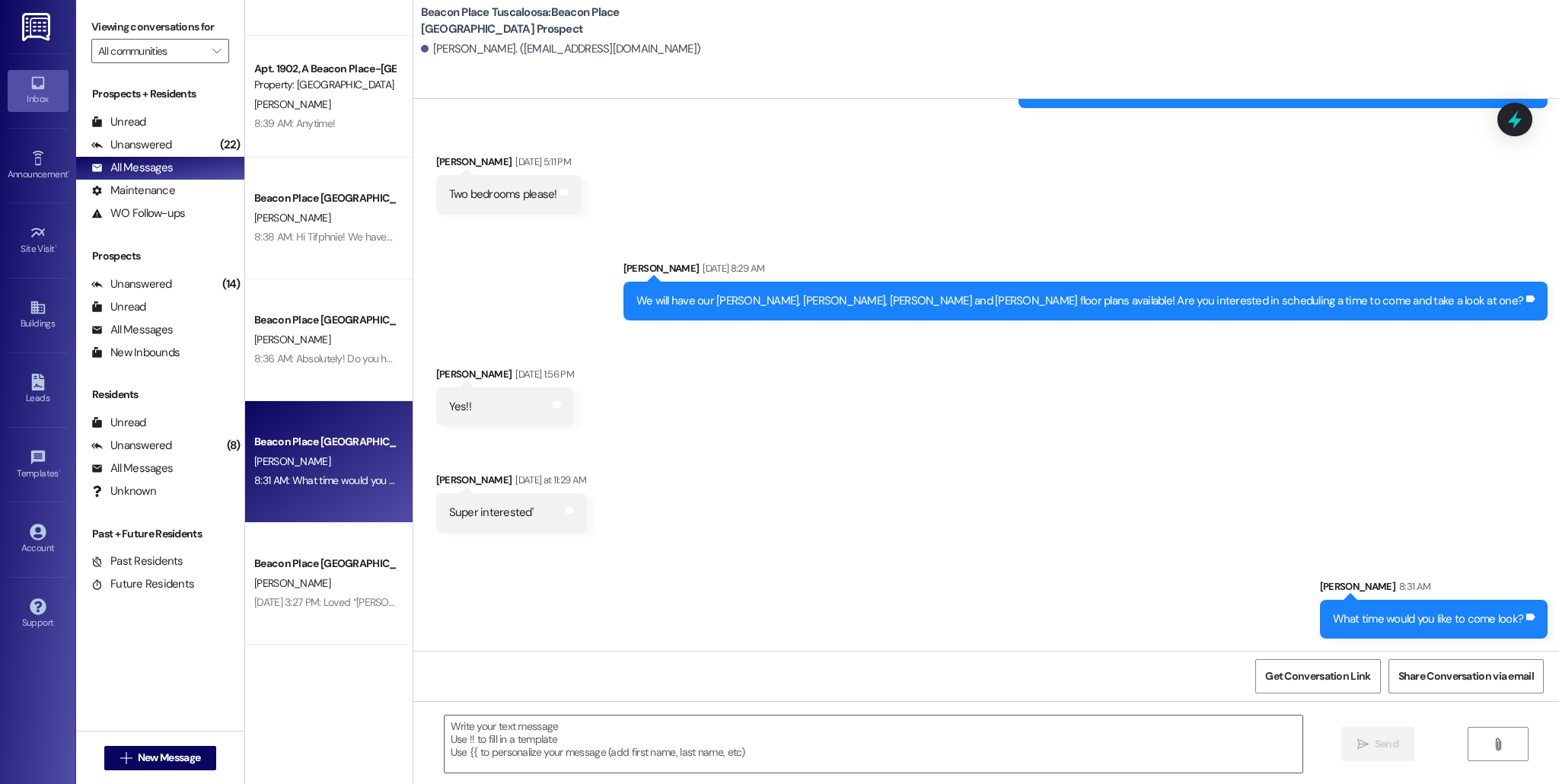
click at [297, 598] on div "[DATE] 3:27 PM: Loved “[PERSON_NAME] ([GEOGRAPHIC_DATA] Tuscaloosa): I am sorry…" at bounding box center [1193, 602] width 1878 height 14
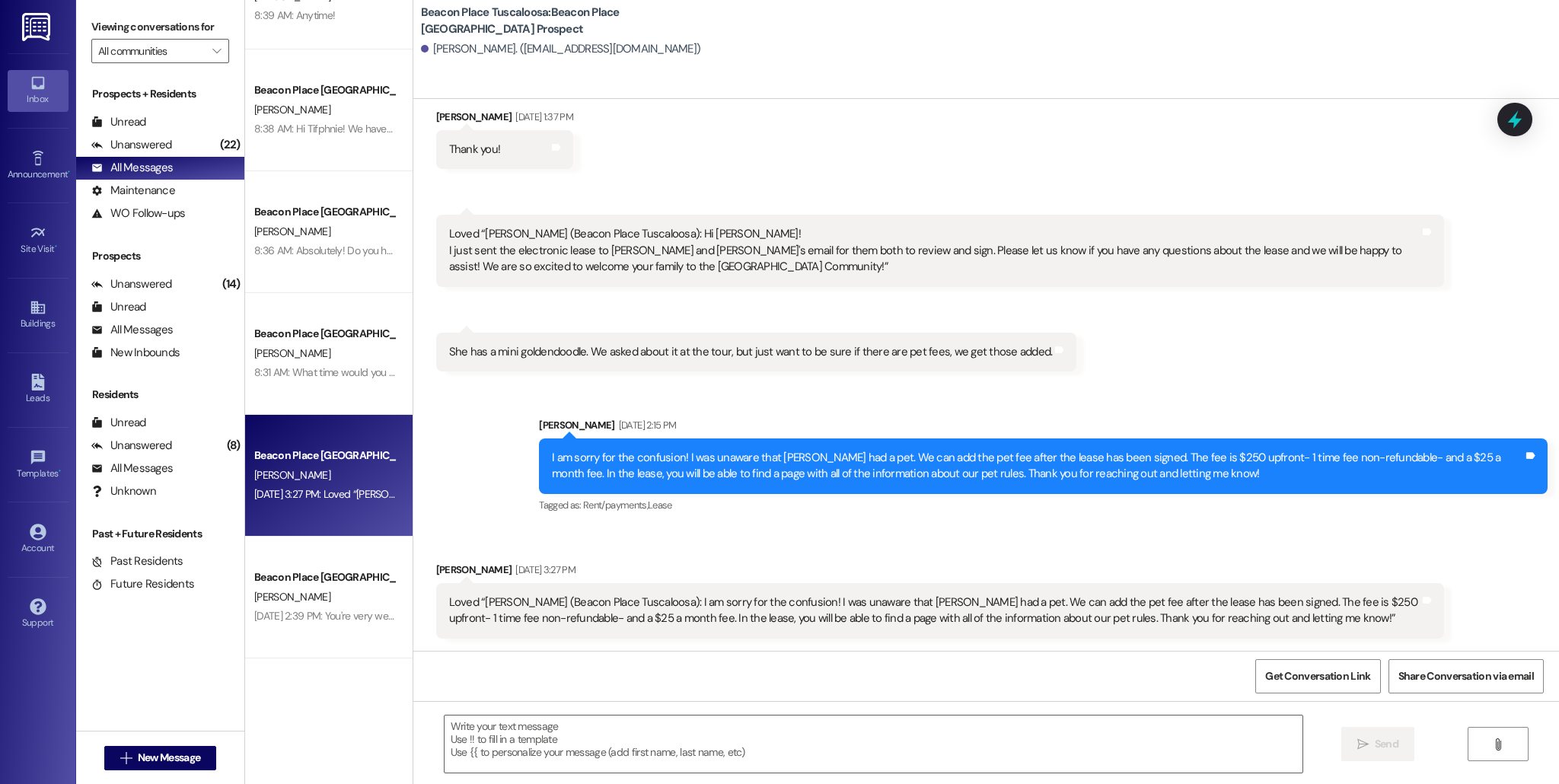
scroll to position [445, 0]
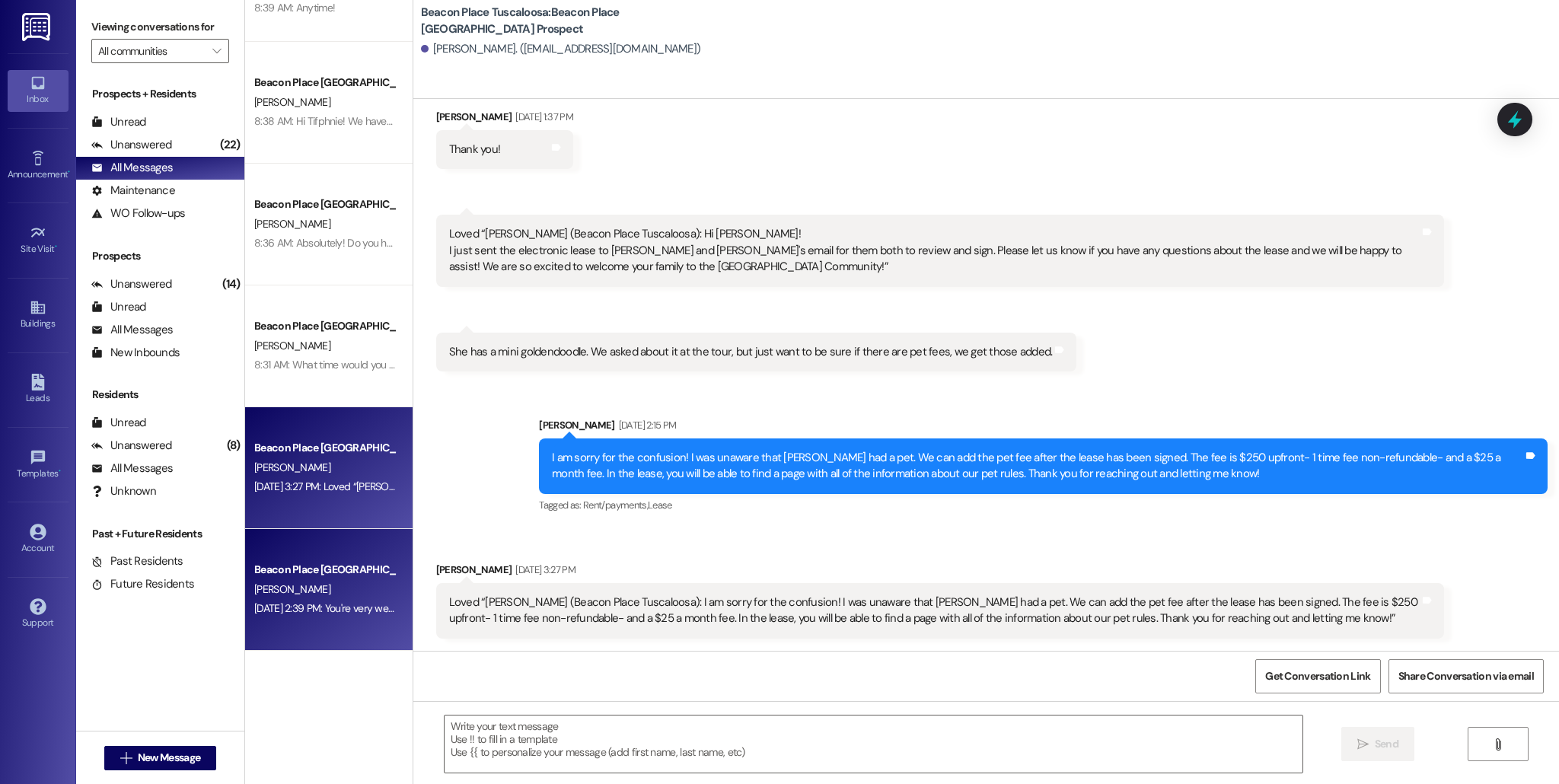
click at [294, 598] on div "[PERSON_NAME]" at bounding box center [325, 589] width 144 height 19
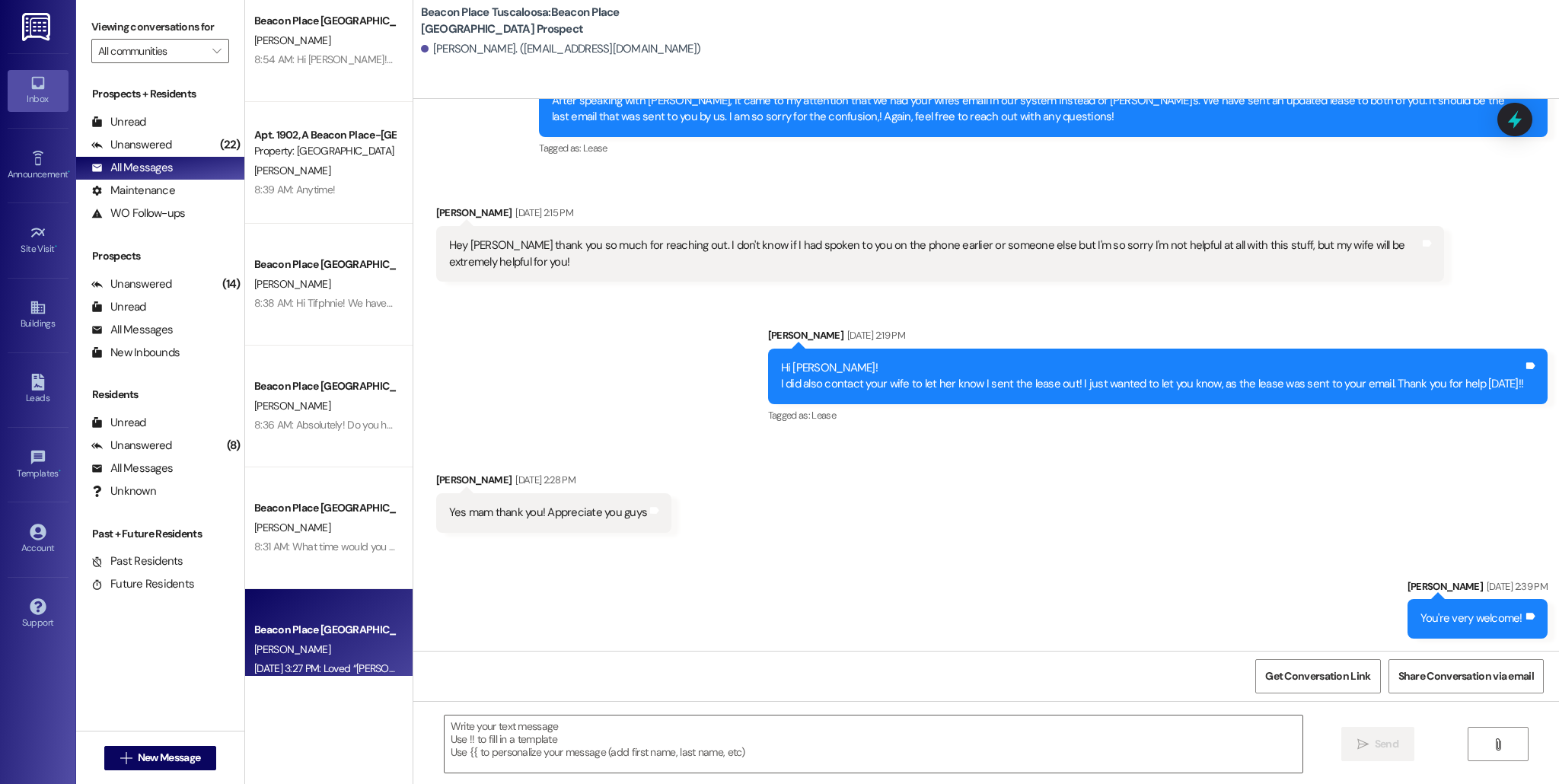
scroll to position [0, 0]
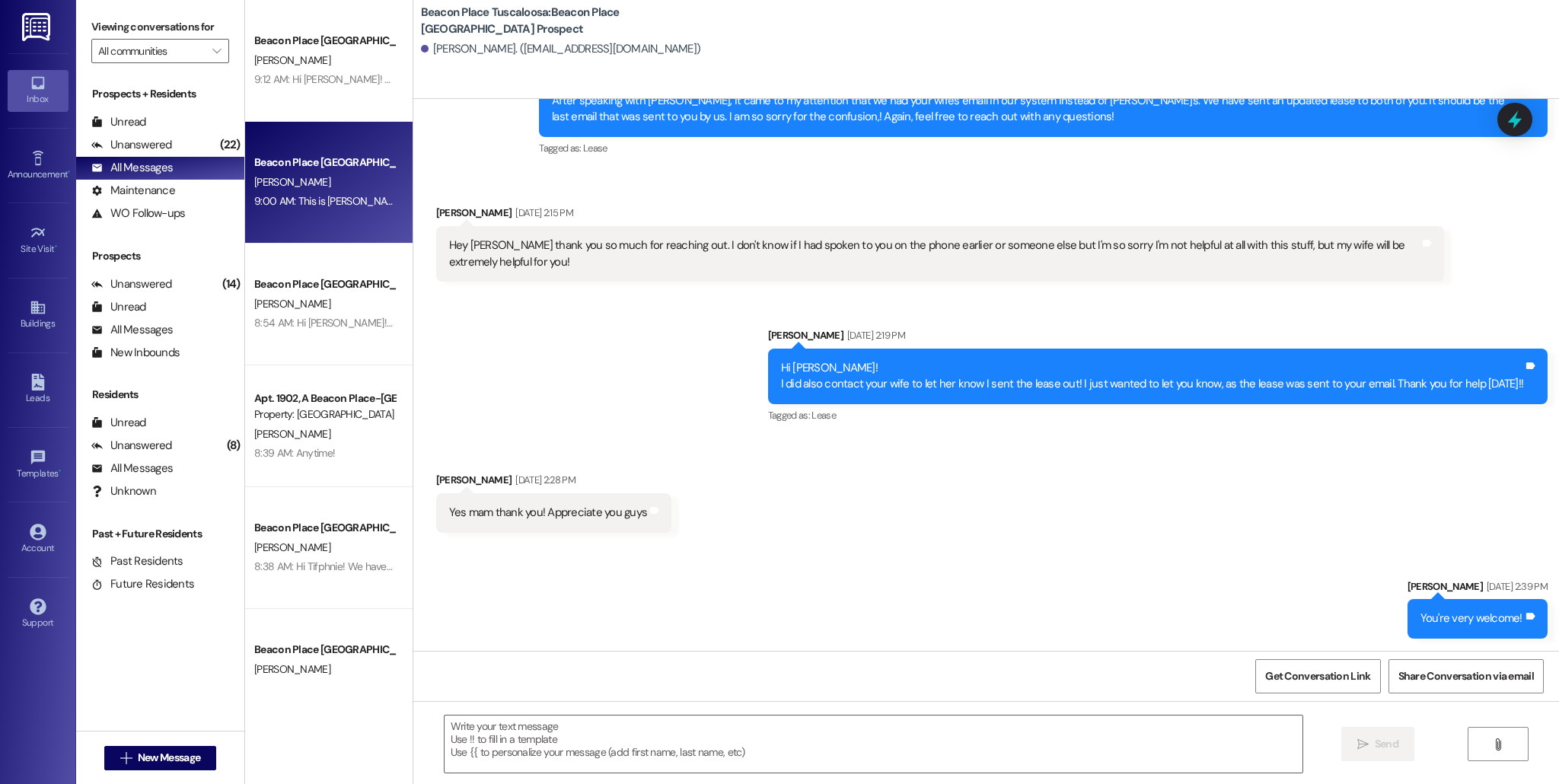
click at [301, 237] on div "Beacon Place Tuscaloosa Prospect [PERSON_NAME] 9:00 AM: This is [PERSON_NAME] f…" at bounding box center [329, 183] width 168 height 122
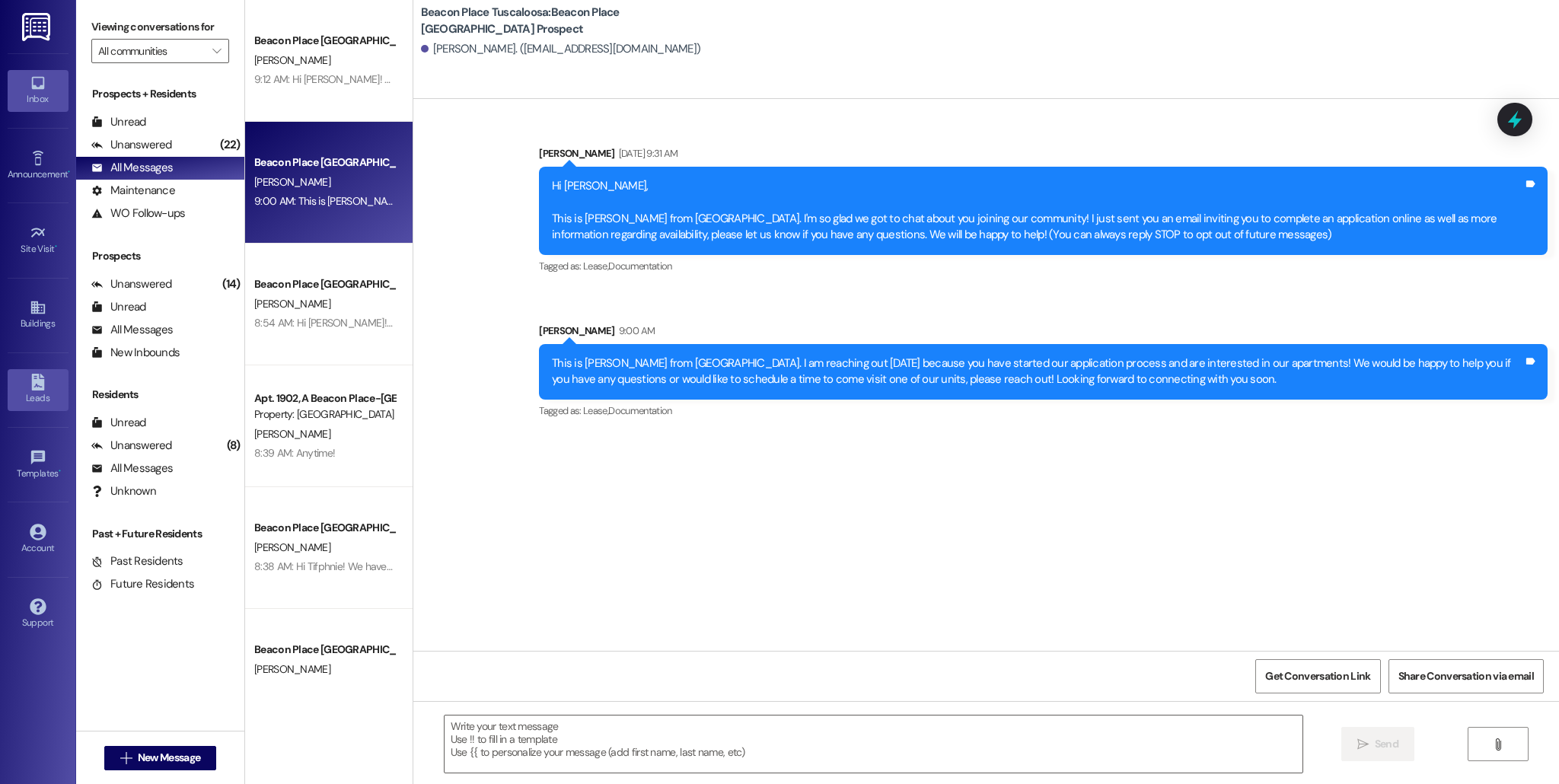
click at [39, 386] on icon at bounding box center [37, 382] width 13 height 16
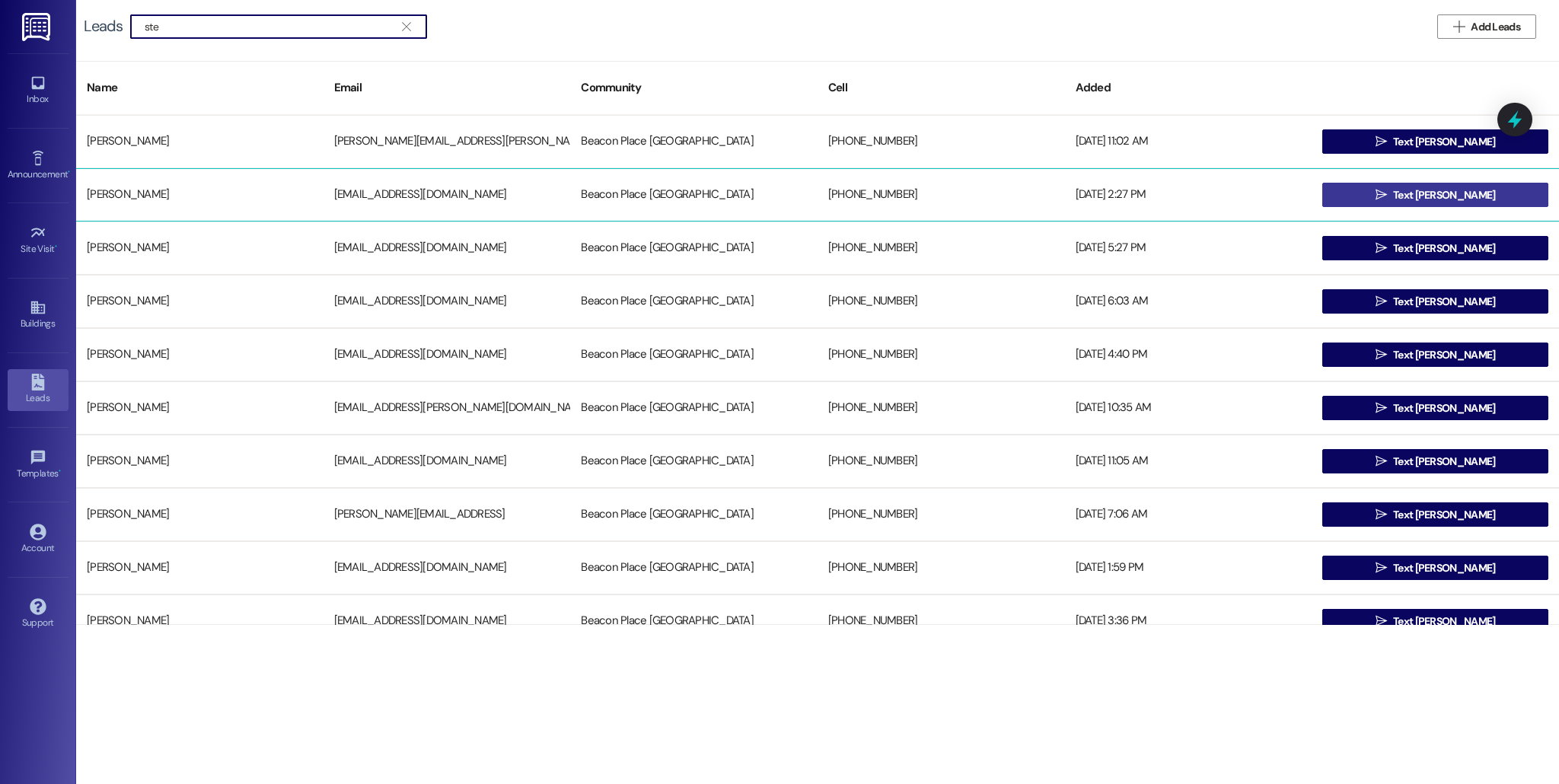
type input "ste"
click at [1371, 193] on button " Text [PERSON_NAME]" at bounding box center [1435, 194] width 226 height 25
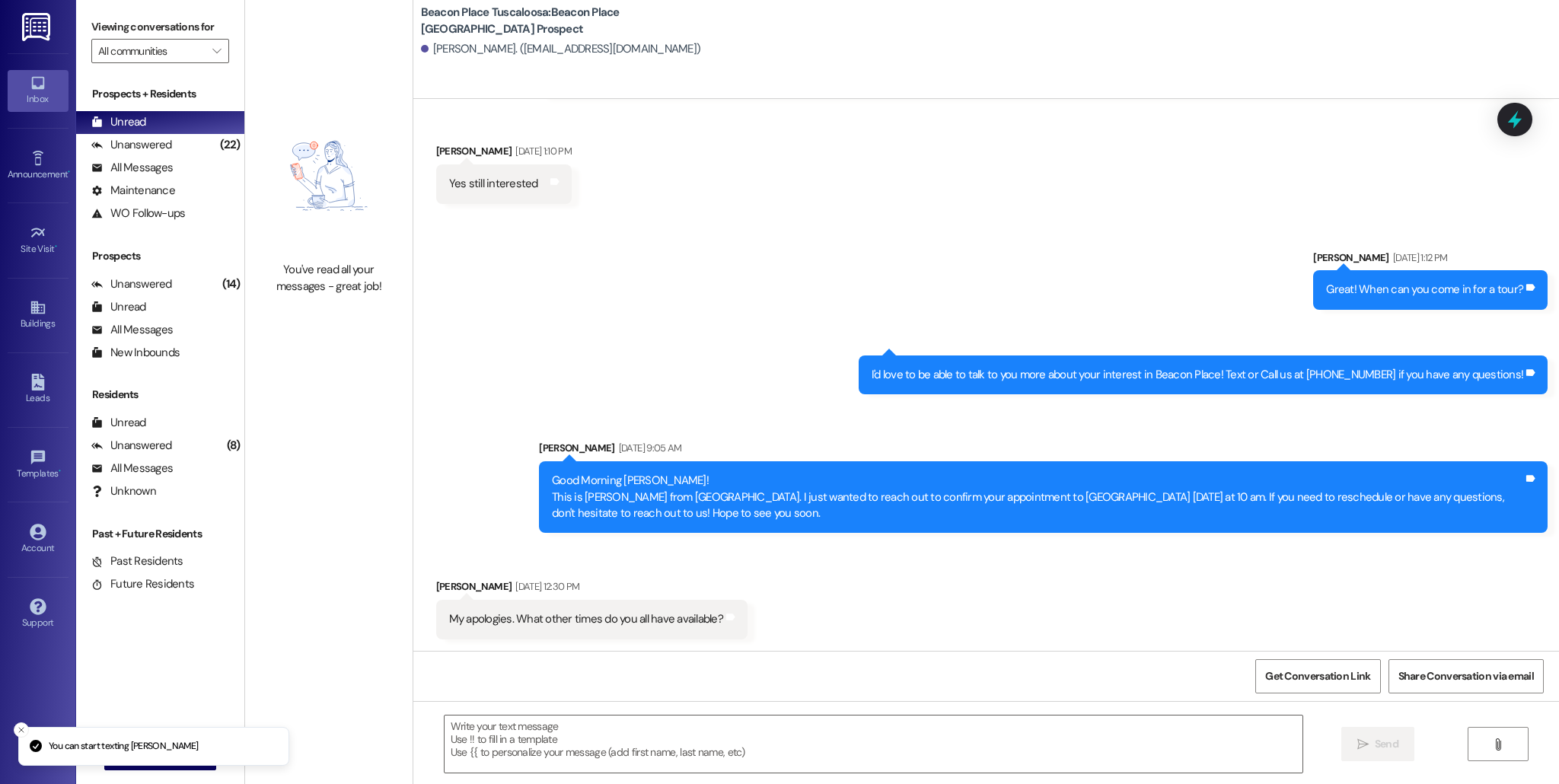
scroll to position [315, 0]
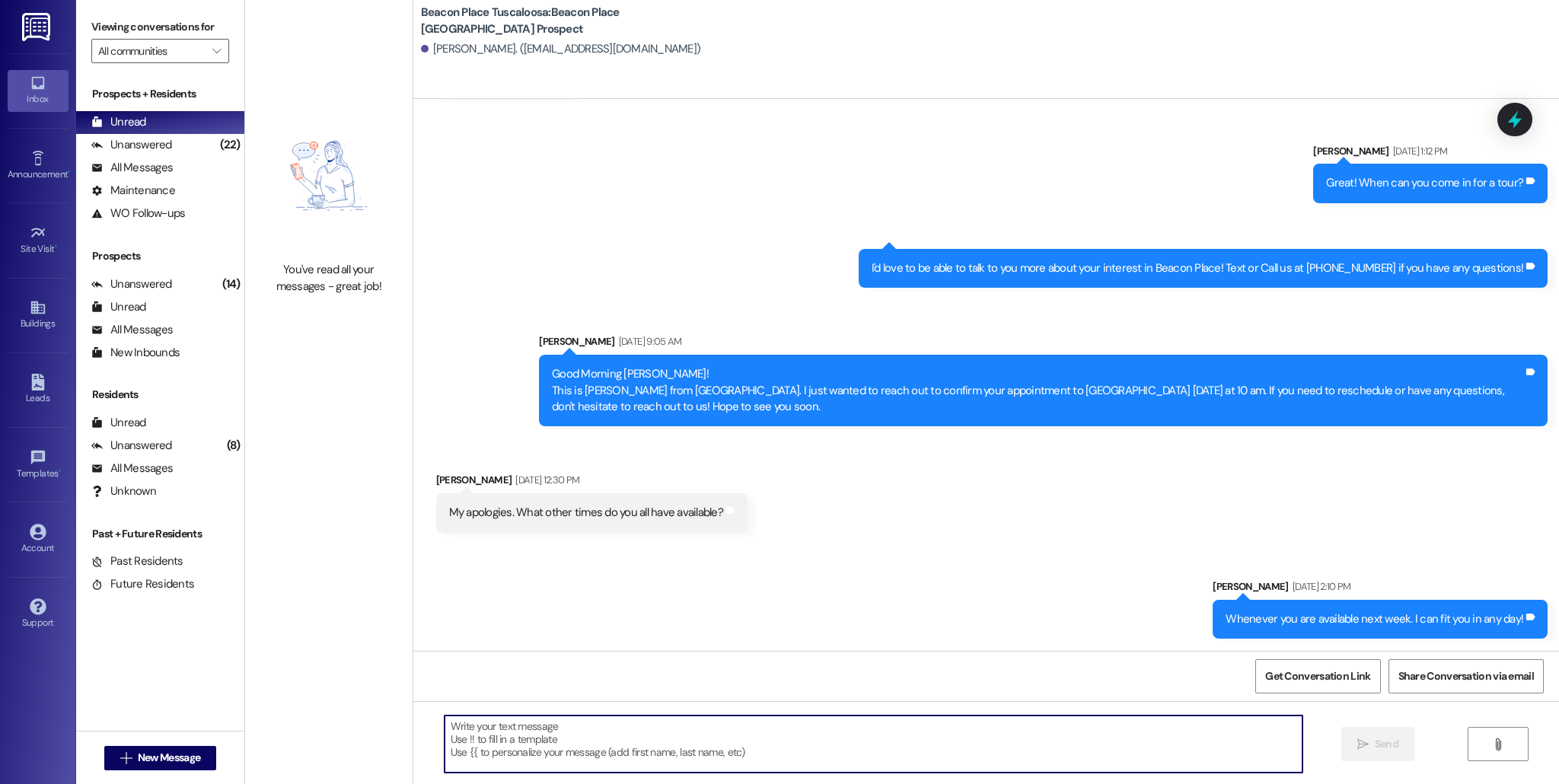
click at [688, 751] on textarea at bounding box center [873, 744] width 858 height 57
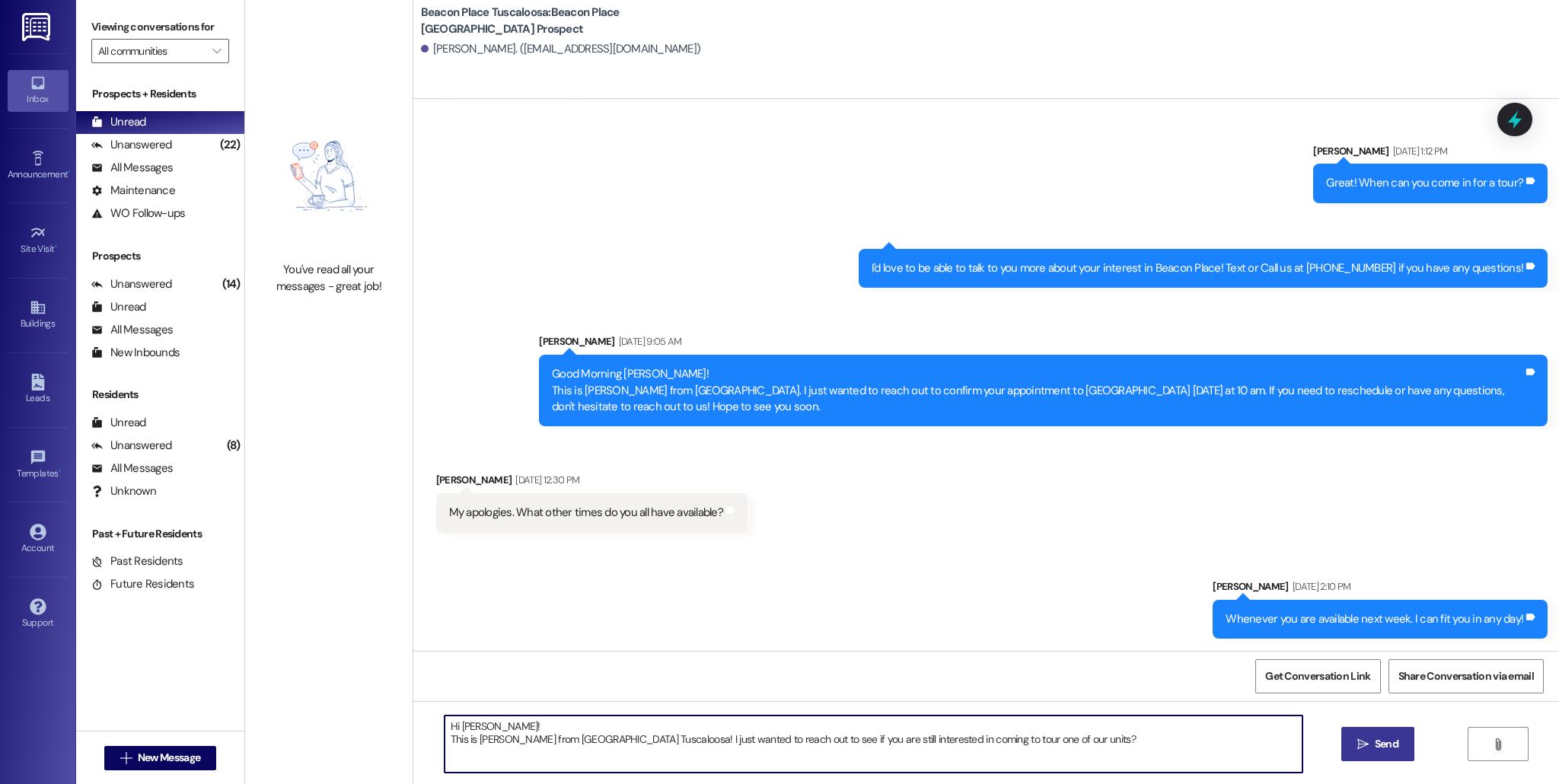
type textarea "Hi [PERSON_NAME]! This is [PERSON_NAME] from [GEOGRAPHIC_DATA] Tuscaloosa! I ju…"
click at [1398, 751] on span "Send" at bounding box center [1386, 744] width 30 height 16
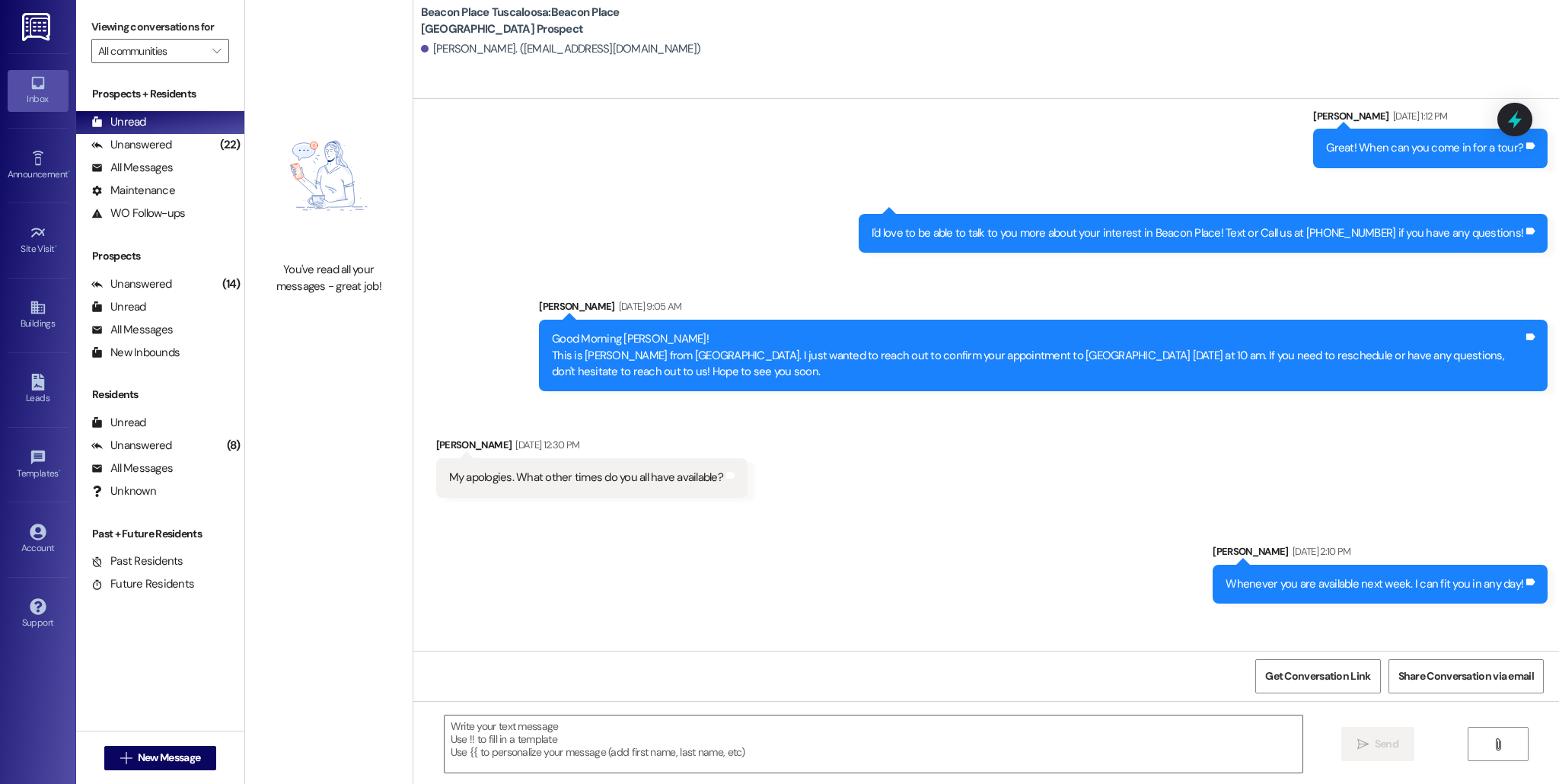
scroll to position [438, 0]
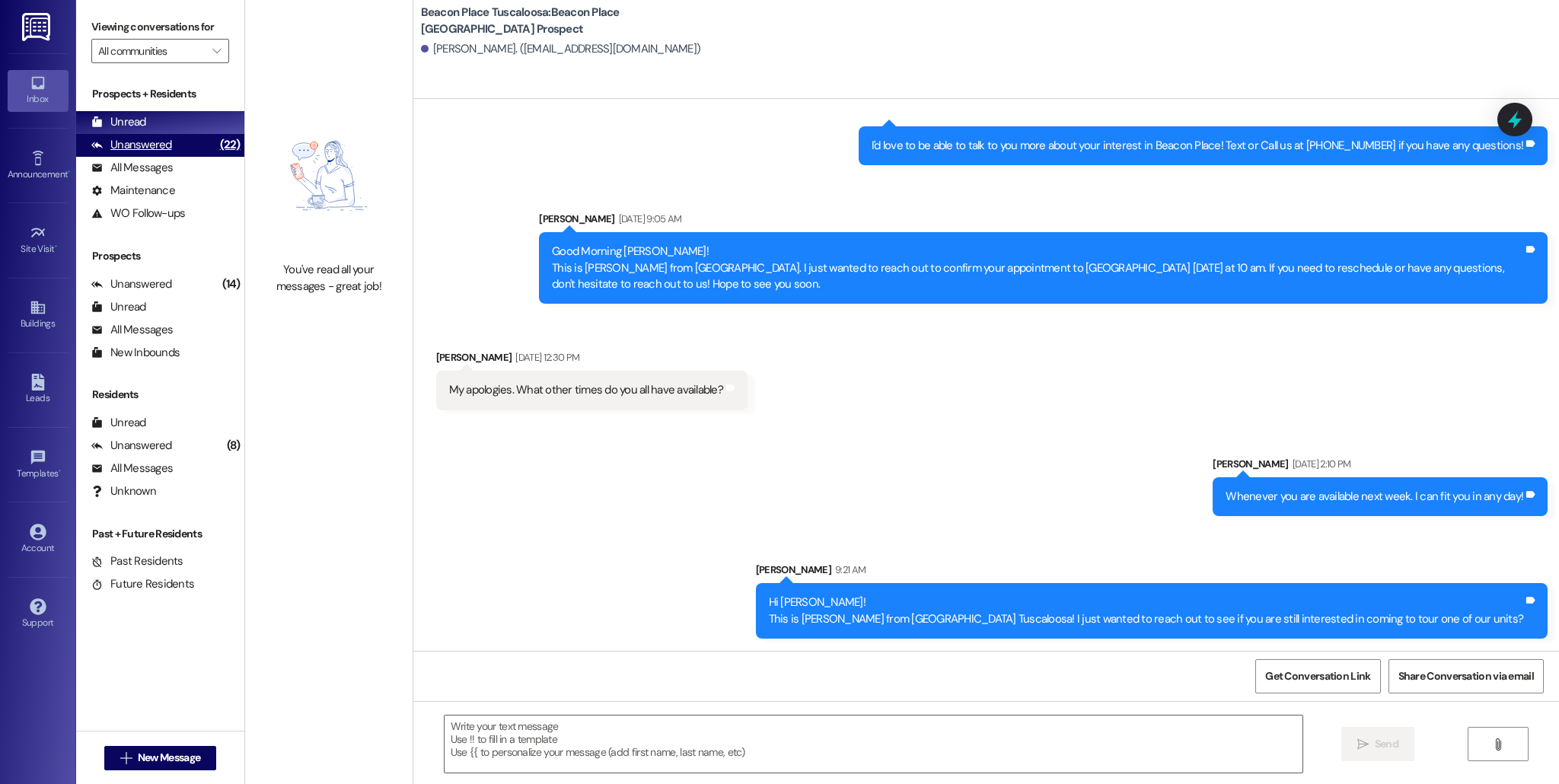
click at [191, 139] on div "Unanswered (22)" at bounding box center [160, 145] width 168 height 23
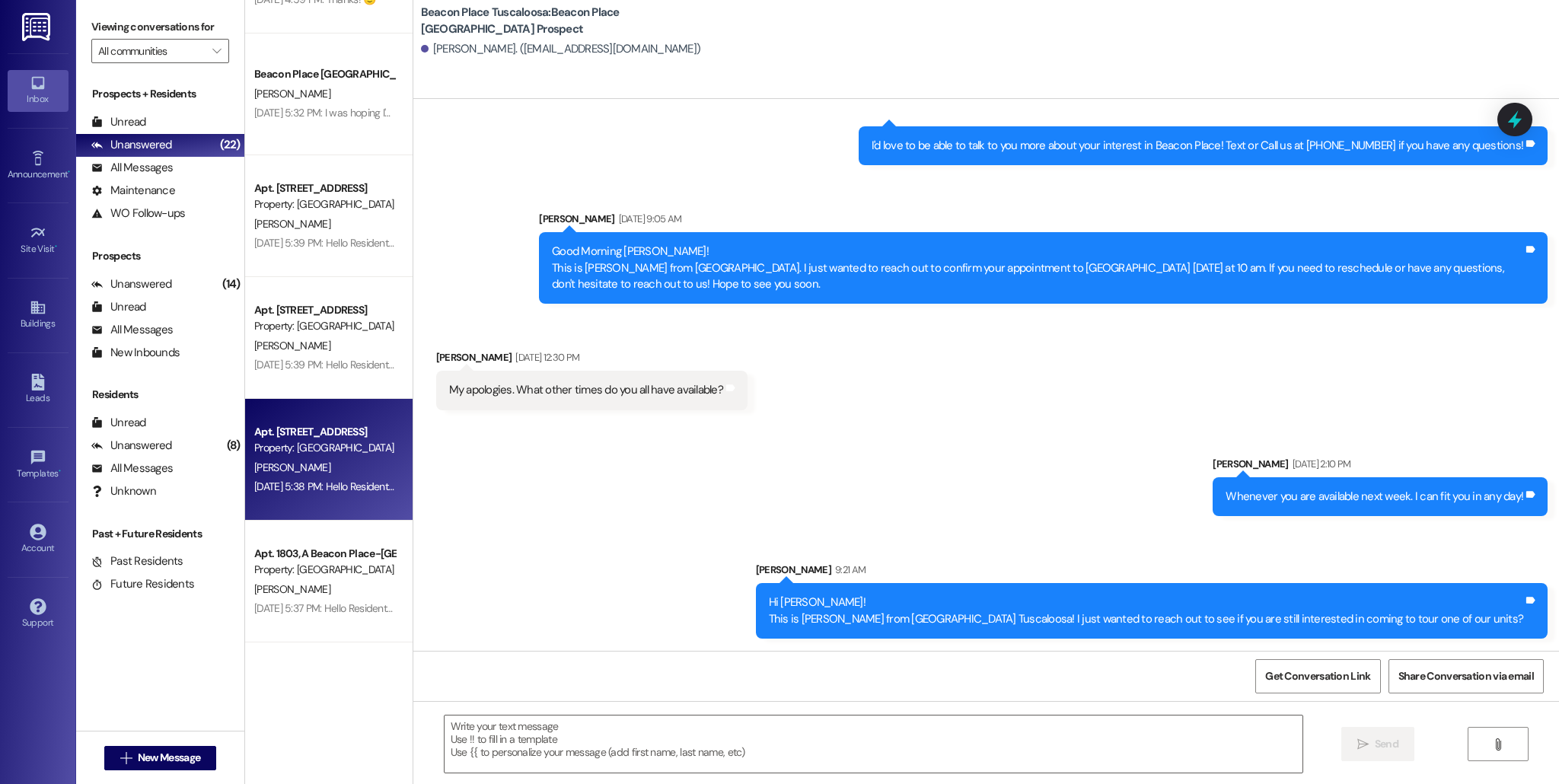
scroll to position [0, 0]
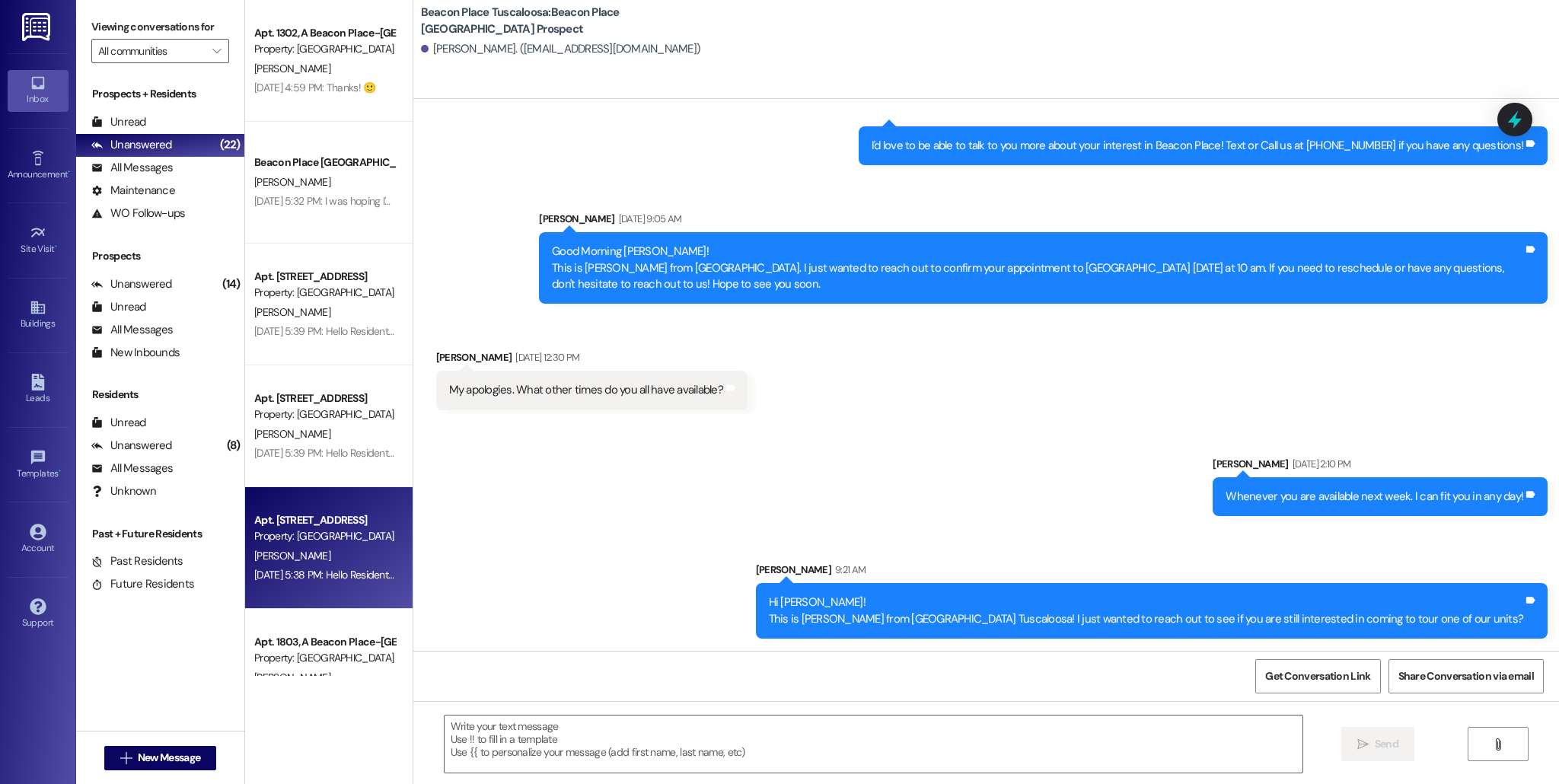
drag, startPoint x: 294, startPoint y: 522, endPoint x: 294, endPoint y: 507, distance: 15.0
click at [294, 507] on div "Apt. [STREET_ADDRESS] Property: [GEOGRAPHIC_DATA] [GEOGRAPHIC_DATA] [PERSON_NAM…" at bounding box center [329, 548] width 168 height 122
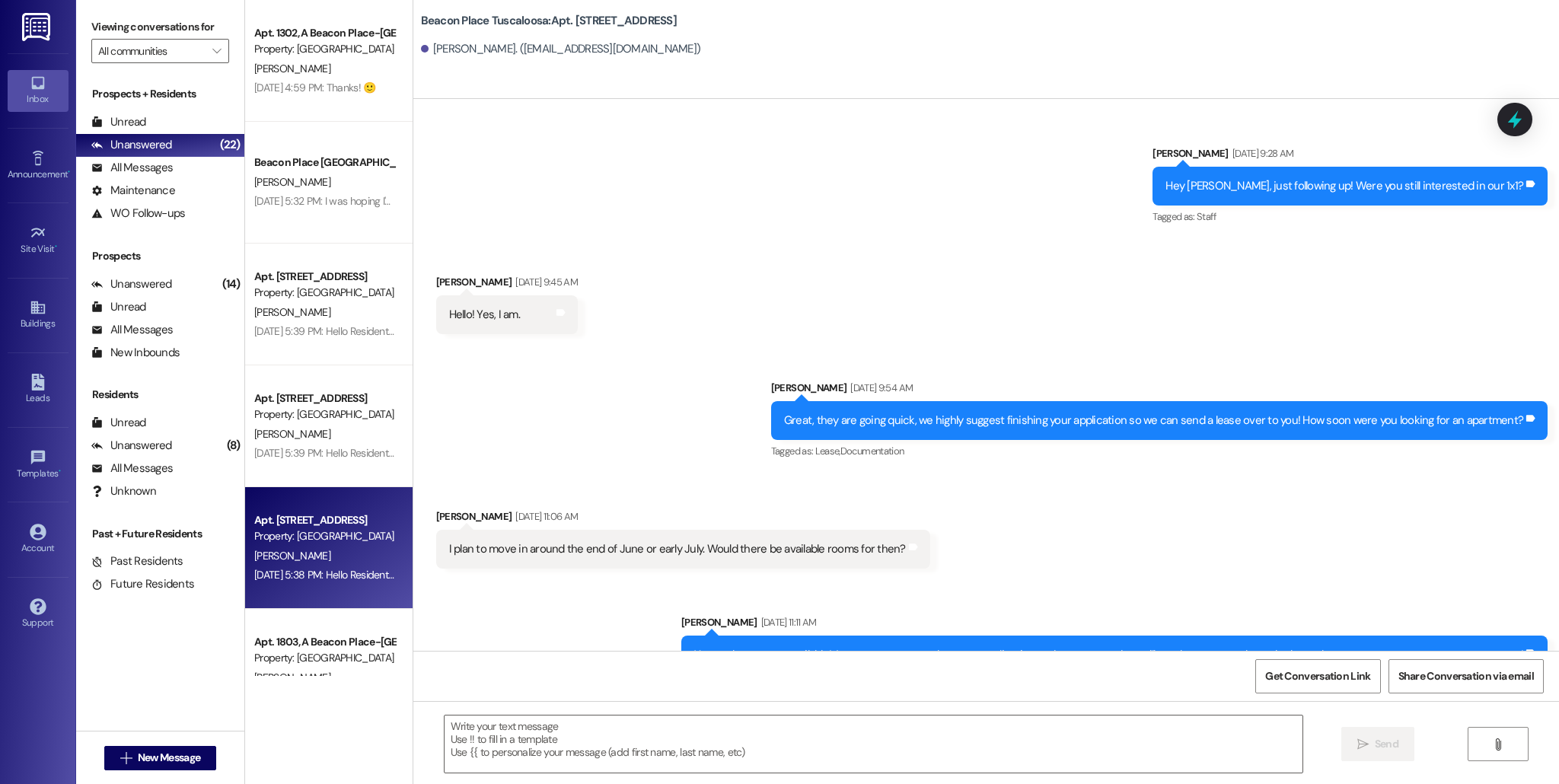
scroll to position [44059, 0]
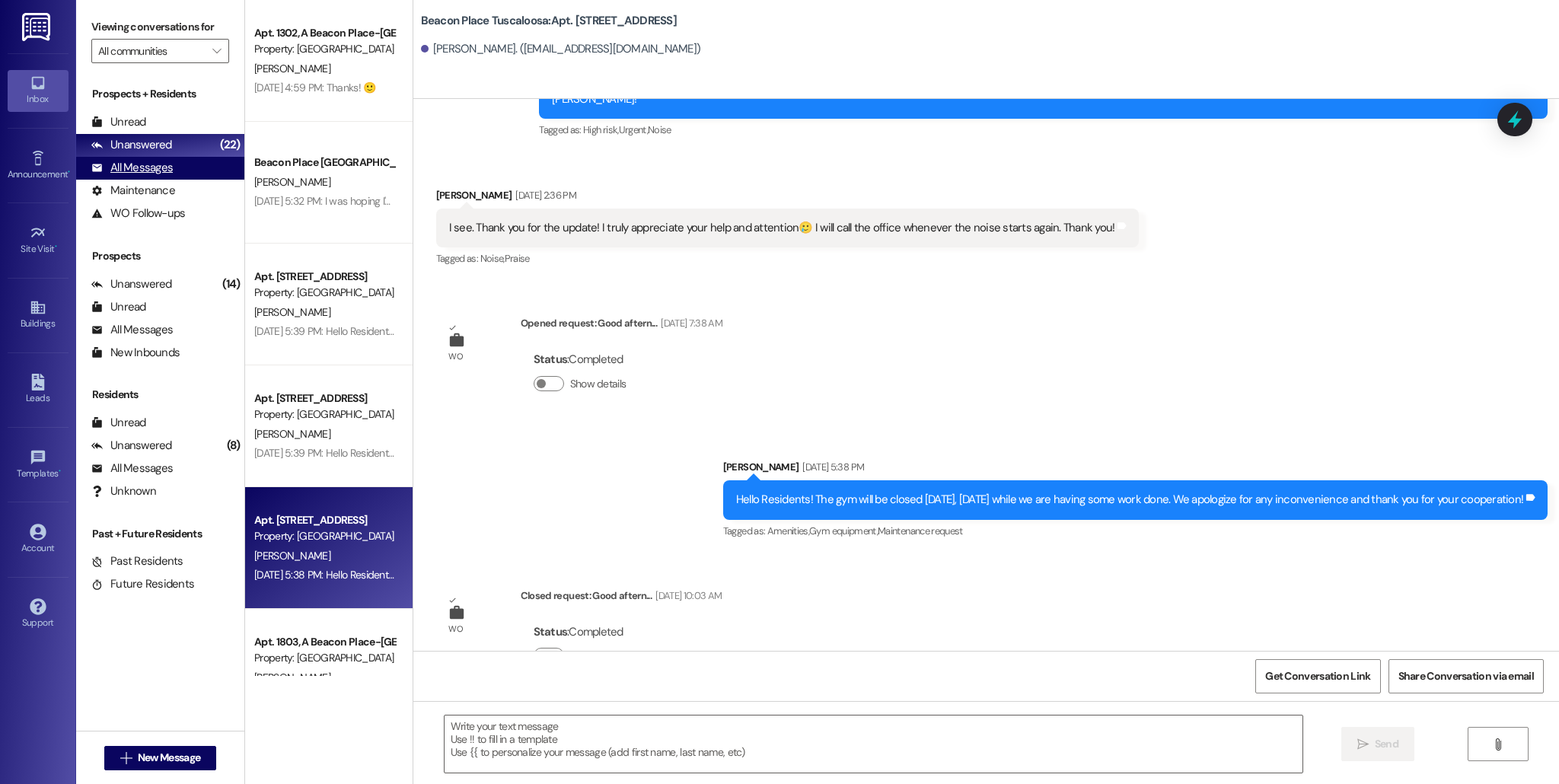
click at [129, 171] on div "All Messages" at bounding box center [131, 168] width 81 height 16
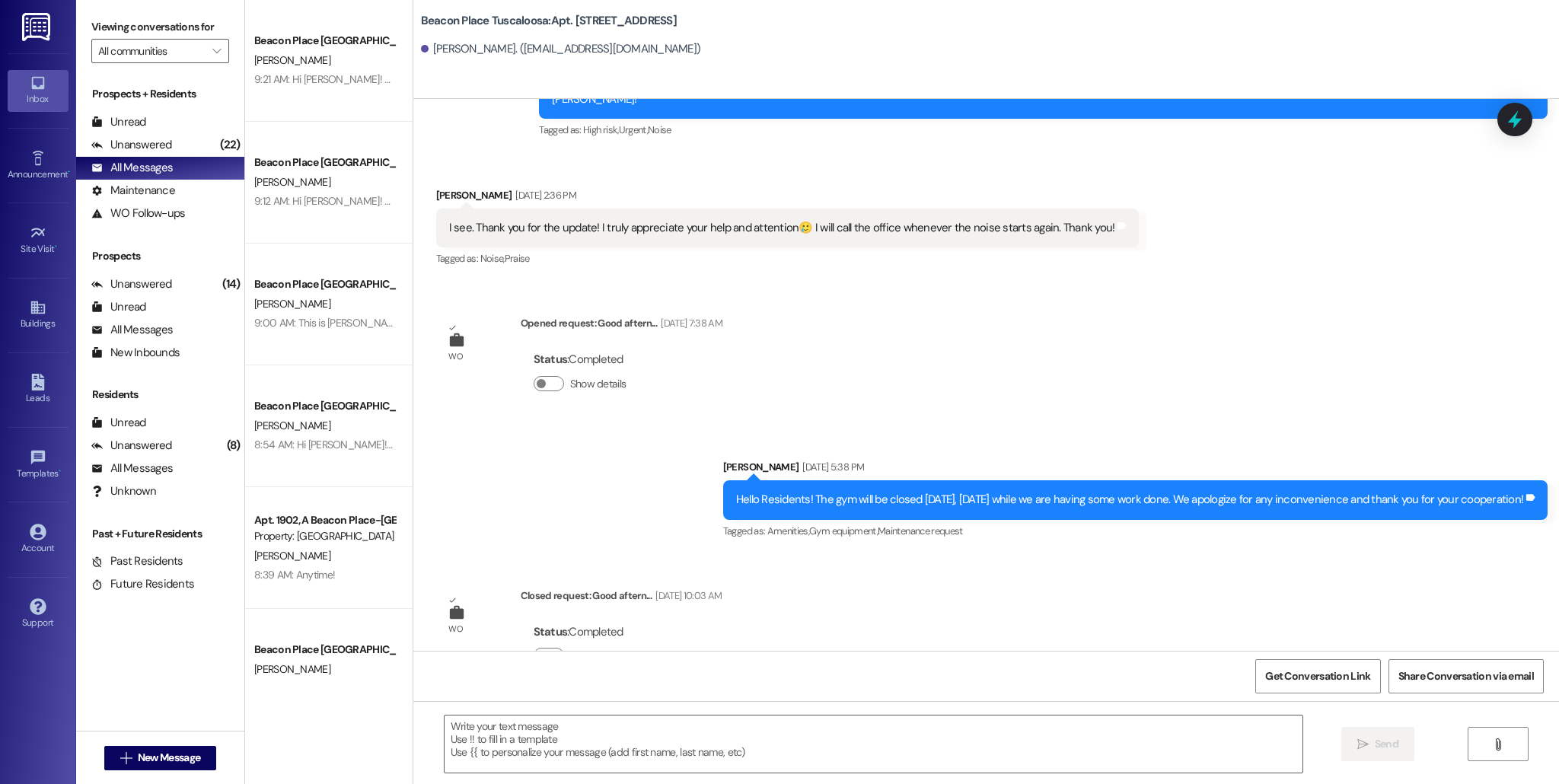
click at [325, 47] on div "Beacon Place [GEOGRAPHIC_DATA] Prospect" at bounding box center [325, 41] width 140 height 16
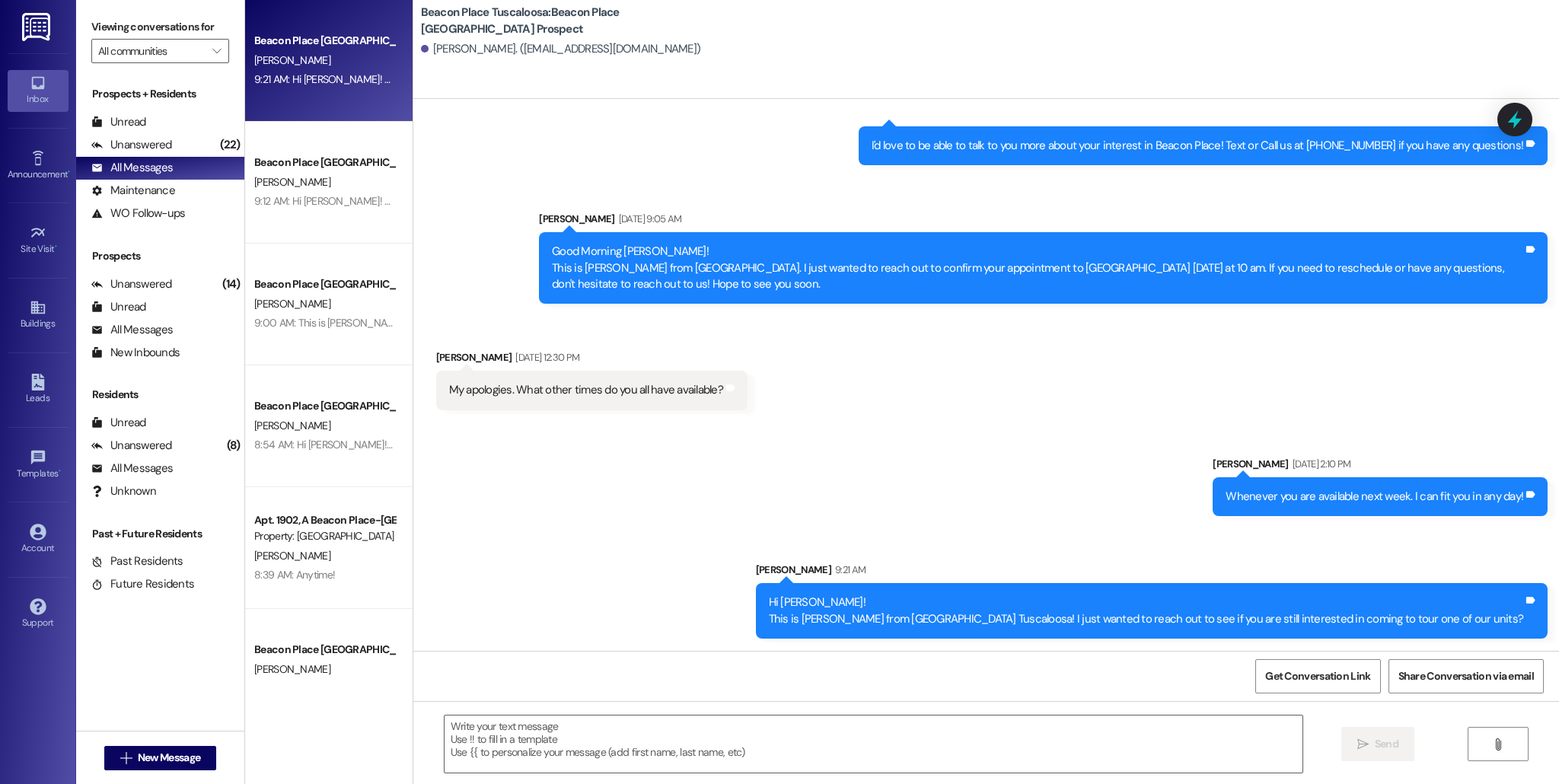
scroll to position [438, 0]
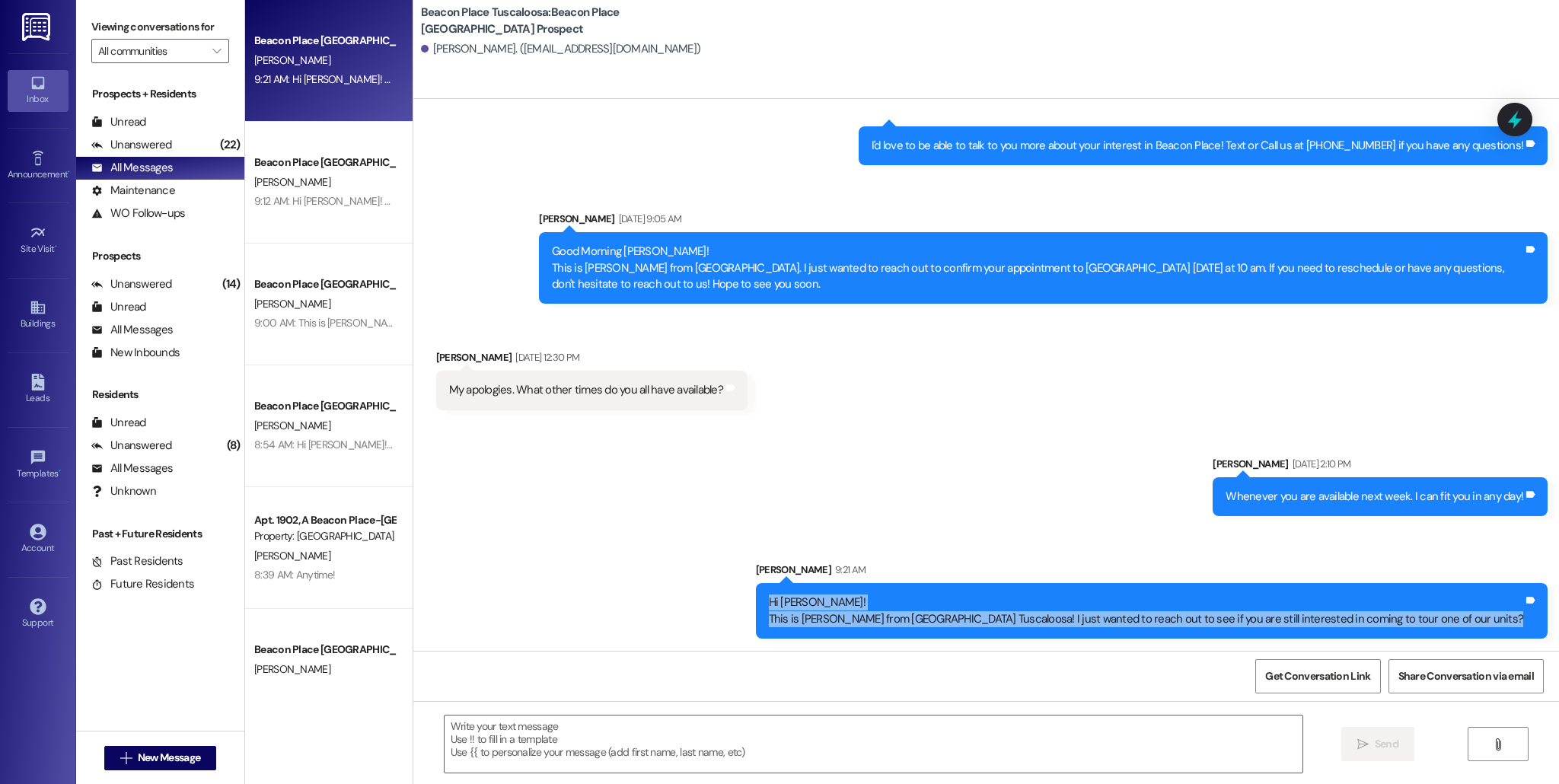
drag, startPoint x: 848, startPoint y: 598, endPoint x: 1526, endPoint y: 647, distance: 679.8
click at [1526, 647] on div "Sent via SMS [PERSON_NAME] 9:21 AM Hi [PERSON_NAME]! This is [PERSON_NAME] from…" at bounding box center [1151, 600] width 815 height 99
copy div "Hi [PERSON_NAME]! This is [PERSON_NAME] from [GEOGRAPHIC_DATA] Tuscaloosa! I ju…"
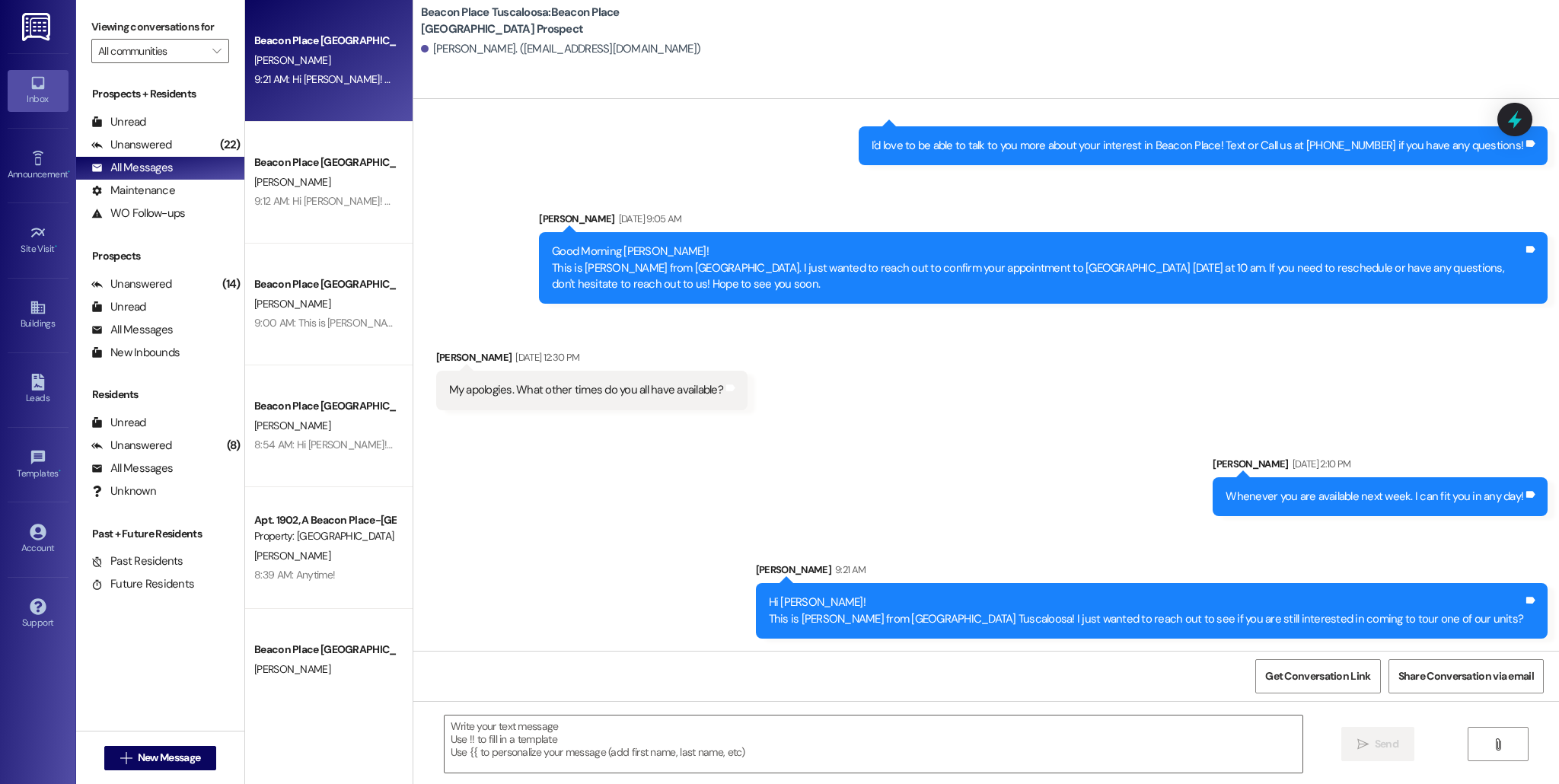
click at [582, 567] on div "Sent via SMS [PERSON_NAME] [DATE] 2:10 PM Whenever you are available next week.…" at bounding box center [986, 536] width 1145 height 228
click at [21, 380] on link "Leads" at bounding box center [37, 389] width 61 height 41
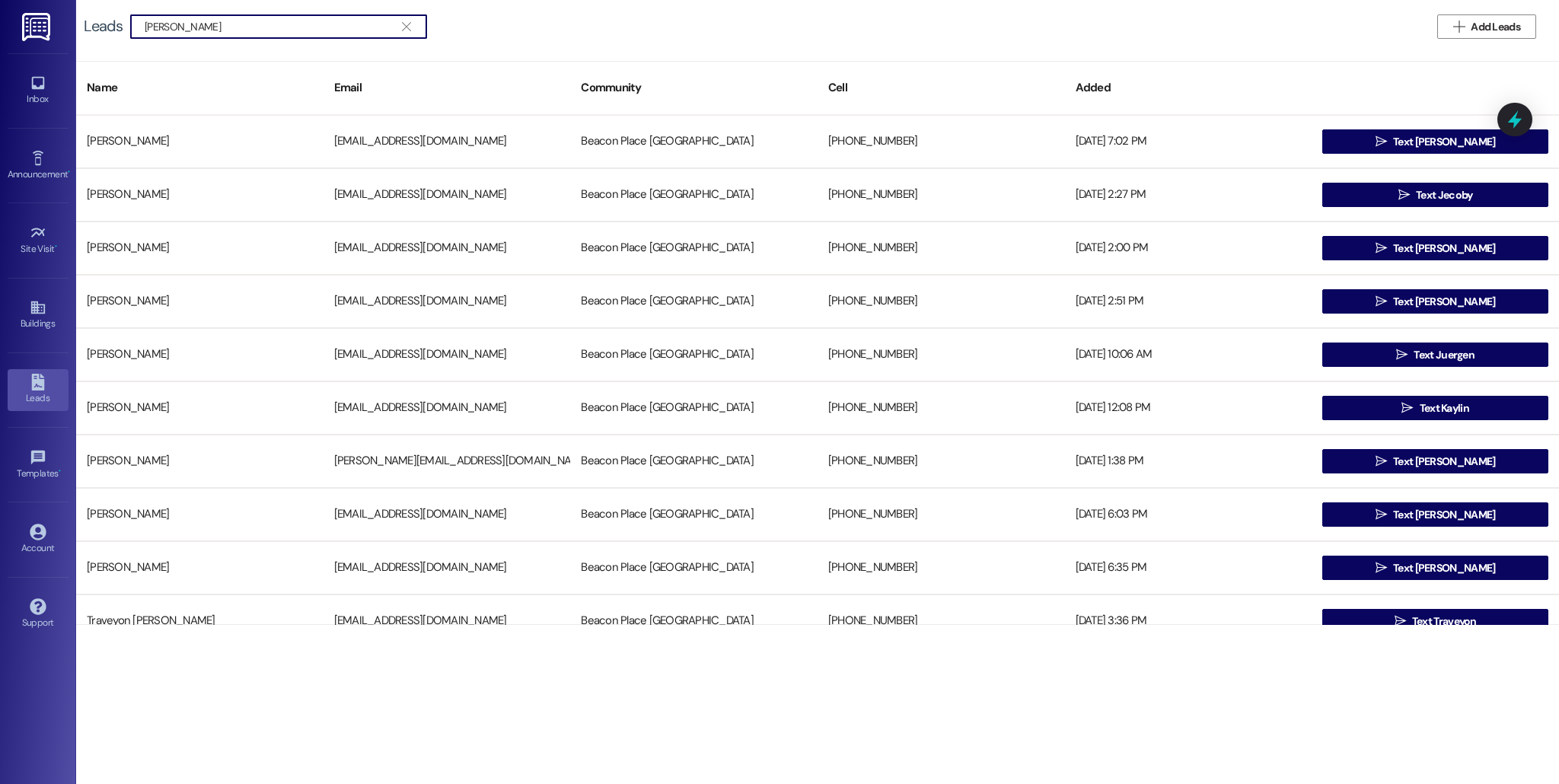
type input "[PERSON_NAME]"
click at [1468, 33] on span "Add Leads" at bounding box center [1495, 27] width 56 height 16
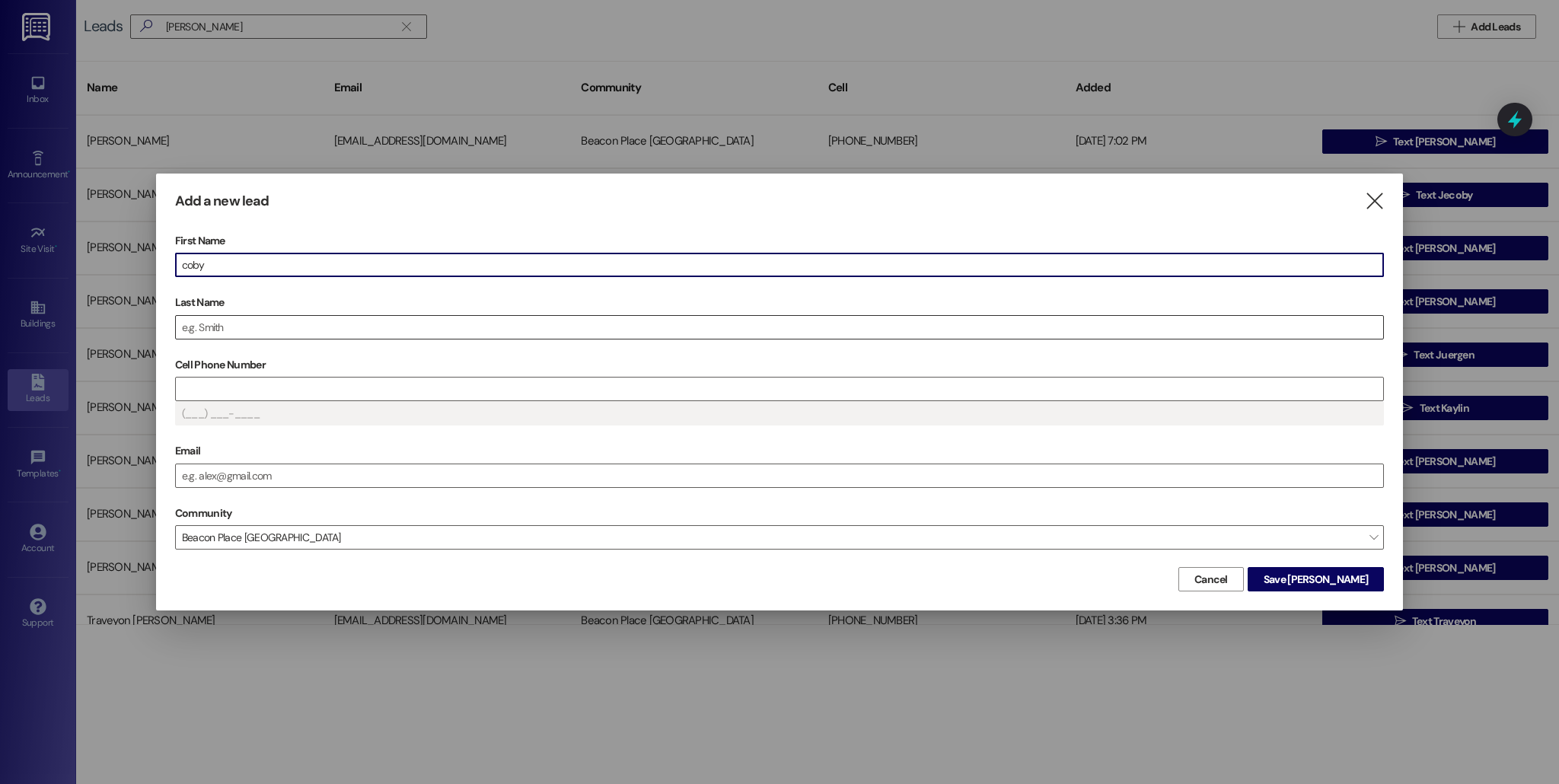
click at [311, 329] on input "Last Name" at bounding box center [780, 326] width 1207 height 23
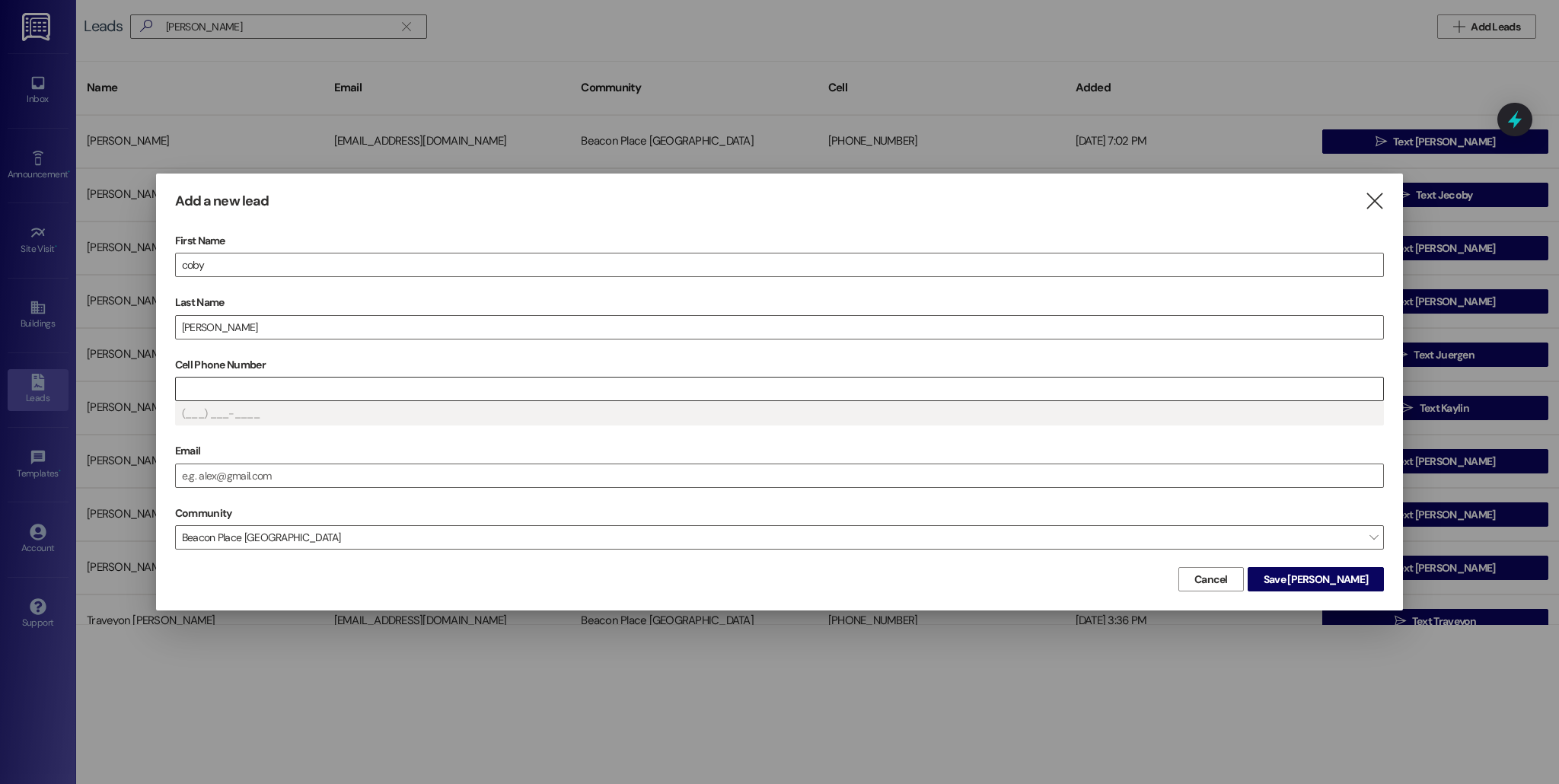
click at [315, 391] on input "Cell Phone Number" at bounding box center [780, 388] width 1207 height 23
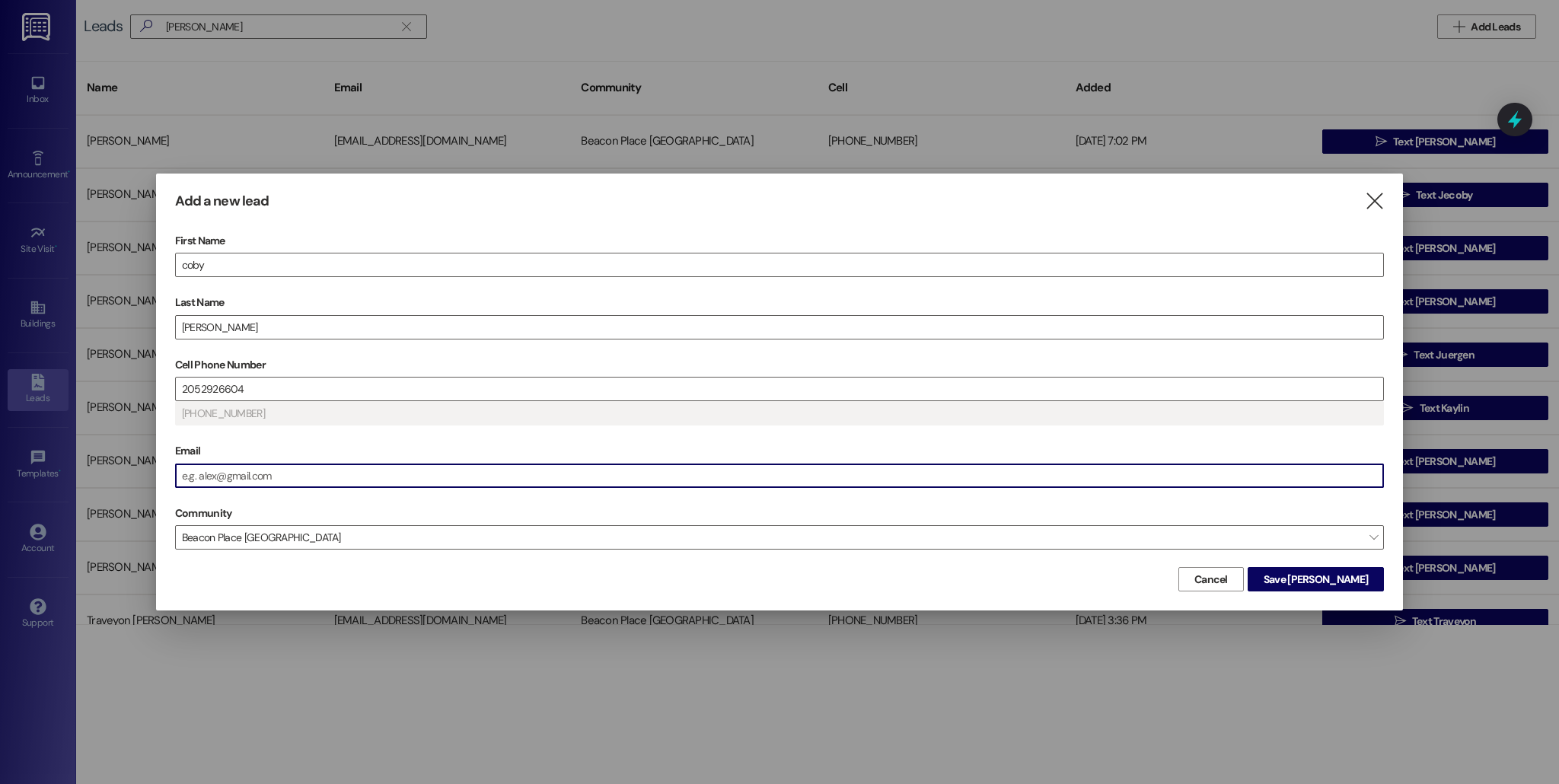
click at [245, 474] on input "Email" at bounding box center [780, 475] width 1207 height 23
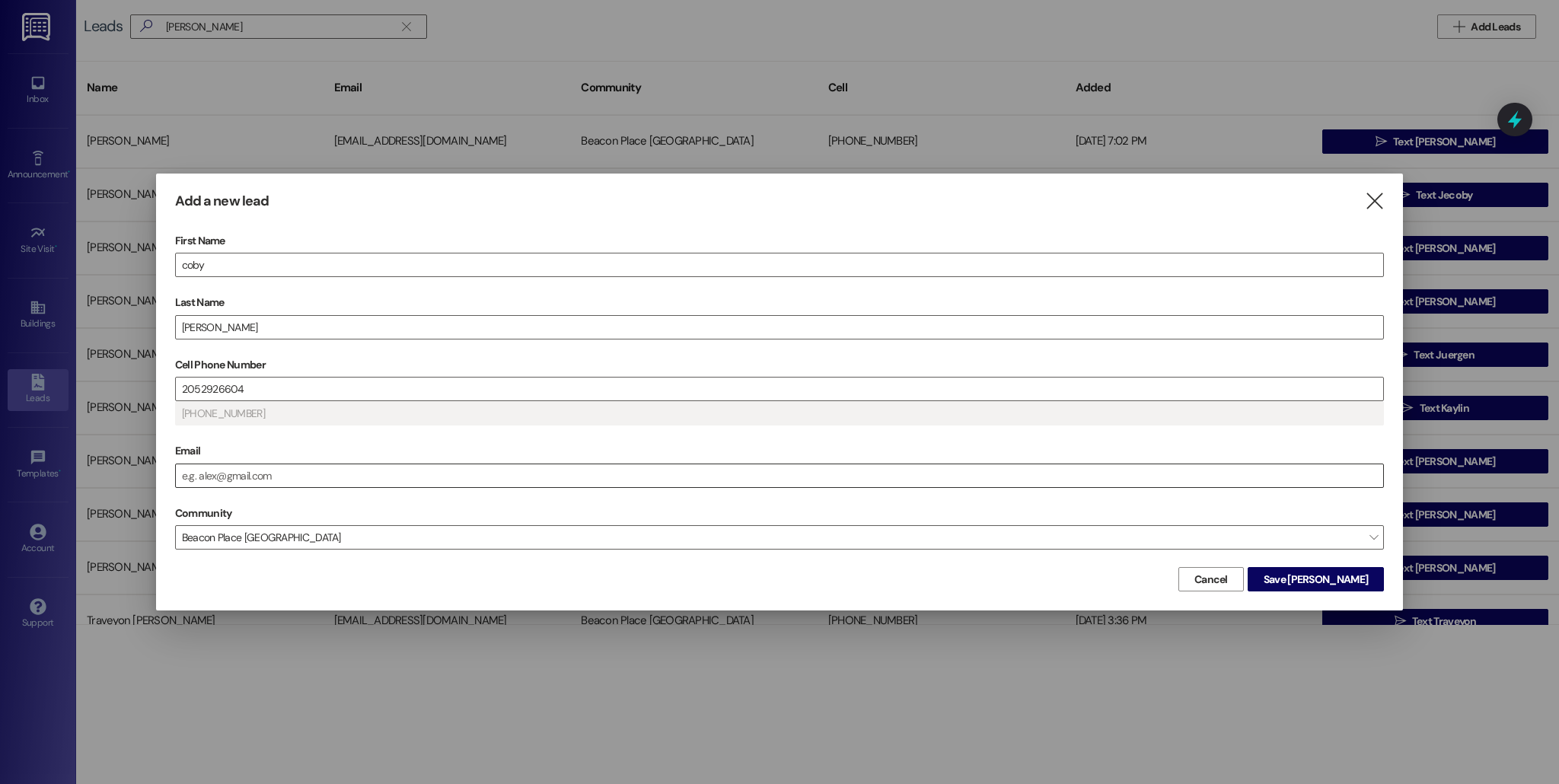
click at [235, 466] on input "Email" at bounding box center [780, 475] width 1207 height 23
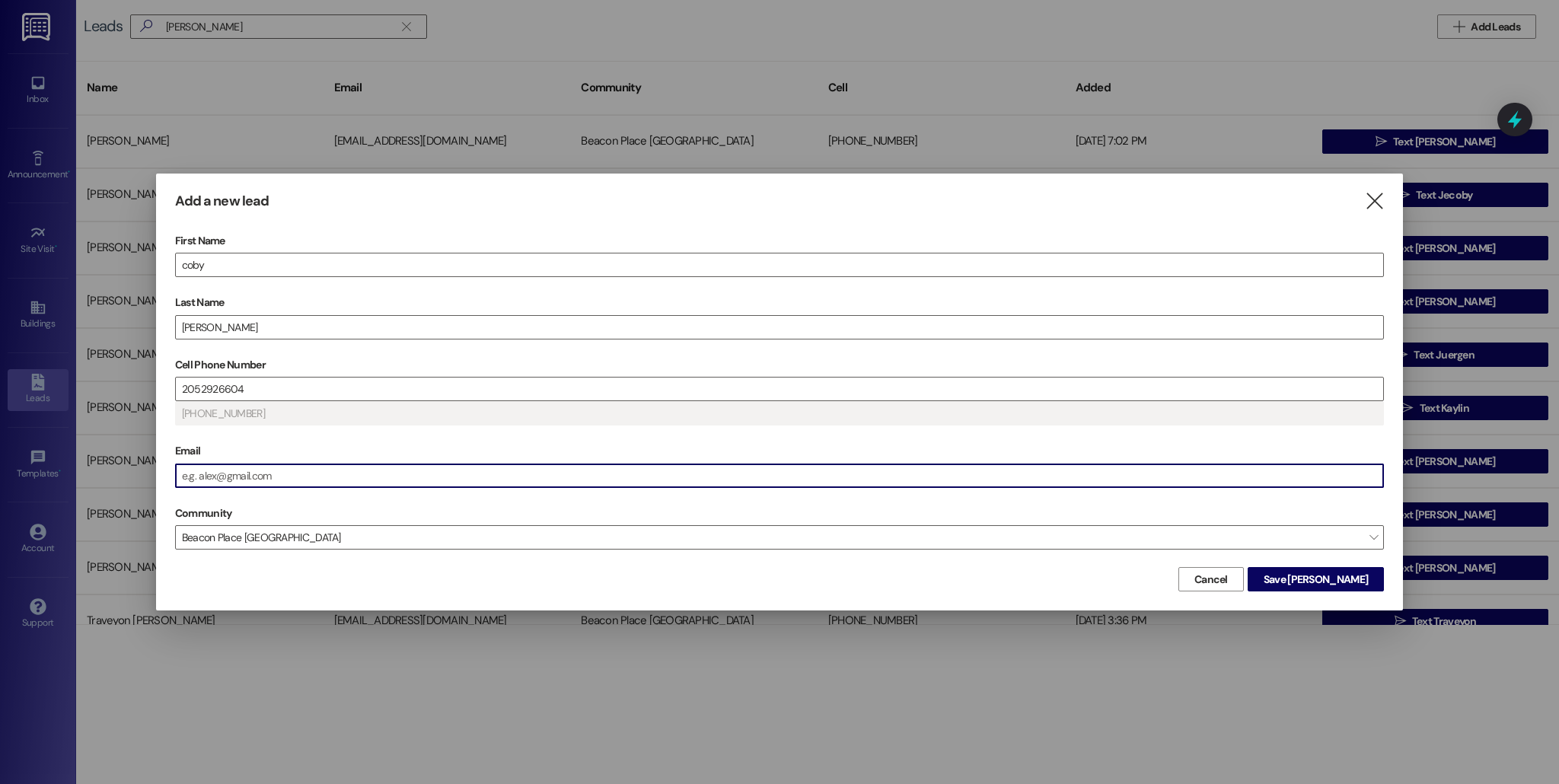
click at [284, 479] on input "Email" at bounding box center [780, 475] width 1207 height 23
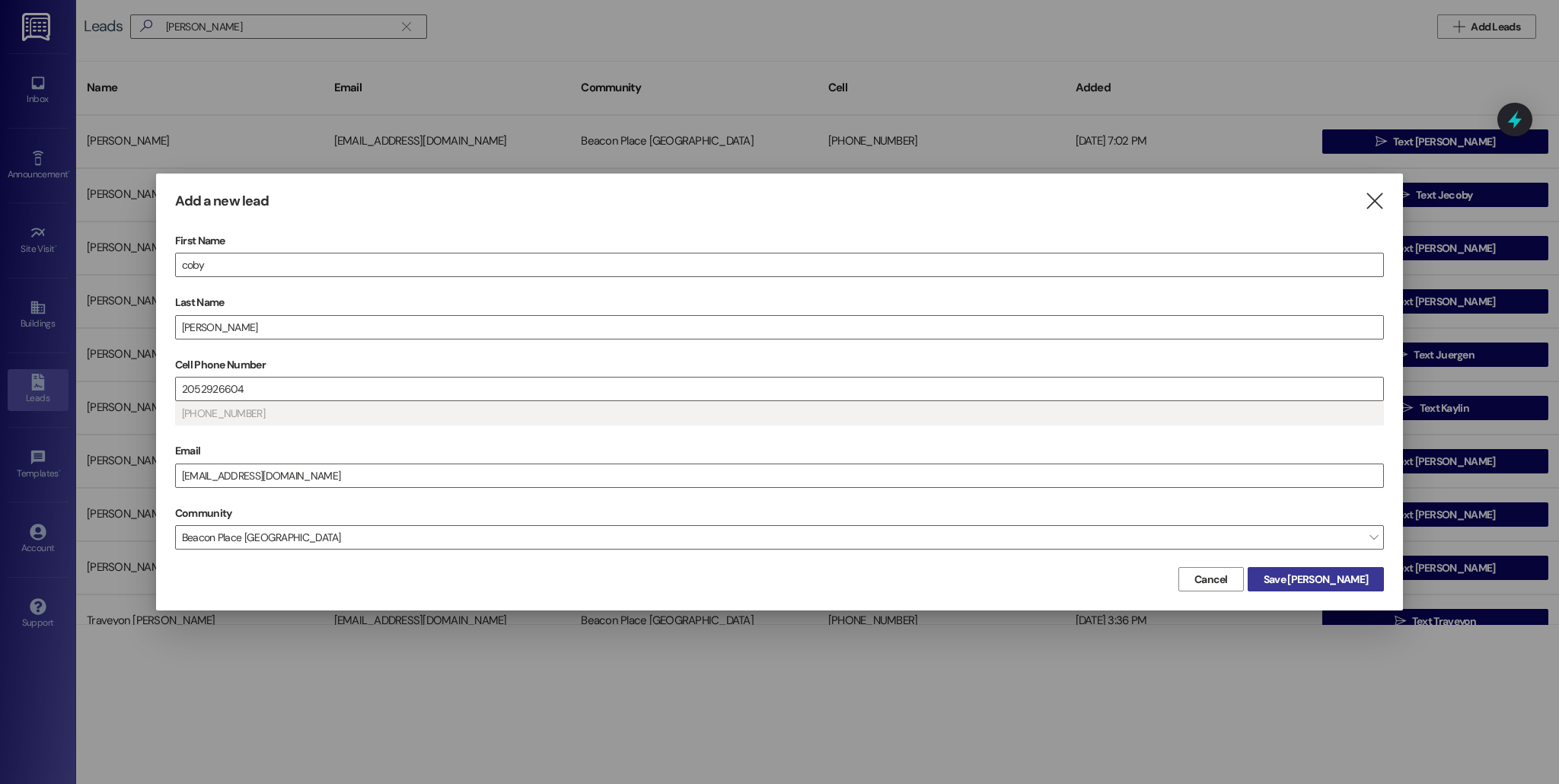
click at [1348, 587] on button "Save [PERSON_NAME]" at bounding box center [1315, 579] width 136 height 25
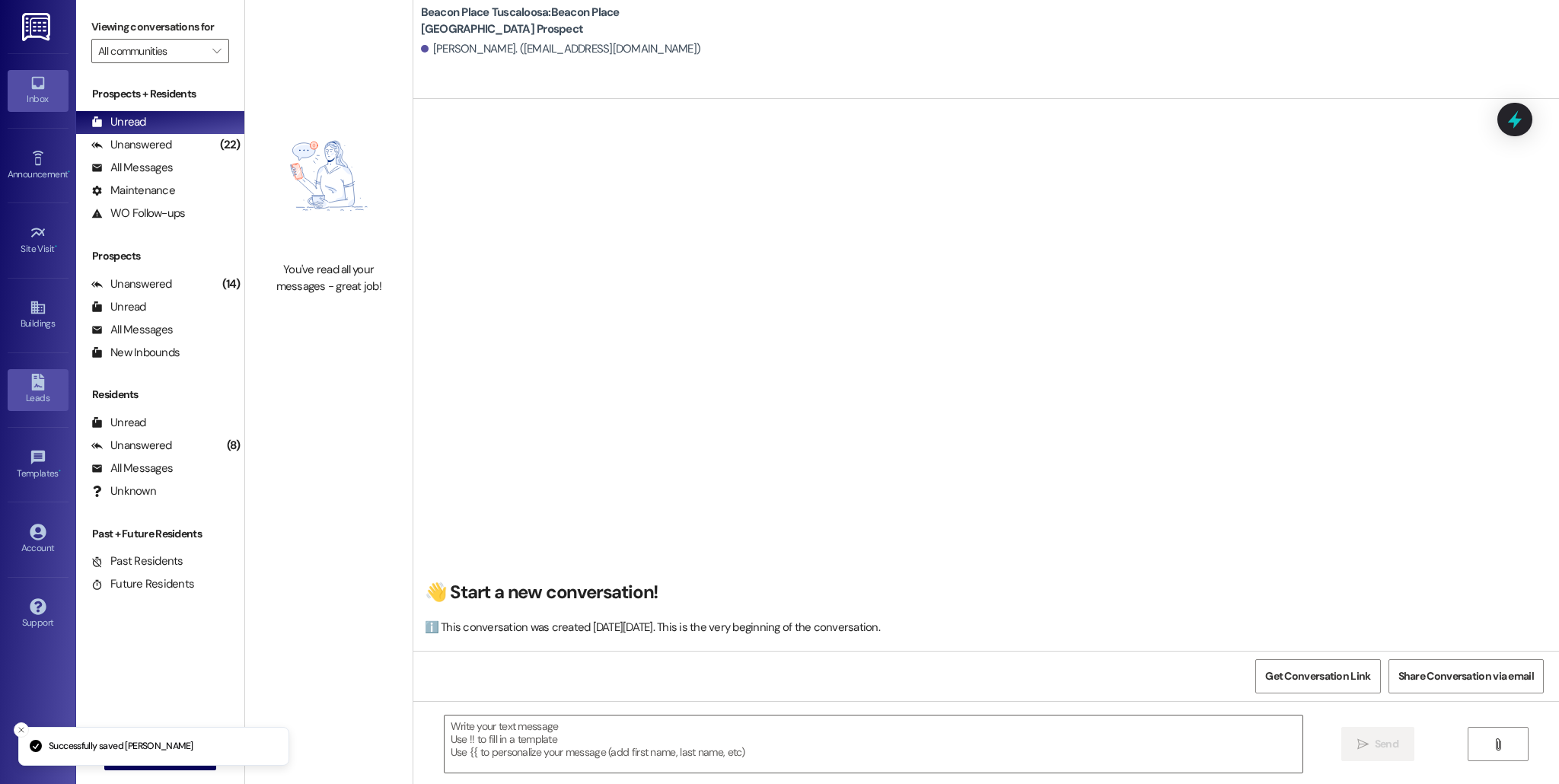
click at [43, 407] on link "Leads" at bounding box center [37, 389] width 61 height 41
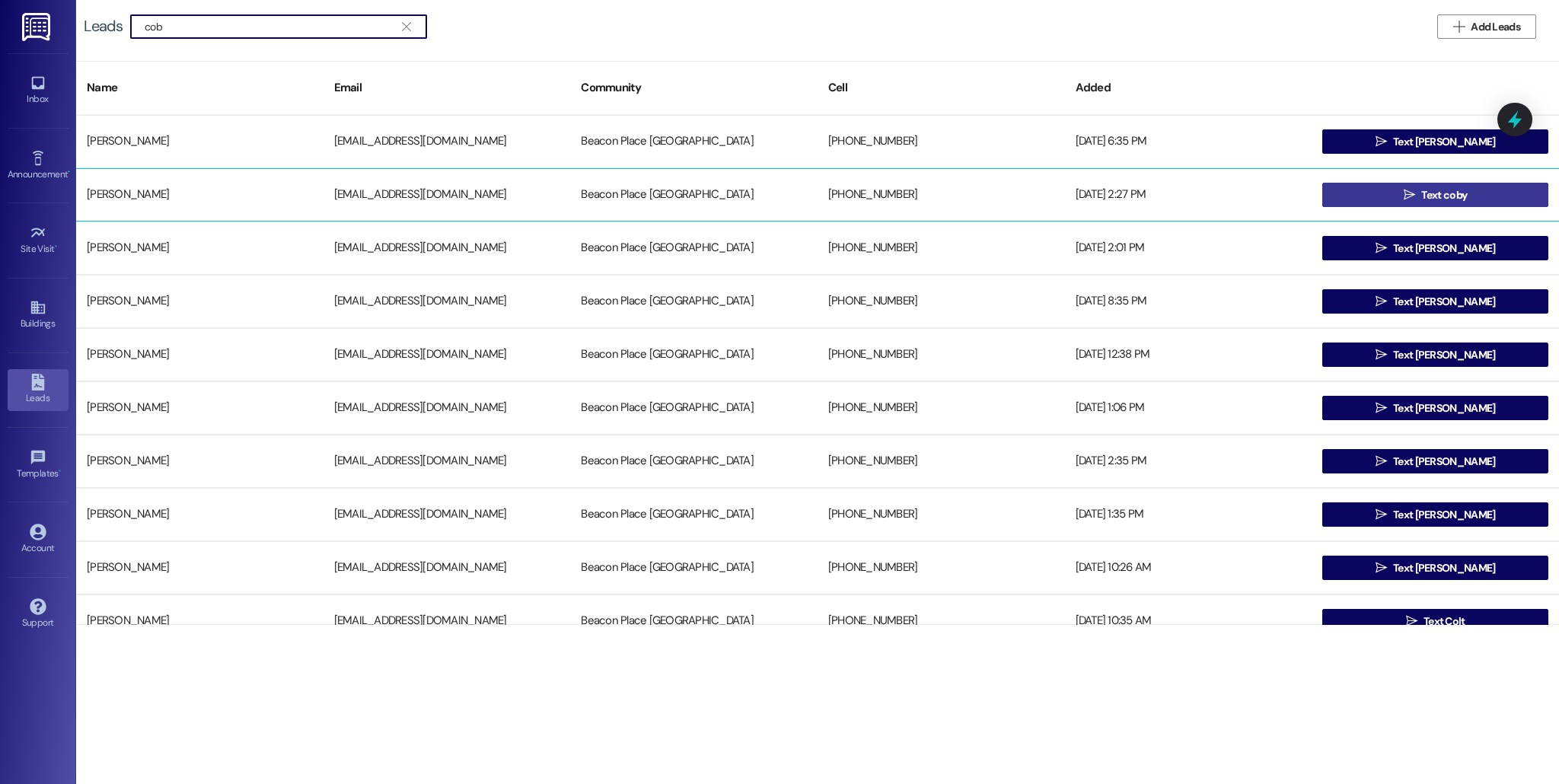
type input "cob"
click at [1473, 195] on button " Text [PERSON_NAME]" at bounding box center [1435, 194] width 226 height 25
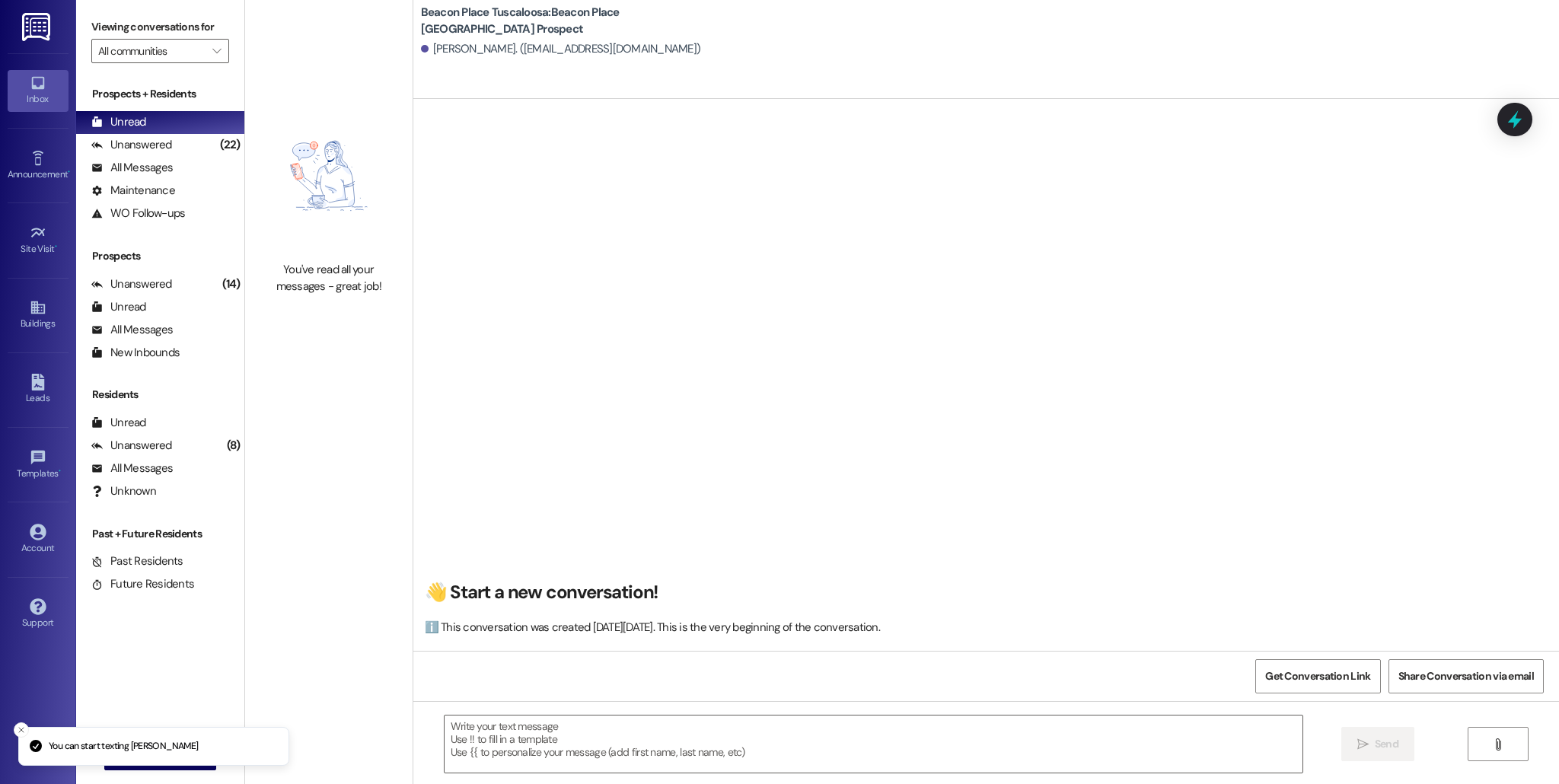
click at [776, 714] on div " Send " at bounding box center [986, 758] width 1145 height 114
click at [756, 730] on textarea at bounding box center [873, 744] width 858 height 57
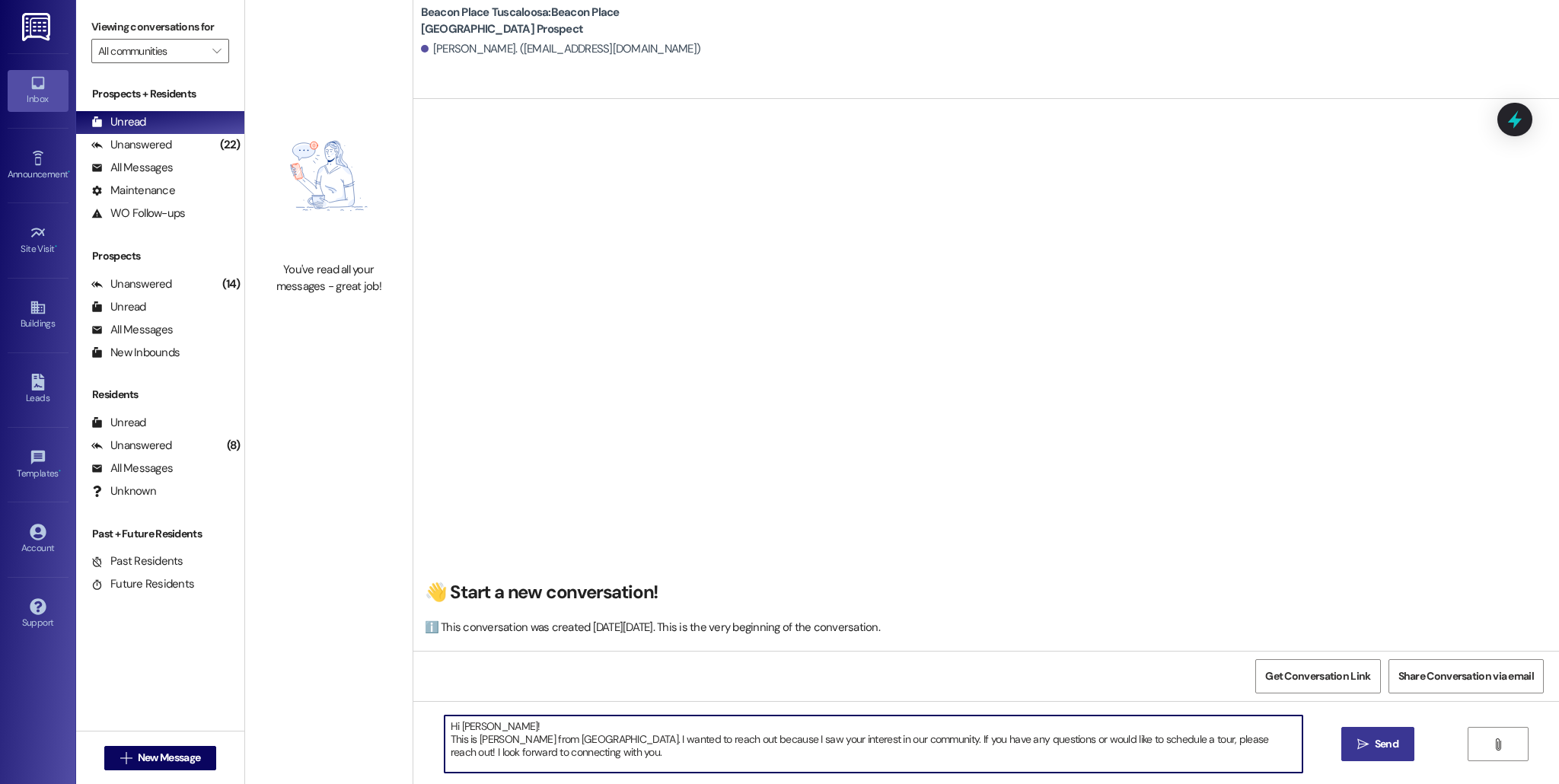
type textarea "Hi [PERSON_NAME]! This is [PERSON_NAME] from [GEOGRAPHIC_DATA]. I wanted to rea…"
click at [1394, 742] on span "Send" at bounding box center [1387, 744] width 24 height 16
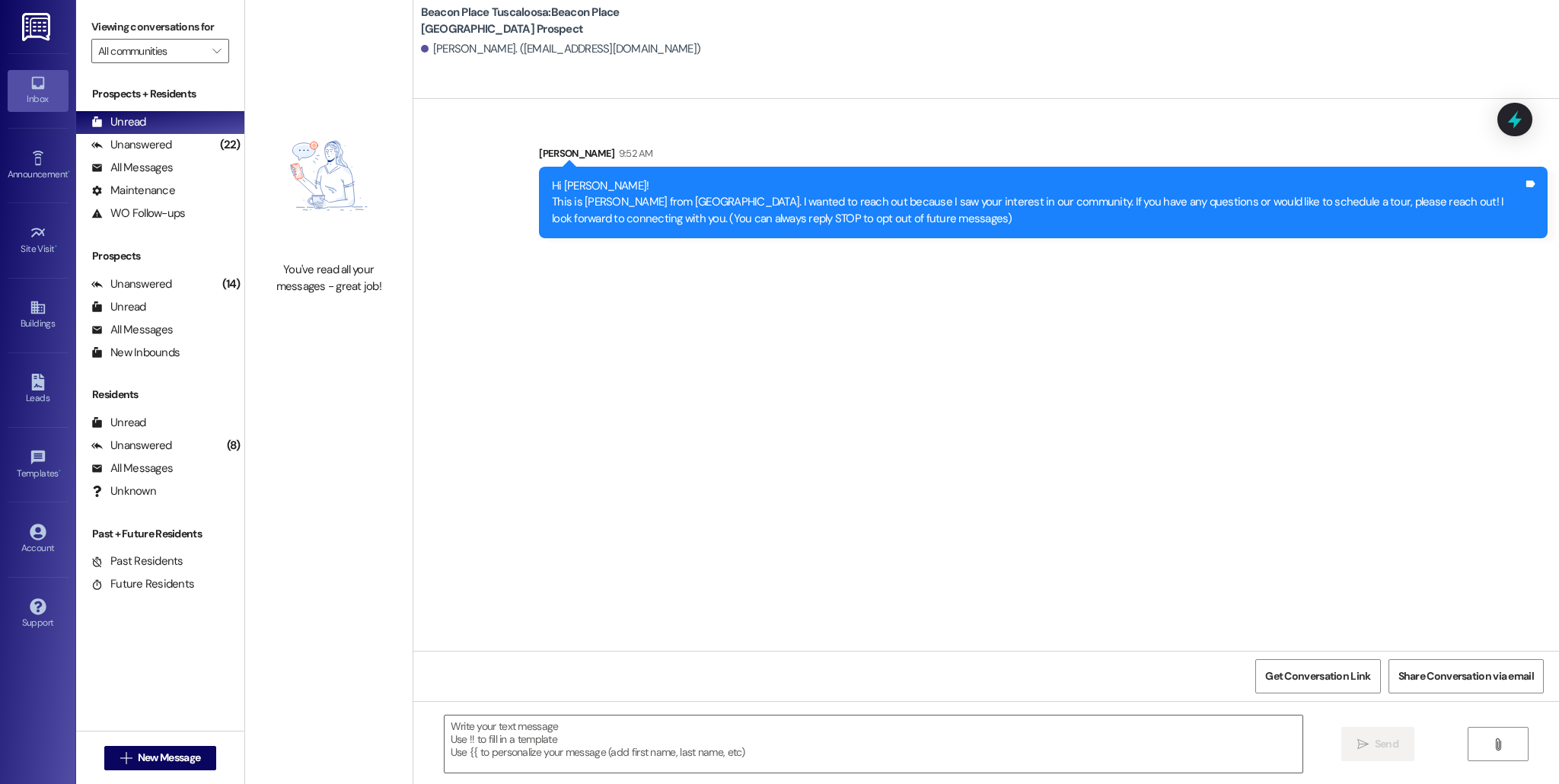
drag, startPoint x: 542, startPoint y: 186, endPoint x: 962, endPoint y: 229, distance: 422.2
click at [962, 229] on div "Hi [PERSON_NAME]! This is [PERSON_NAME] from [GEOGRAPHIC_DATA]. I wanted to rea…" at bounding box center [1043, 202] width 1008 height 71
copy div "Hi [PERSON_NAME]! This is [PERSON_NAME] from [GEOGRAPHIC_DATA]. I wanted to rea…"
click at [42, 389] on icon at bounding box center [37, 382] width 13 height 16
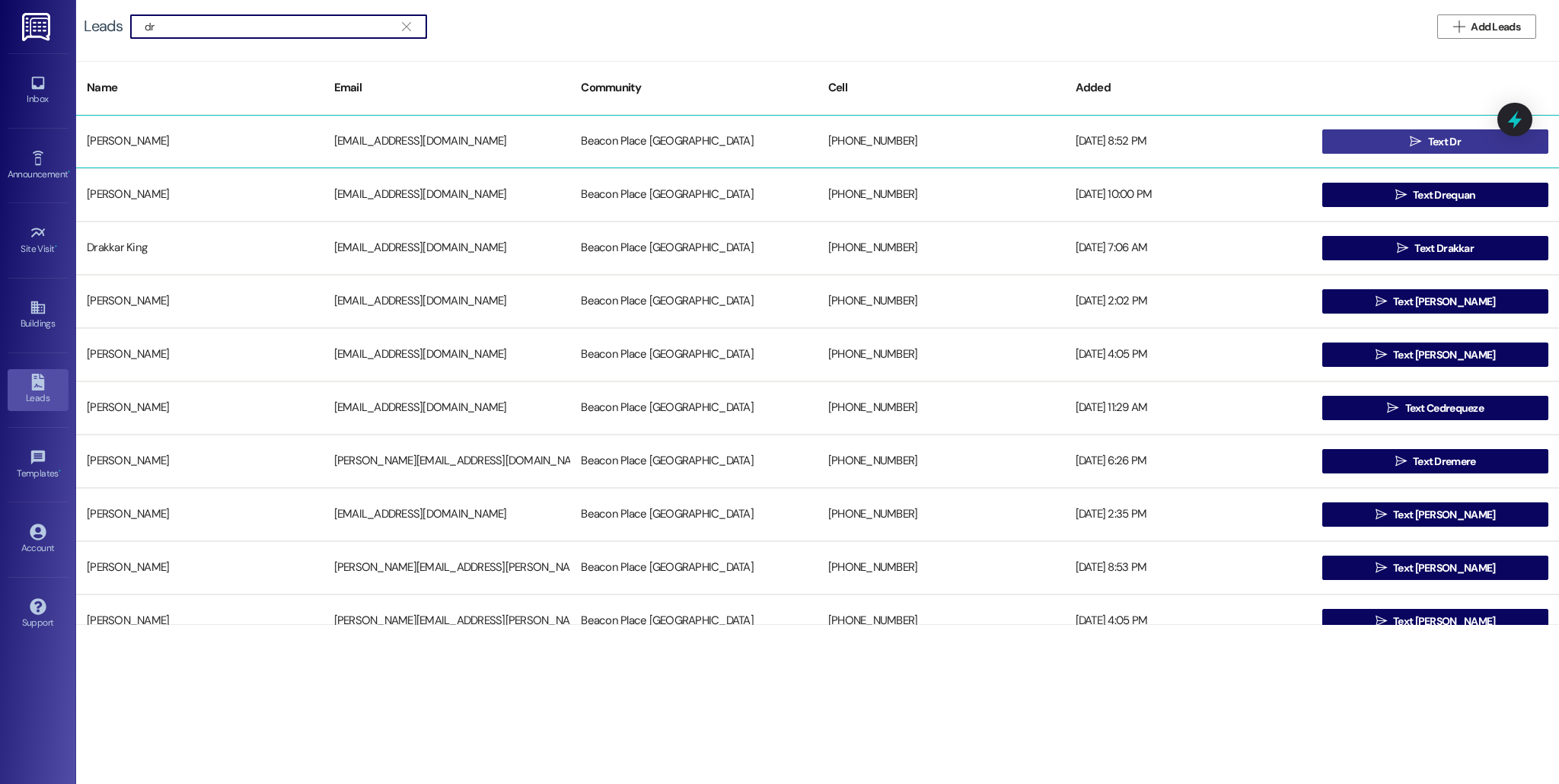
type input "dr"
click at [1407, 137] on span " Text Dr" at bounding box center [1435, 141] width 57 height 23
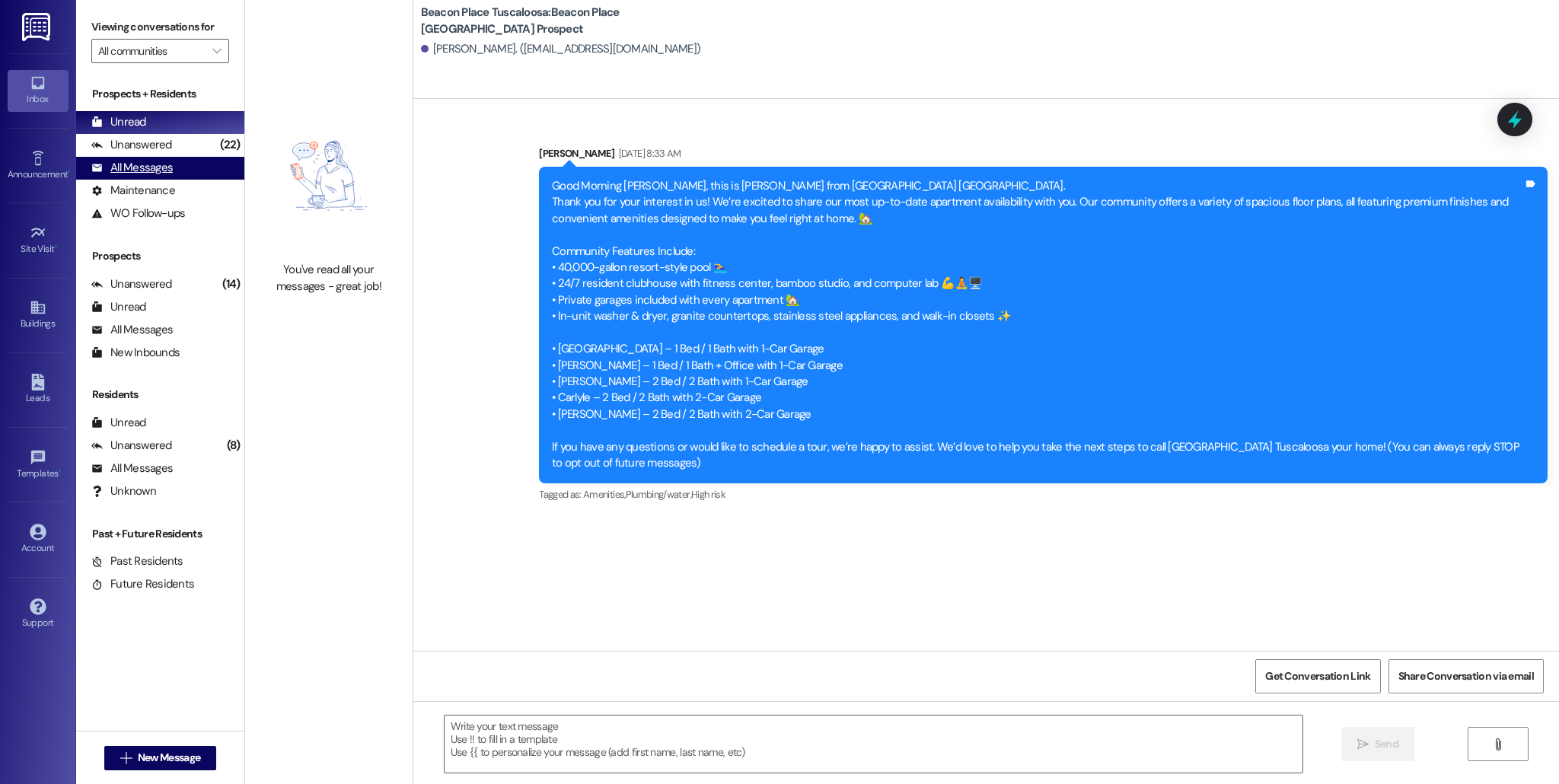
click at [171, 170] on div "All Messages (undefined)" at bounding box center [160, 168] width 168 height 23
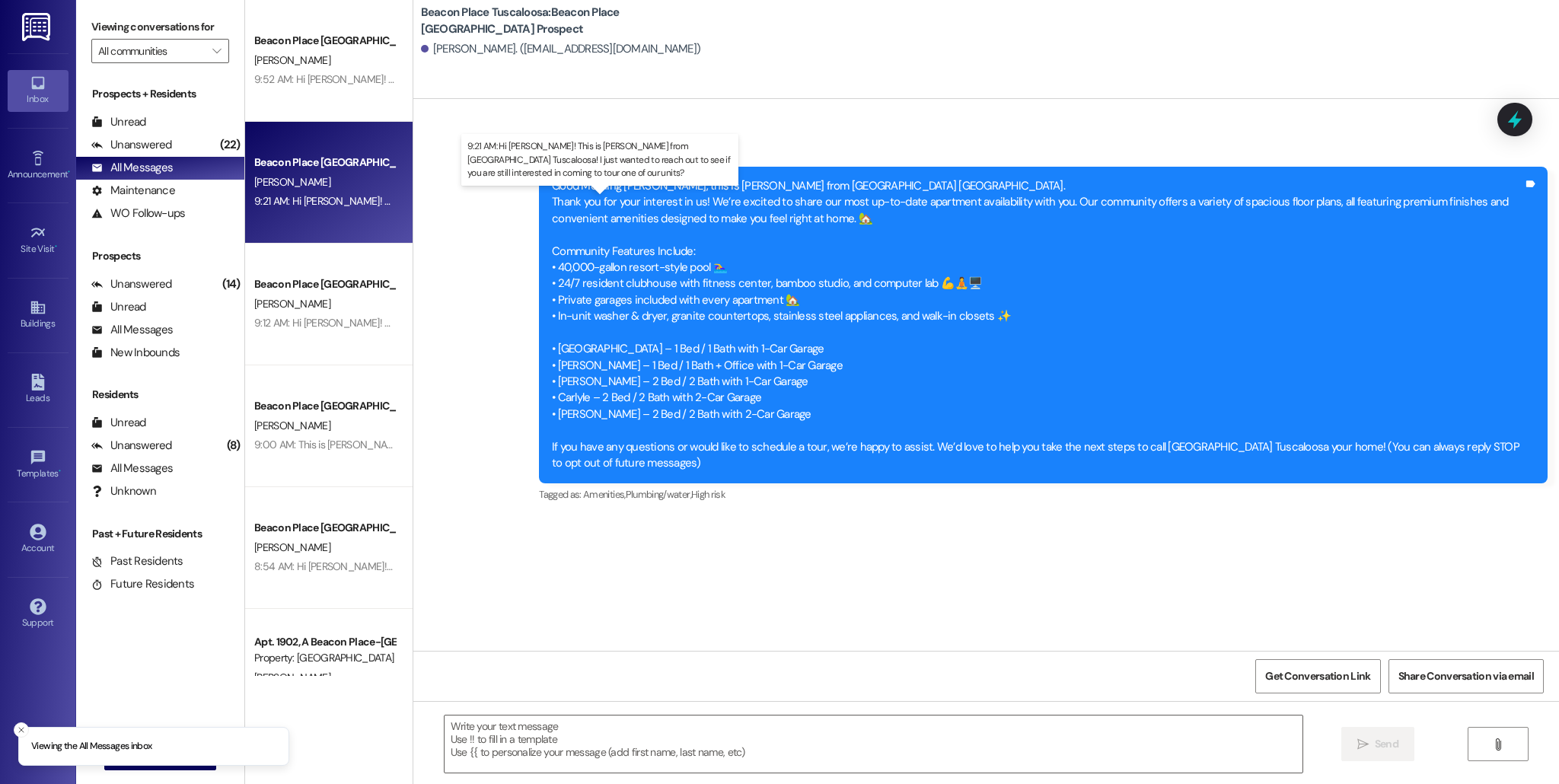
click at [317, 201] on div "9:21 AM: Hi [PERSON_NAME]! This is [PERSON_NAME] from [GEOGRAPHIC_DATA] Tuscalo…" at bounding box center [662, 201] width 815 height 14
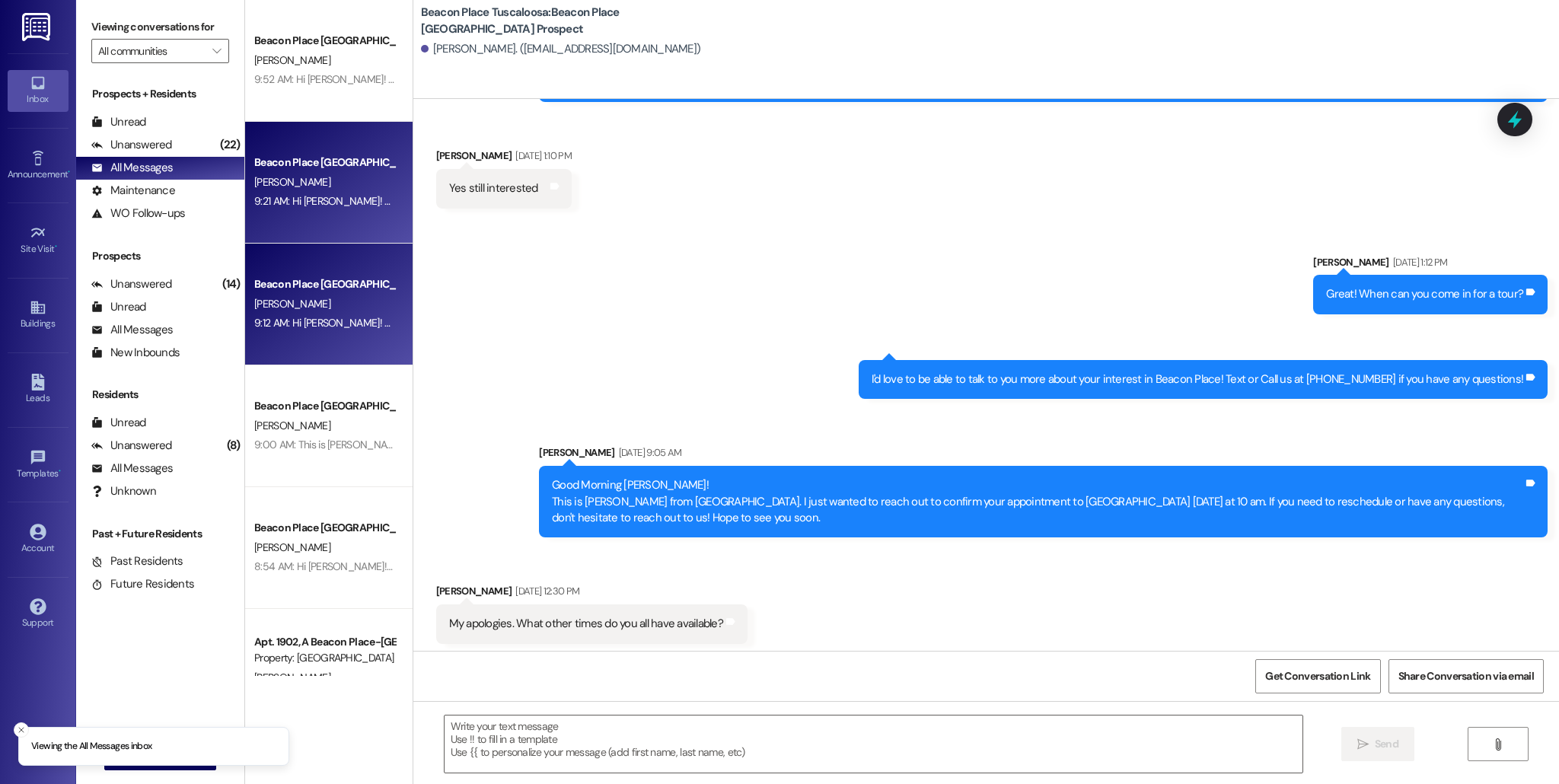
scroll to position [210, 0]
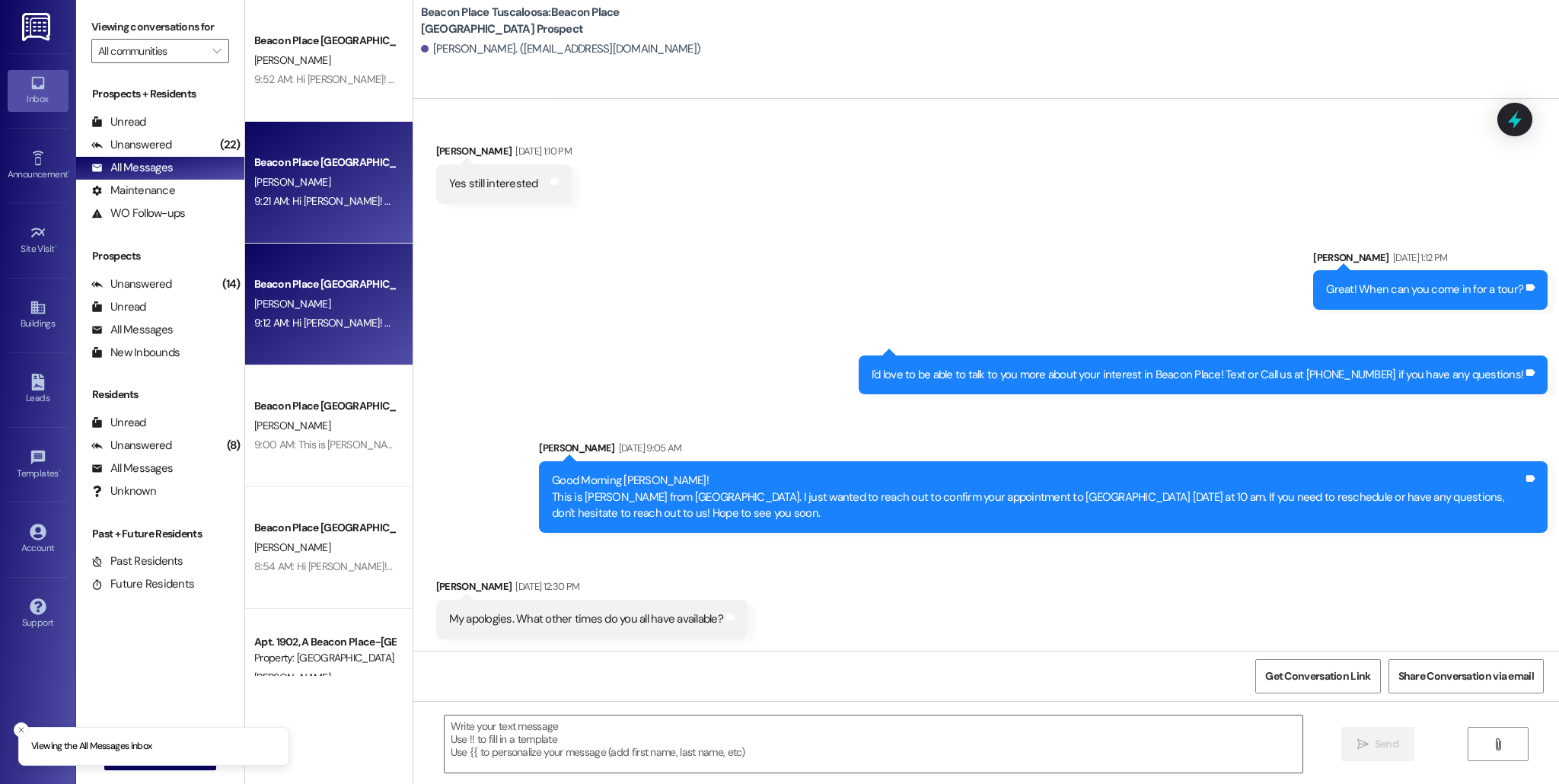
click at [329, 277] on div "Beacon Place [GEOGRAPHIC_DATA] Prospect" at bounding box center [325, 284] width 140 height 16
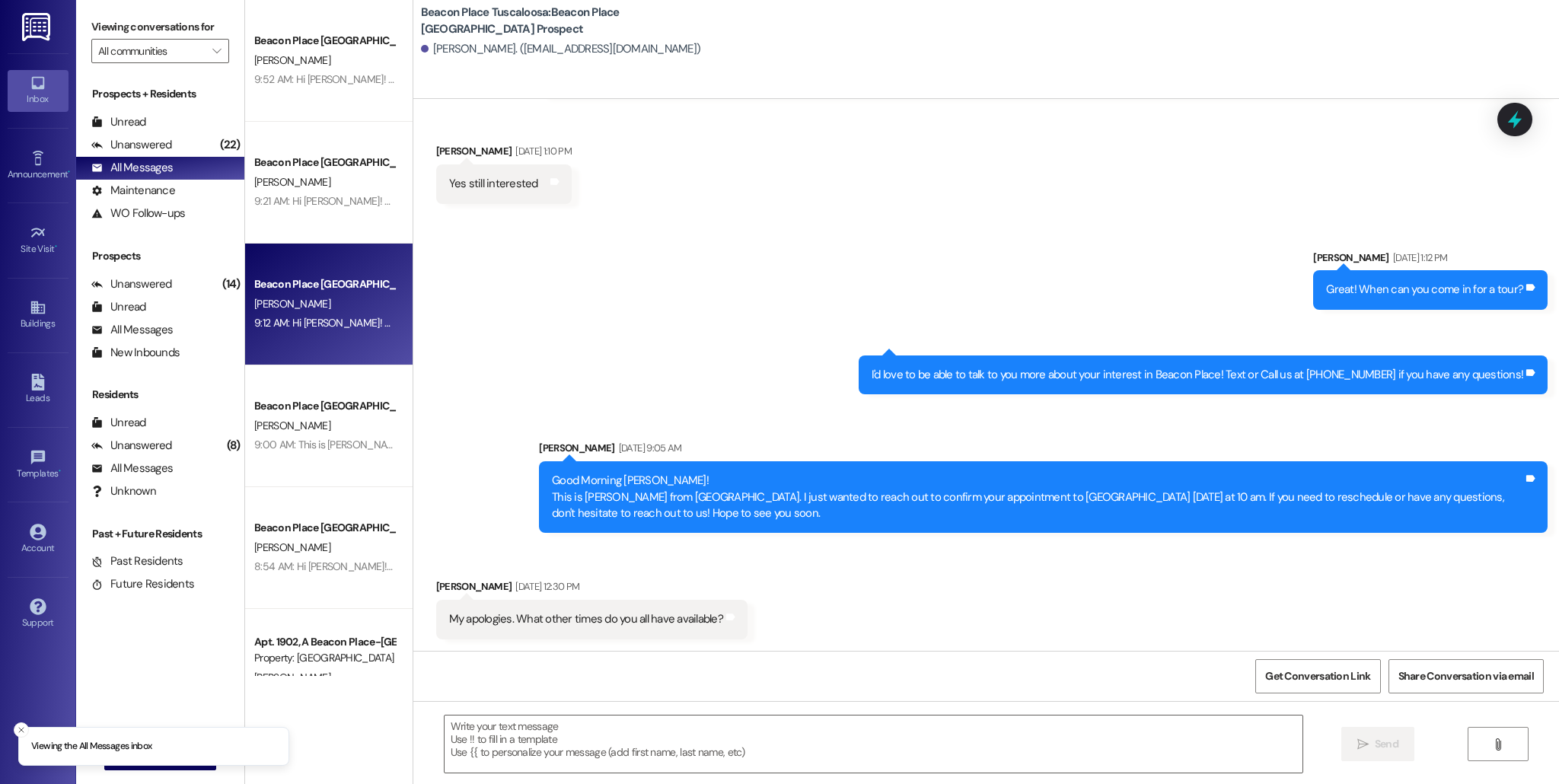
scroll to position [0, 0]
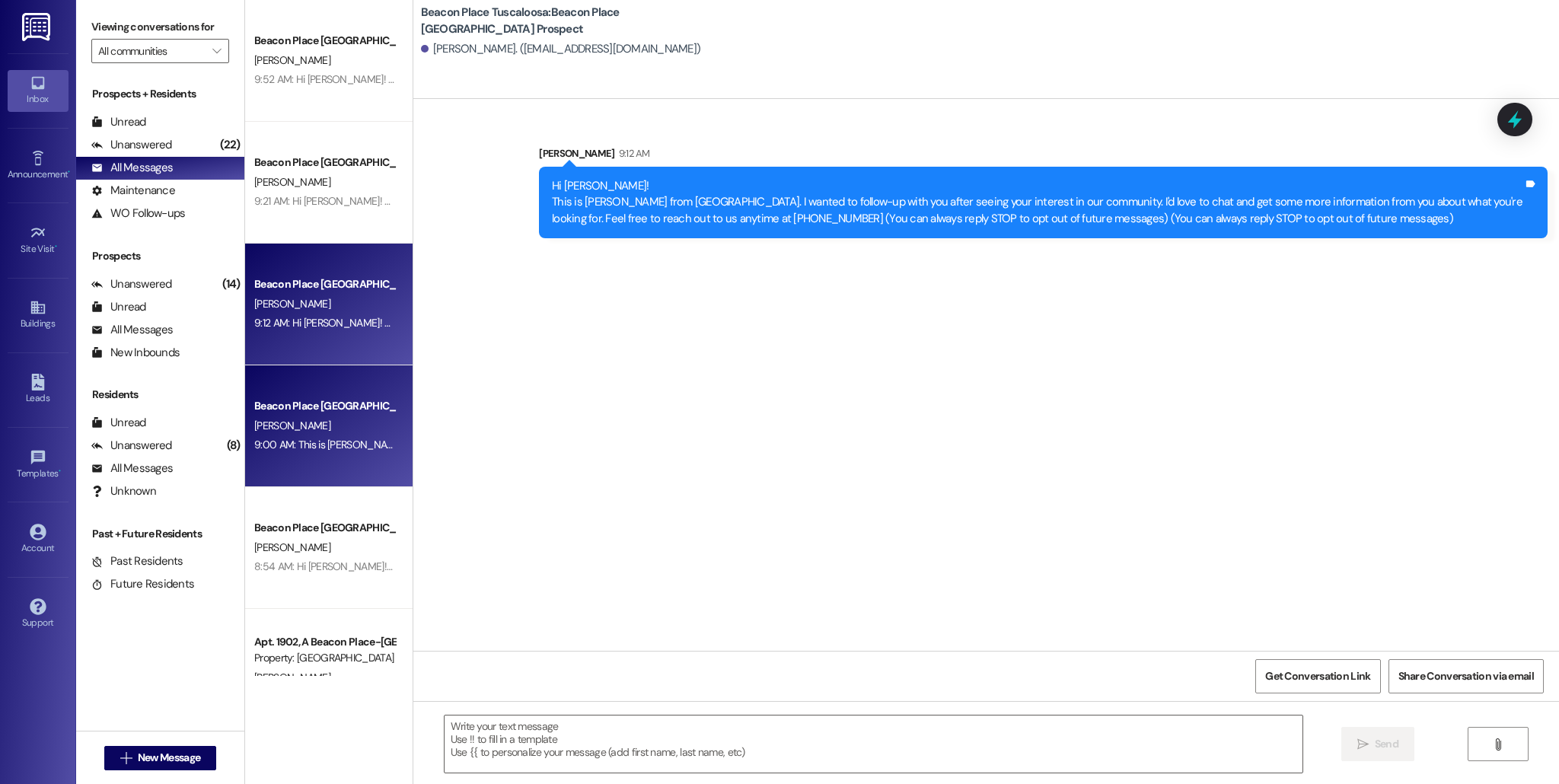
click at [275, 410] on div "Beacon Place [GEOGRAPHIC_DATA] Prospect" at bounding box center [325, 407] width 140 height 16
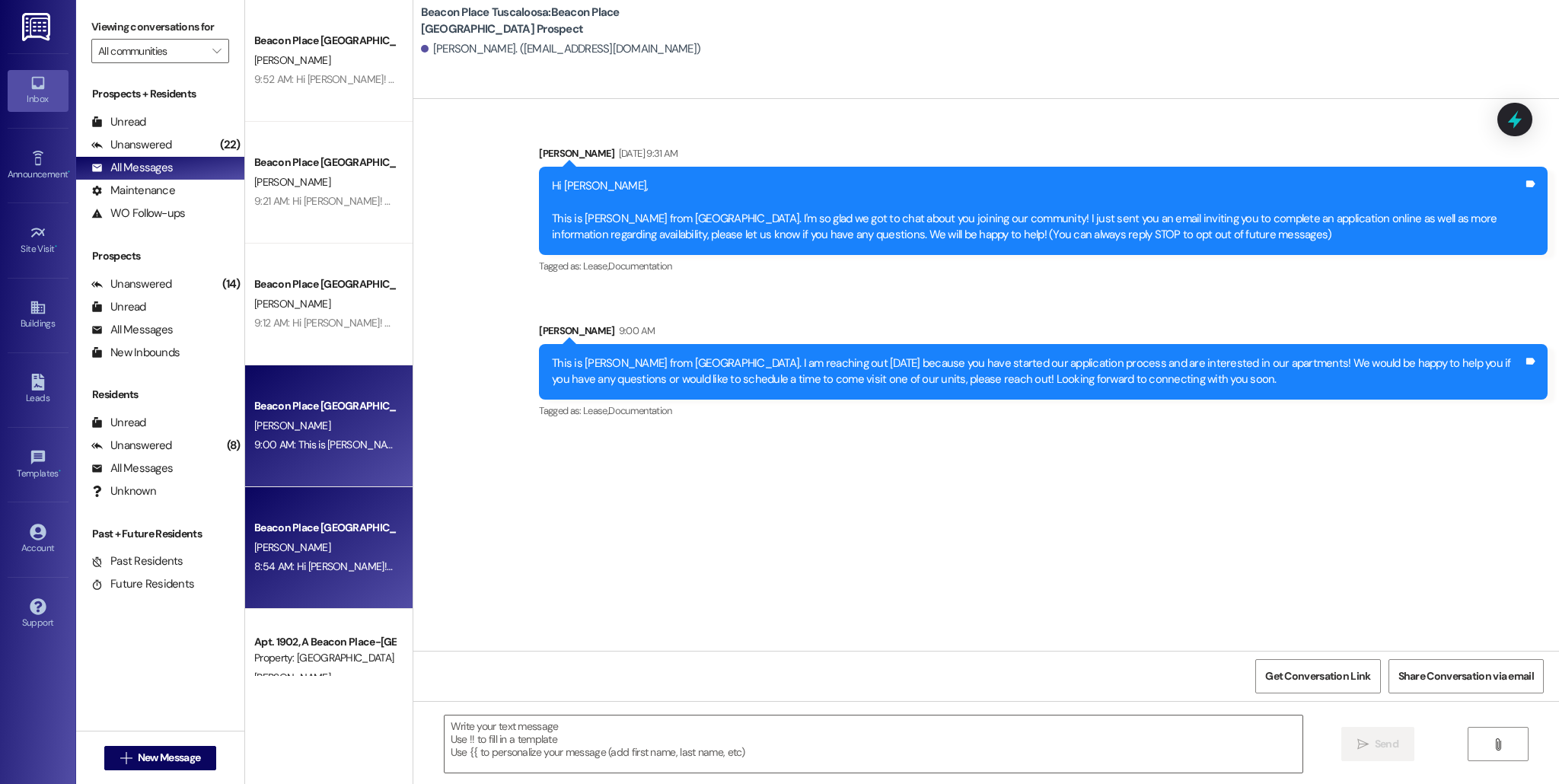
click at [265, 541] on span "[PERSON_NAME]" at bounding box center [292, 547] width 76 height 14
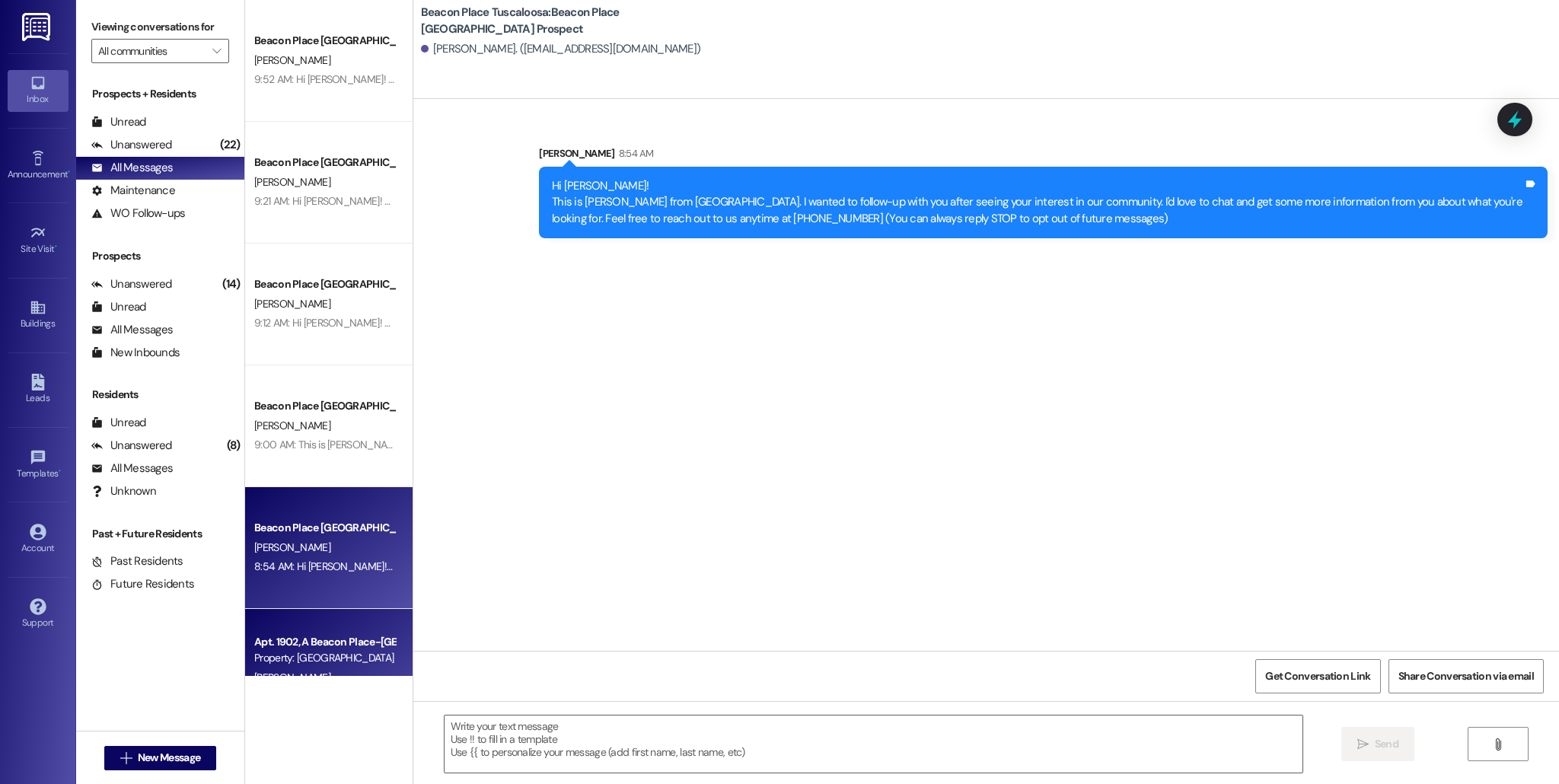
click at [364, 617] on div "Apt. 1902, A Beacon Place-[GEOGRAPHIC_DATA] Property: [GEOGRAPHIC_DATA] [GEOGRA…" at bounding box center [329, 670] width 168 height 122
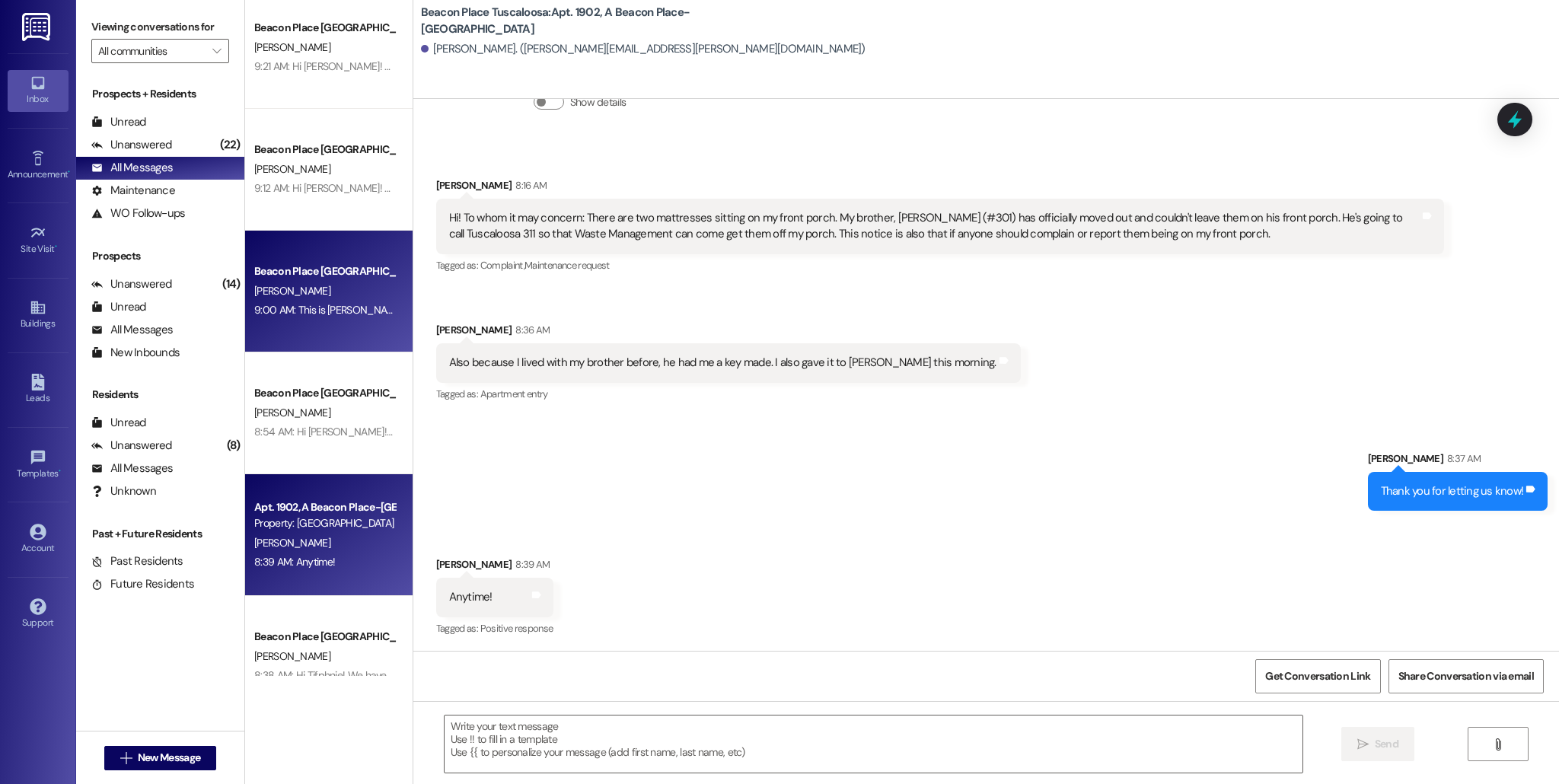
scroll to position [144, 0]
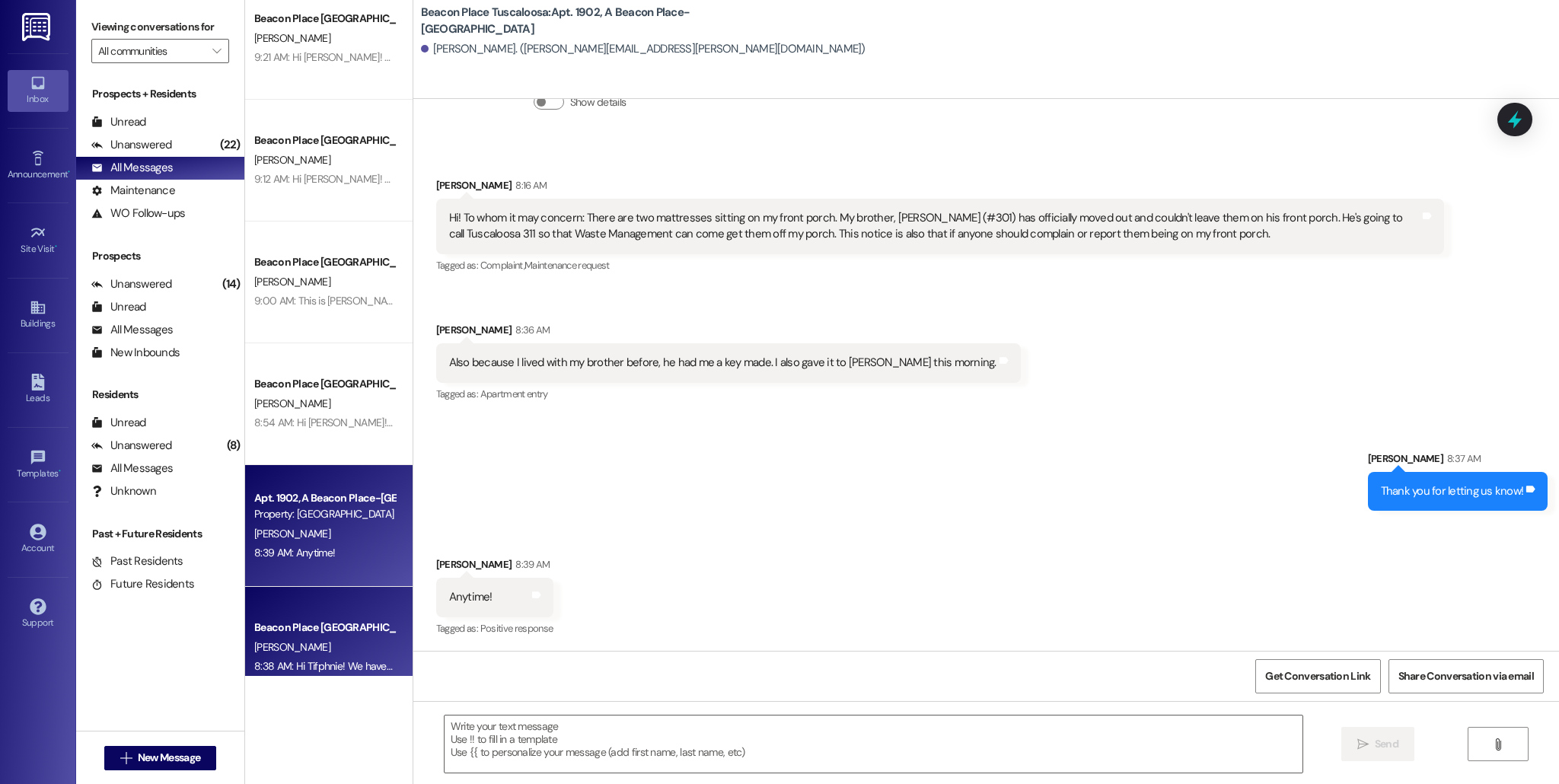
click at [297, 644] on span "[PERSON_NAME]" at bounding box center [292, 646] width 76 height 14
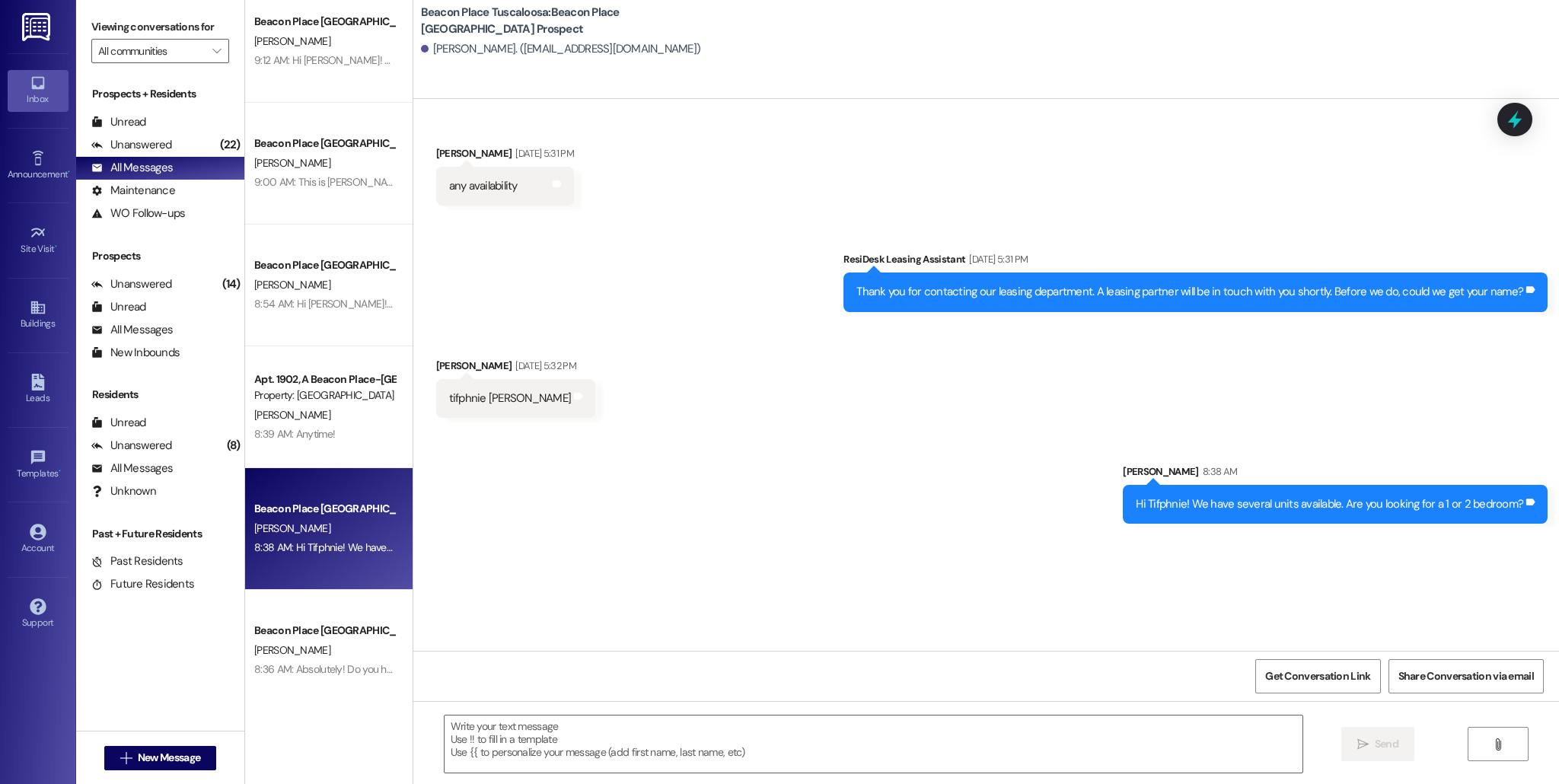
scroll to position [263, 0]
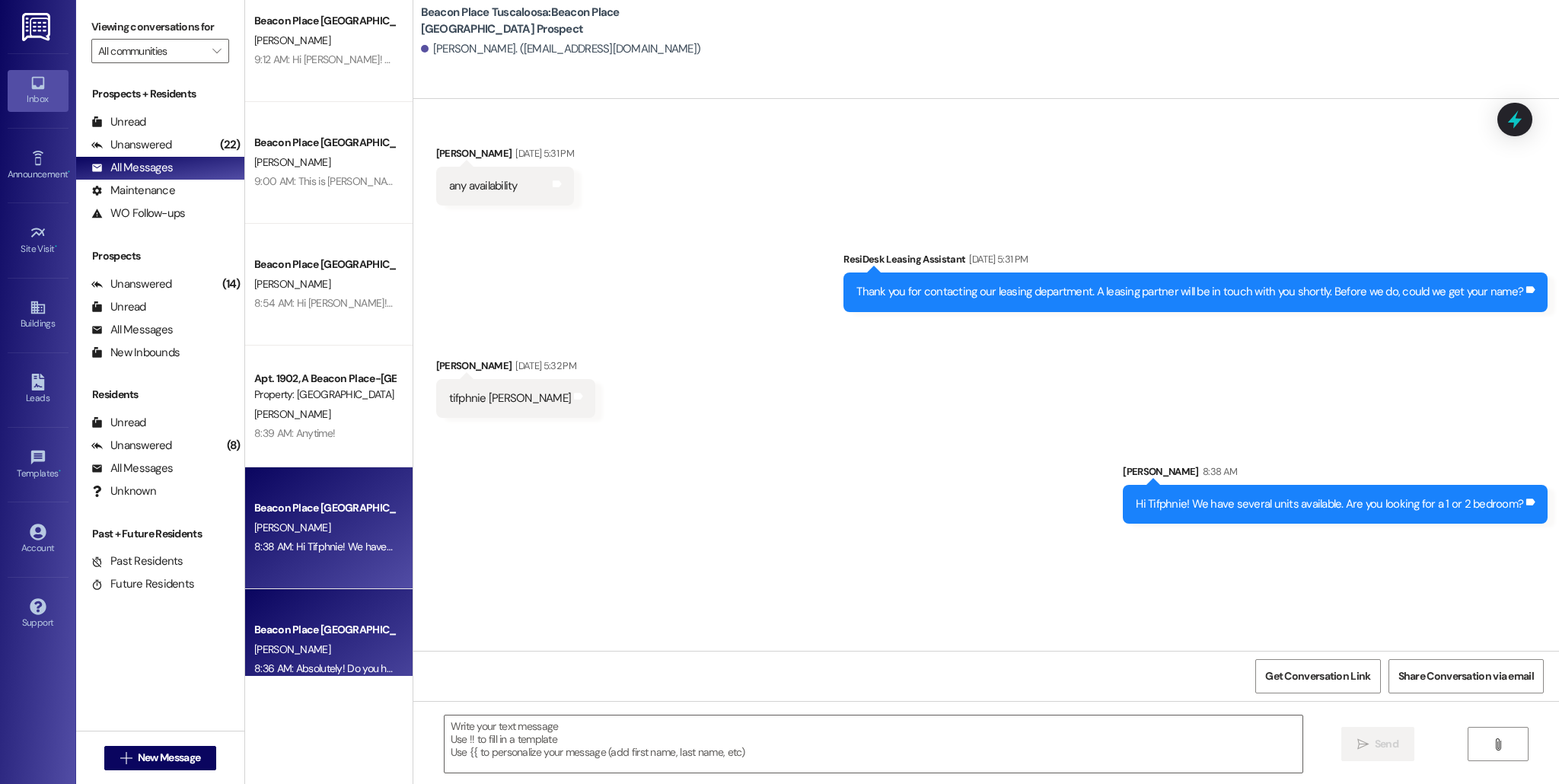
click at [353, 615] on div "Beacon Place Tuscaloosa Prospect [PERSON_NAME] 8:36 AM: Absolutely! Do you have…" at bounding box center [329, 650] width 168 height 122
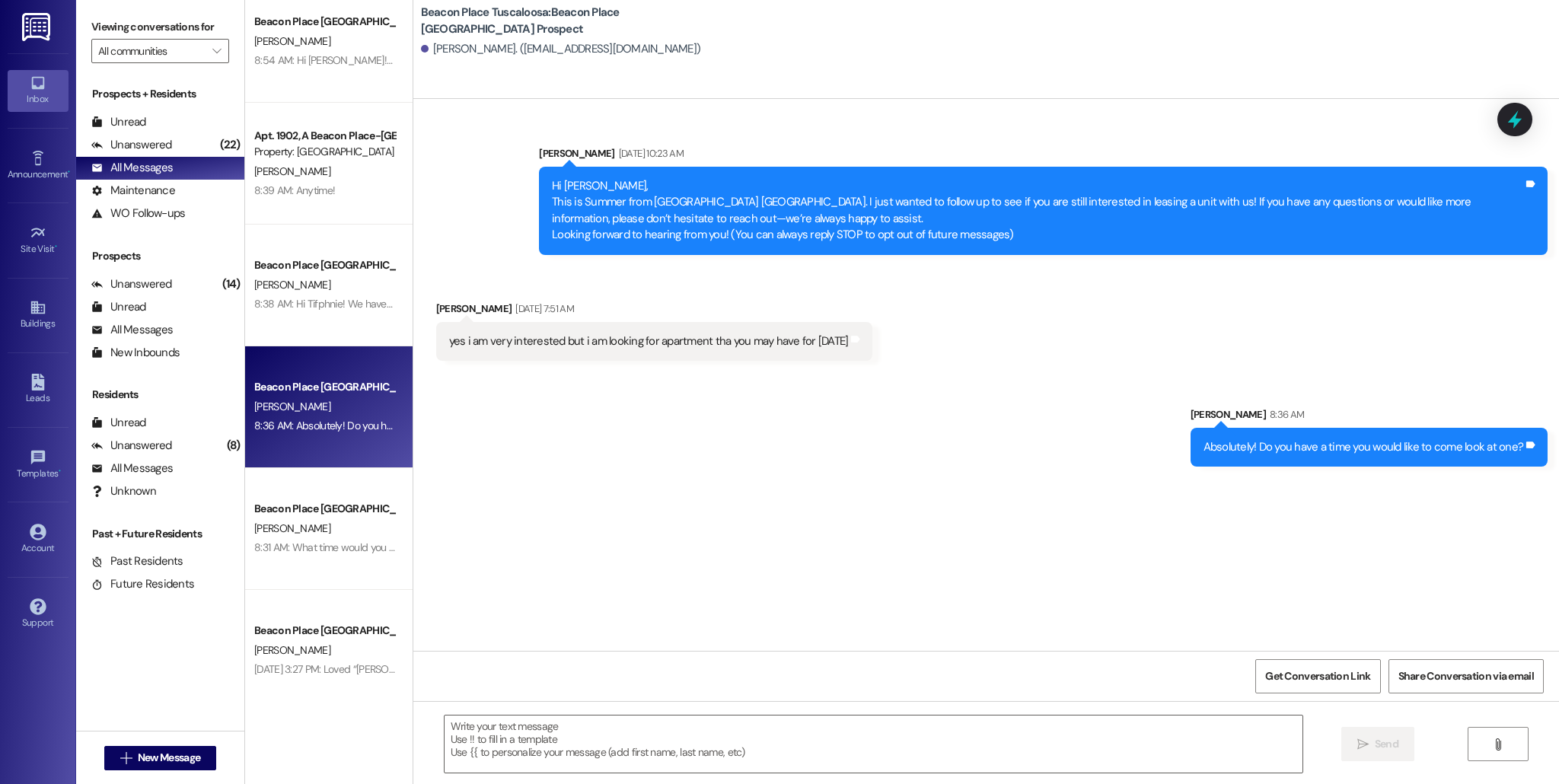
scroll to position [510, 0]
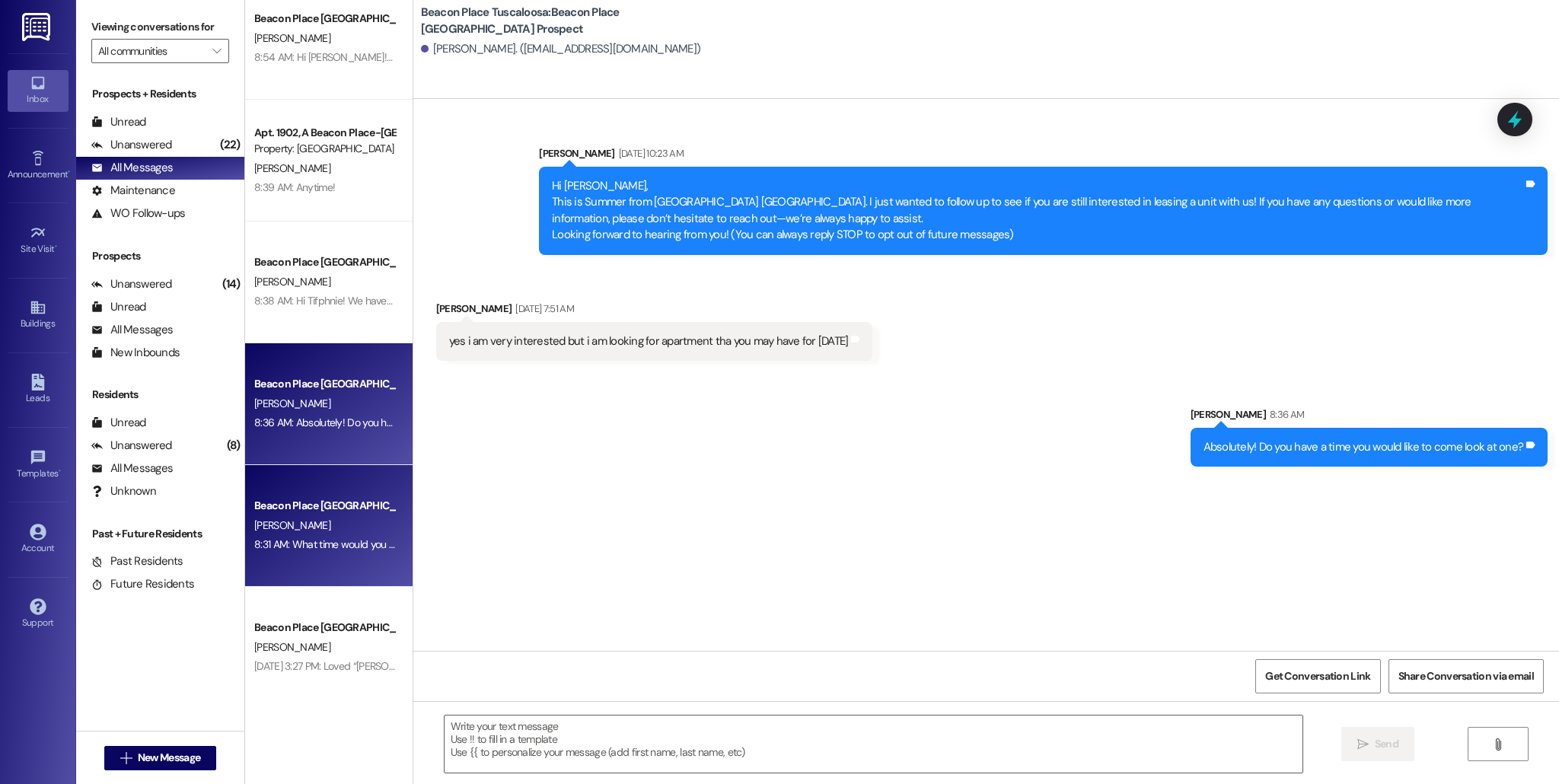
click at [334, 536] on div "8:31 AM: What time would you like to come look? 8:31 AM: What time would you li…" at bounding box center [325, 544] width 144 height 19
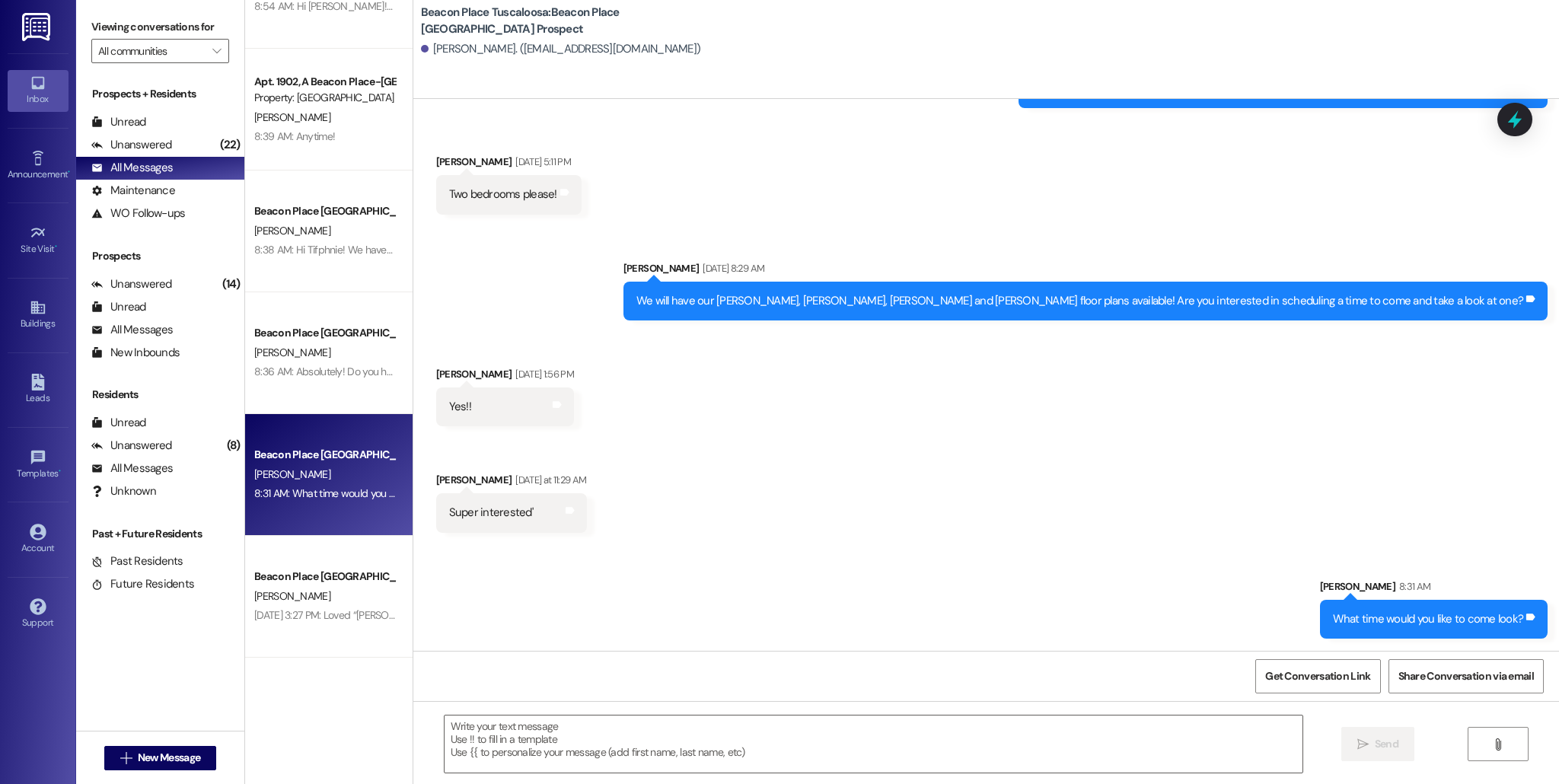
scroll to position [562, 0]
click at [356, 582] on div "Beacon Place [GEOGRAPHIC_DATA] Prospect" at bounding box center [325, 575] width 140 height 16
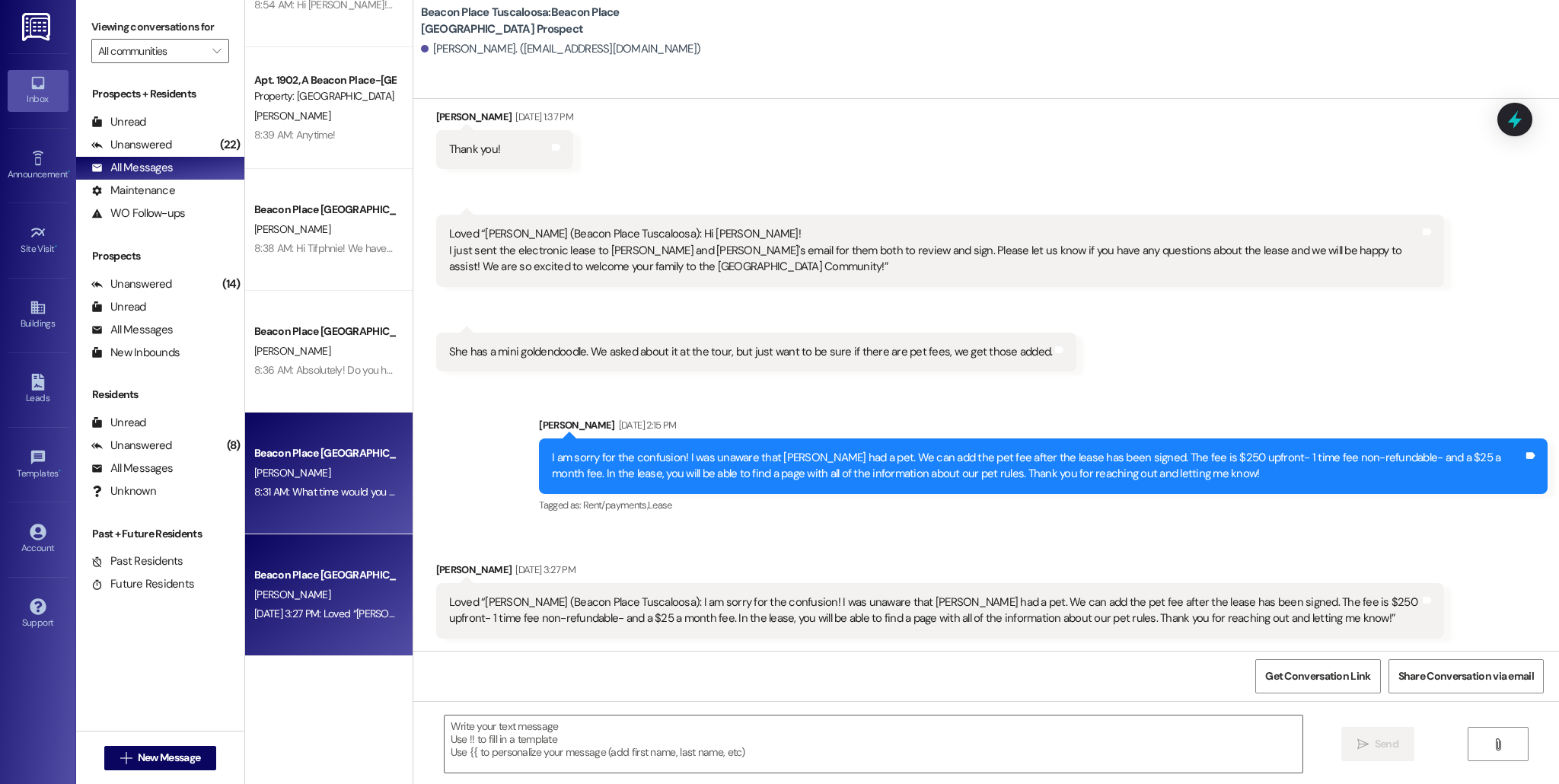
click at [336, 477] on div "[PERSON_NAME]" at bounding box center [325, 472] width 144 height 19
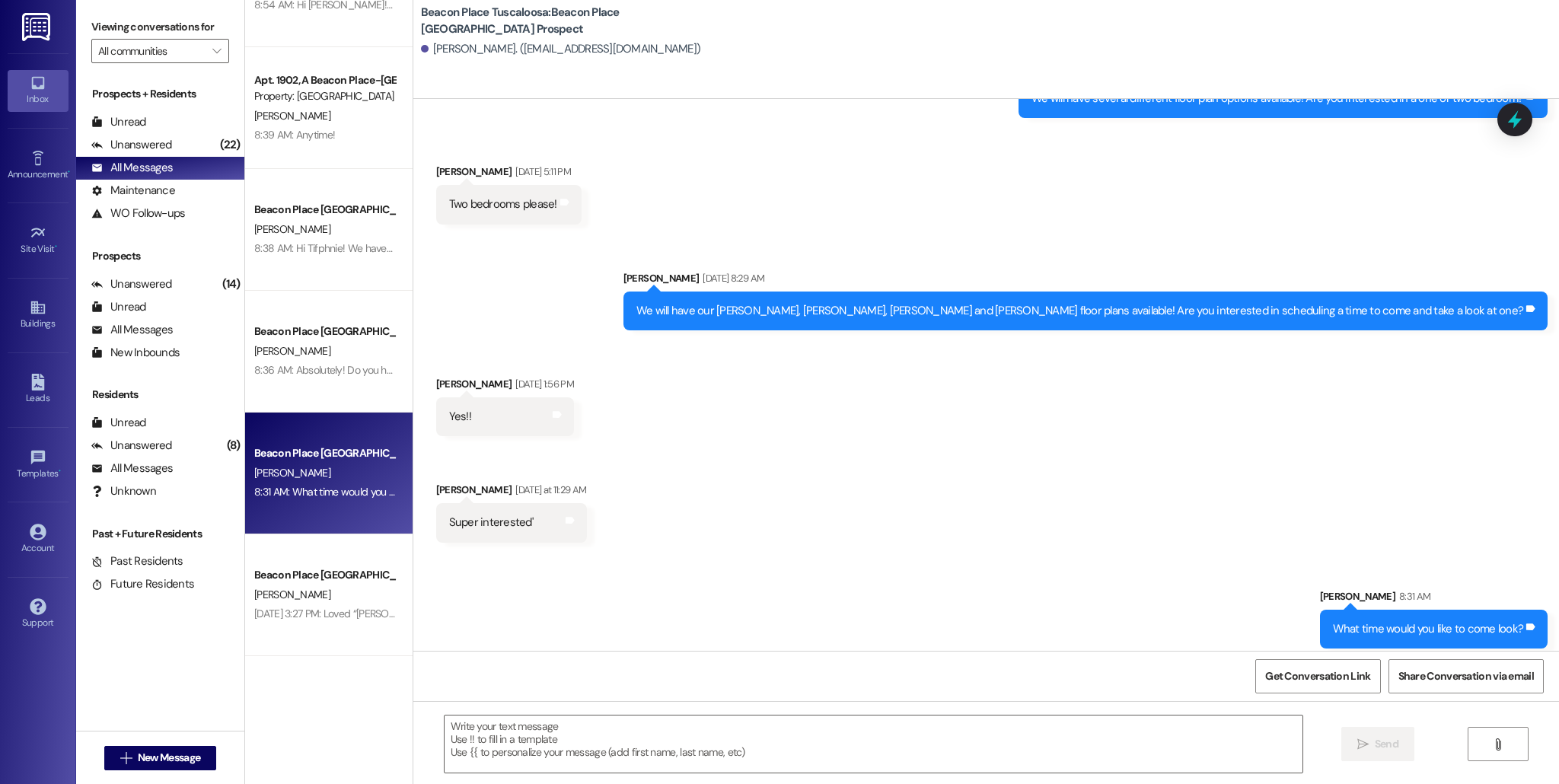
scroll to position [358, 0]
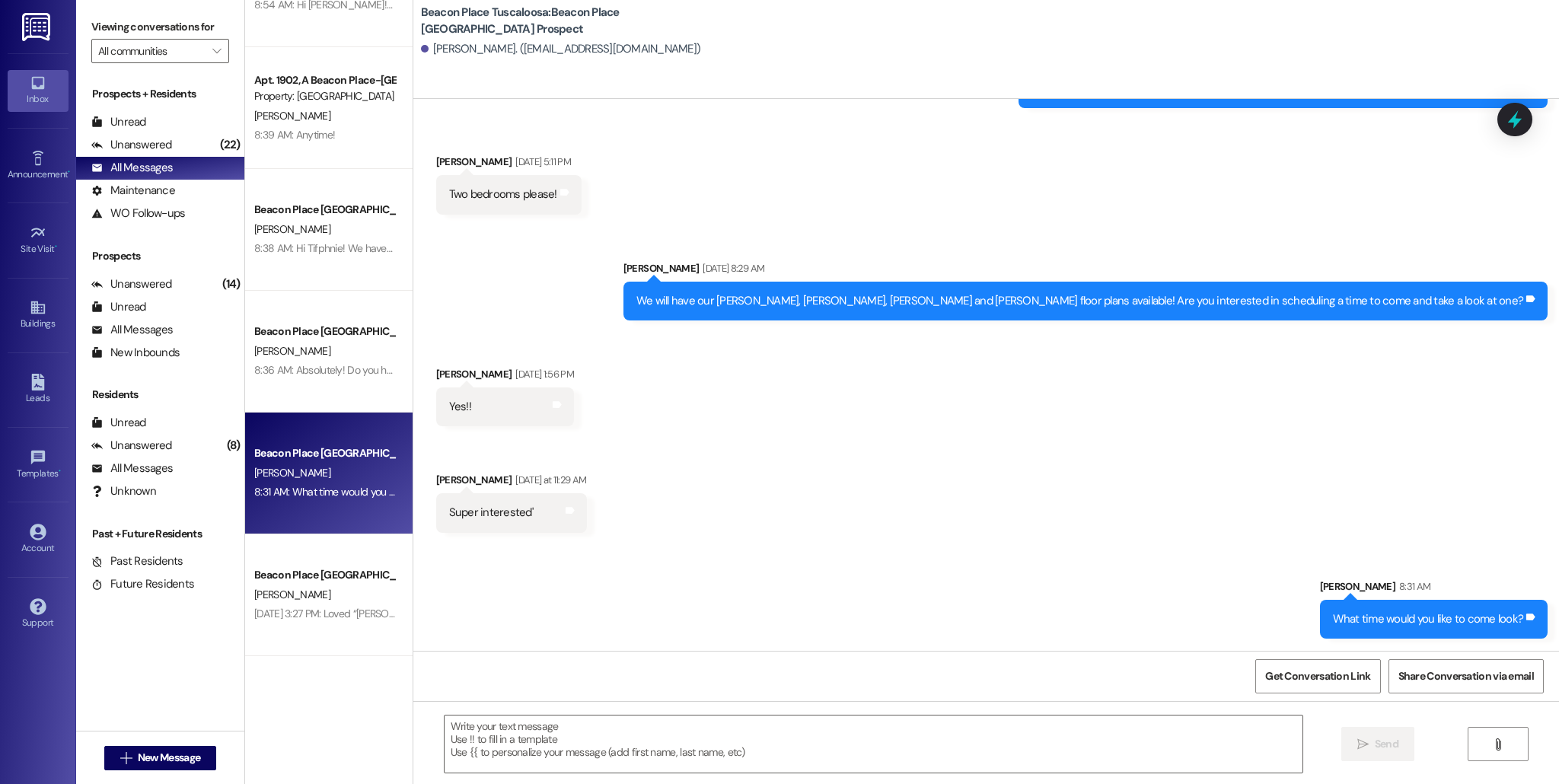
click at [451, 161] on div "[PERSON_NAME] [DATE] 5:11 PM" at bounding box center [508, 164] width 145 height 21
click at [470, 55] on div "[PERSON_NAME]. ([EMAIL_ADDRESS][DOMAIN_NAME])" at bounding box center [561, 49] width 280 height 16
click at [28, 383] on link "Leads" at bounding box center [37, 389] width 61 height 41
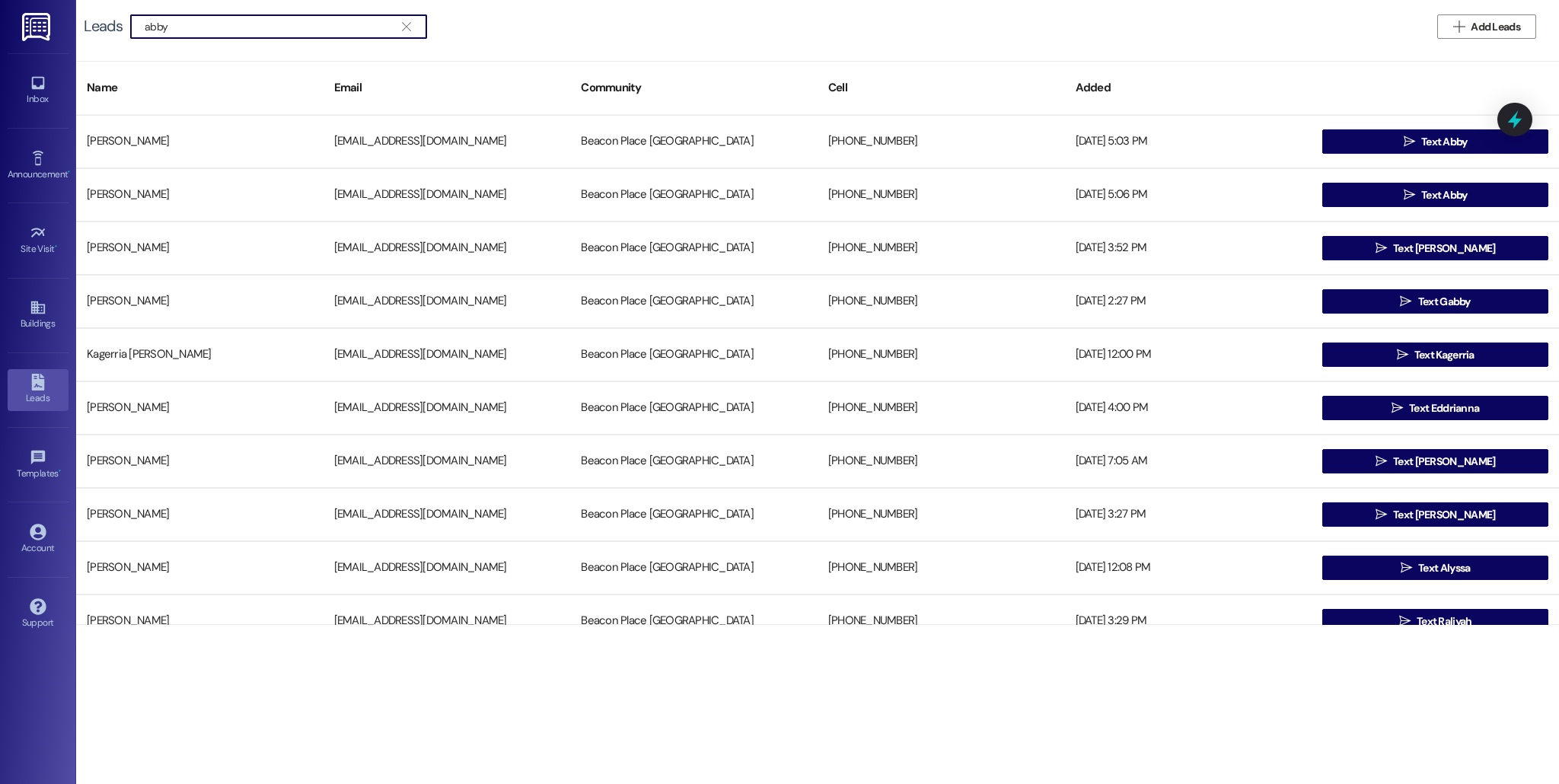
type input "abby"
click at [41, 388] on icon at bounding box center [37, 382] width 13 height 16
click at [408, 30] on icon "" at bounding box center [406, 26] width 8 height 12
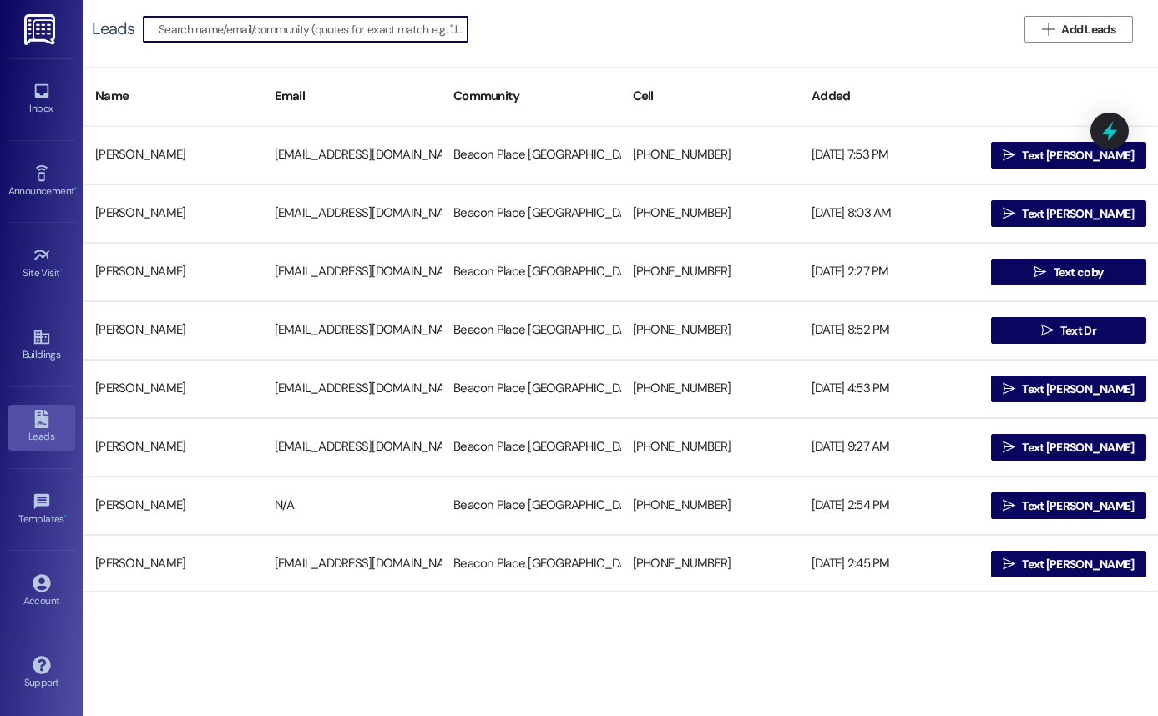
click at [344, 29] on input at bounding box center [313, 29] width 309 height 23
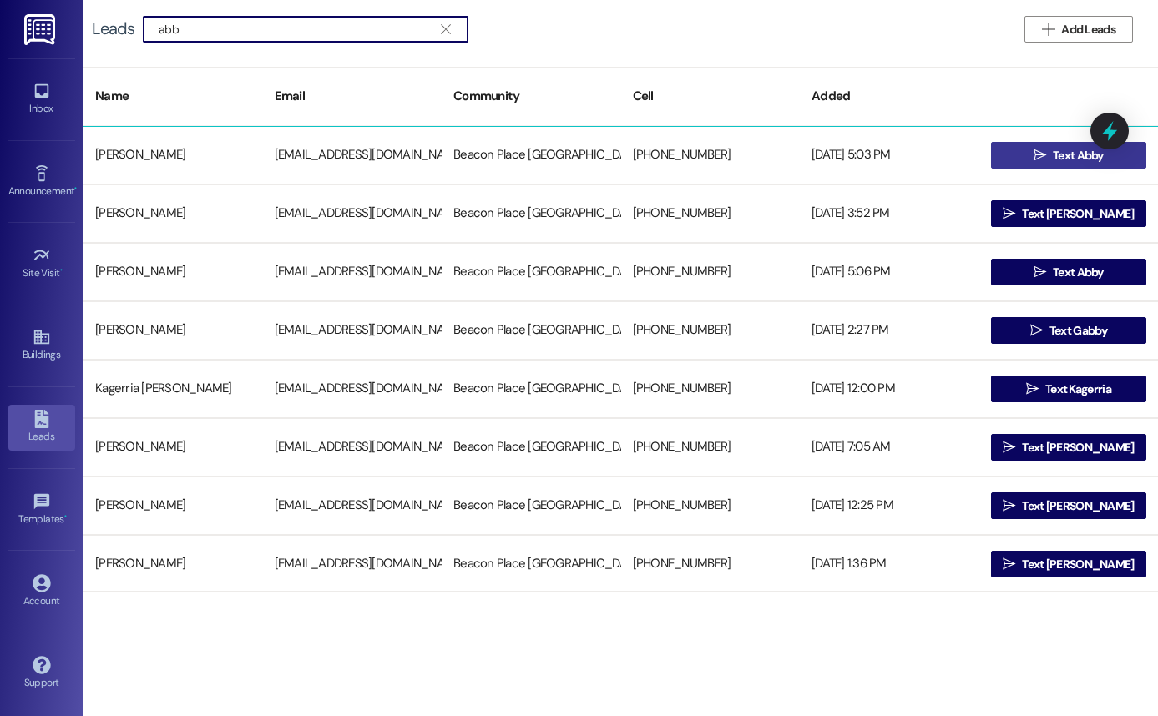
type input "abb"
click at [1017, 147] on button " Text Abby" at bounding box center [1069, 155] width 156 height 27
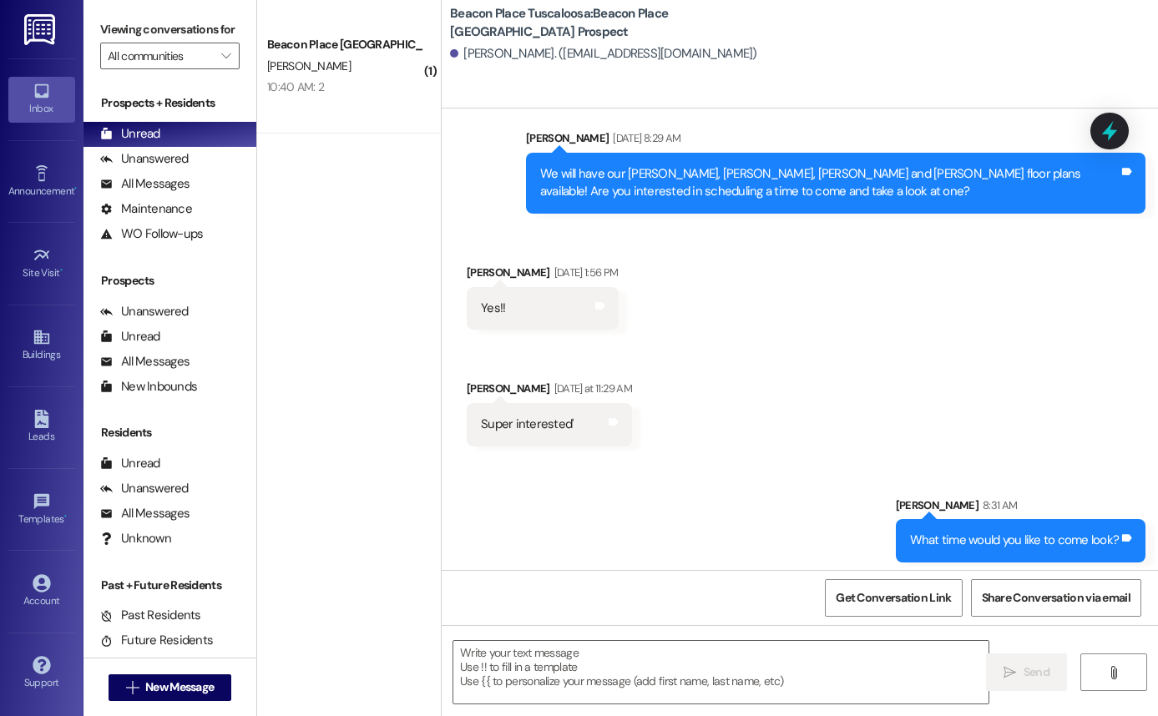
scroll to position [573, 0]
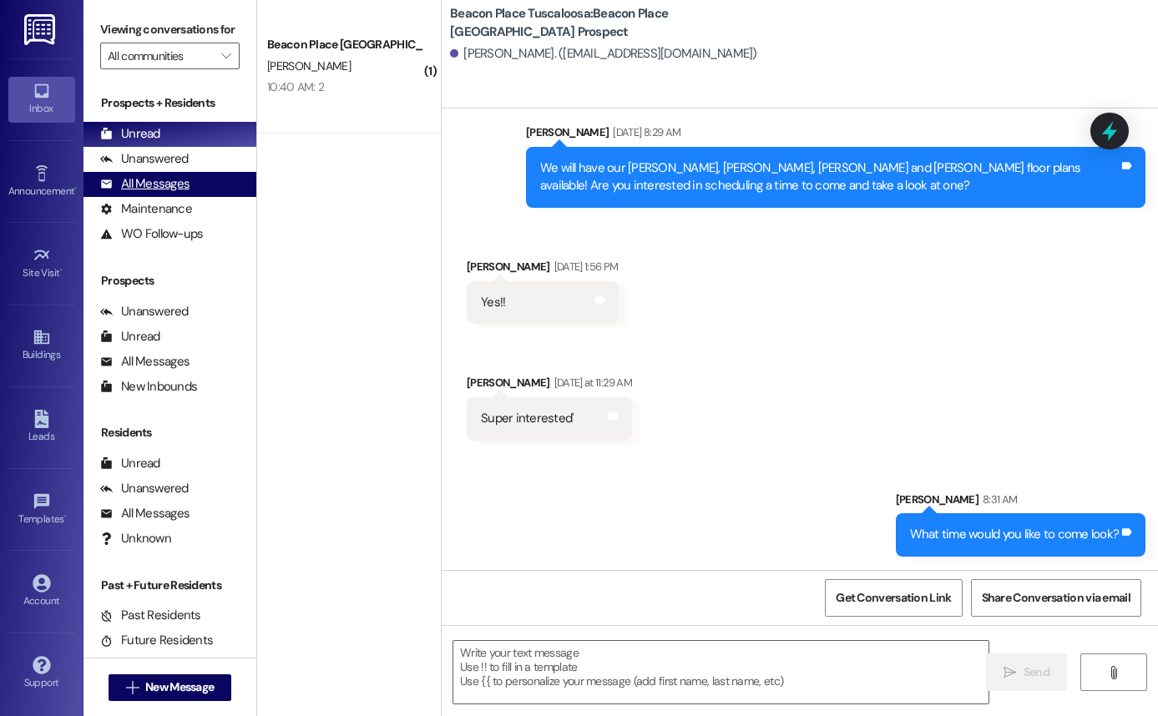
click at [179, 193] on div "All Messages" at bounding box center [144, 184] width 89 height 18
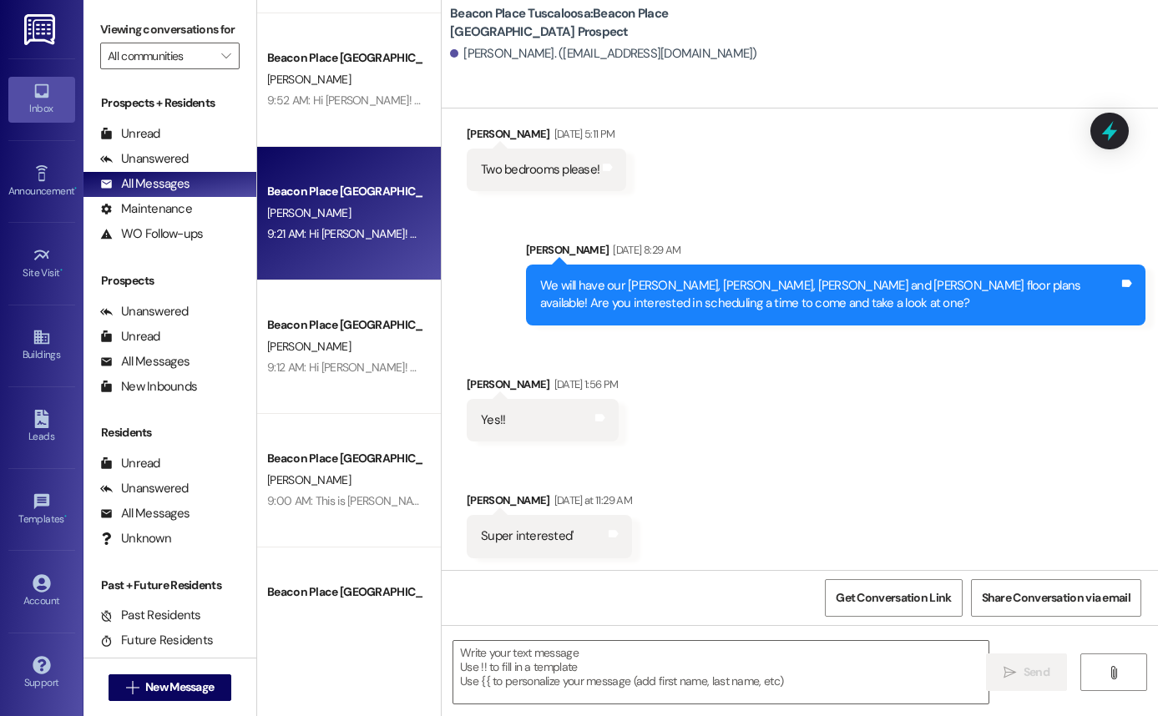
scroll to position [124, 0]
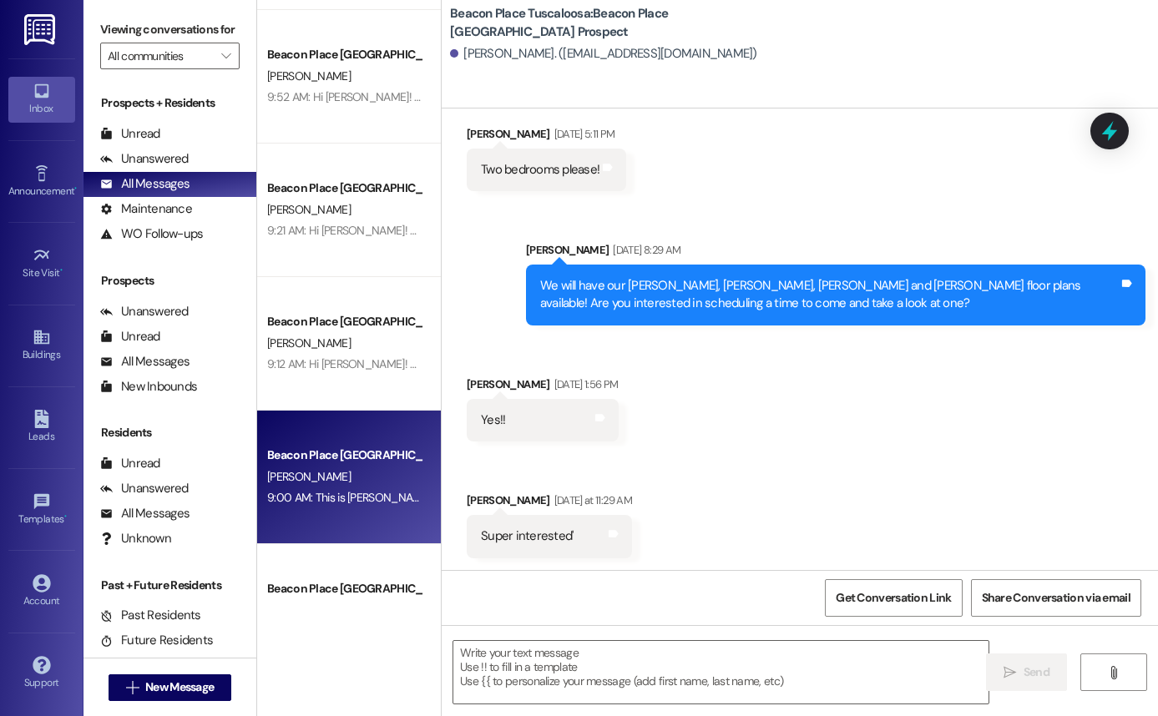
click at [316, 516] on div "Beacon Place Tuscaloosa Prospect [PERSON_NAME] 9:00 AM: This is [PERSON_NAME] f…" at bounding box center [349, 478] width 184 height 134
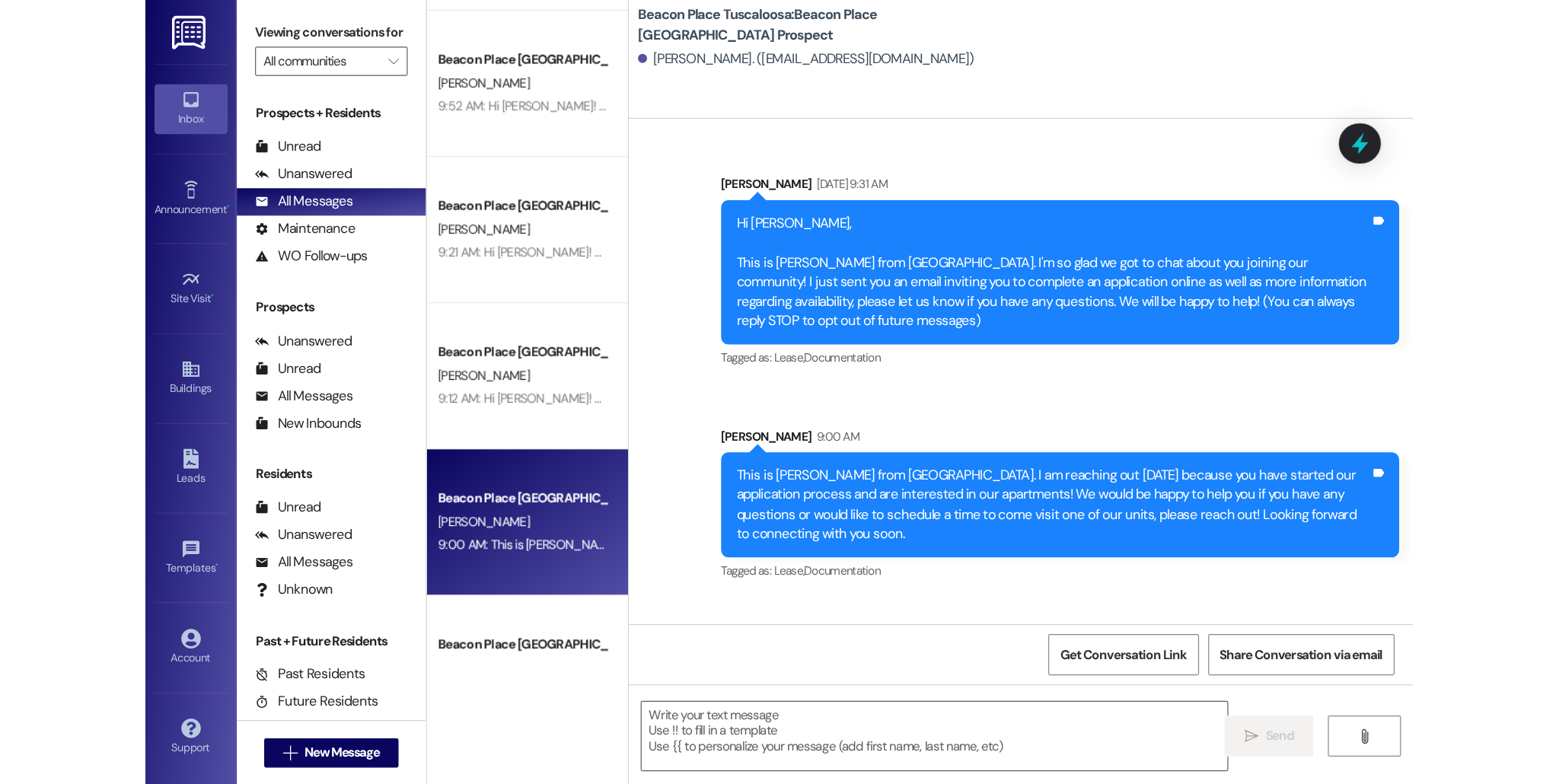
scroll to position [0, 0]
